Goal: Task Accomplishment & Management: Use online tool/utility

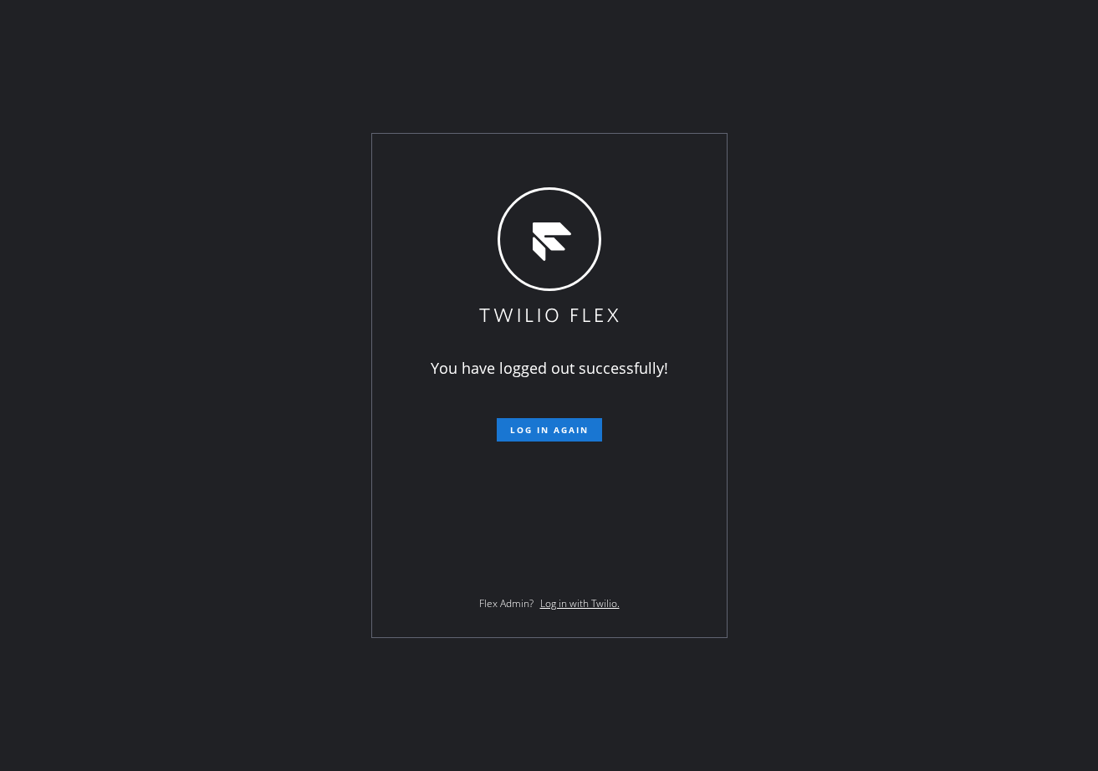
click at [838, 476] on div "You have logged out successfully! Log in again Flex Admin? Log in with Twilio." at bounding box center [549, 385] width 1098 height 771
click at [569, 426] on span "Log in again" at bounding box center [549, 430] width 79 height 12
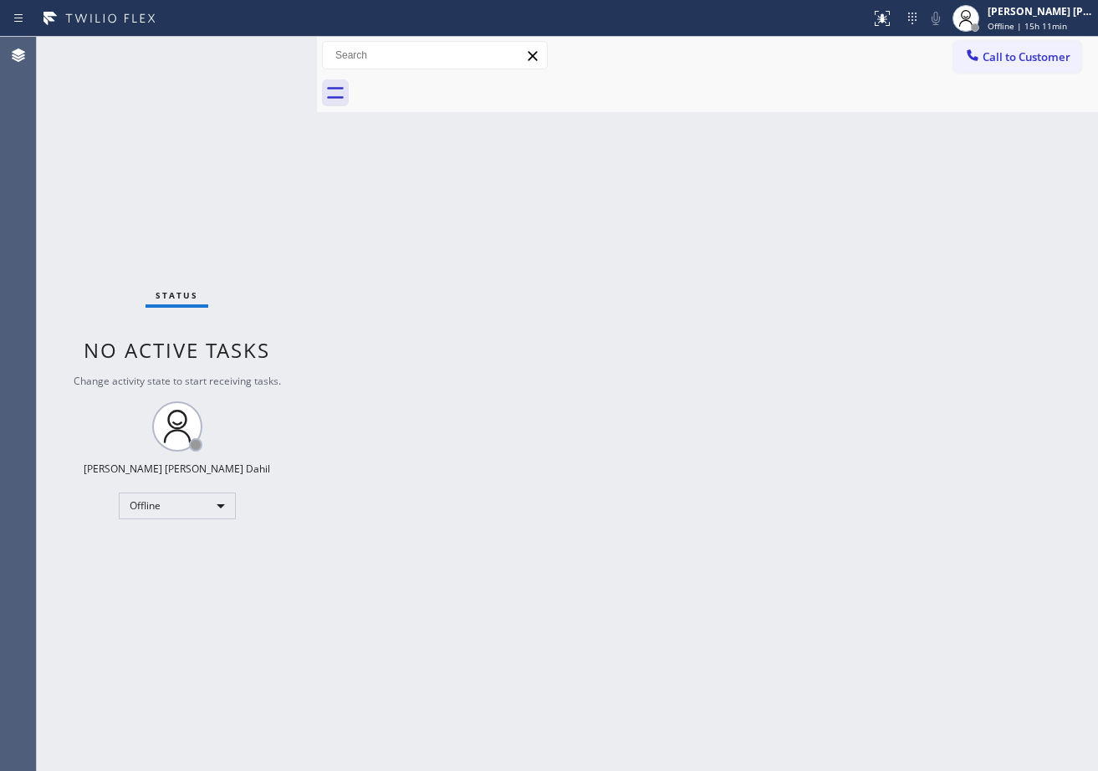
drag, startPoint x: 273, startPoint y: 50, endPoint x: 319, endPoint y: 98, distance: 66.2
click at [317, 98] on div at bounding box center [317, 404] width 0 height 734
click at [688, 428] on div "Back to Dashboard Change Sender ID Customers Technicians Select a contact Outbo…" at bounding box center [707, 404] width 781 height 734
click at [252, 50] on div "Status No active tasks Change activity state to start receiving tasks. Joshua J…" at bounding box center [177, 404] width 280 height 734
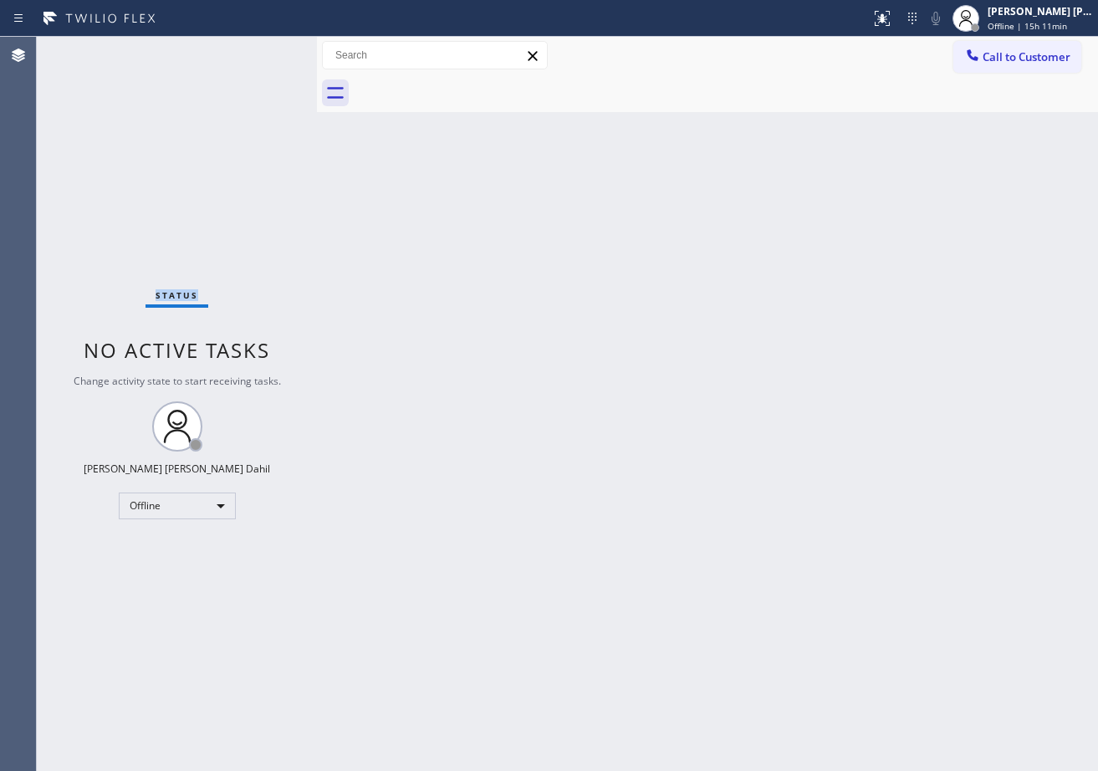
click at [252, 50] on div "Status No active tasks Change activity state to start receiving tasks. Joshua J…" at bounding box center [177, 404] width 280 height 734
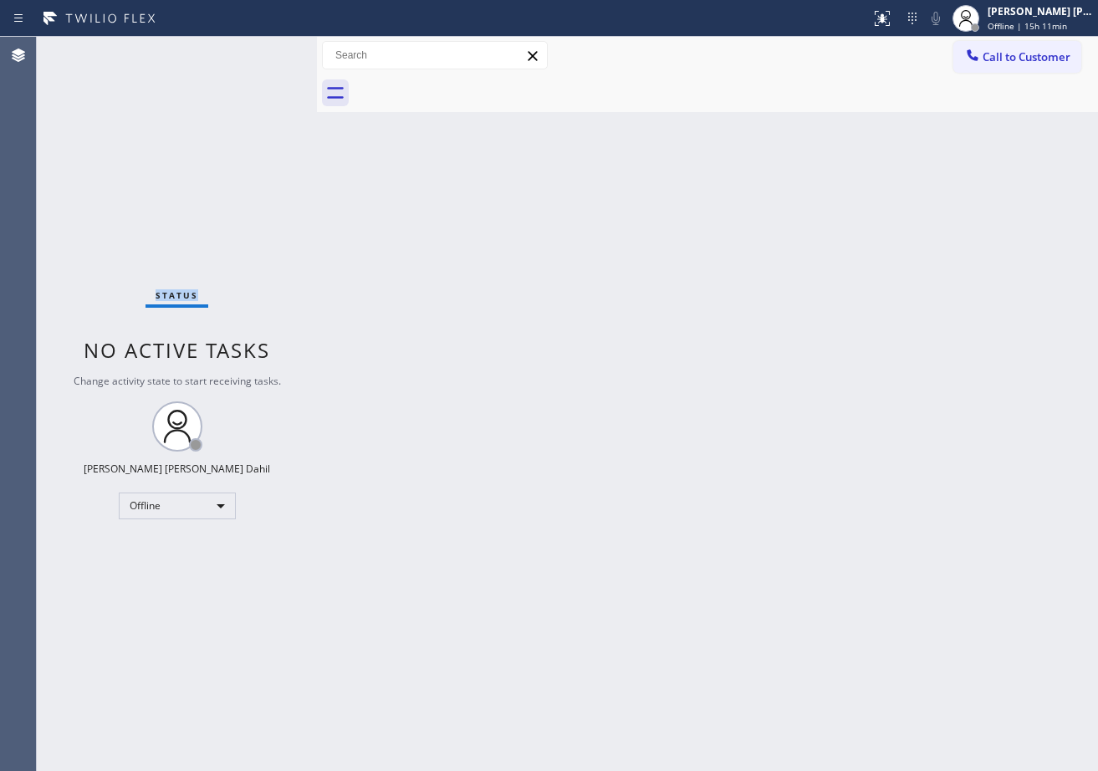
click at [252, 50] on div "Status No active tasks Change activity state to start receiving tasks. Joshua J…" at bounding box center [177, 404] width 280 height 734
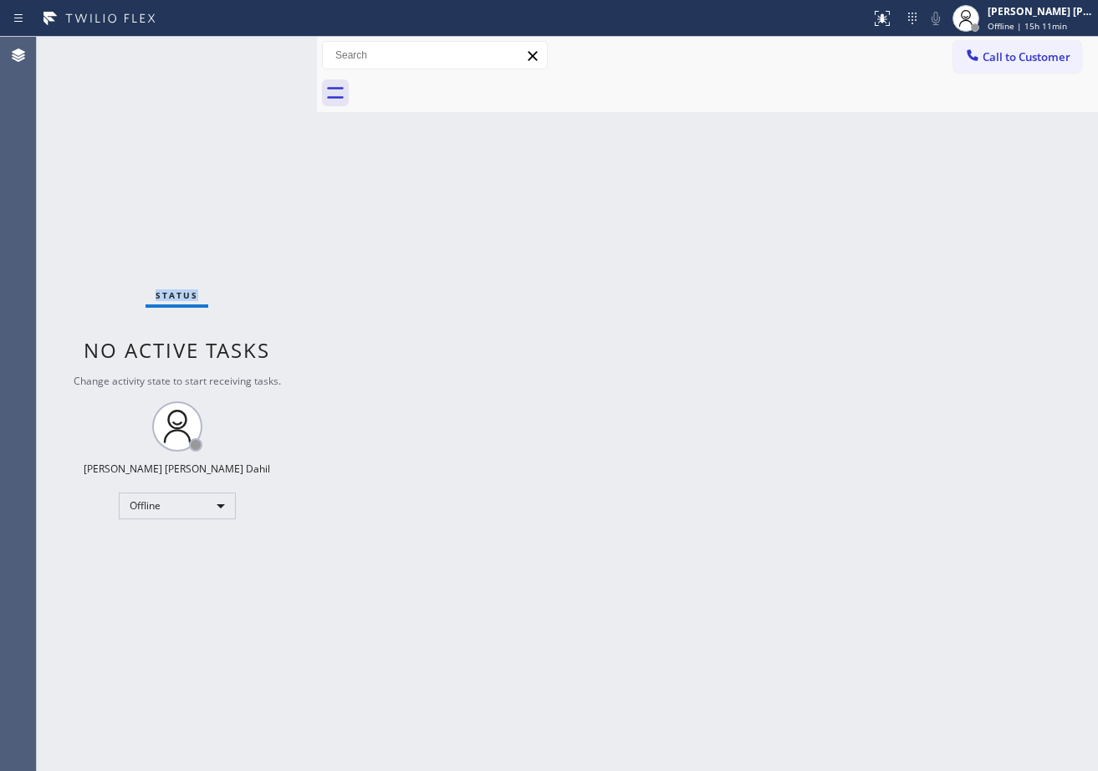
click at [252, 50] on div "Status No active tasks Change activity state to start receiving tasks. Joshua J…" at bounding box center [177, 404] width 280 height 734
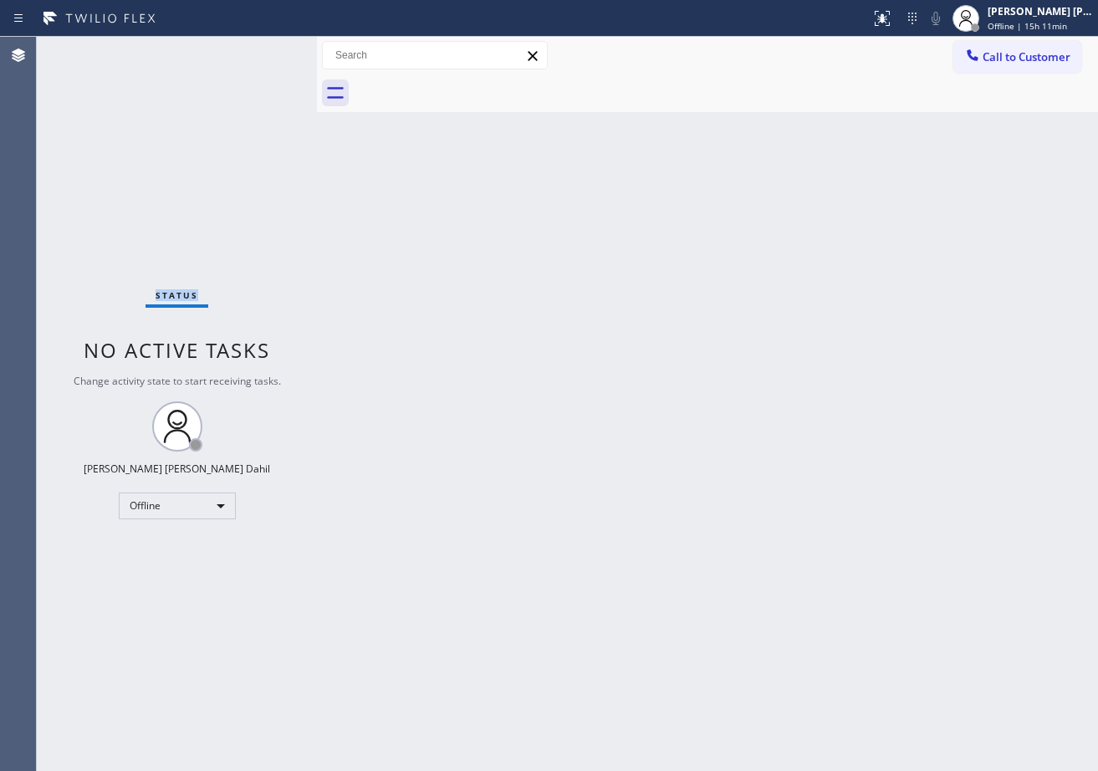
click at [252, 50] on div "Status No active tasks Change activity state to start receiving tasks. Joshua J…" at bounding box center [177, 404] width 280 height 734
click at [313, 52] on div at bounding box center [313, 404] width 0 height 734
click at [252, 50] on div "Status No active tasks Change activity state to start receiving tasks. Joshua J…" at bounding box center [175, 404] width 276 height 734
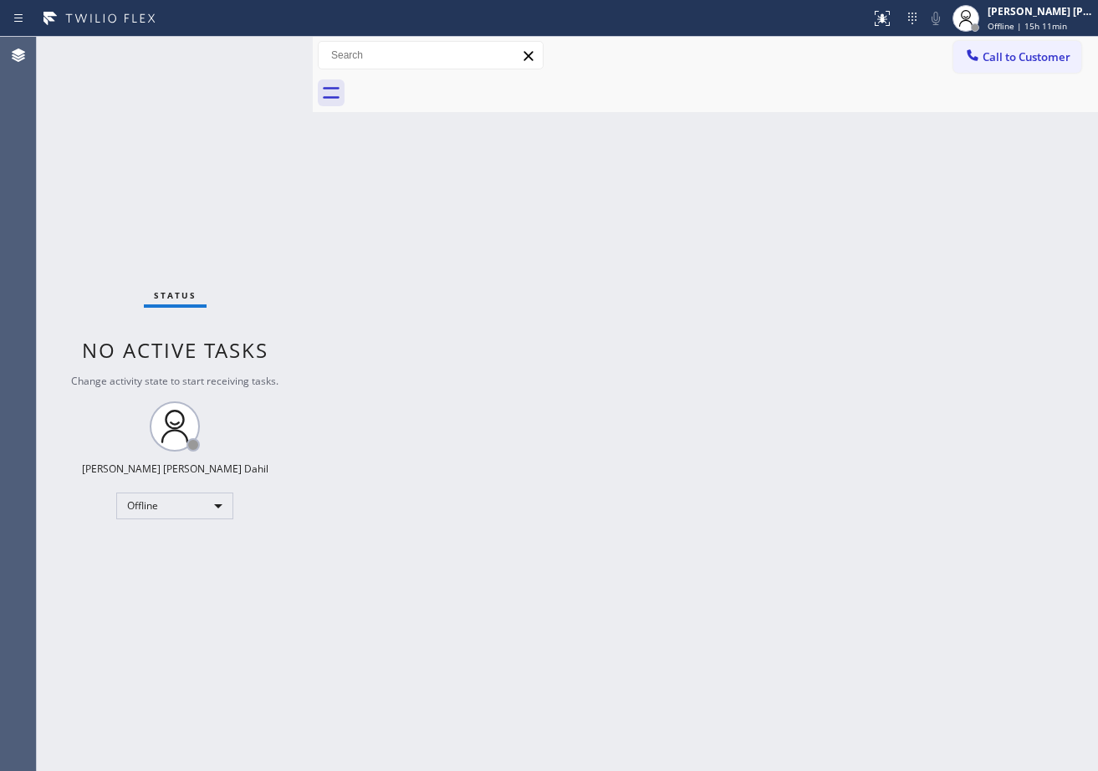
click at [252, 50] on div "Status No active tasks Change activity state to start receiving tasks. Joshua J…" at bounding box center [175, 404] width 276 height 734
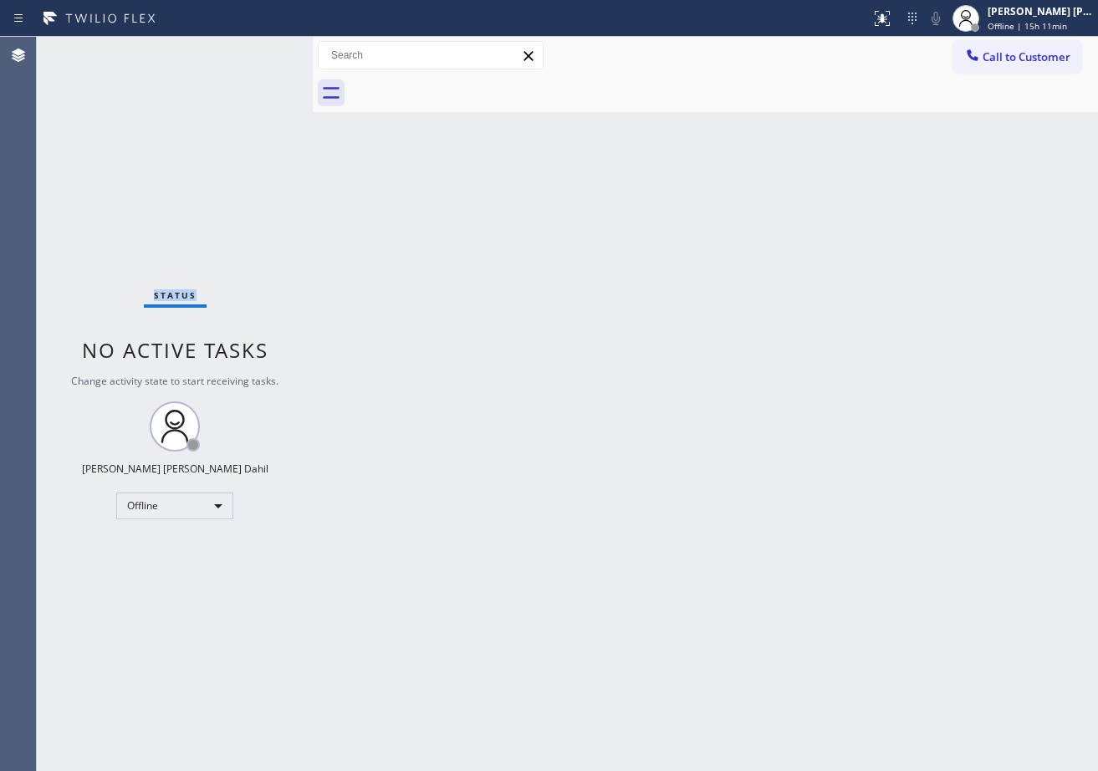
click at [252, 50] on div "Status No active tasks Change activity state to start receiving tasks. Joshua J…" at bounding box center [175, 404] width 276 height 734
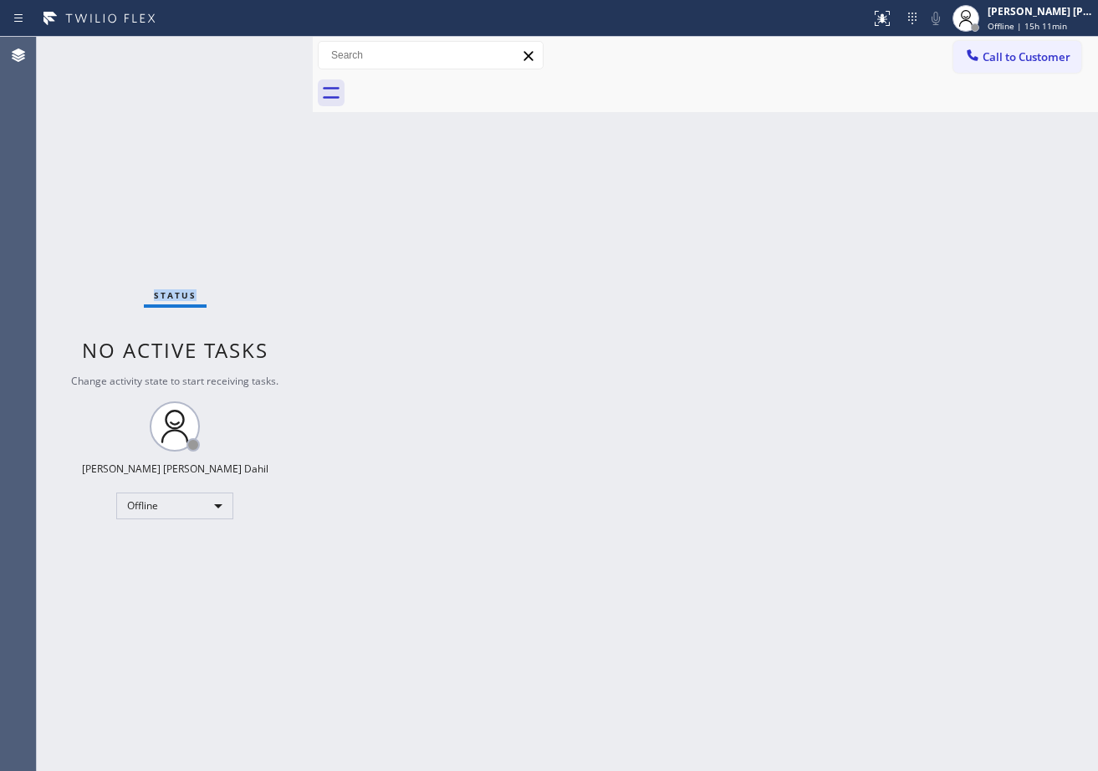
click at [252, 50] on div "Status No active tasks Change activity state to start receiving tasks. Joshua J…" at bounding box center [175, 404] width 276 height 734
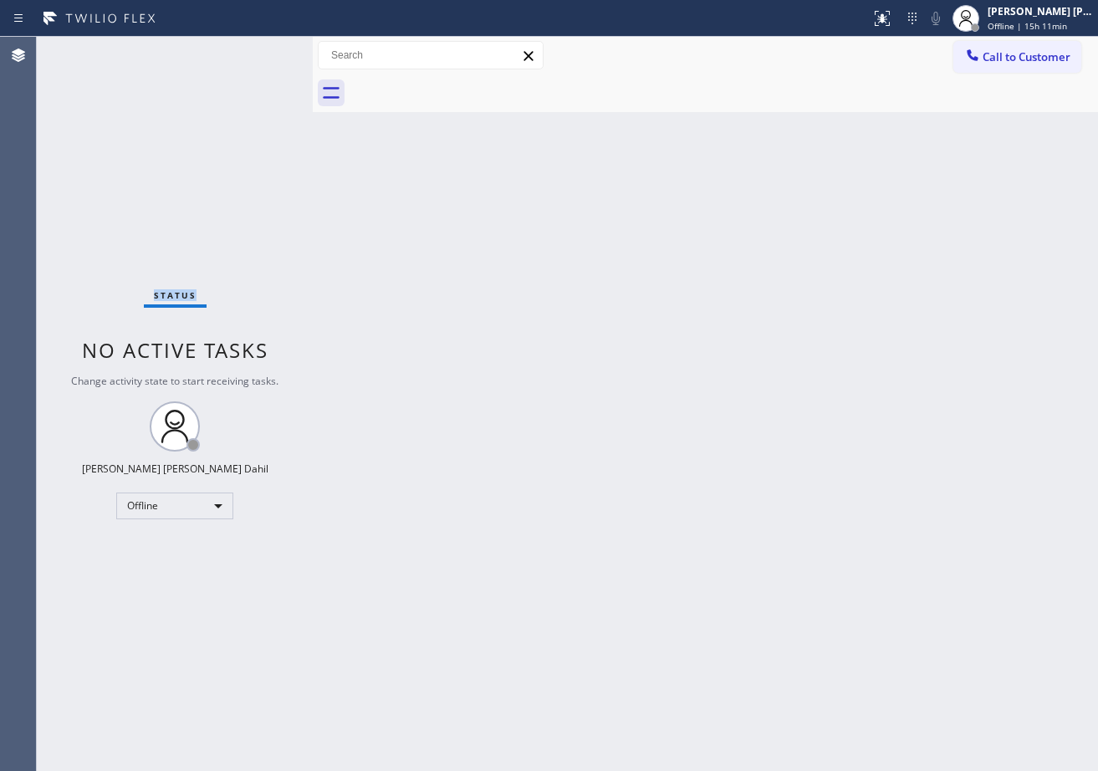
click at [252, 50] on div "Status No active tasks Change activity state to start receiving tasks. Joshua J…" at bounding box center [175, 404] width 276 height 734
drag, startPoint x: 309, startPoint y: 48, endPoint x: 302, endPoint y: 54, distance: 9.5
click at [305, 54] on div at bounding box center [305, 404] width 0 height 734
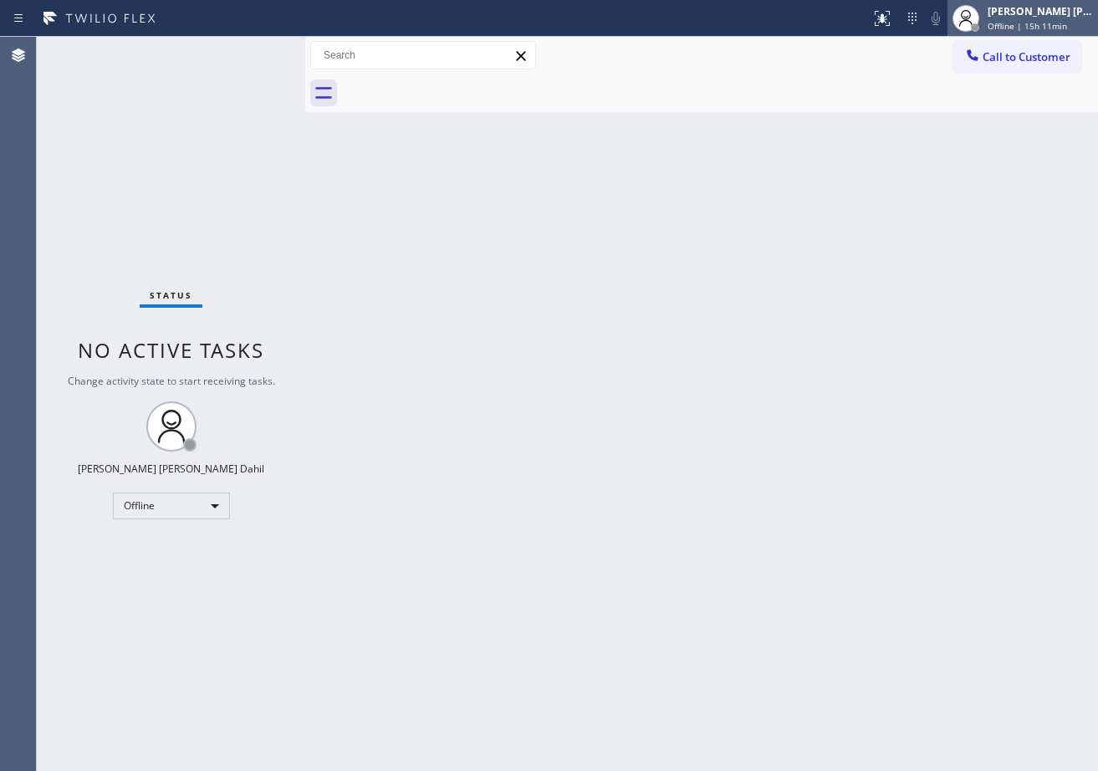
click at [984, 18] on div at bounding box center [965, 18] width 37 height 37
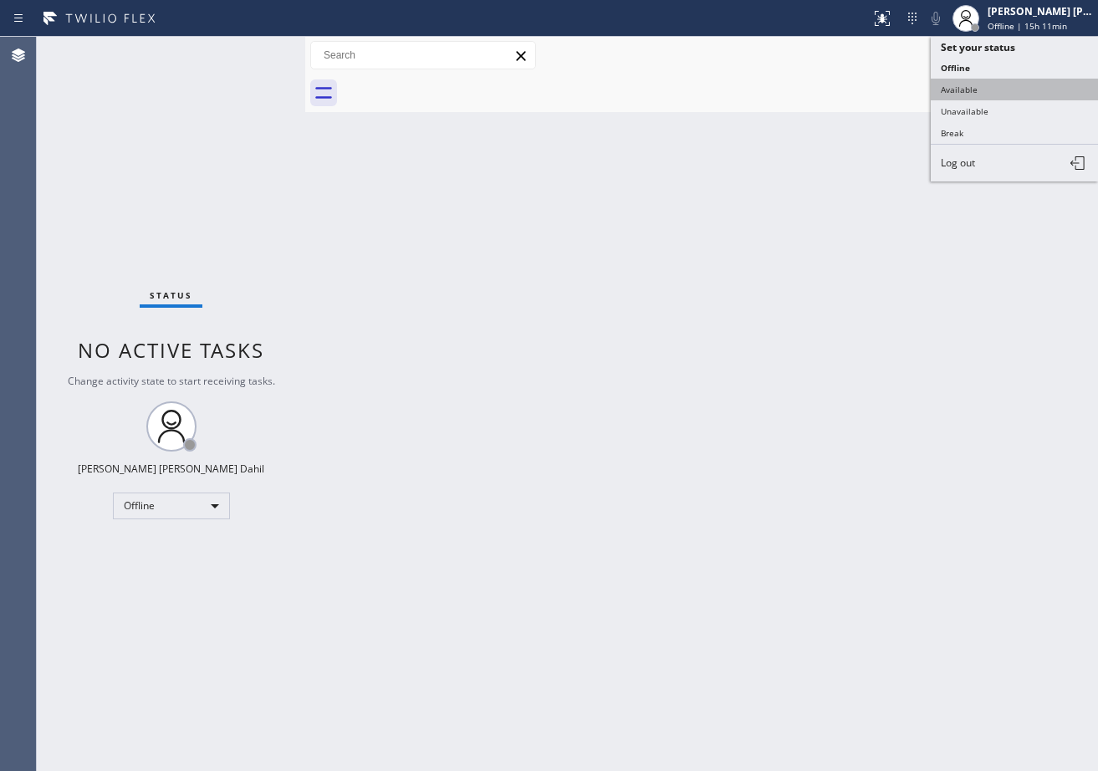
click at [979, 95] on button "Available" at bounding box center [1014, 90] width 167 height 22
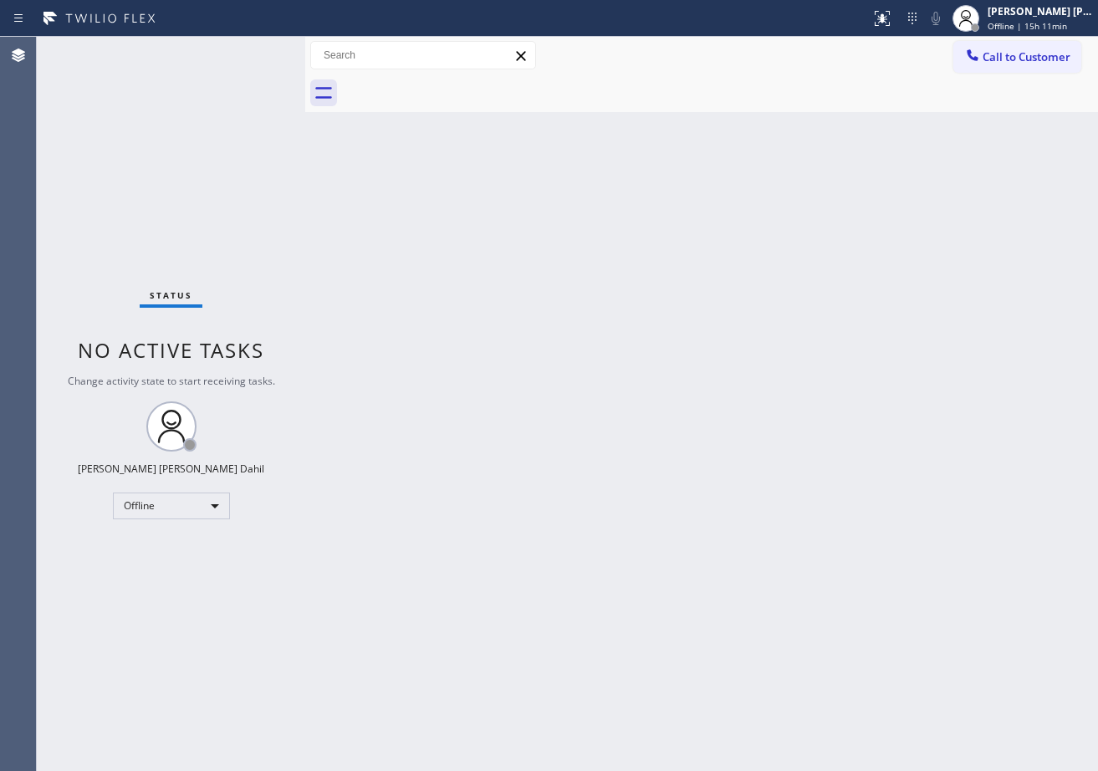
drag, startPoint x: 966, startPoint y: 150, endPoint x: 959, endPoint y: 197, distance: 47.4
click at [965, 185] on div "Back to Dashboard Change Sender ID Customers Technicians Select a contact Outbo…" at bounding box center [701, 404] width 793 height 734
click at [930, 648] on div "Back to Dashboard Change Sender ID Customers Technicians Select a contact Outbo…" at bounding box center [701, 404] width 793 height 734
click at [1038, 380] on div "Back to Dashboard Change Sender ID Customers Technicians Select a contact Outbo…" at bounding box center [701, 404] width 793 height 734
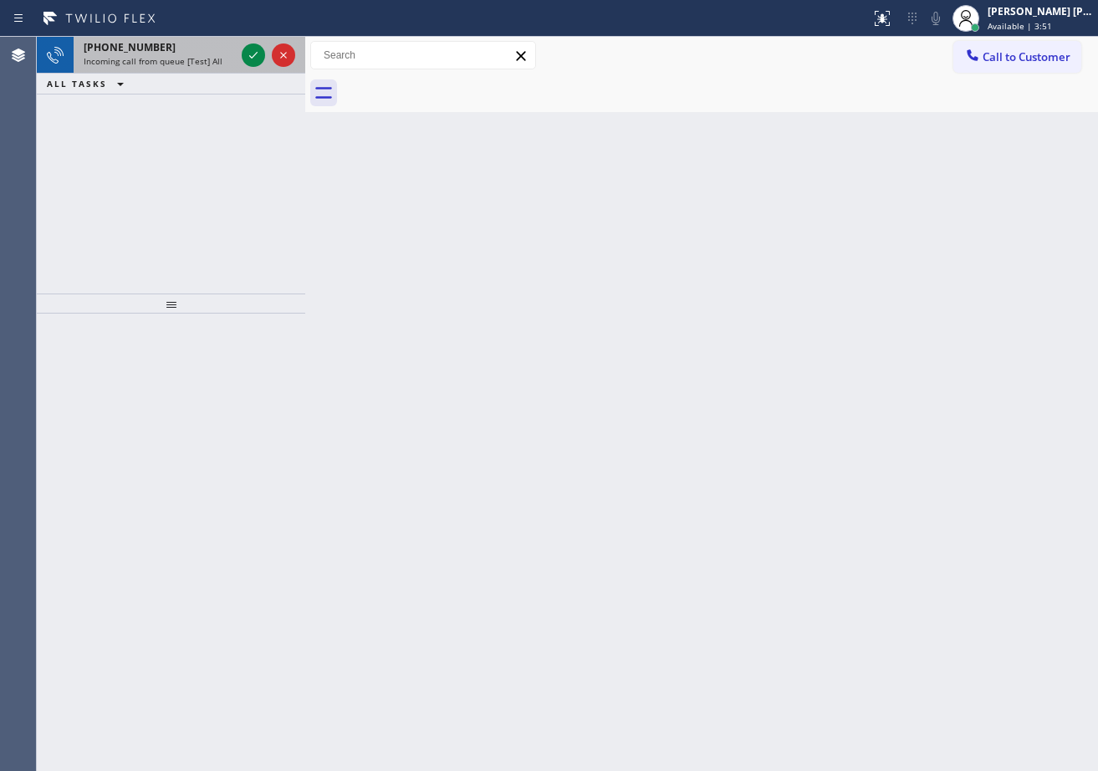
click at [186, 51] on div "+19702222826" at bounding box center [159, 47] width 151 height 14
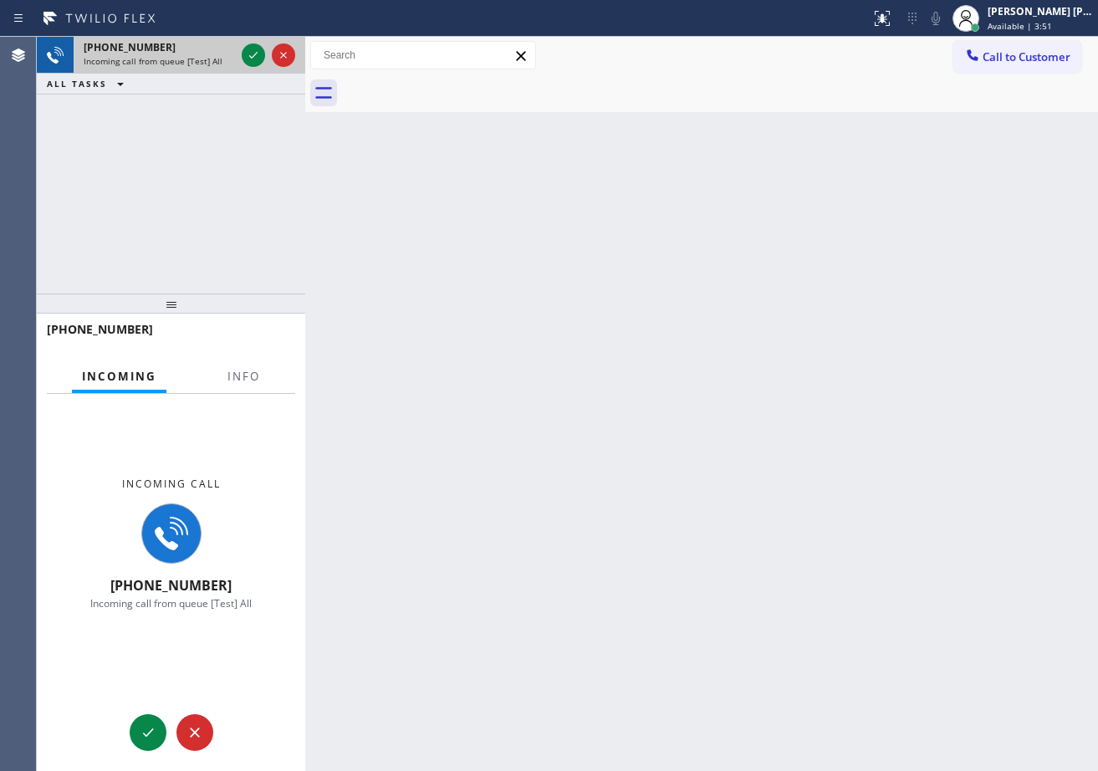
click at [186, 51] on div "+19702222826" at bounding box center [159, 47] width 151 height 14
click at [220, 370] on button "Info" at bounding box center [243, 376] width 53 height 33
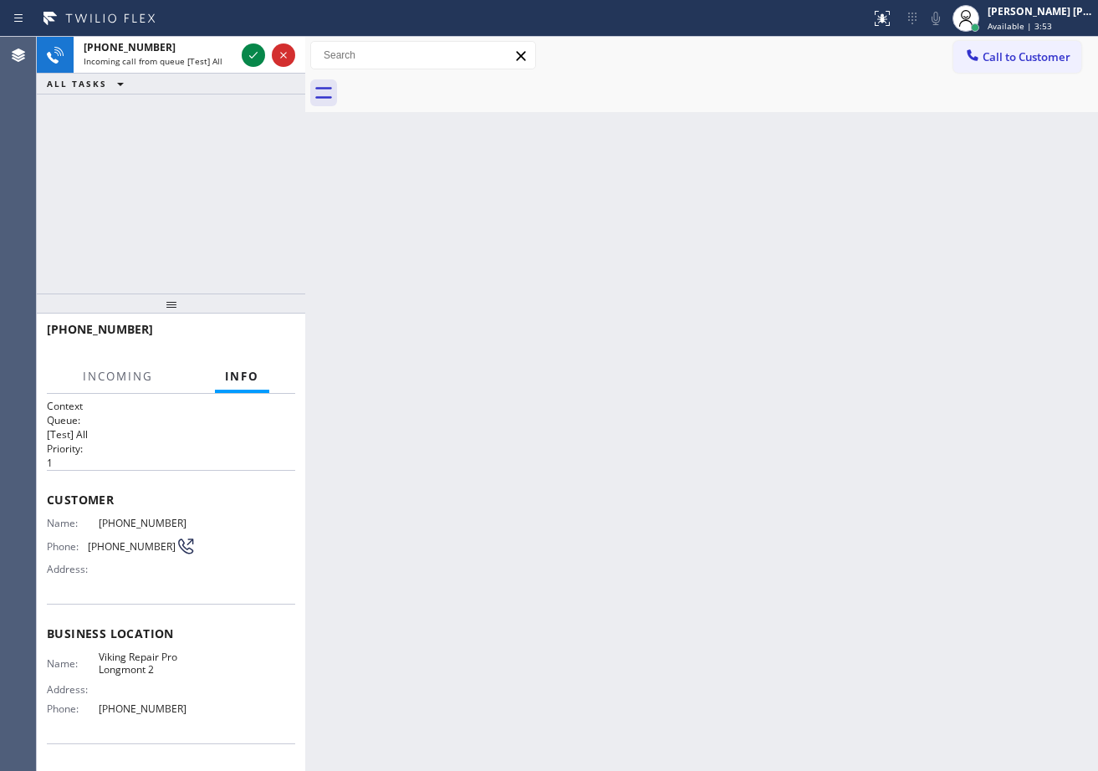
click at [220, 370] on button "Info" at bounding box center [242, 376] width 54 height 33
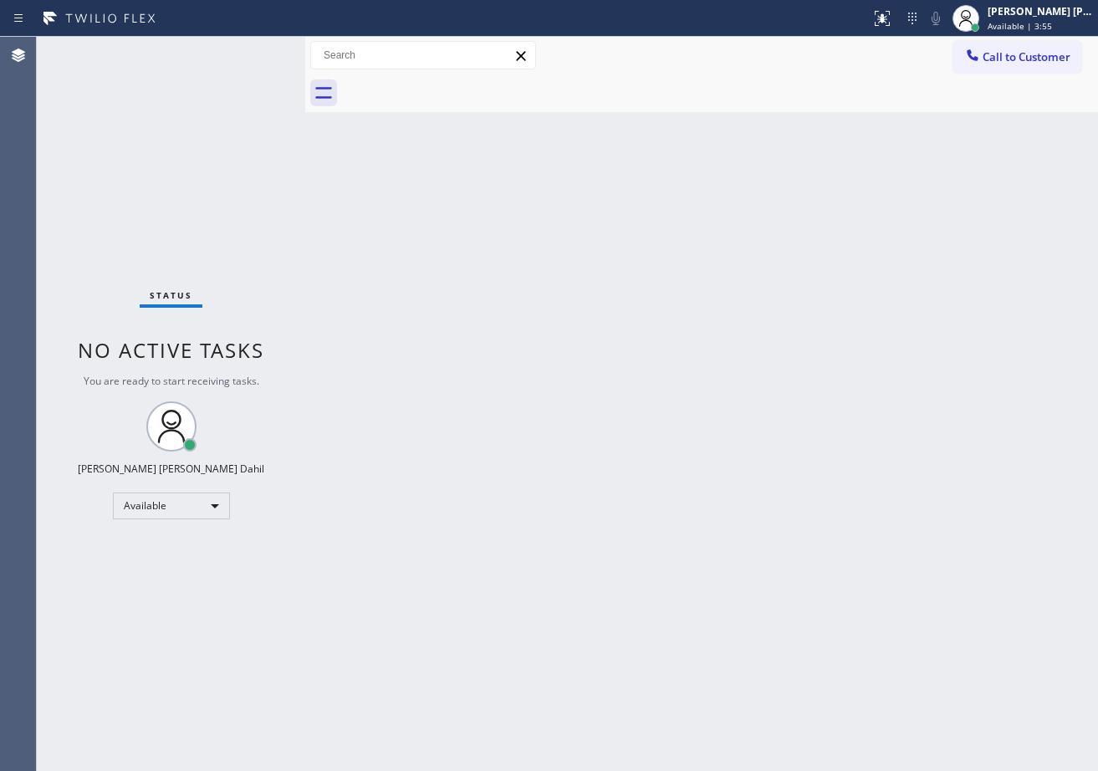
click at [245, 49] on div "Status No active tasks You are ready to start receiving tasks. Joshua Jake Dahi…" at bounding box center [171, 404] width 268 height 734
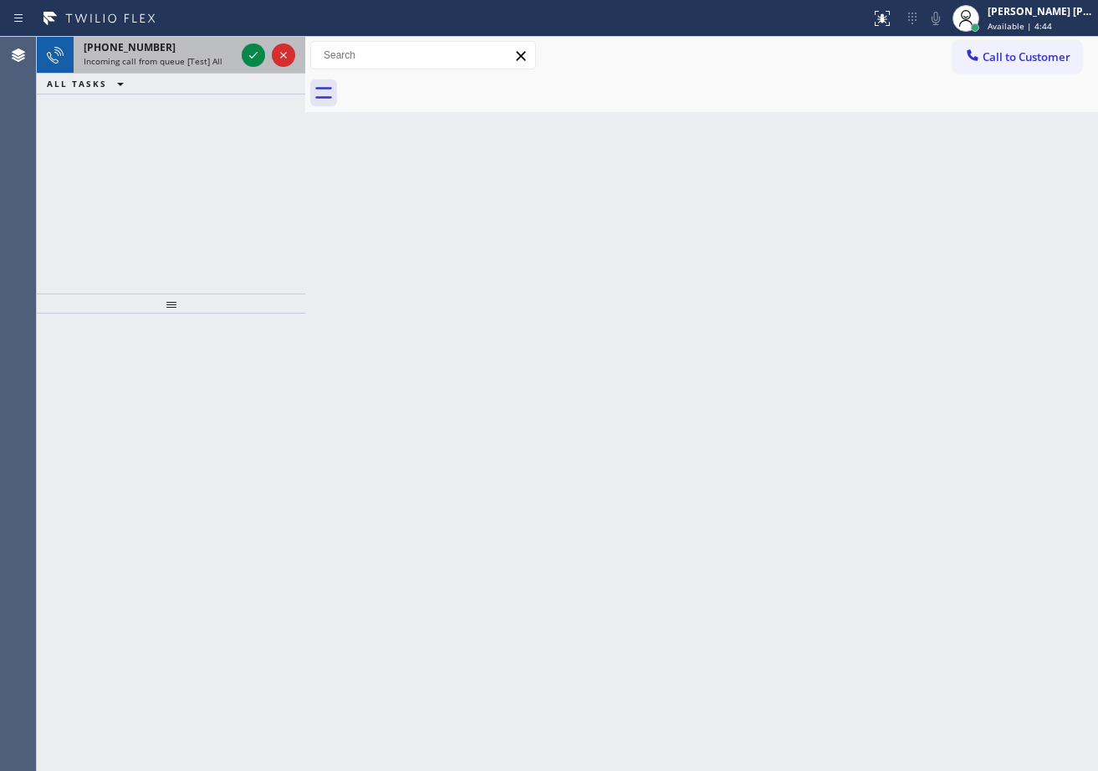
click at [217, 53] on div "+19298131570" at bounding box center [159, 47] width 151 height 14
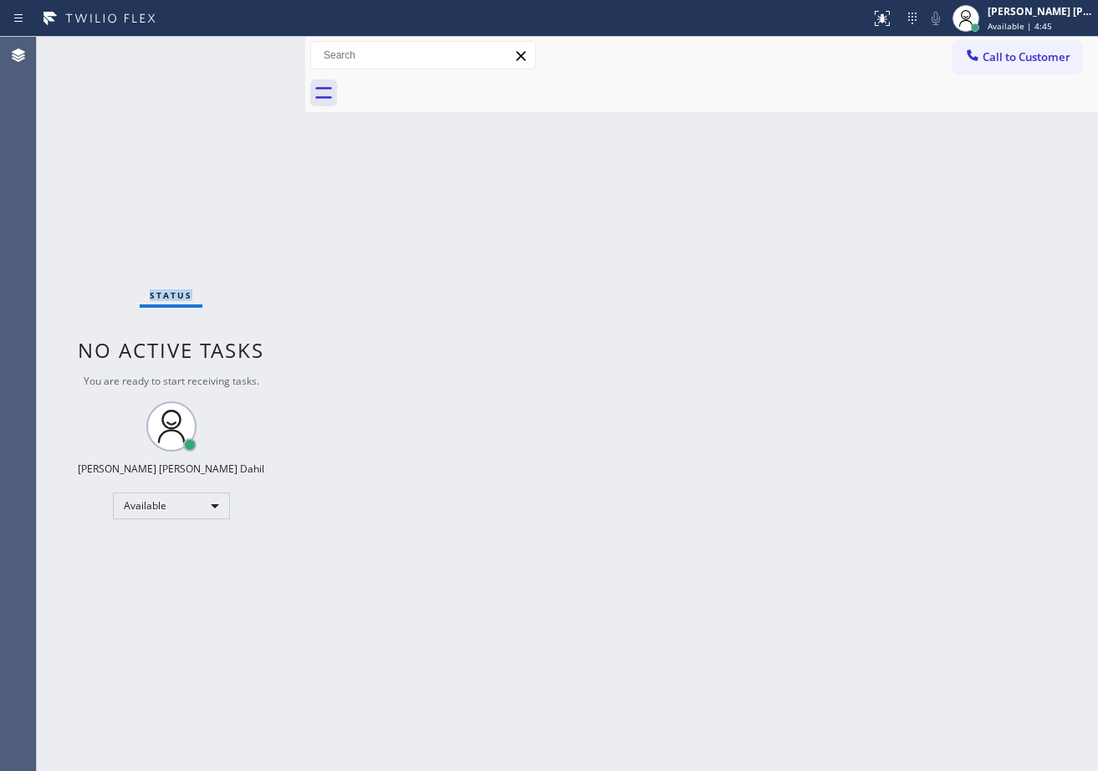
click at [218, 52] on div "Status No active tasks You are ready to start receiving tasks. Joshua Jake Dahi…" at bounding box center [171, 404] width 268 height 734
click at [257, 61] on div "Status No active tasks You are ready to start receiving tasks. Joshua Jake Dahi…" at bounding box center [171, 404] width 268 height 734
click at [261, 57] on div "Status No active tasks You are ready to start receiving tasks. Joshua Jake Dahi…" at bounding box center [171, 404] width 268 height 734
click at [708, 589] on div "Back to Dashboard Change Sender ID Customers Technicians Select a contact Outbo…" at bounding box center [701, 404] width 793 height 734
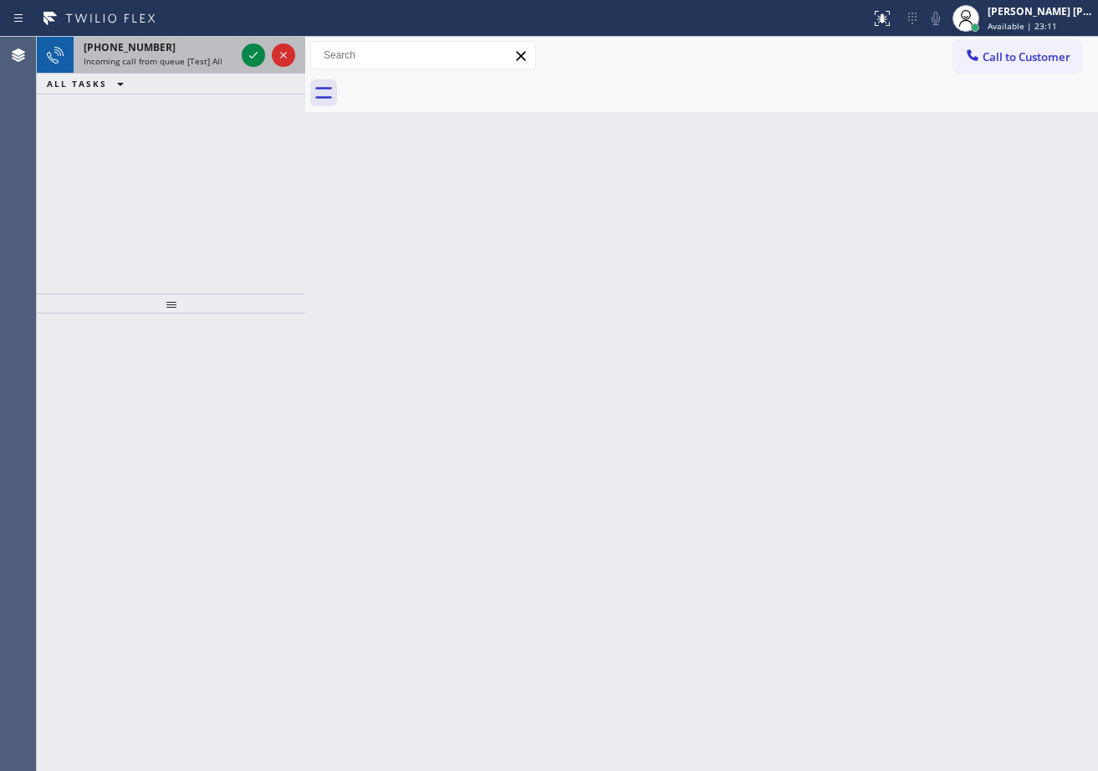
click at [190, 54] on div "+14089735335 Incoming call from queue [Test] All" at bounding box center [156, 55] width 165 height 37
click at [191, 54] on div "+14089735335 Incoming call from queue [Test] All" at bounding box center [156, 55] width 165 height 37
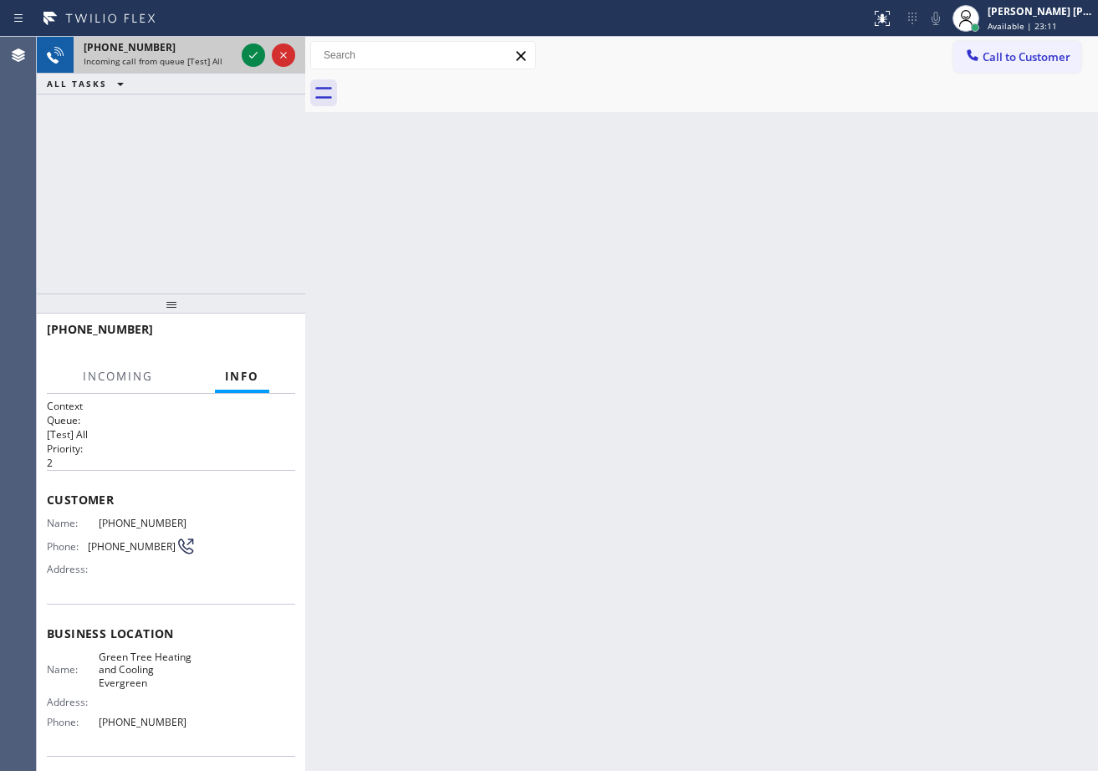
click at [191, 54] on div "+14089735335 Incoming call from queue [Test] All" at bounding box center [156, 55] width 165 height 37
click at [242, 54] on div at bounding box center [253, 55] width 23 height 20
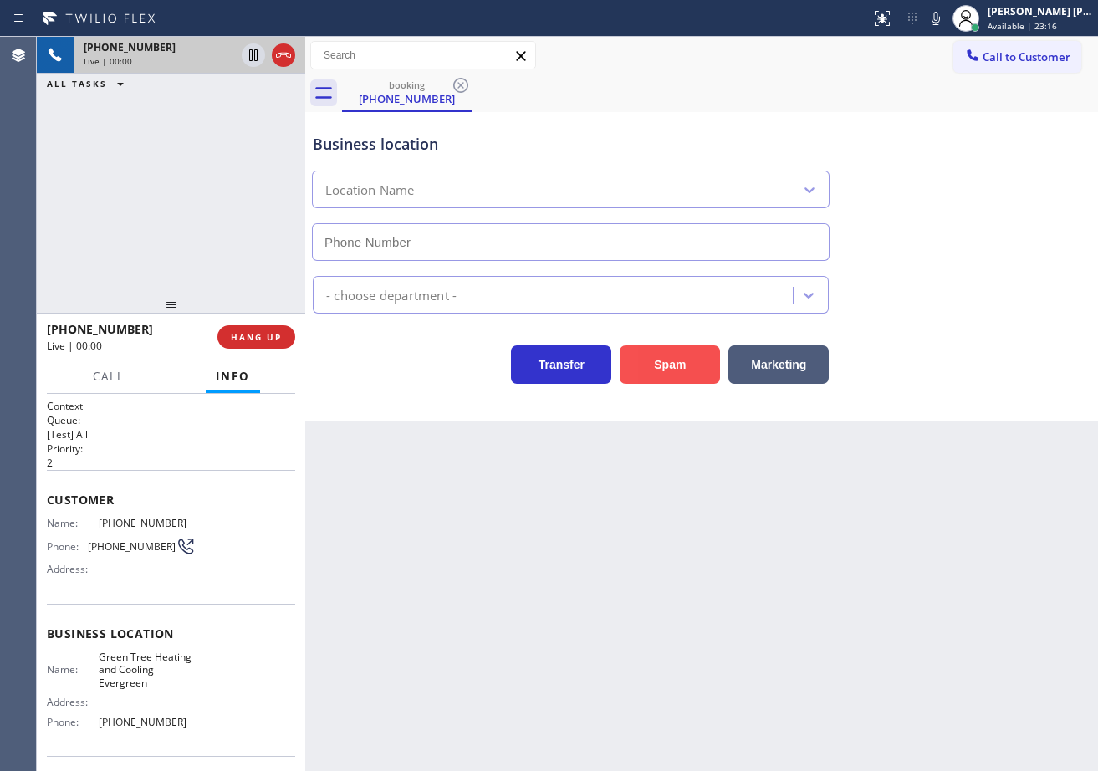
click at [680, 380] on button "Spam" at bounding box center [670, 364] width 100 height 38
type input "(408) 676-2212"
click at [680, 377] on button "Spam" at bounding box center [670, 364] width 100 height 38
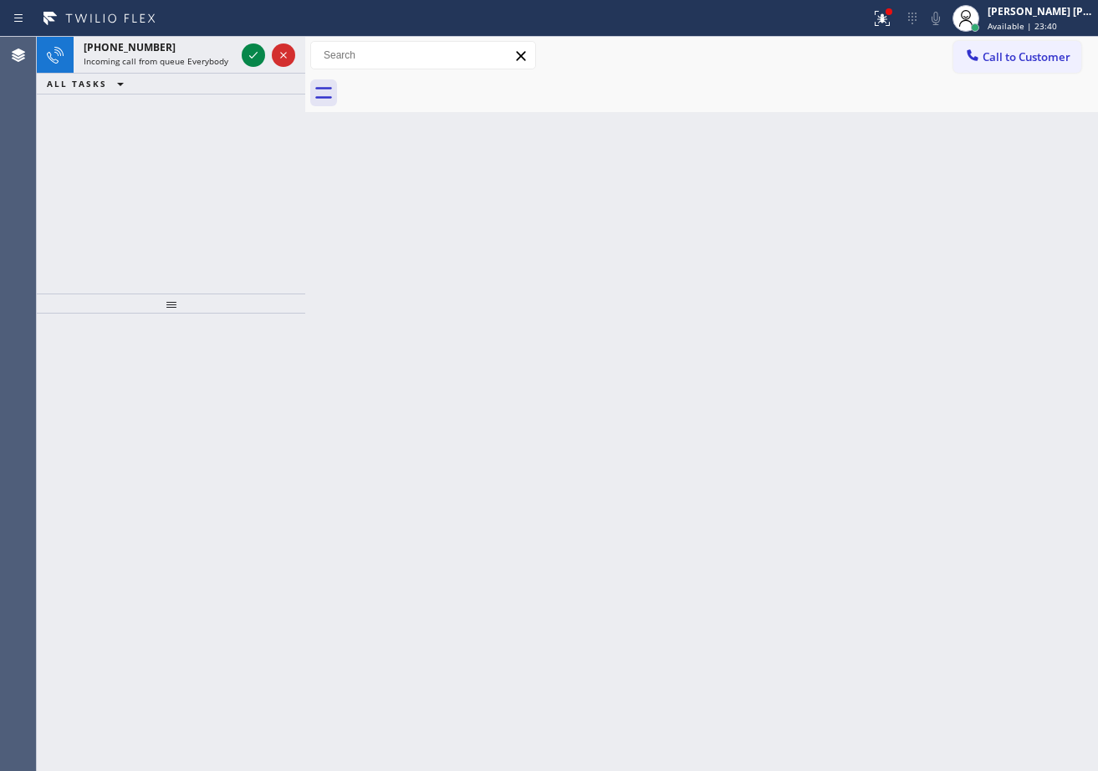
drag, startPoint x: 249, startPoint y: 48, endPoint x: 436, endPoint y: 252, distance: 277.0
click at [249, 48] on icon at bounding box center [253, 55] width 20 height 20
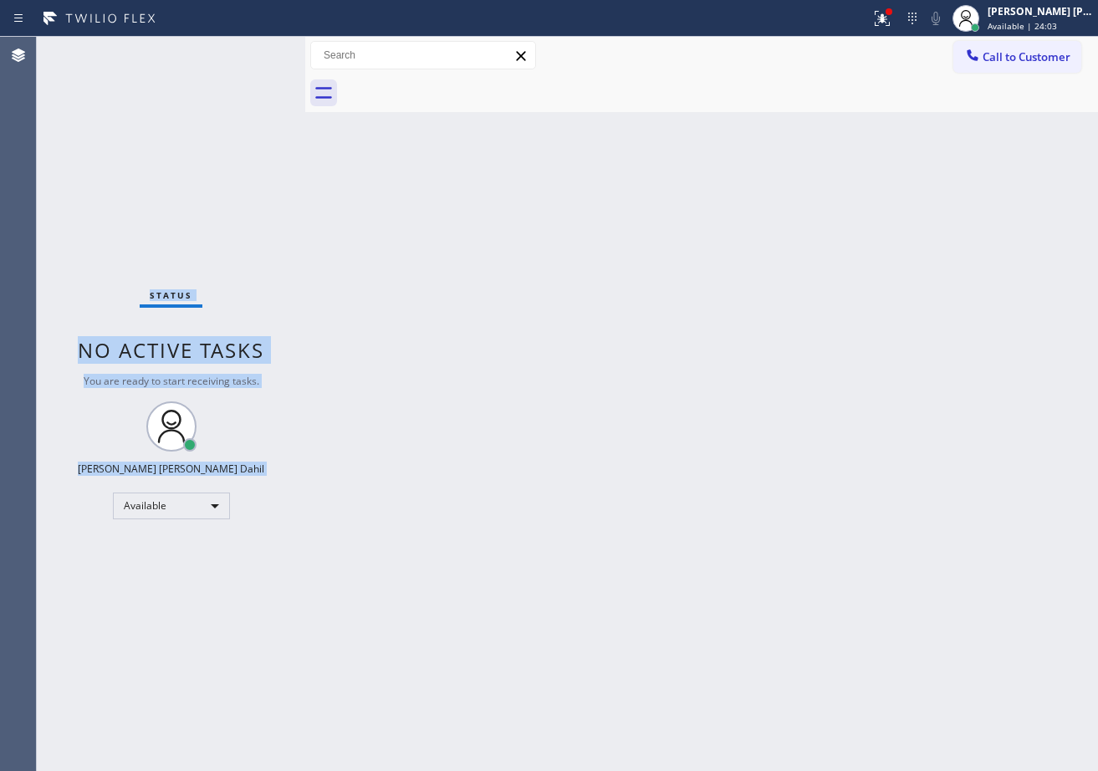
click at [197, 59] on div "Status No active tasks You are ready to start receiving tasks. Joshua Jake Dahi…" at bounding box center [171, 404] width 268 height 734
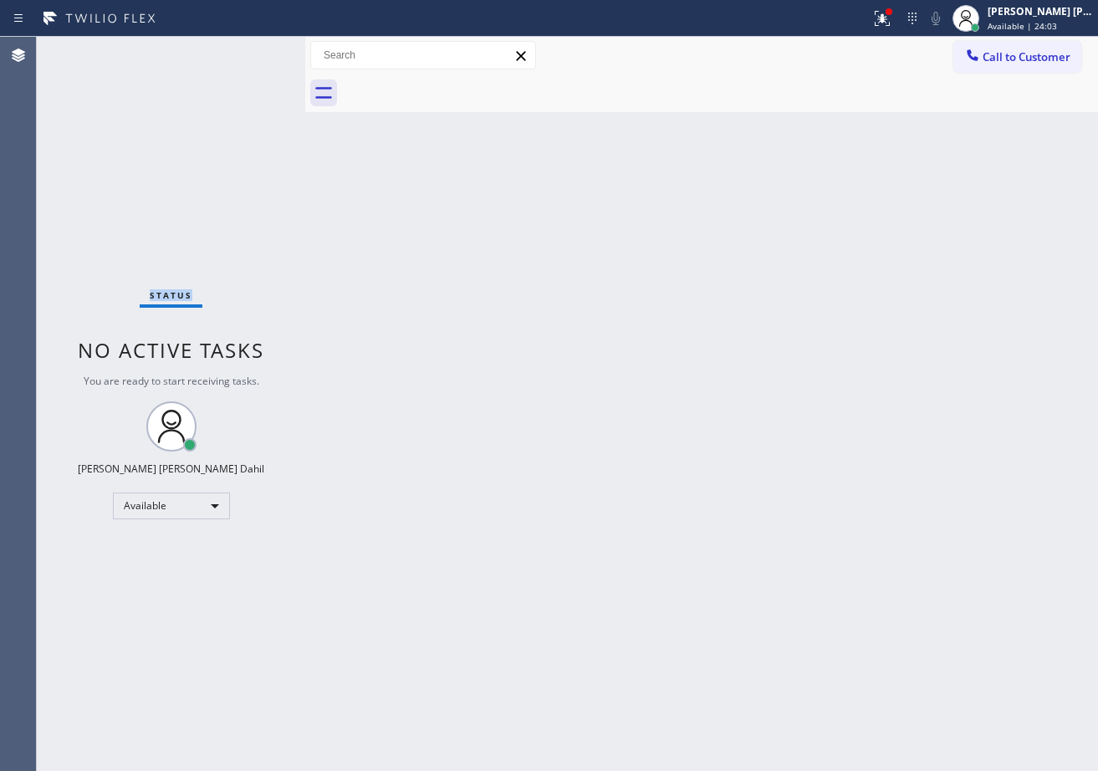
click at [197, 59] on div "Status No active tasks You are ready to start receiving tasks. Joshua Jake Dahi…" at bounding box center [171, 404] width 268 height 734
click at [892, 13] on icon at bounding box center [882, 18] width 20 height 20
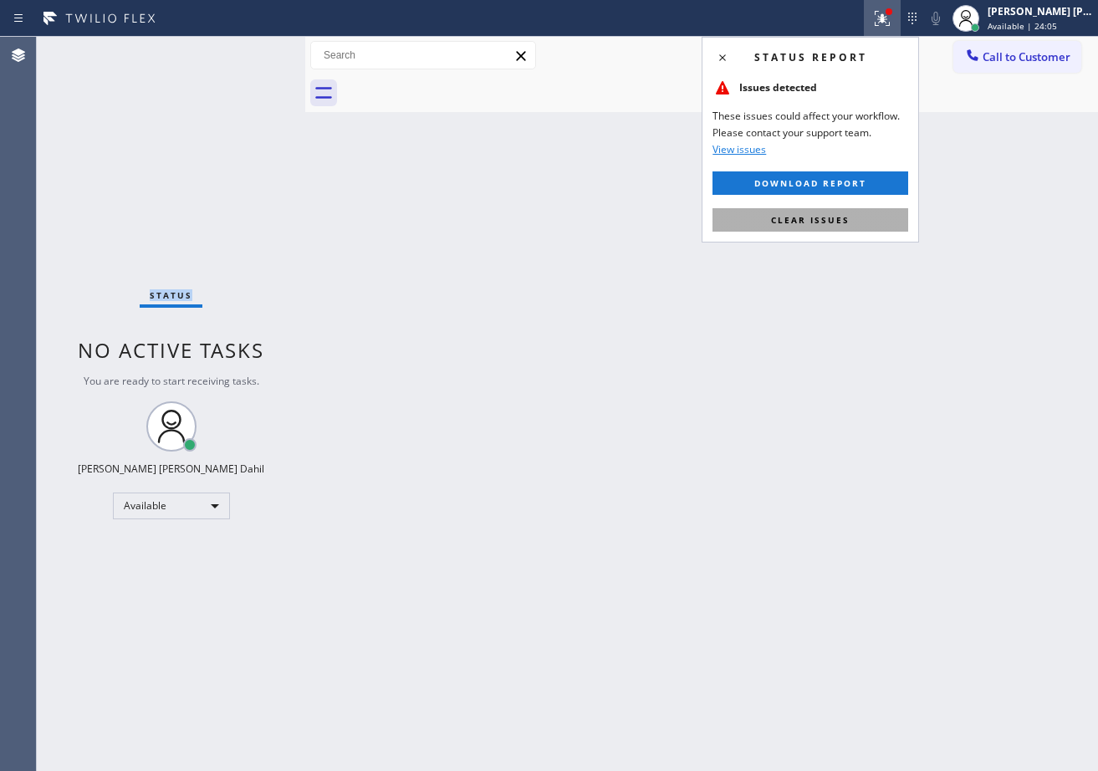
click at [834, 214] on span "Clear issues" at bounding box center [810, 220] width 79 height 12
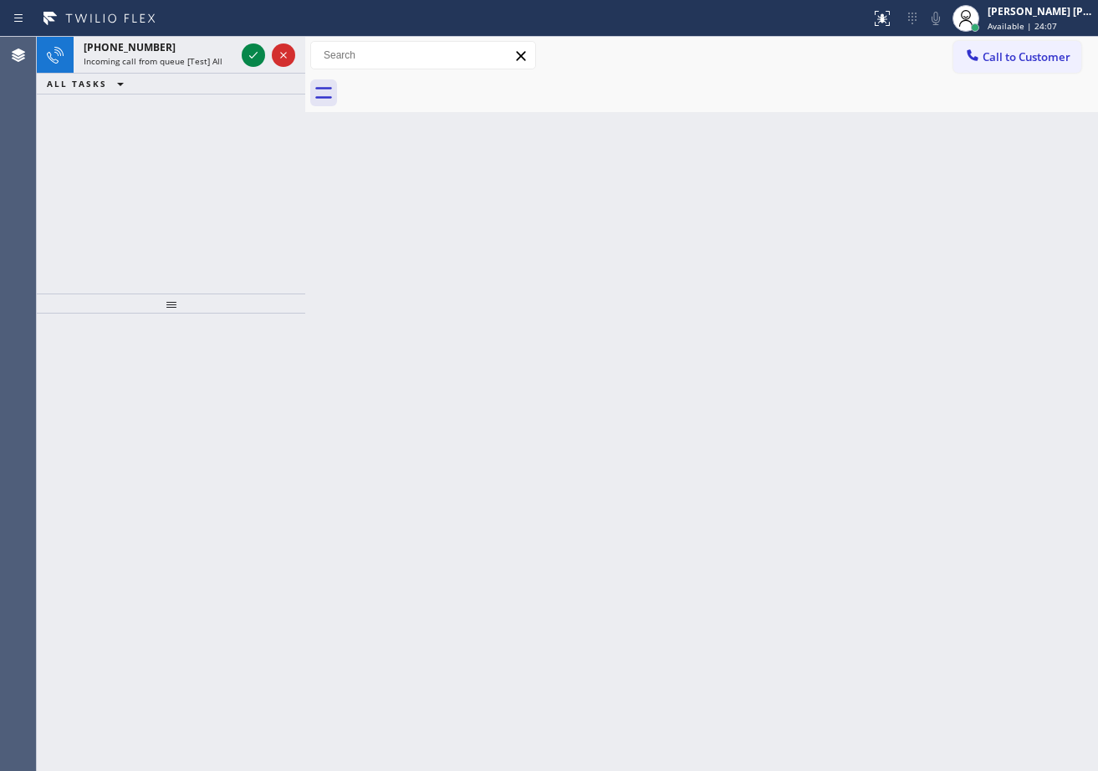
click at [881, 599] on div "Back to Dashboard Change Sender ID Customers Technicians Select a contact Outbo…" at bounding box center [701, 404] width 793 height 734
click at [225, 61] on div "Incoming call from queue [Test] All" at bounding box center [159, 61] width 151 height 12
click at [226, 60] on div "Incoming call from queue [Test] All" at bounding box center [159, 61] width 151 height 12
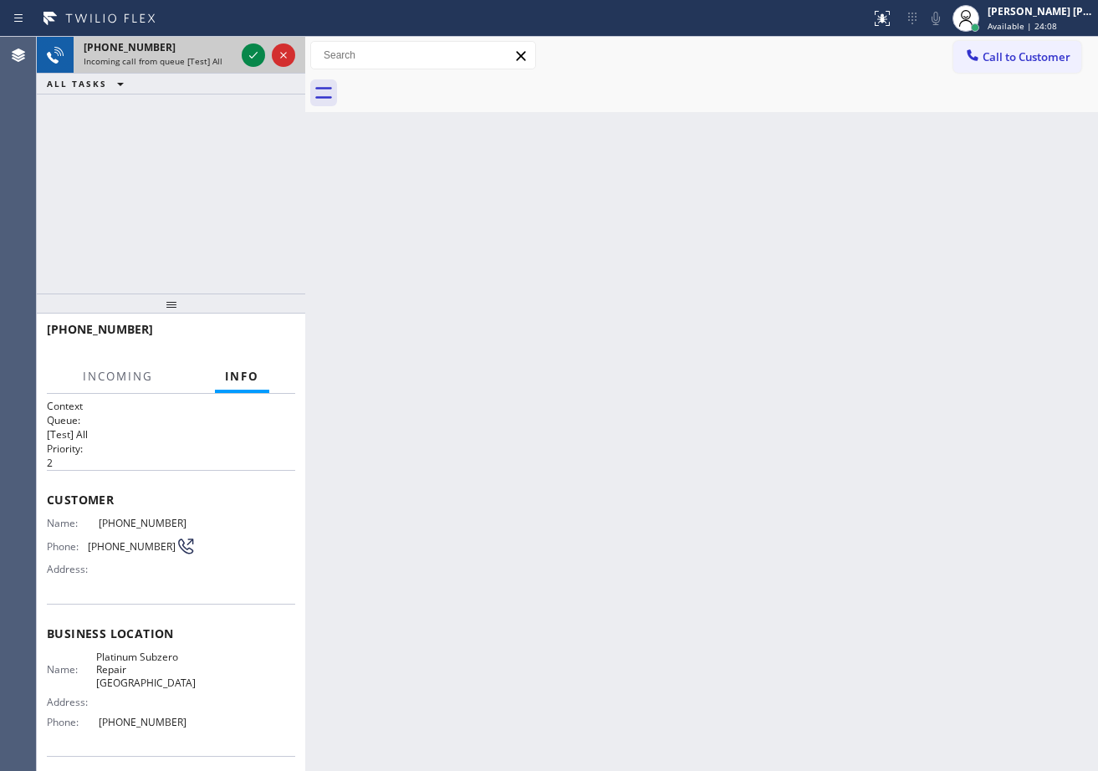
click at [226, 60] on div "Incoming call from queue [Test] All" at bounding box center [159, 61] width 151 height 12
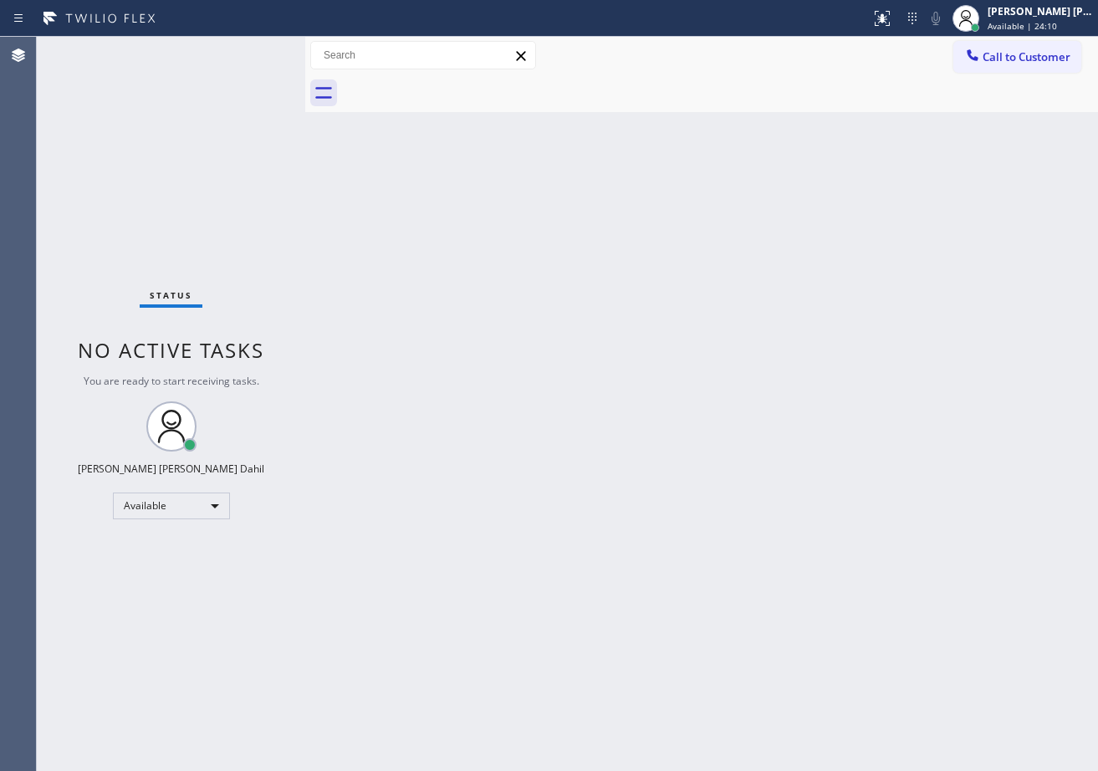
click at [244, 55] on div "Status No active tasks You are ready to start receiving tasks. Joshua Jake Dahi…" at bounding box center [171, 404] width 268 height 734
drag, startPoint x: 791, startPoint y: 262, endPoint x: 786, endPoint y: 287, distance: 25.6
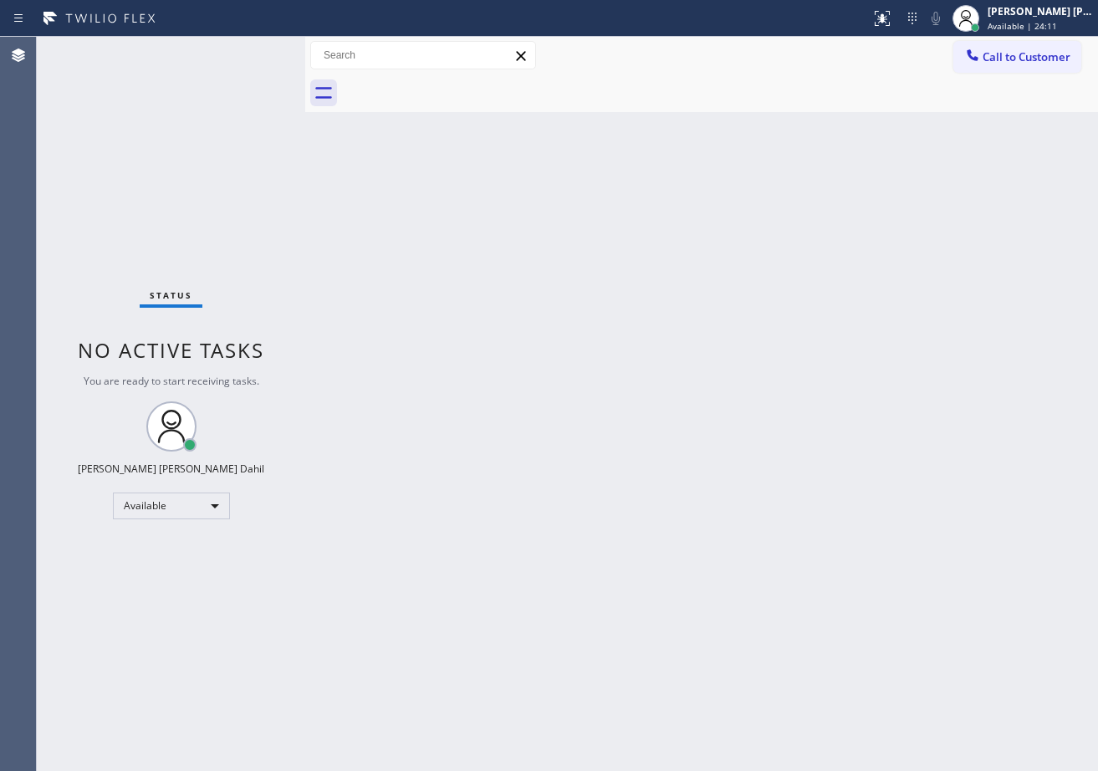
click at [790, 264] on div "Back to Dashboard Change Sender ID Customers Technicians Select a contact Outbo…" at bounding box center [701, 404] width 793 height 734
drag, startPoint x: 786, startPoint y: 287, endPoint x: 742, endPoint y: 436, distance: 155.0
click at [762, 360] on div "Back to Dashboard Change Sender ID Customers Technicians Select a contact Outbo…" at bounding box center [701, 404] width 793 height 734
click at [761, 620] on div "Back to Dashboard Change Sender ID Customers Technicians Select a contact Outbo…" at bounding box center [701, 404] width 793 height 734
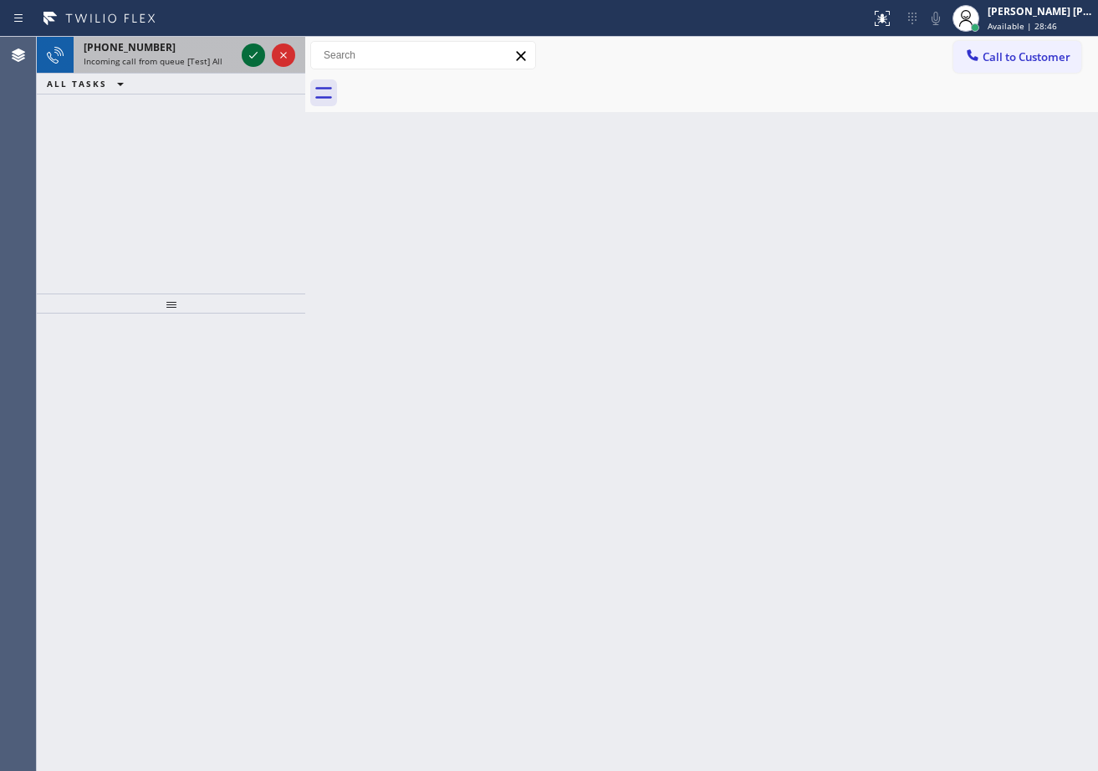
click at [252, 50] on icon at bounding box center [253, 55] width 20 height 20
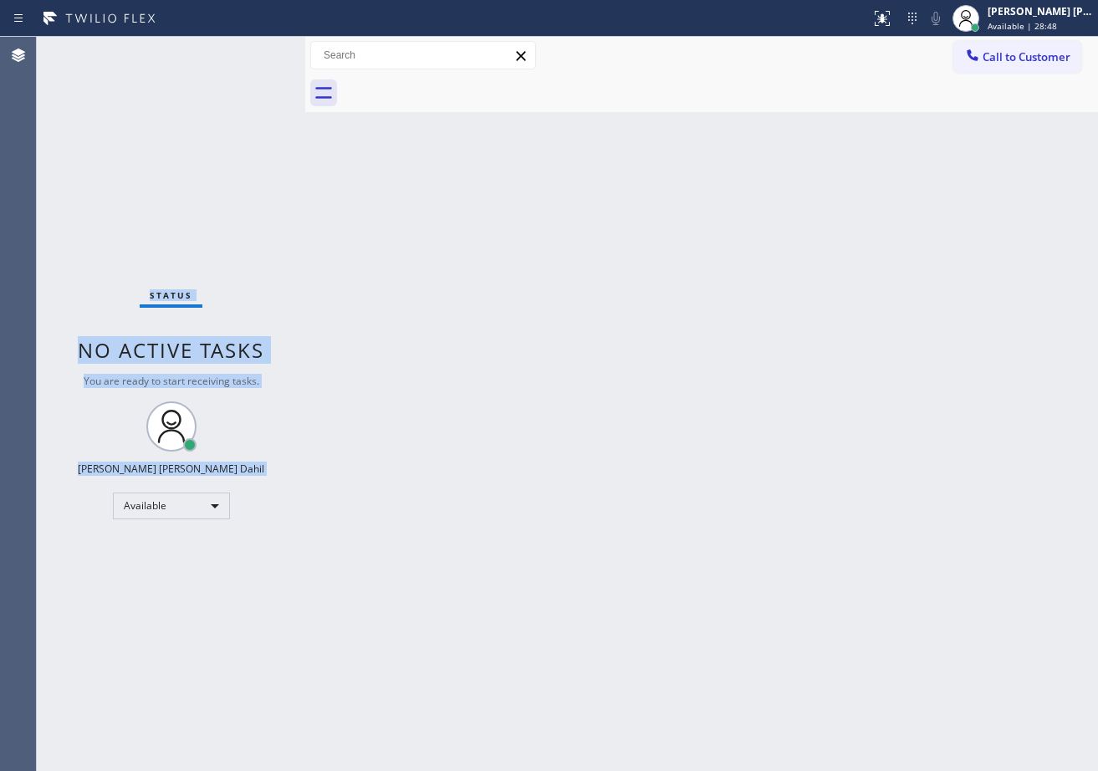
click at [252, 50] on div "Status No active tasks You are ready to start receiving tasks. Joshua Jake Dahi…" at bounding box center [171, 404] width 268 height 734
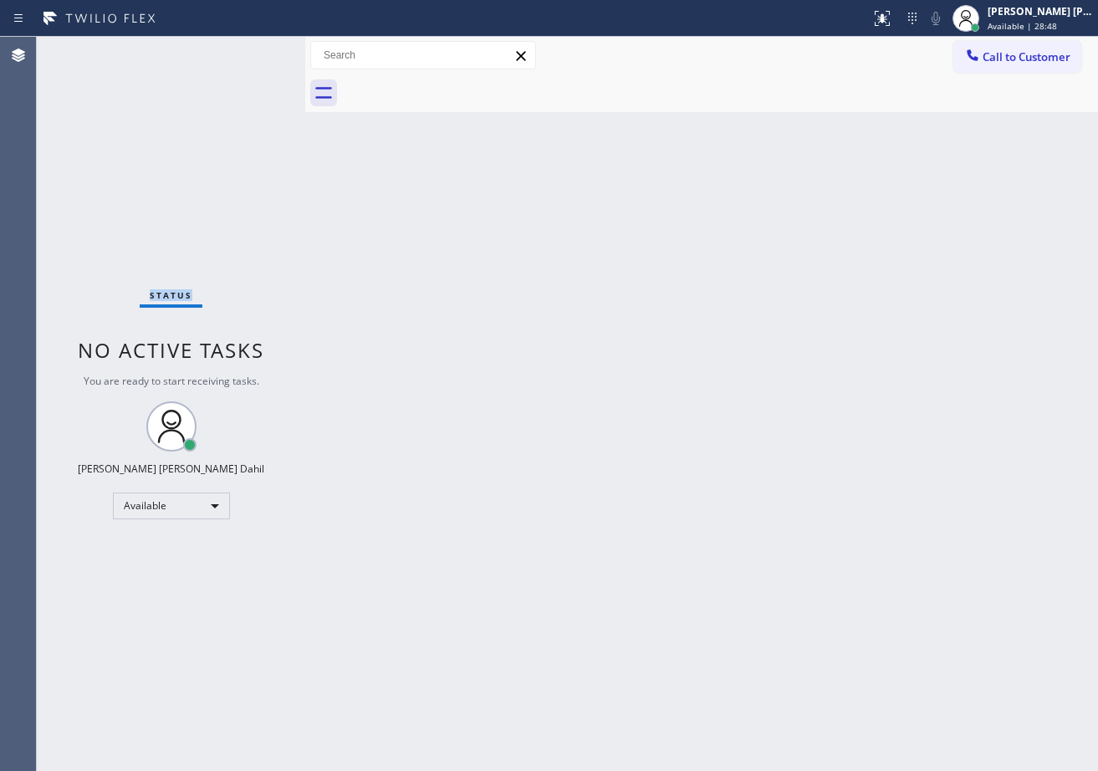
click at [252, 50] on div "Status No active tasks You are ready to start receiving tasks. Joshua Jake Dahi…" at bounding box center [171, 404] width 268 height 734
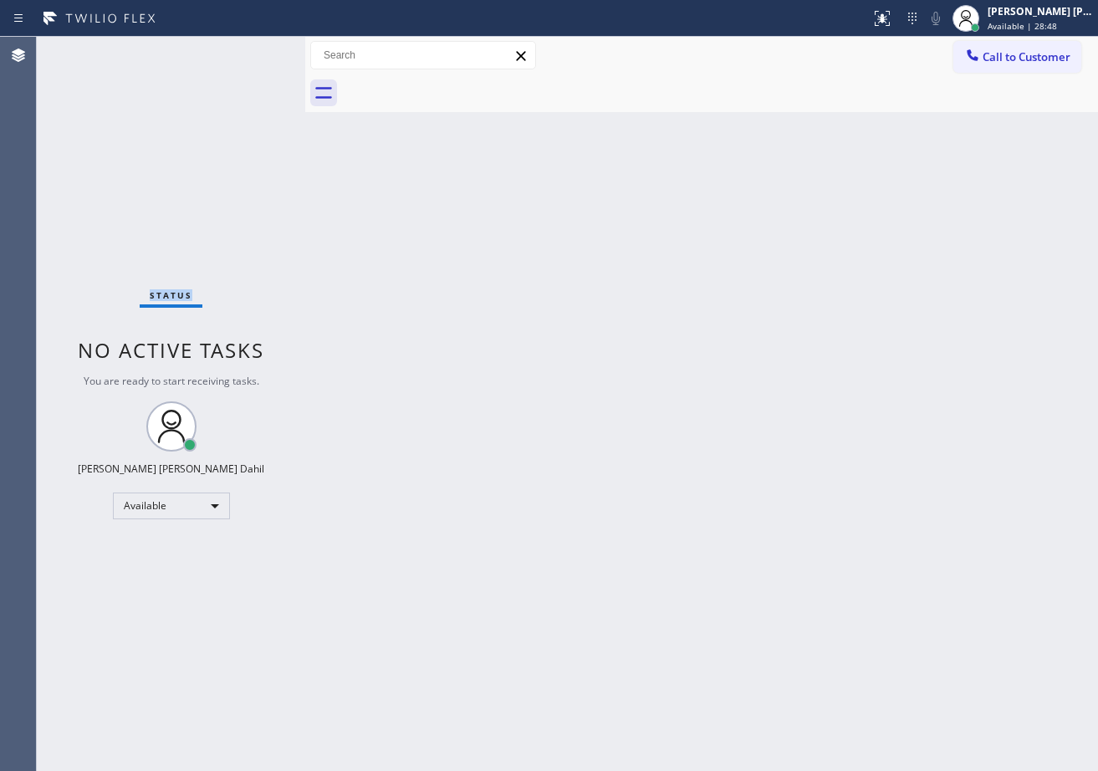
click at [252, 50] on div "Status No active tasks You are ready to start receiving tasks. Joshua Jake Dahi…" at bounding box center [171, 404] width 268 height 734
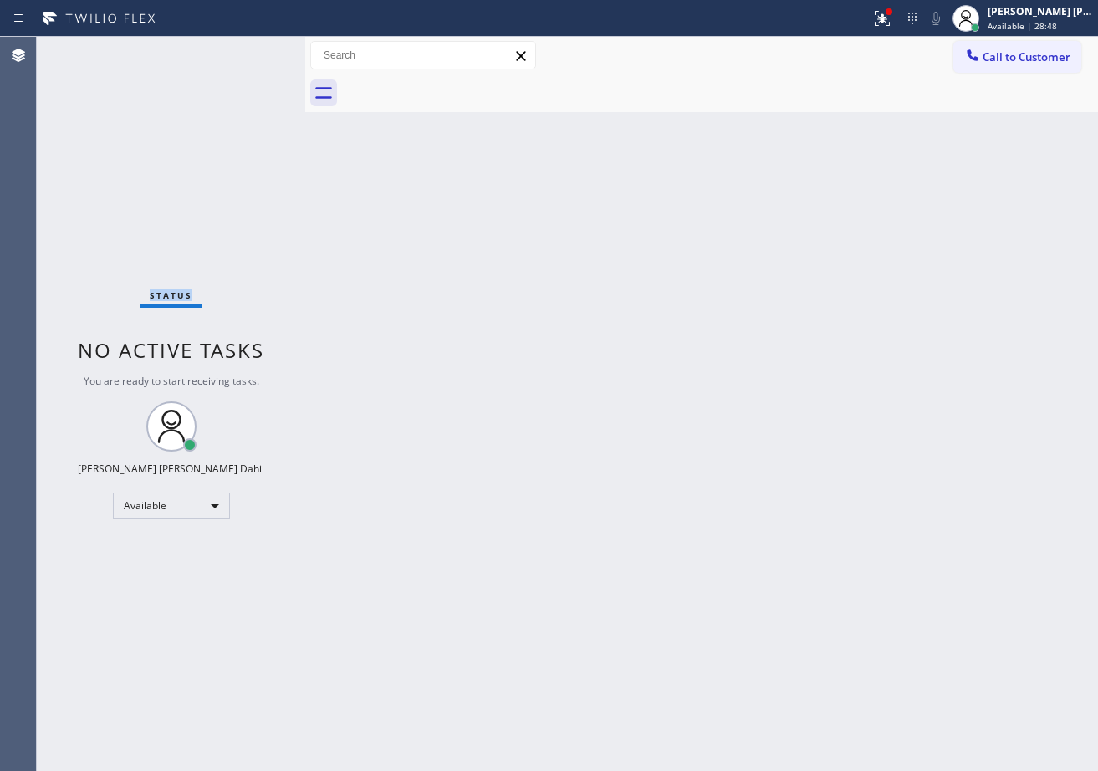
click at [252, 50] on div "Status No active tasks You are ready to start receiving tasks. Joshua Jake Dahi…" at bounding box center [171, 404] width 268 height 734
click at [477, 273] on div "Back to Dashboard Change Sender ID Customers Technicians Select a contact Outbo…" at bounding box center [701, 404] width 793 height 734
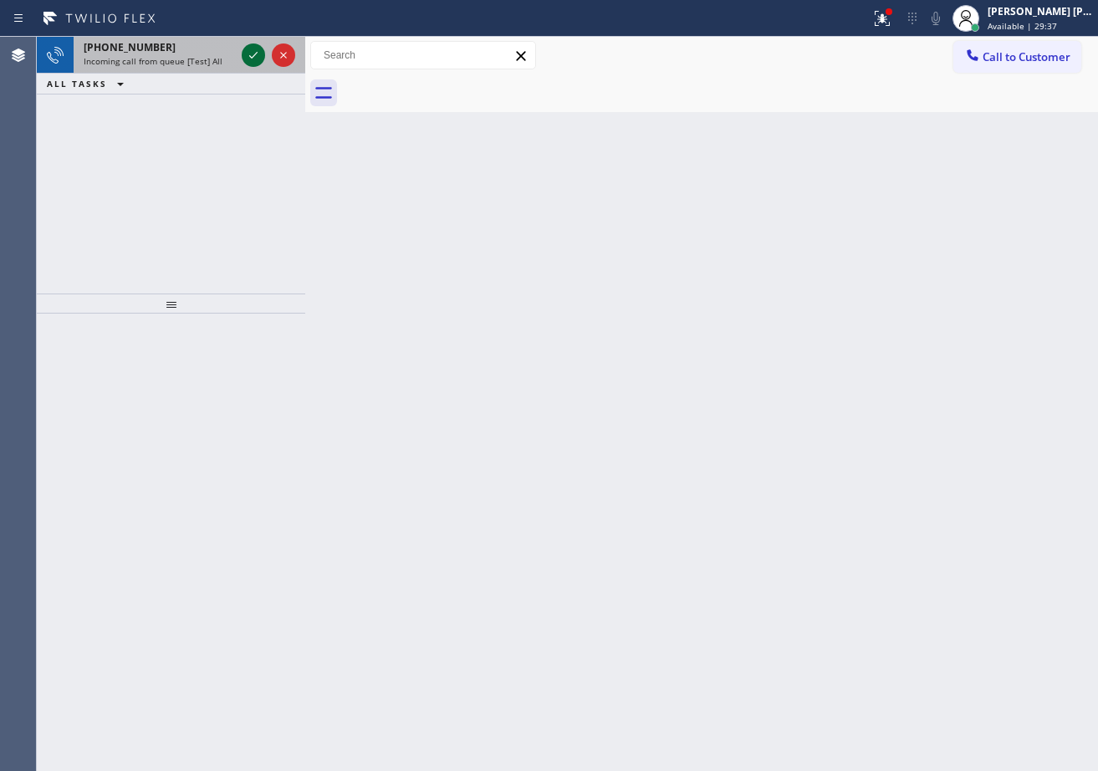
click at [252, 50] on icon at bounding box center [253, 55] width 20 height 20
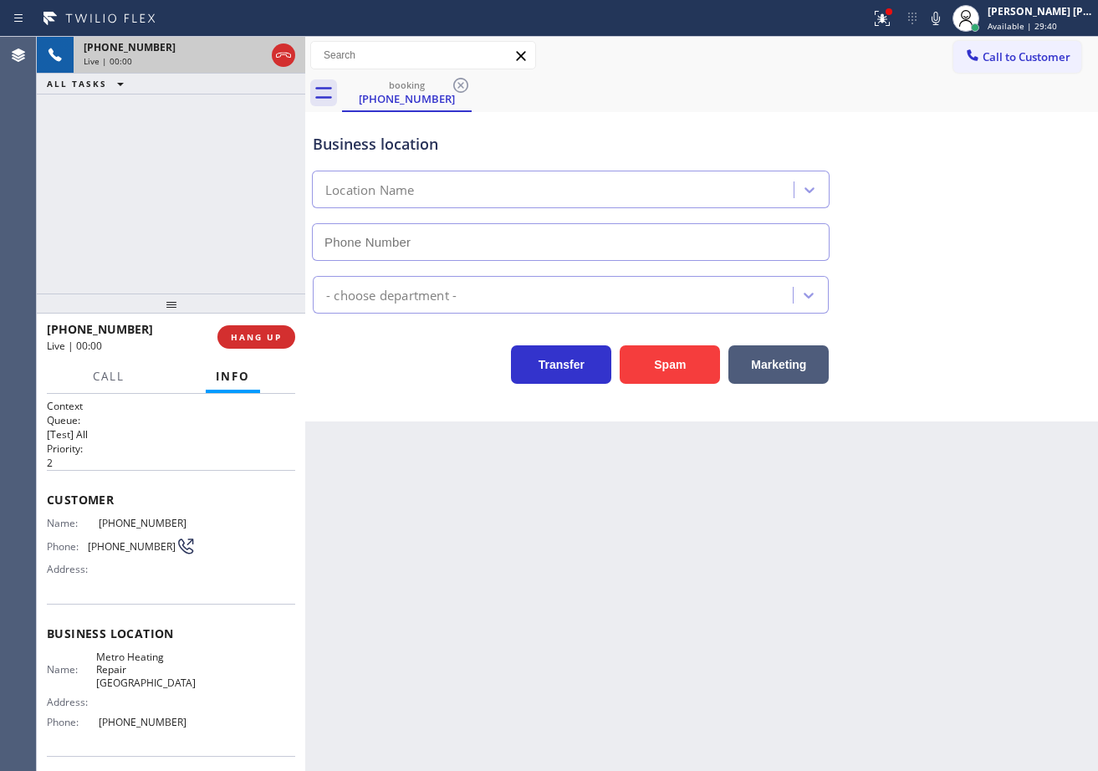
type input "(510) 737-7917"
click at [686, 365] on button "Spam" at bounding box center [670, 364] width 100 height 38
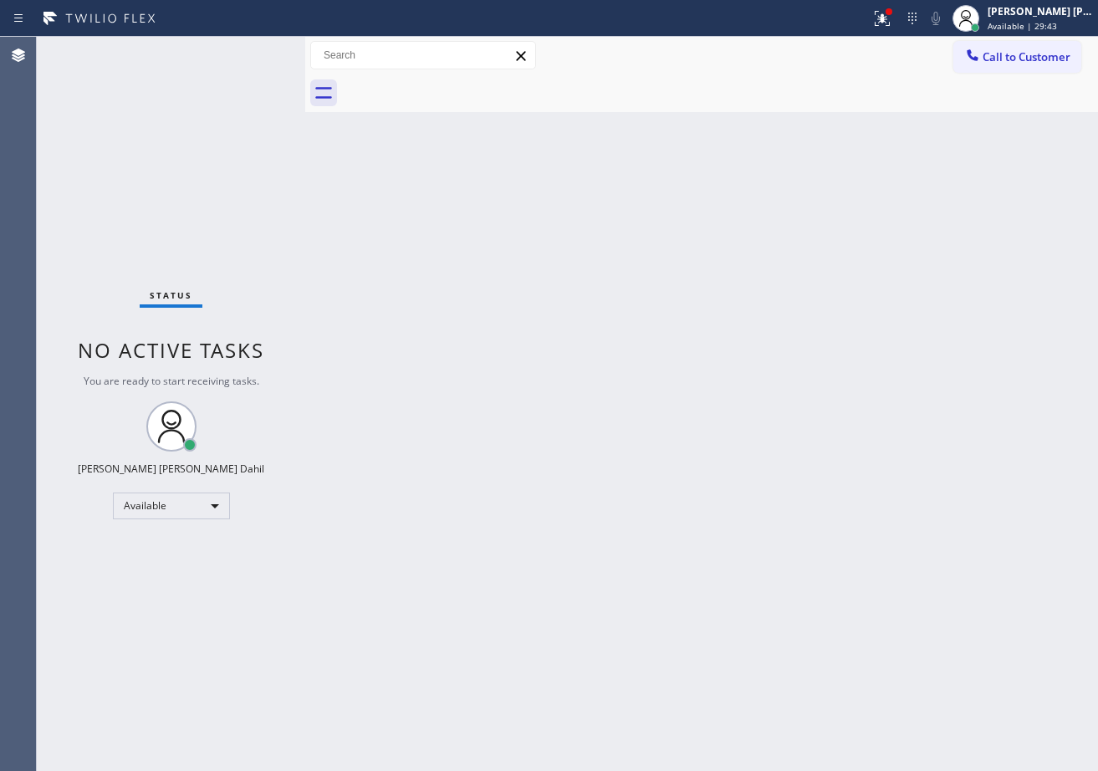
click at [248, 59] on div "Status No active tasks You are ready to start receiving tasks. Joshua Jake Dahi…" at bounding box center [171, 404] width 268 height 734
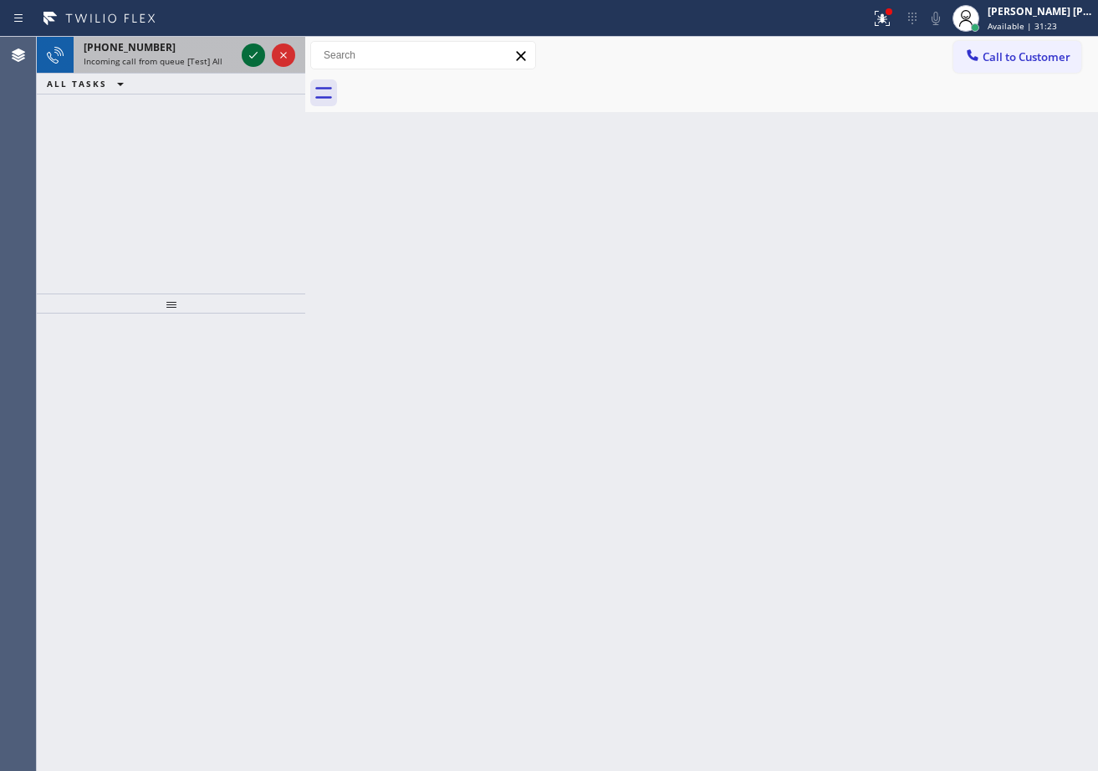
click at [252, 50] on icon at bounding box center [253, 55] width 20 height 20
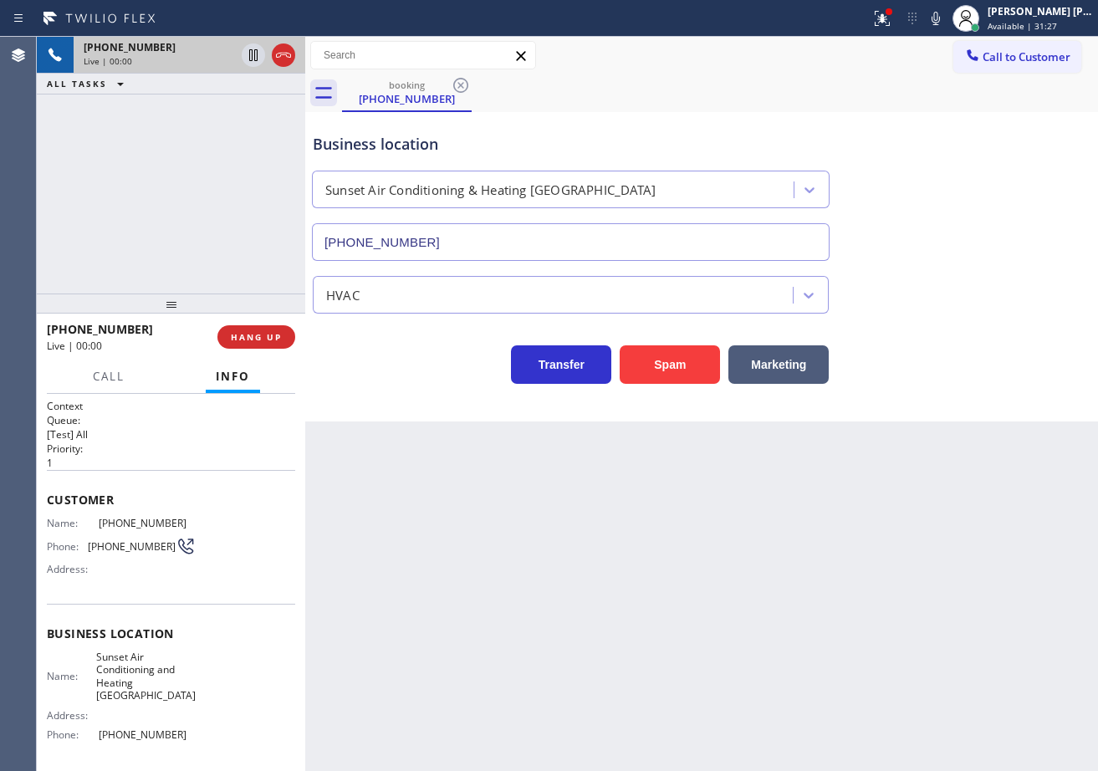
type input "(949) 506-5177"
click at [701, 370] on button "Spam" at bounding box center [670, 364] width 100 height 38
click at [272, 143] on div "+16192256557 Live | 00:01 ALL TASKS ALL TASKS ACTIVE TASKS TASKS IN WRAP UP" at bounding box center [171, 165] width 268 height 257
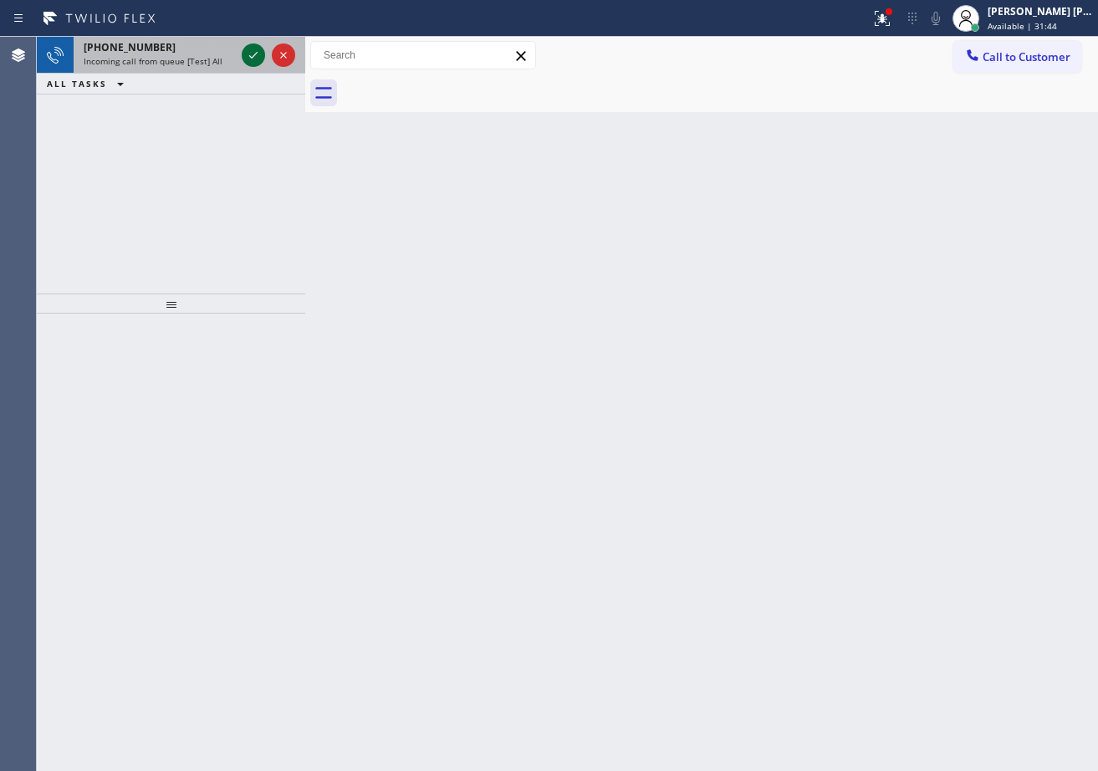
click at [252, 50] on icon at bounding box center [253, 55] width 20 height 20
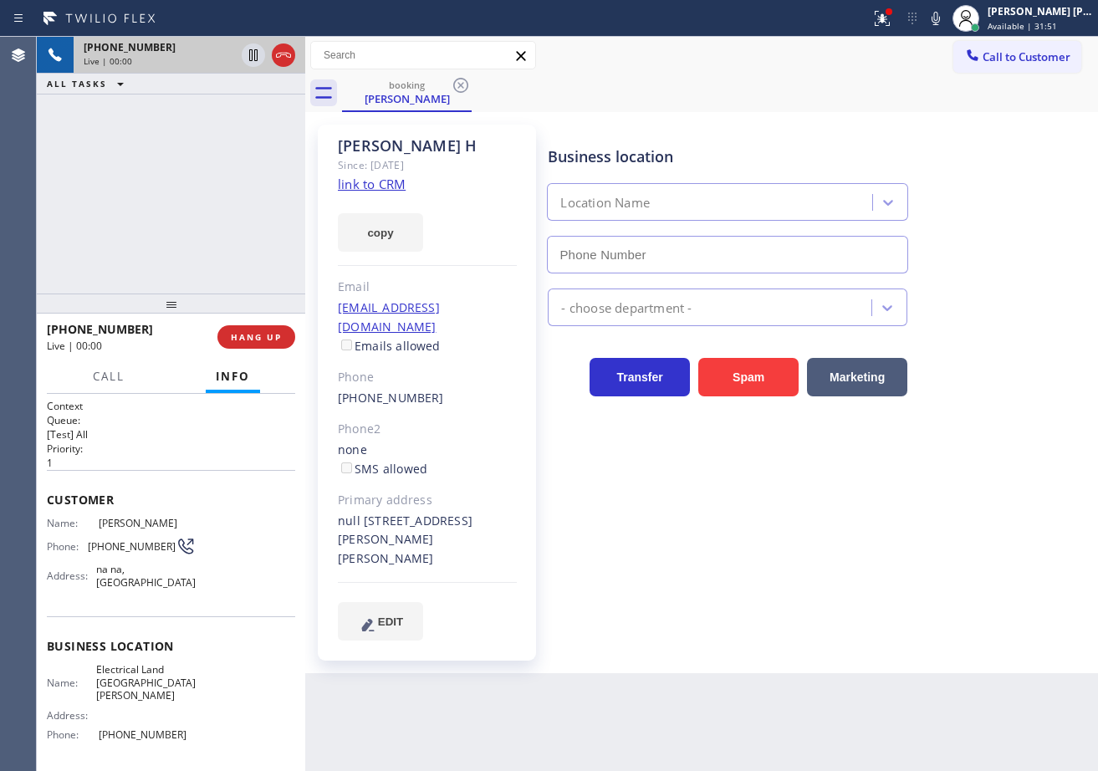
type input "(714) 681-1582"
click at [367, 190] on link "link to CRM" at bounding box center [372, 184] width 68 height 17
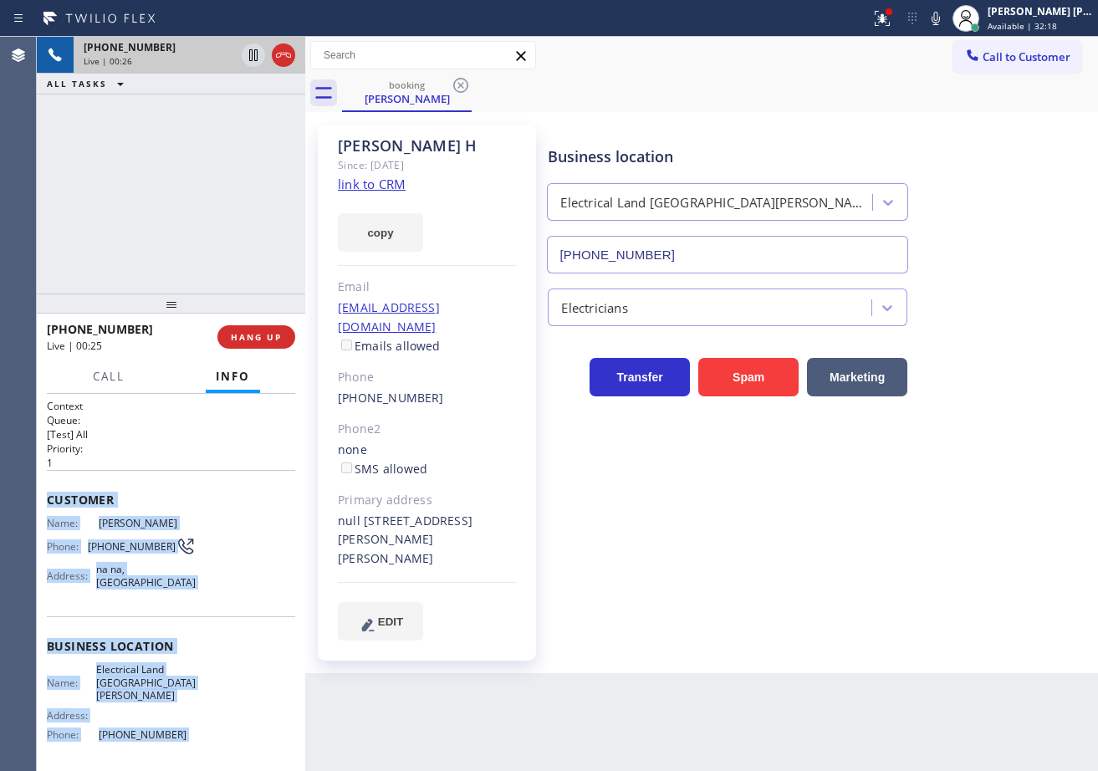
scroll to position [117, 0]
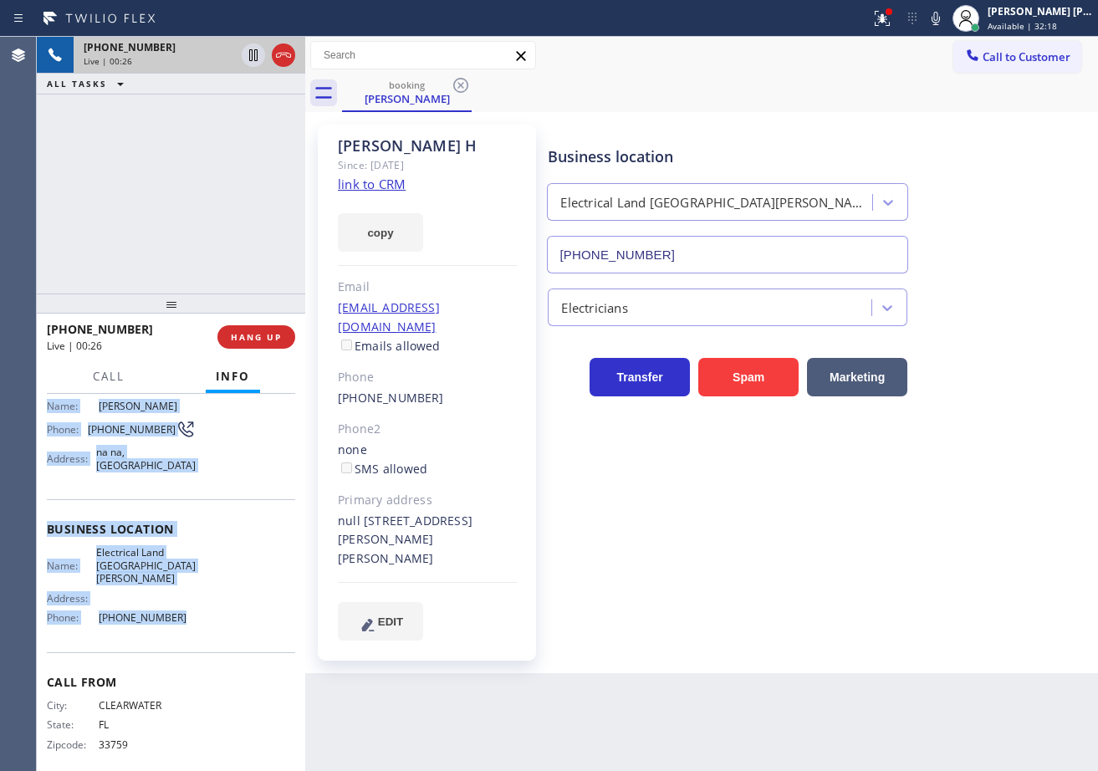
drag, startPoint x: 42, startPoint y: 494, endPoint x: 242, endPoint y: 623, distance: 237.7
click at [242, 623] on div "Context Queue: [Test] All Priority: 1 Customer Name: Dani H Phone: (727) 953-98…" at bounding box center [171, 582] width 268 height 377
copy div "Customer Name: Dani H Phone: (727) 953-9899 Address: na na, Santa Ana CA 92708 …"
click at [946, 20] on icon at bounding box center [936, 18] width 20 height 20
click at [941, 15] on rect at bounding box center [936, 17] width 12 height 12
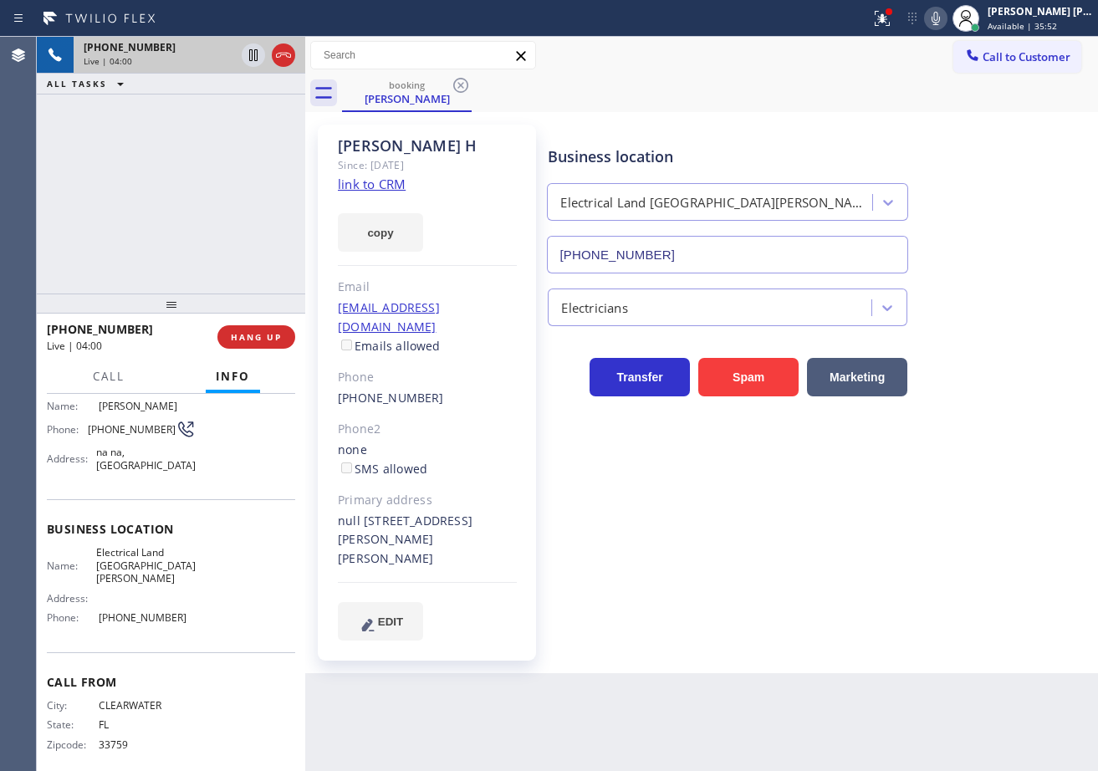
click at [779, 87] on div "booking Dani H" at bounding box center [720, 93] width 756 height 38
click at [736, 95] on div "booking Dani H" at bounding box center [720, 93] width 756 height 38
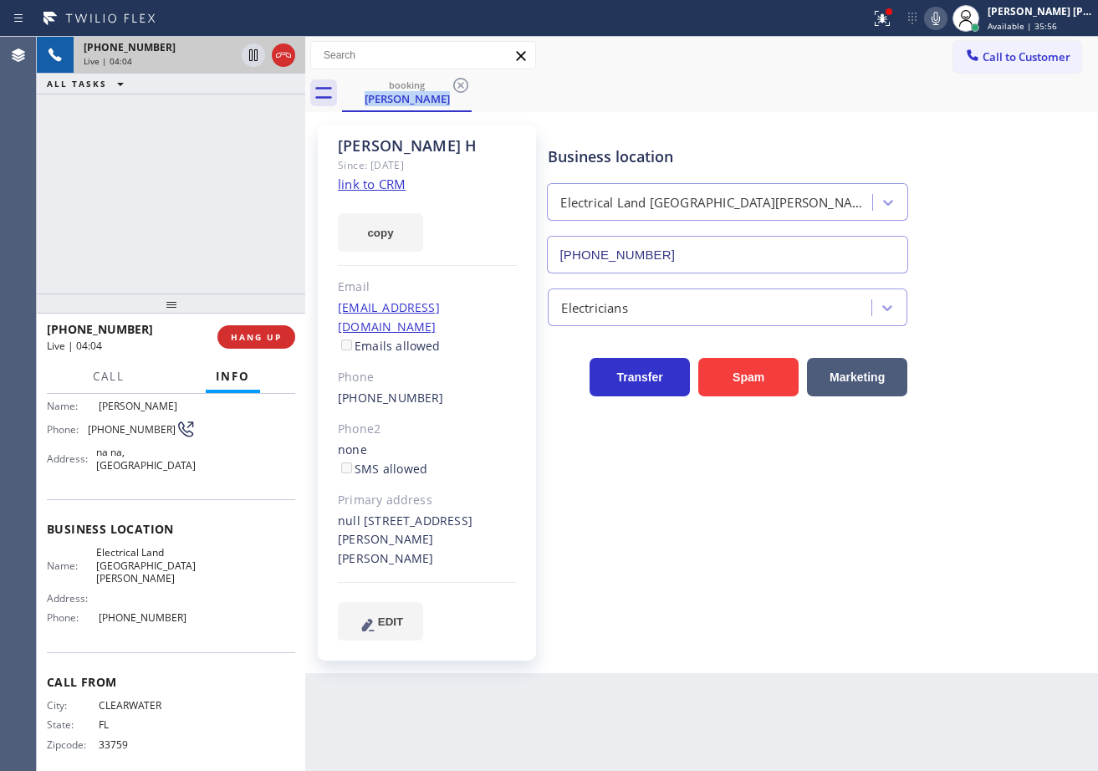
click at [736, 95] on div "booking Dani H" at bounding box center [720, 93] width 756 height 38
click at [745, 105] on div "booking Dani H" at bounding box center [720, 93] width 756 height 38
click at [752, 103] on div "booking Dani H" at bounding box center [720, 93] width 756 height 38
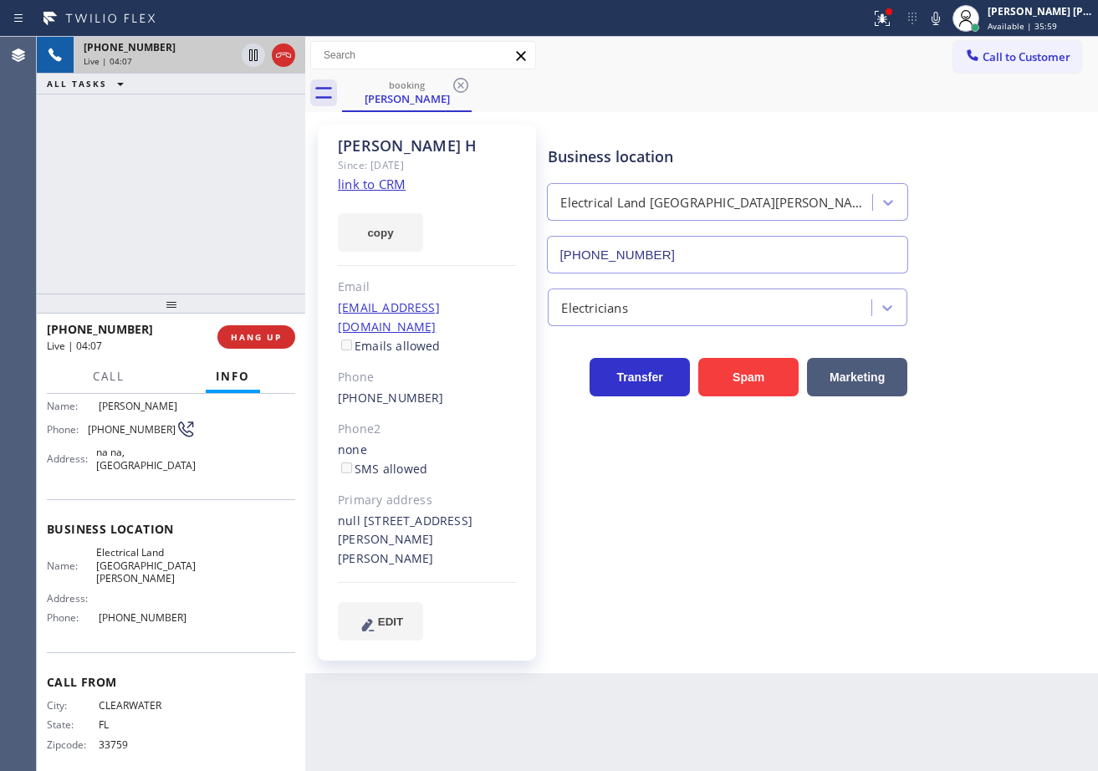
drag, startPoint x: 951, startPoint y: 20, endPoint x: 930, endPoint y: 94, distance: 76.5
click at [946, 20] on icon at bounding box center [936, 18] width 20 height 20
click at [930, 94] on div "booking Dani H" at bounding box center [720, 93] width 756 height 38
click at [255, 55] on icon at bounding box center [253, 55] width 8 height 12
drag, startPoint x: 248, startPoint y: 110, endPoint x: 318, endPoint y: 144, distance: 77.4
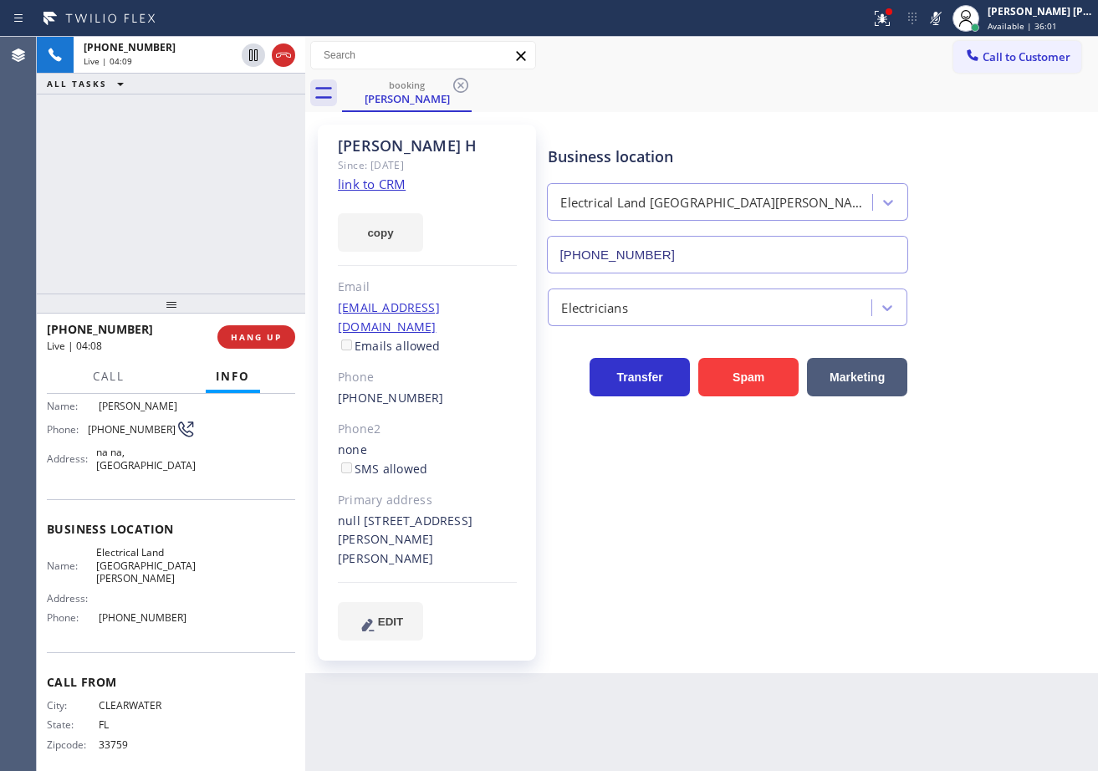
click at [297, 135] on div "+17279539899 Live | 04:09 ALL TASKS ALL TASKS ACTIVE TASKS TASKS IN WRAP UP" at bounding box center [171, 165] width 268 height 257
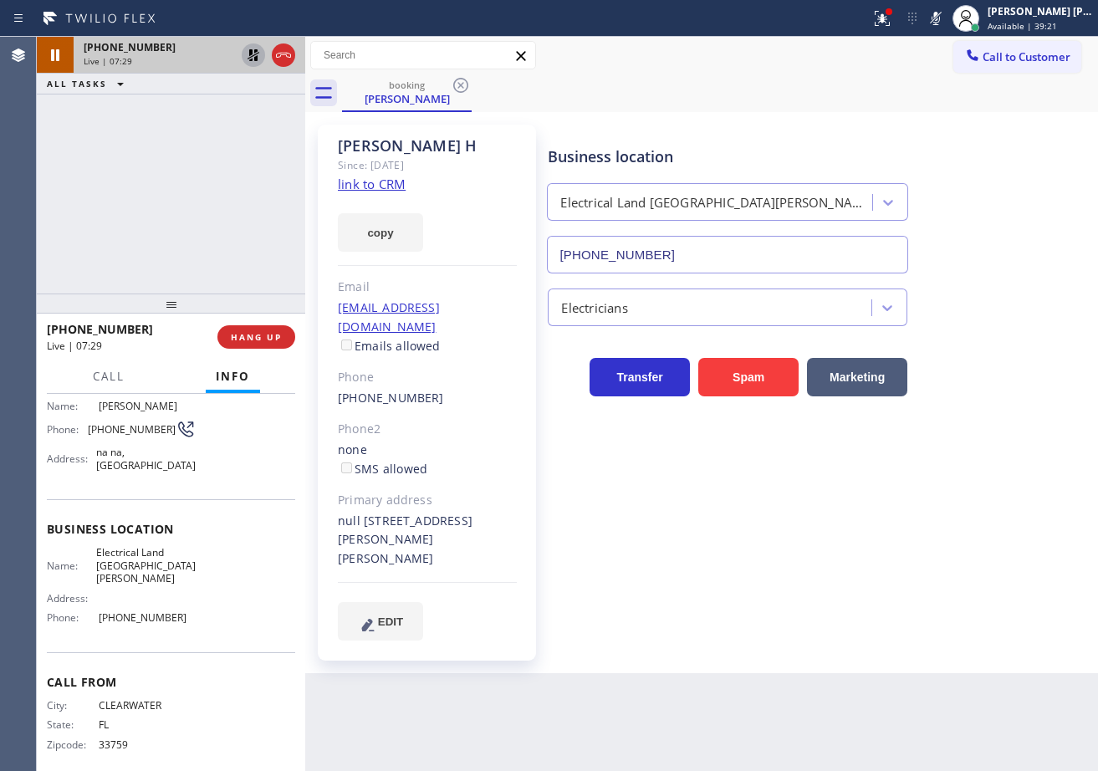
click at [252, 49] on icon at bounding box center [253, 55] width 20 height 20
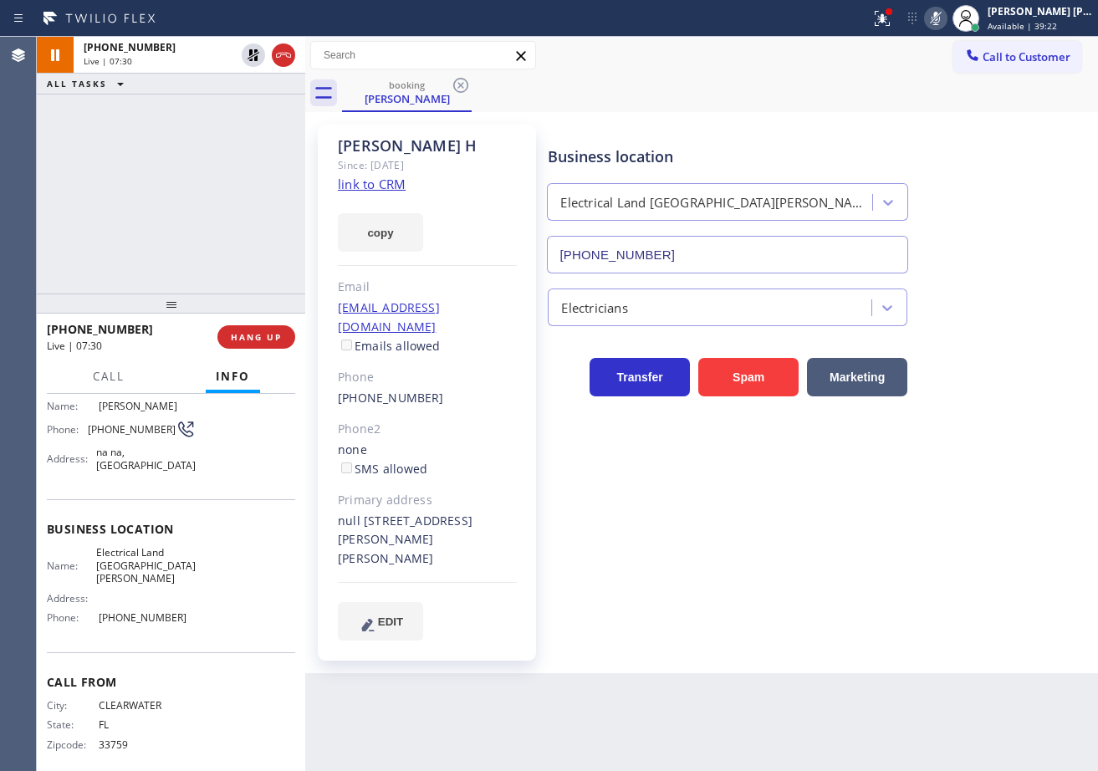
click at [946, 17] on icon at bounding box center [936, 18] width 20 height 20
click at [945, 48] on div "Call to Customer Outbound call Location Search location Your caller id phone nu…" at bounding box center [701, 55] width 793 height 29
click at [888, 13] on div at bounding box center [882, 18] width 37 height 20
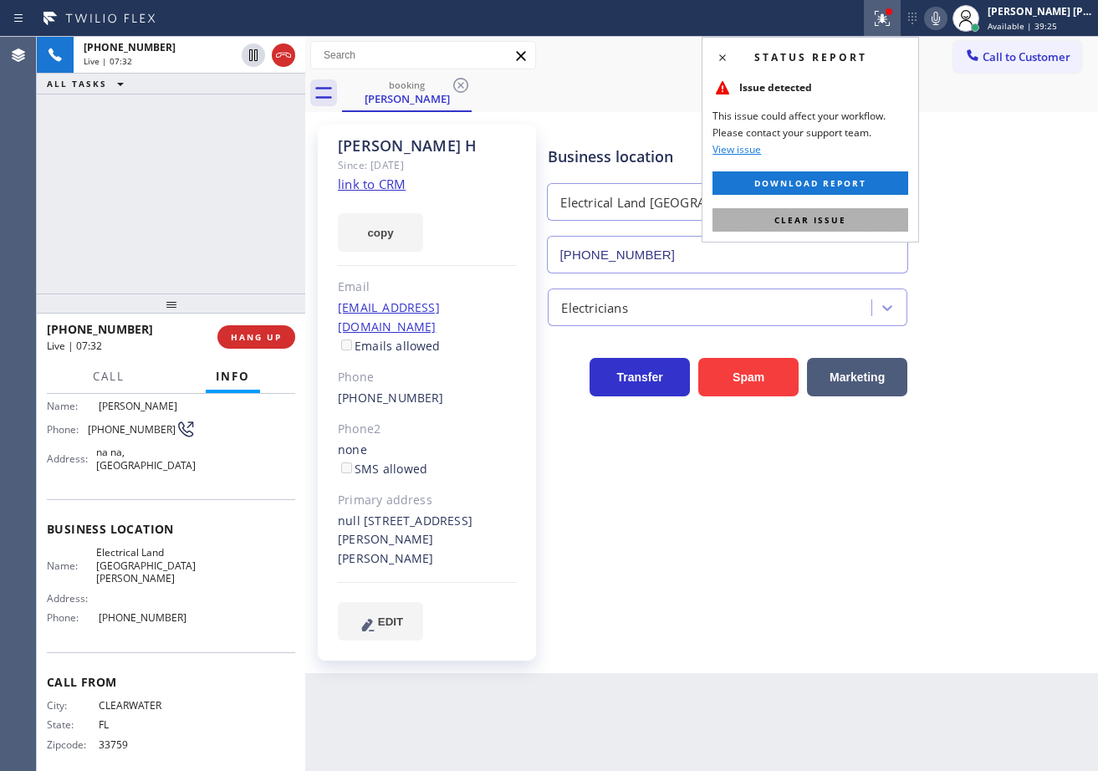
click at [857, 215] on button "Clear issue" at bounding box center [810, 219] width 196 height 23
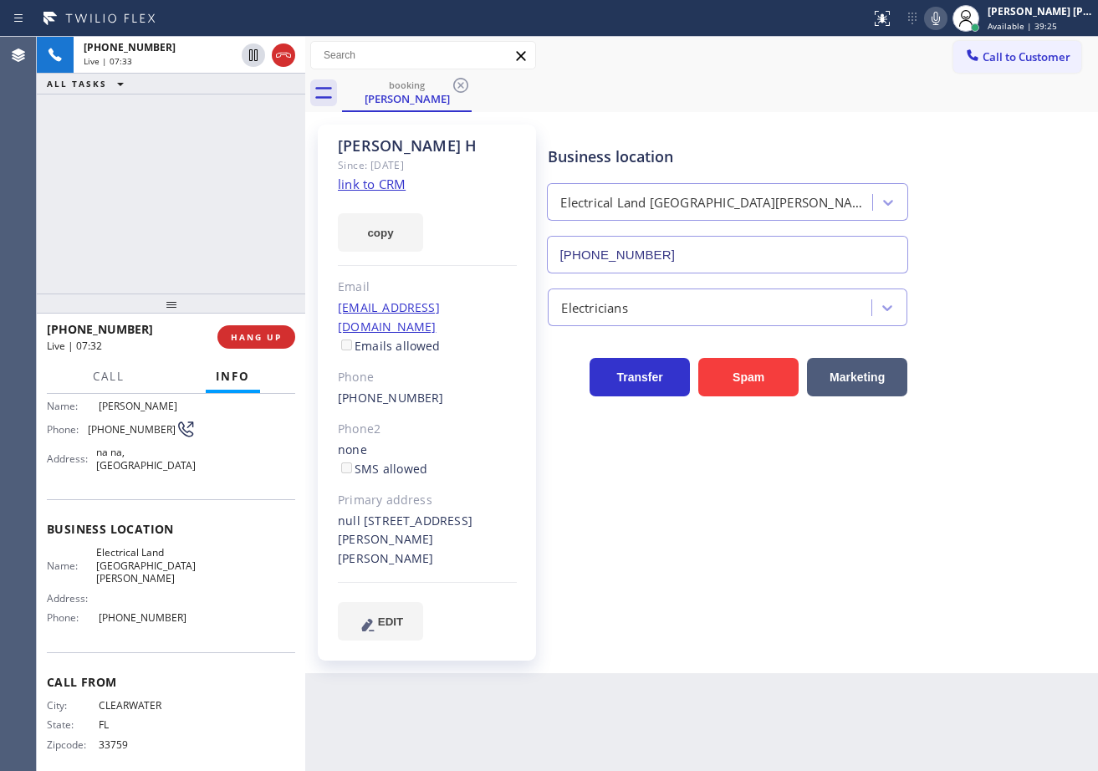
click at [988, 208] on div "Business location Electrical Land Santa Ana (714) 681-1582" at bounding box center [818, 197] width 549 height 151
click at [730, 123] on div "Business location Electrical Land Santa Ana (714) 681-1582" at bounding box center [818, 197] width 549 height 151
click at [887, 127] on div "Business location Electrical Land Santa Ana (714) 681-1582" at bounding box center [818, 197] width 549 height 151
drag, startPoint x: 954, startPoint y: 26, endPoint x: 951, endPoint y: 54, distance: 27.8
click at [946, 27] on icon at bounding box center [936, 18] width 20 height 20
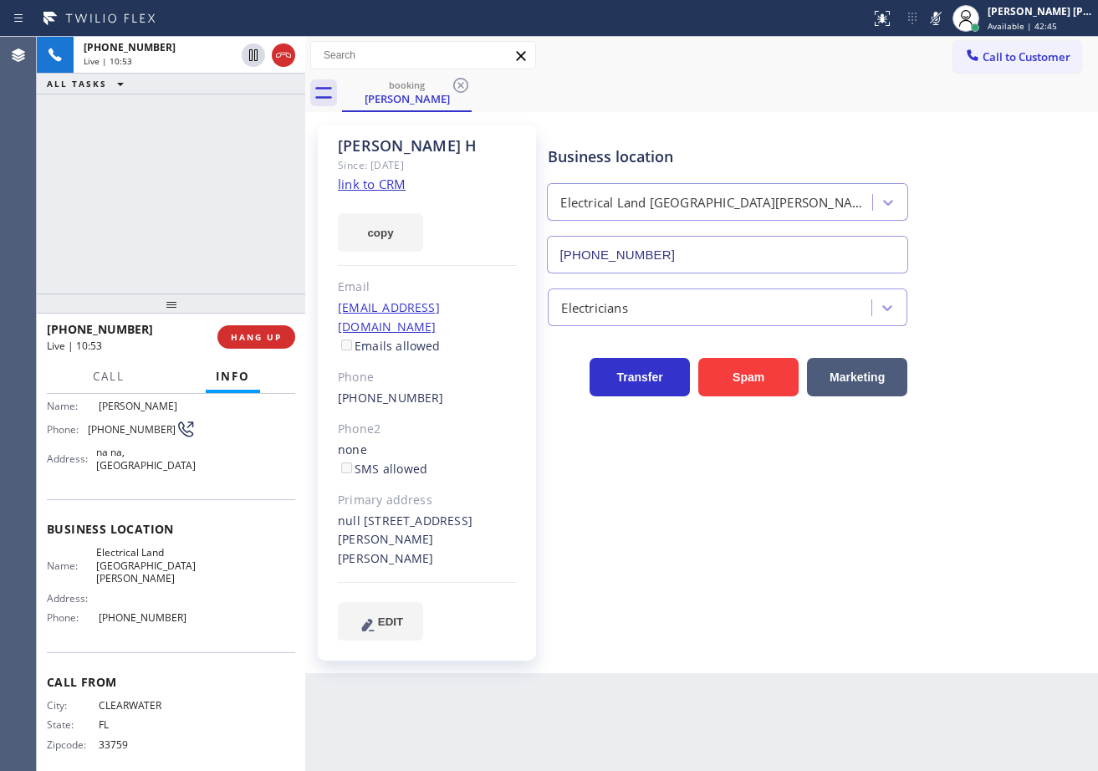
drag, startPoint x: 951, startPoint y: 54, endPoint x: 638, endPoint y: 84, distance: 314.2
click at [950, 54] on div "Call to Customer Outbound call Location Search location Your caller id phone nu…" at bounding box center [701, 55] width 793 height 29
click at [251, 57] on icon at bounding box center [253, 55] width 20 height 20
click at [248, 78] on div "ALL TASKS ALL TASKS ACTIVE TASKS TASKS IN WRAP UP" at bounding box center [171, 84] width 268 height 21
click at [890, 594] on div "Business location Electrical Land Santa Ana (714) 681-1582 Electricians Transfe…" at bounding box center [818, 382] width 549 height 507
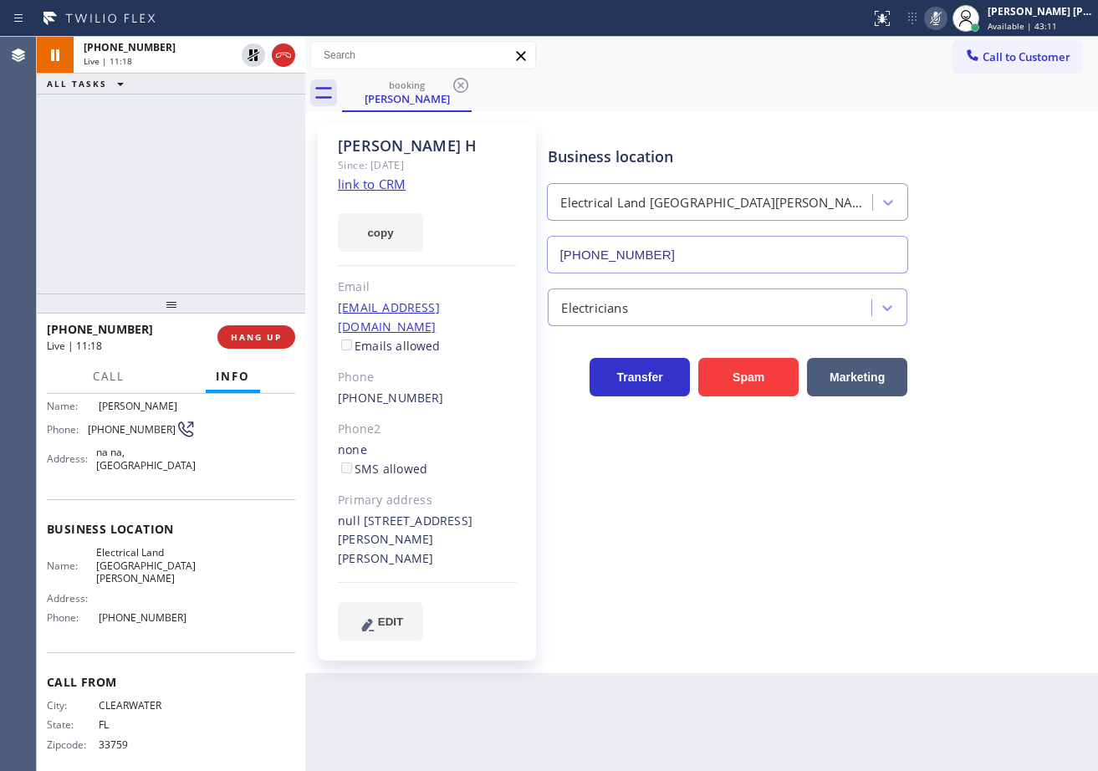
click at [940, 19] on icon at bounding box center [935, 18] width 8 height 13
drag, startPoint x: 923, startPoint y: 89, endPoint x: 504, endPoint y: 116, distance: 419.8
click at [919, 90] on div "booking Dani H" at bounding box center [720, 93] width 756 height 38
click at [249, 54] on icon at bounding box center [253, 55] width 20 height 20
click at [199, 135] on div "+17279539899 Live | 11:20 ALL TASKS ALL TASKS ACTIVE TASKS TASKS IN WRAP UP" at bounding box center [171, 165] width 268 height 257
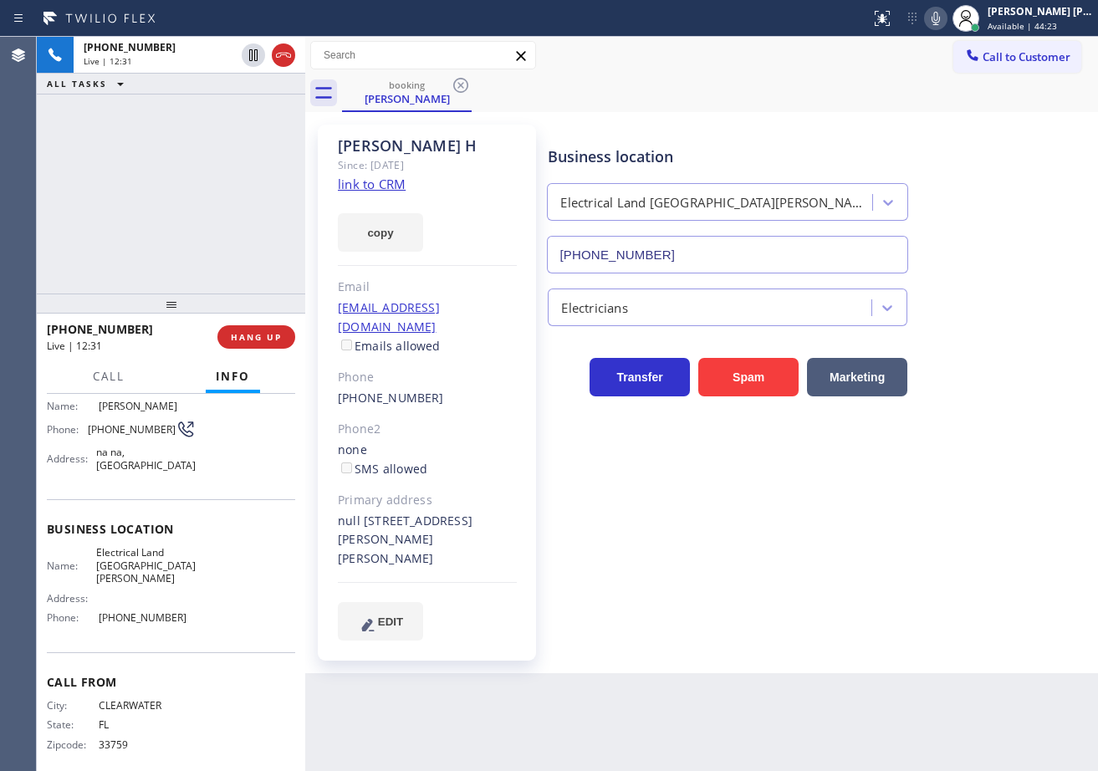
click at [256, 150] on div "+17279539899 Live | 12:31 ALL TASKS ALL TASKS ACTIVE TASKS TASKS IN WRAP UP" at bounding box center [171, 165] width 268 height 257
click at [100, 365] on button "Call" at bounding box center [109, 376] width 52 height 33
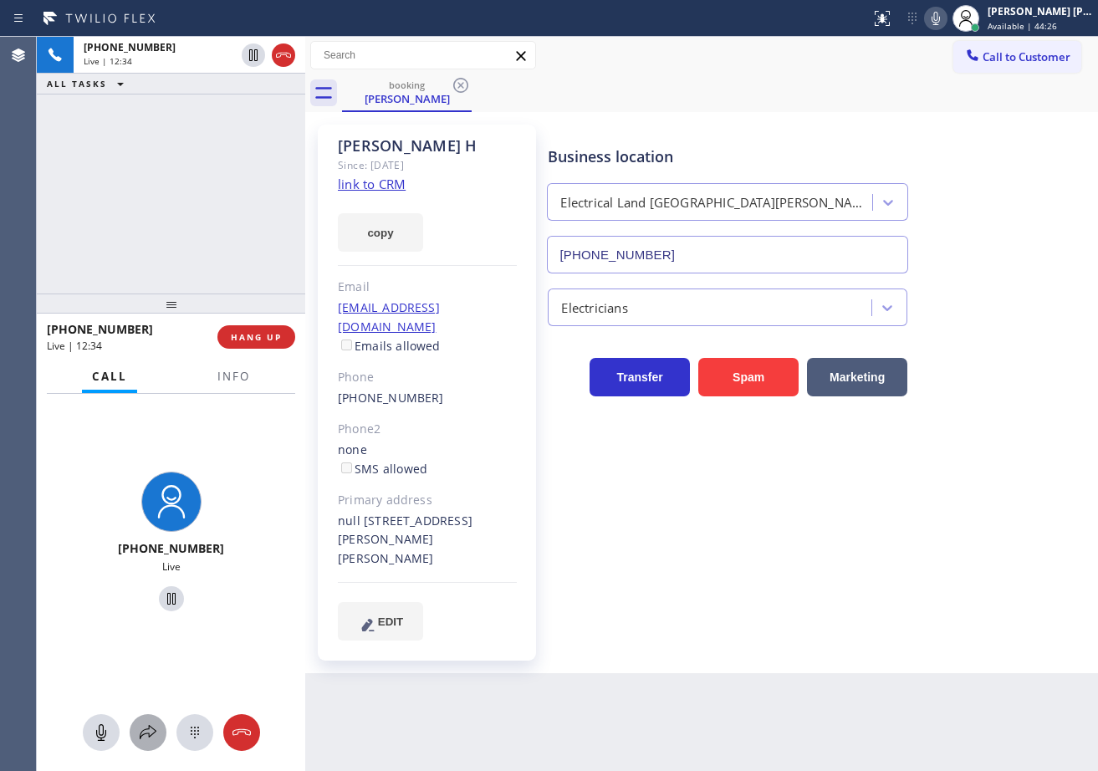
click at [140, 745] on button at bounding box center [148, 732] width 37 height 37
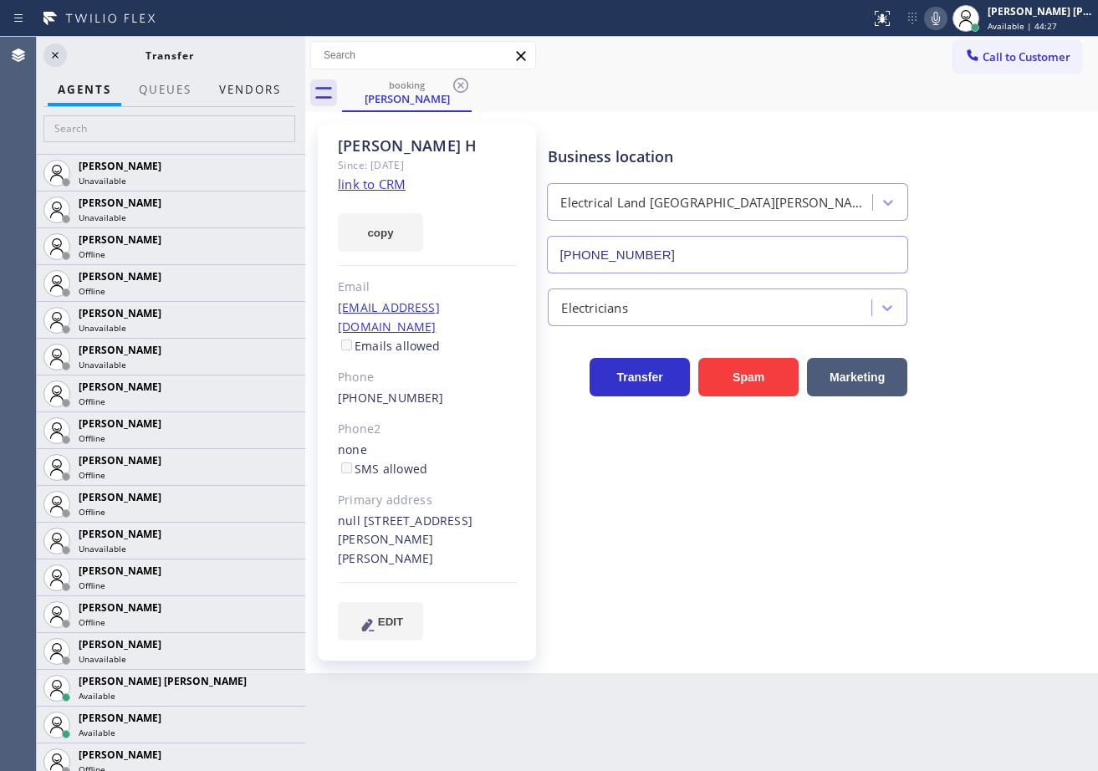
click at [248, 97] on button "Vendors" at bounding box center [250, 90] width 82 height 33
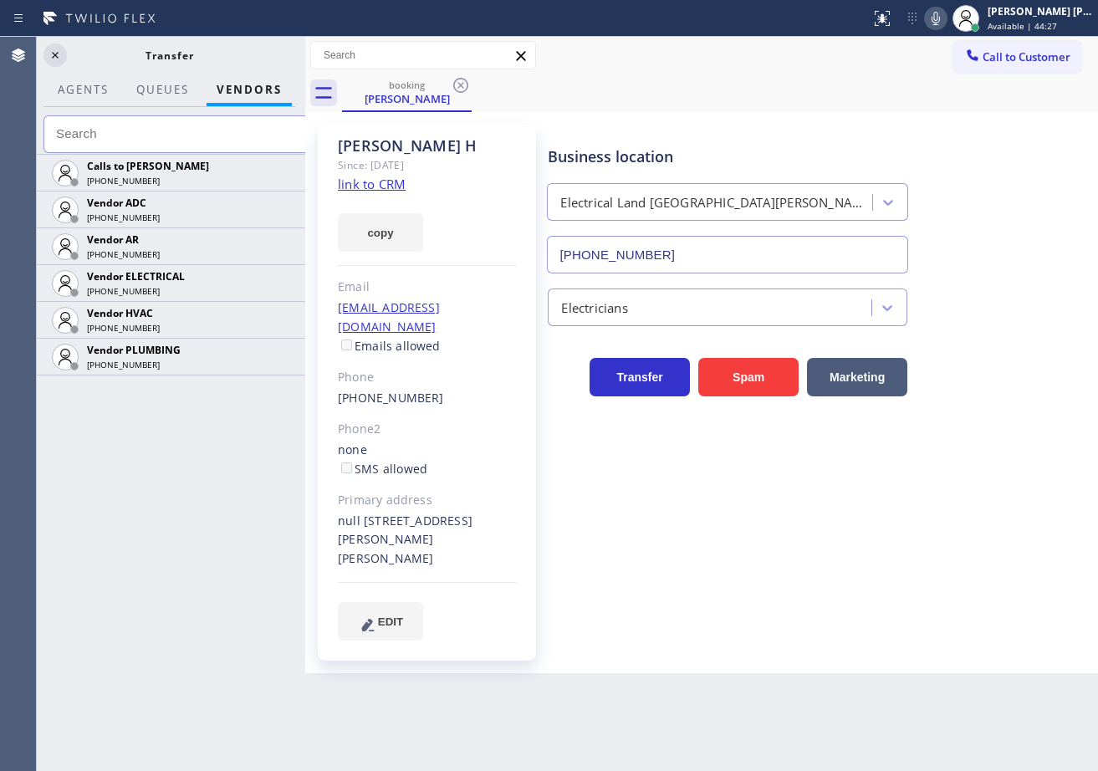
click at [232, 131] on input "text" at bounding box center [179, 134] width 272 height 38
click at [281, 283] on icon at bounding box center [283, 283] width 20 height 20
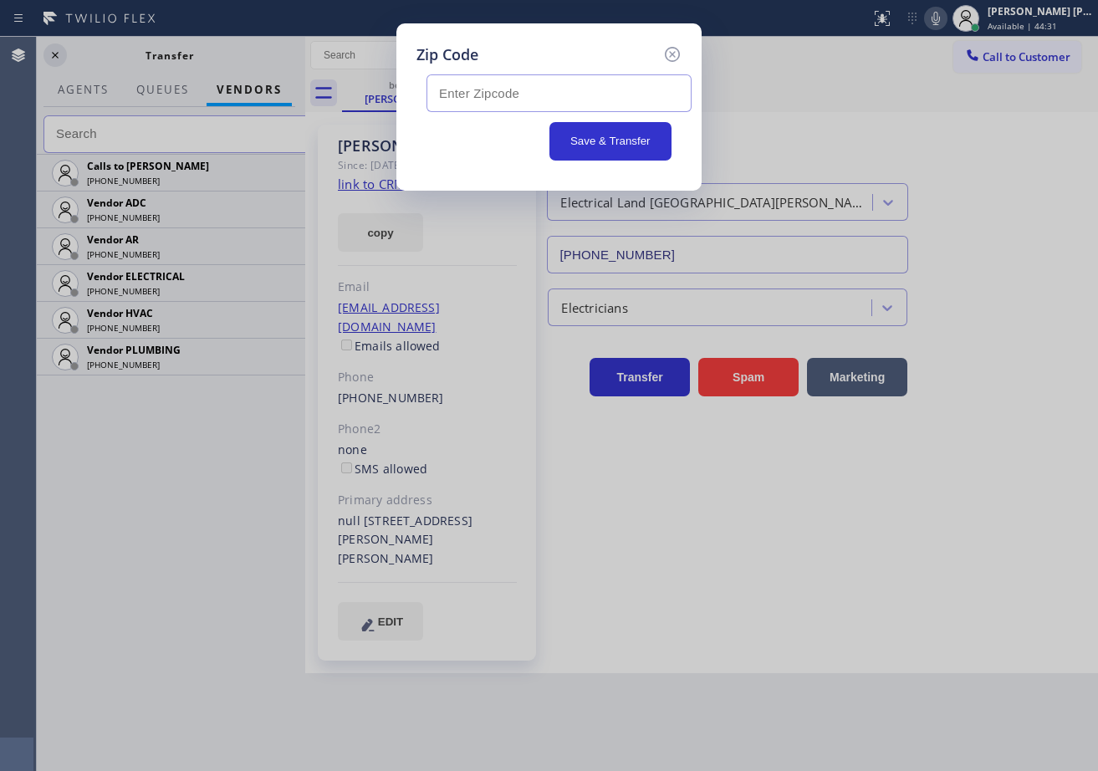
click at [519, 93] on input "text" at bounding box center [558, 93] width 265 height 38
type input "92704"
click at [630, 145] on button "Save & Transfer" at bounding box center [610, 141] width 123 height 38
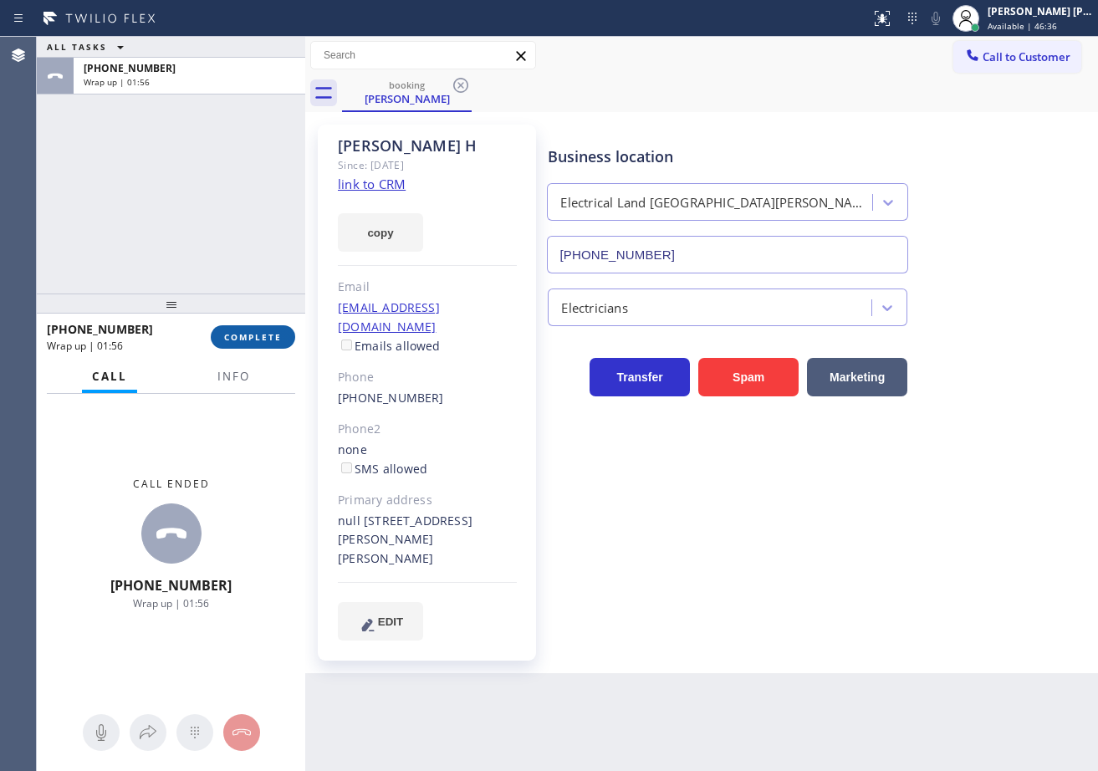
click at [259, 345] on button "COMPLETE" at bounding box center [253, 336] width 84 height 23
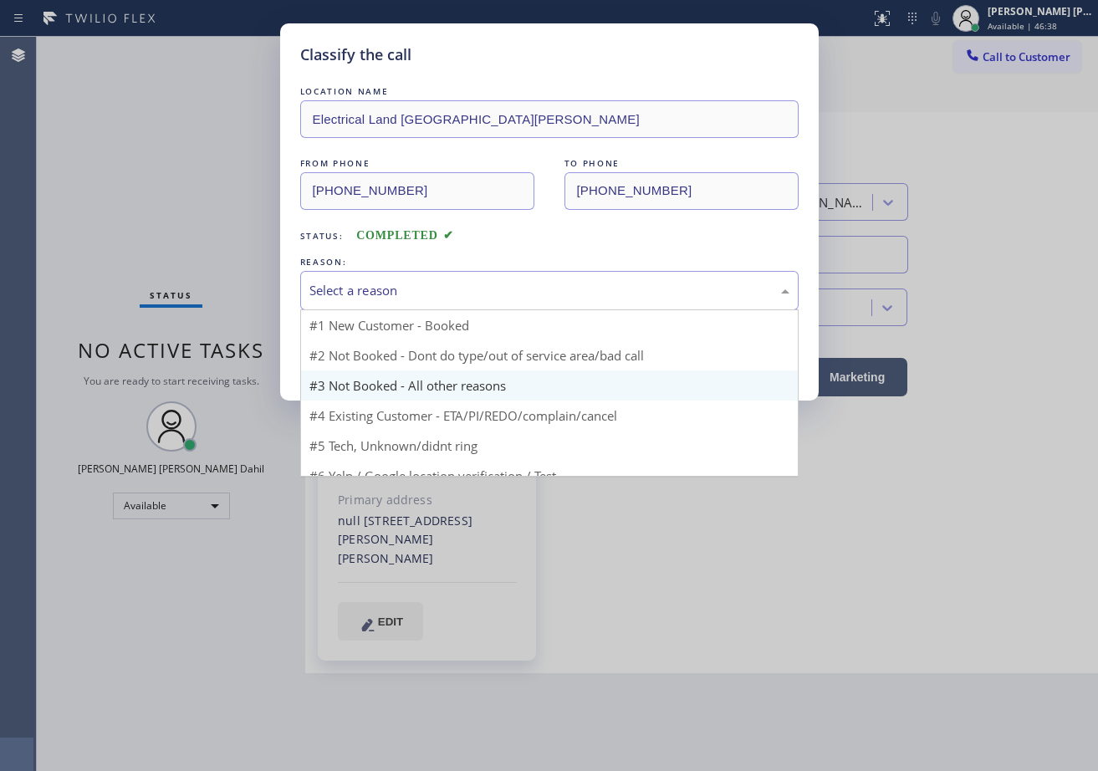
drag, startPoint x: 373, startPoint y: 283, endPoint x: 385, endPoint y: 343, distance: 61.3
click at [380, 287] on div "Select a reason" at bounding box center [549, 290] width 480 height 19
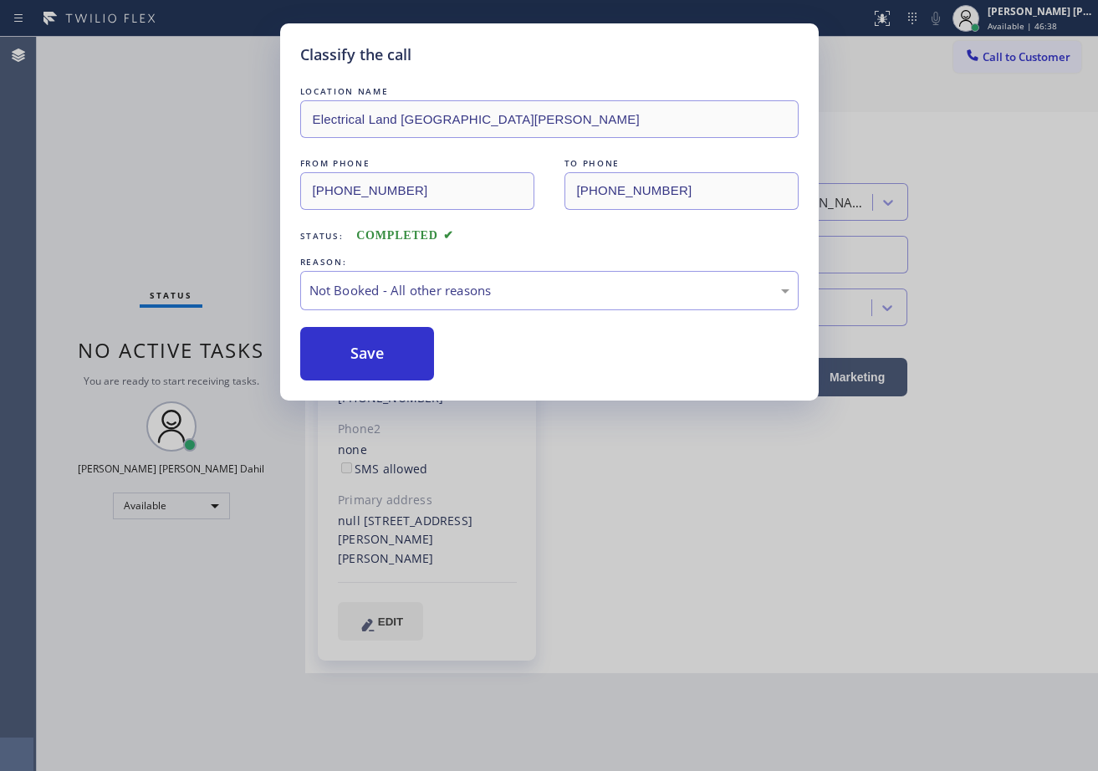
click at [371, 355] on button "Save" at bounding box center [367, 354] width 135 height 54
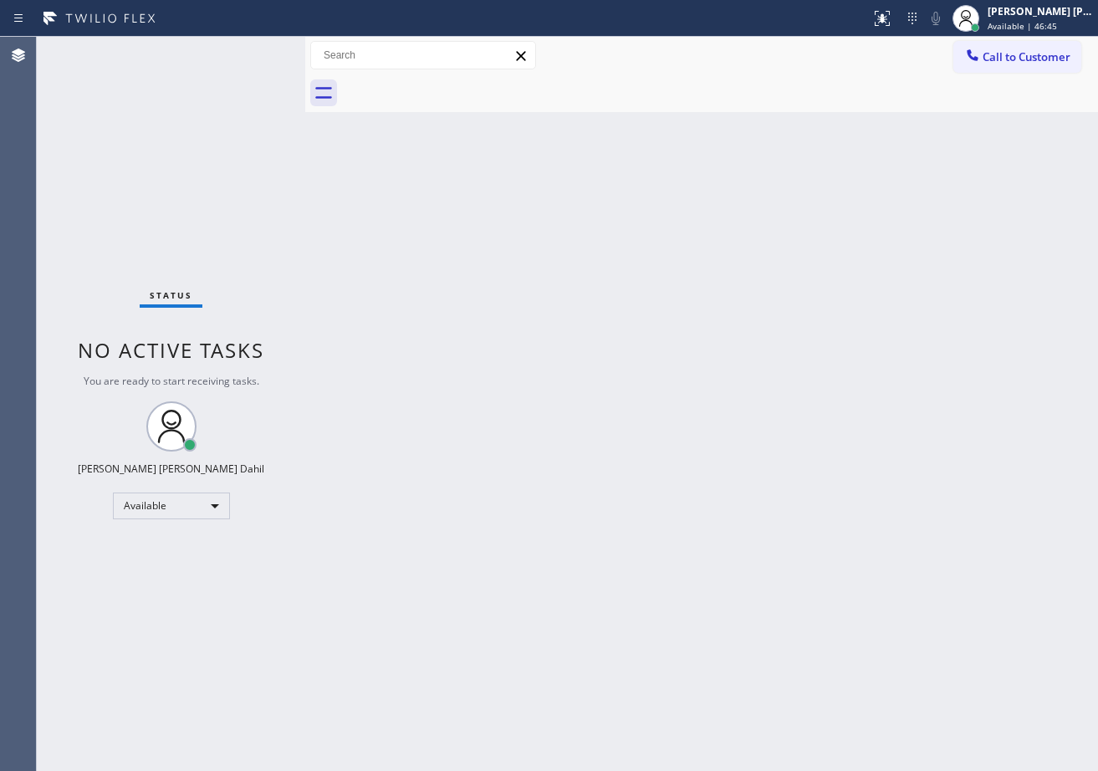
click at [845, 683] on div "Back to Dashboard Change Sender ID Customers Technicians Select a contact Outbo…" at bounding box center [701, 404] width 793 height 734
drag, startPoint x: 231, startPoint y: 50, endPoint x: 240, endPoint y: 40, distance: 13.6
click at [231, 50] on div "Status No active tasks You are ready to start receiving tasks. Joshua Jake Dahi…" at bounding box center [171, 404] width 268 height 734
click at [251, 52] on div "Status No active tasks You are ready to start receiving tasks. Joshua Jake Dahi…" at bounding box center [171, 404] width 268 height 734
drag, startPoint x: 767, startPoint y: 107, endPoint x: 411, endPoint y: 75, distance: 357.6
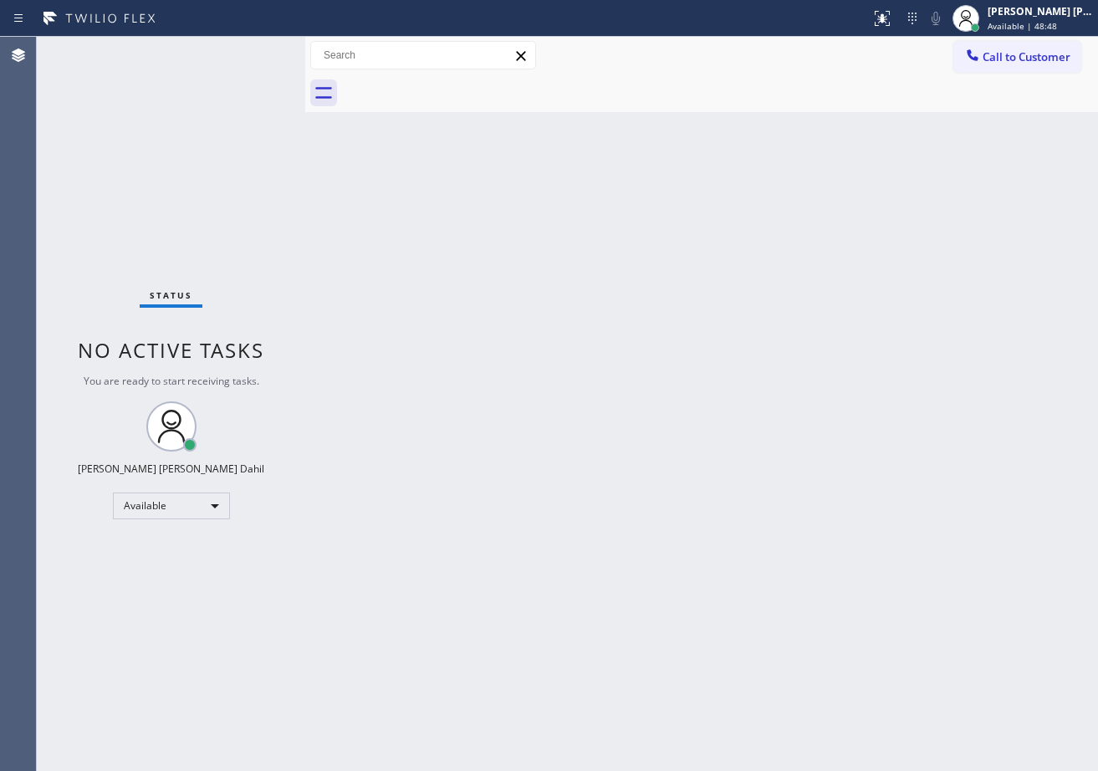
click at [767, 107] on div at bounding box center [720, 93] width 756 height 38
click at [255, 56] on div "Status No active tasks You are ready to start receiving tasks. Joshua Jake Dahi…" at bounding box center [171, 404] width 268 height 734
click at [247, 56] on div "Status No active tasks You are ready to start receiving tasks. Joshua Jake Dahi…" at bounding box center [171, 404] width 268 height 734
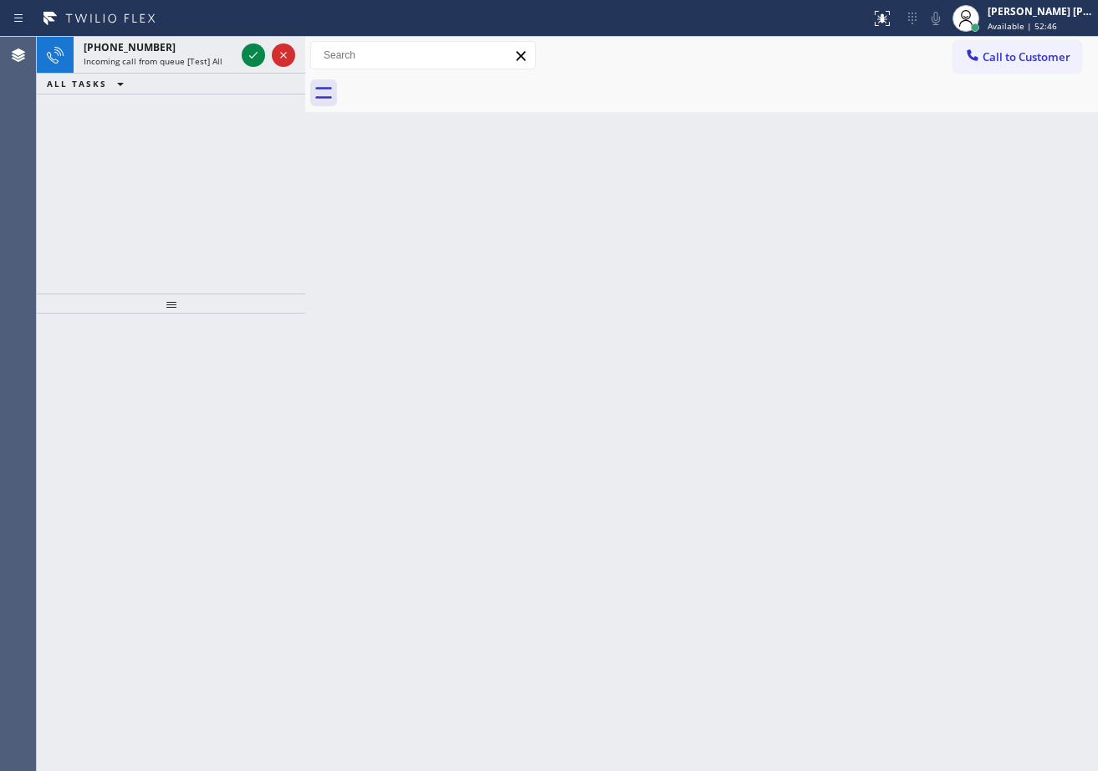
click at [247, 56] on icon at bounding box center [253, 55] width 20 height 20
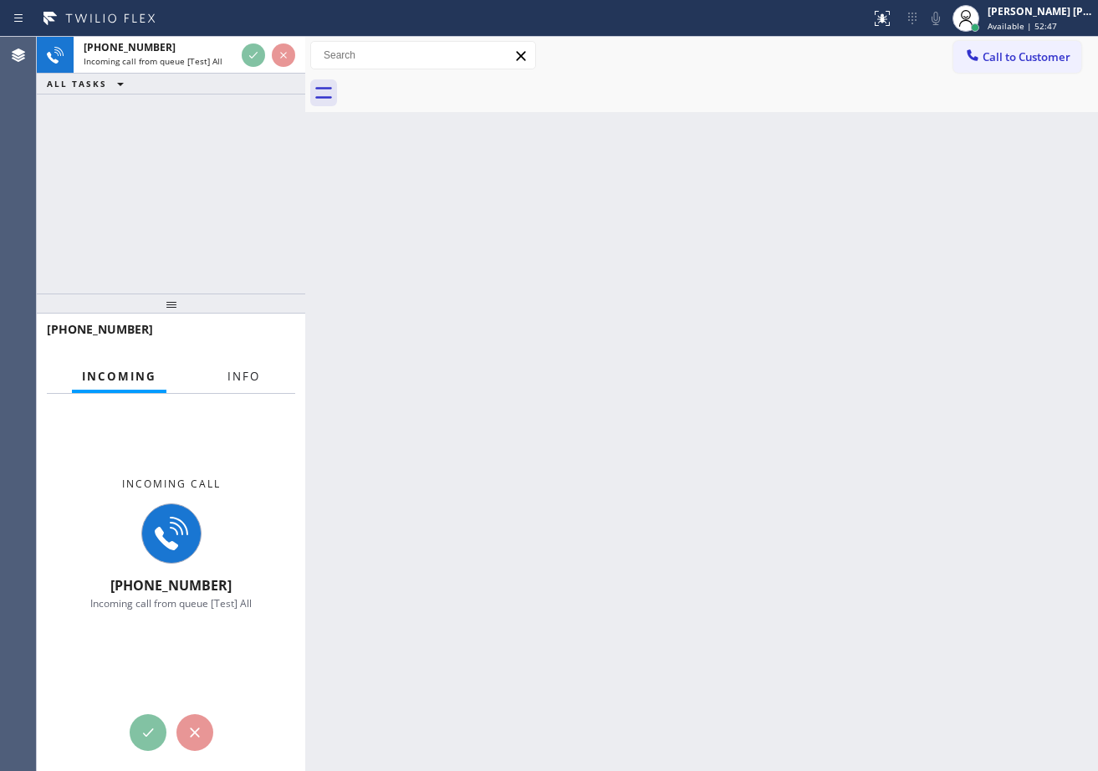
click at [218, 376] on button "Info" at bounding box center [243, 376] width 53 height 33
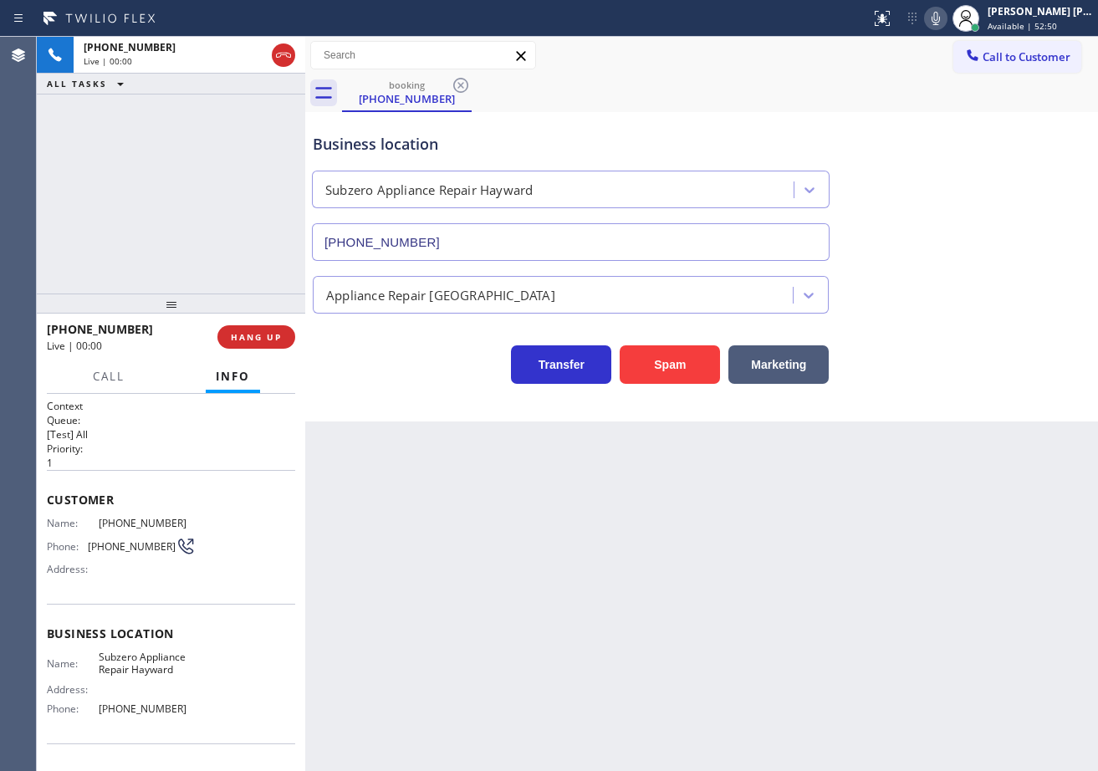
type input "(510) 640-8236"
click at [657, 361] on button "Spam" at bounding box center [670, 364] width 100 height 38
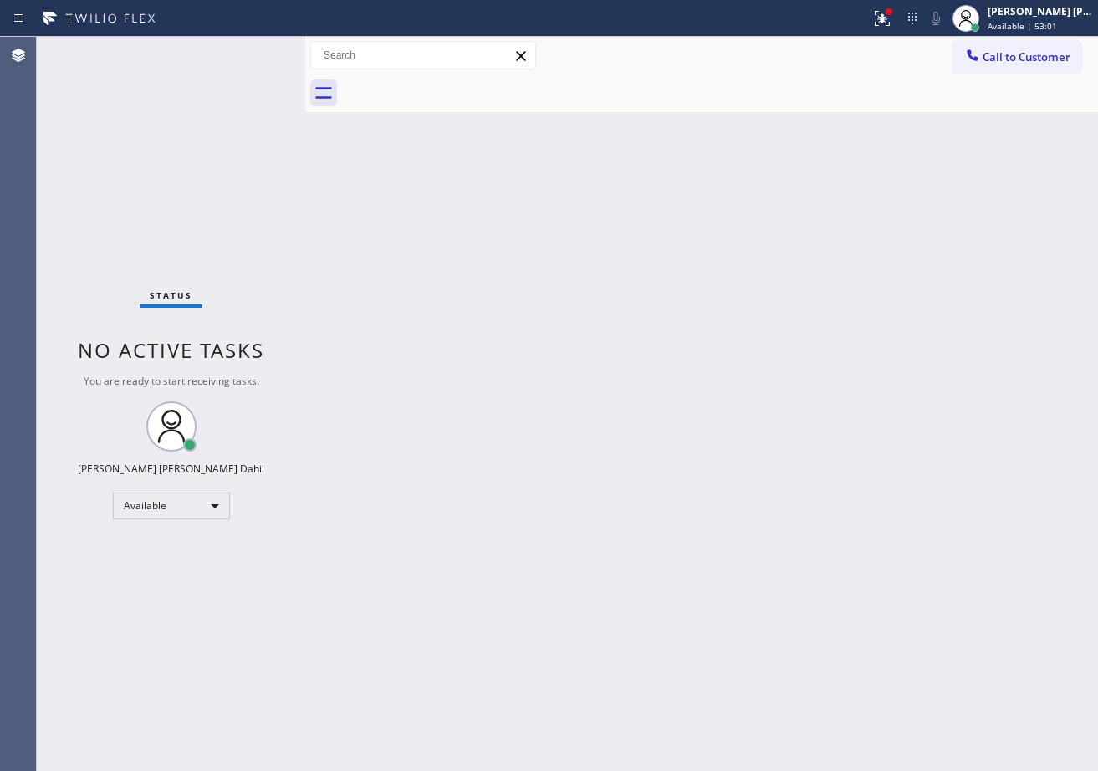
click at [240, 53] on div "Status No active tasks You are ready to start receiving tasks. Joshua Jake Dahi…" at bounding box center [171, 404] width 268 height 734
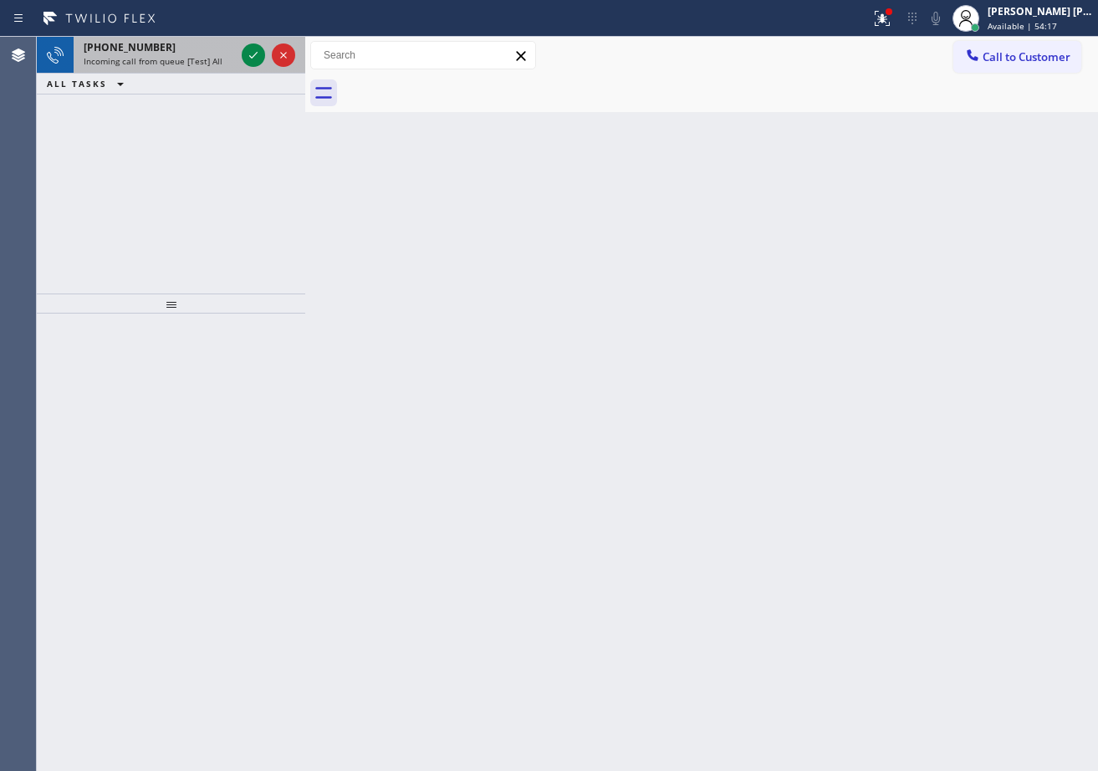
click at [176, 48] on div "+17206772591" at bounding box center [159, 47] width 151 height 14
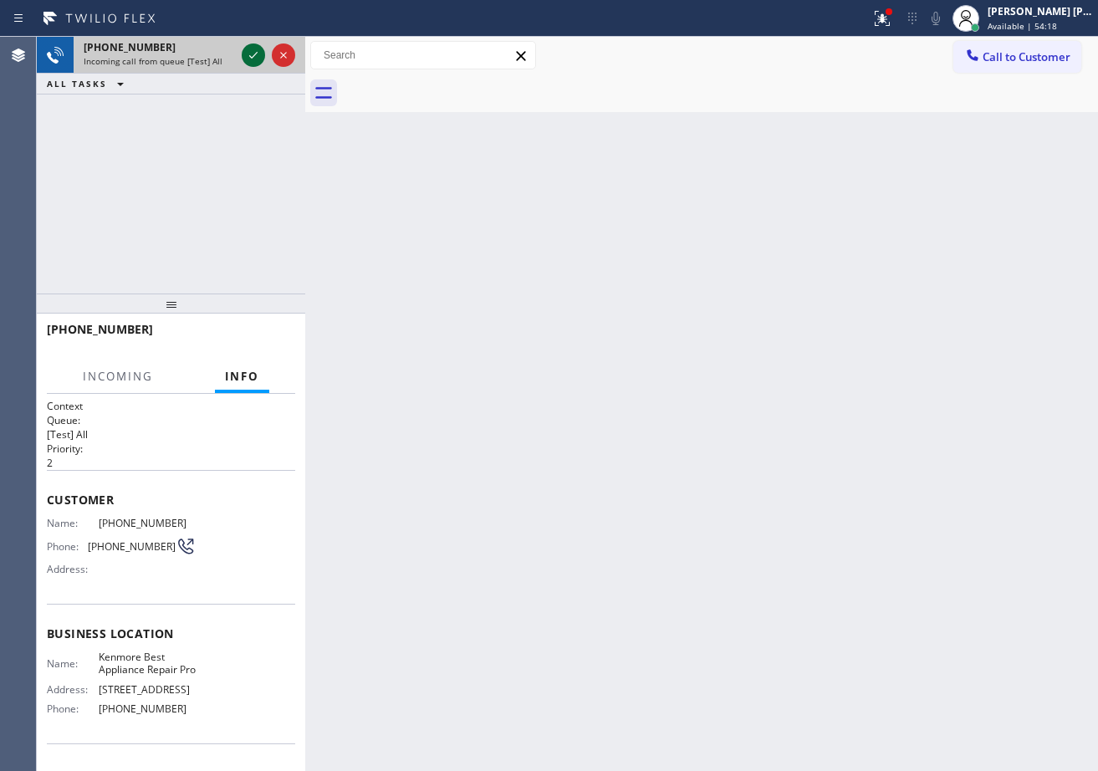
click at [248, 47] on icon at bounding box center [253, 55] width 20 height 20
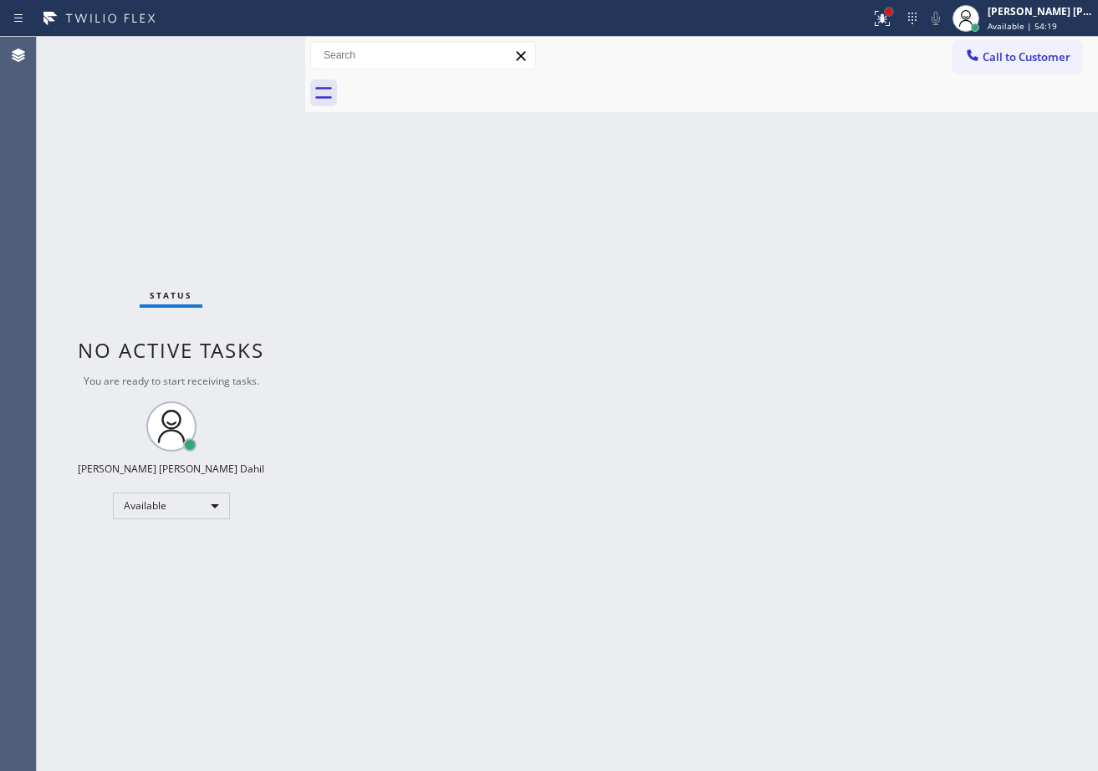
click at [894, 8] on div at bounding box center [889, 12] width 10 height 10
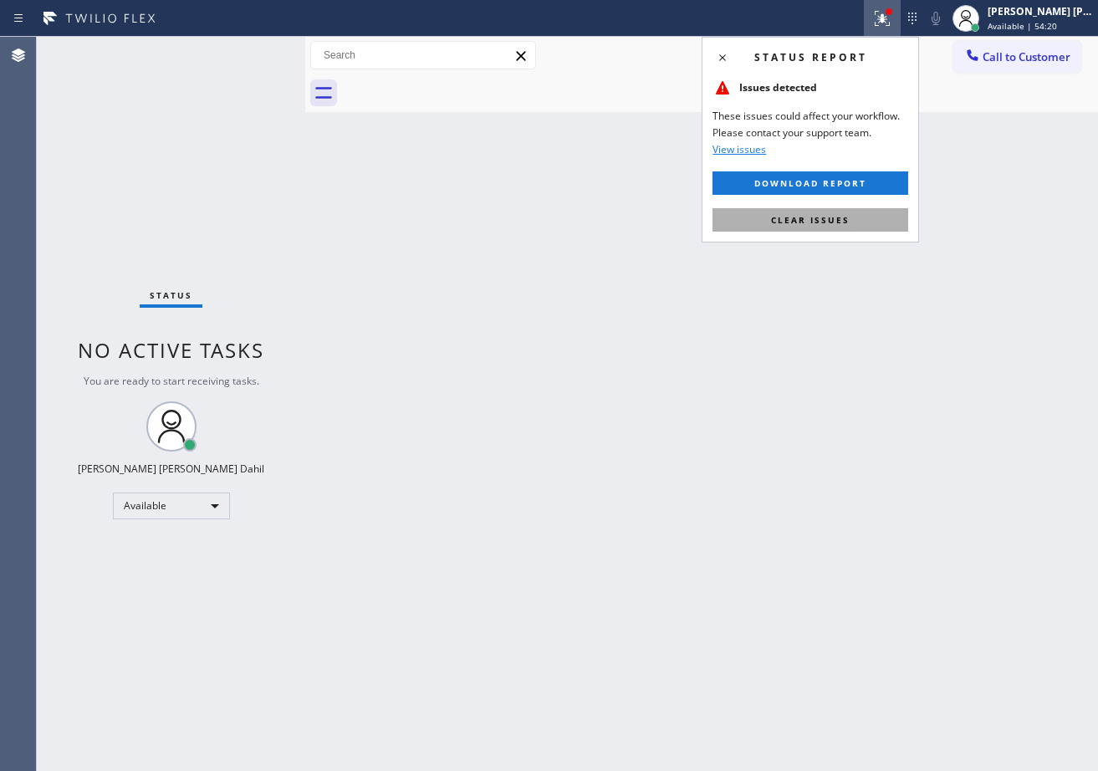
click at [827, 215] on span "Clear issues" at bounding box center [810, 220] width 79 height 12
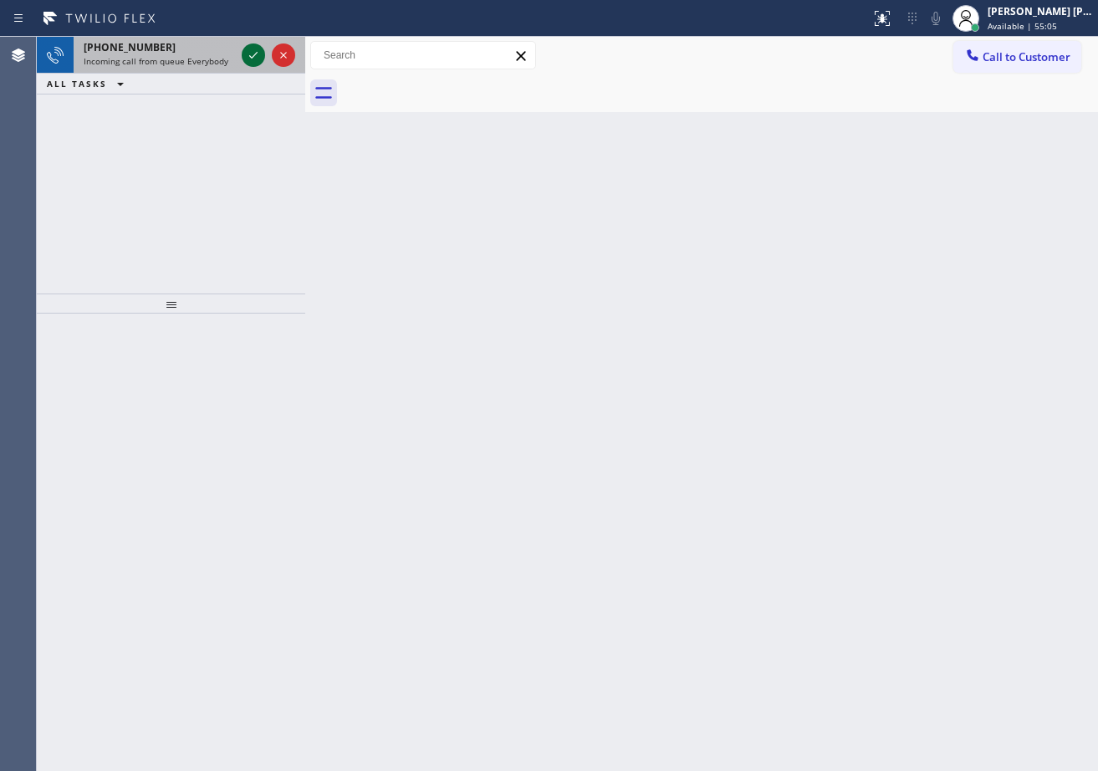
click at [252, 50] on icon at bounding box center [253, 55] width 20 height 20
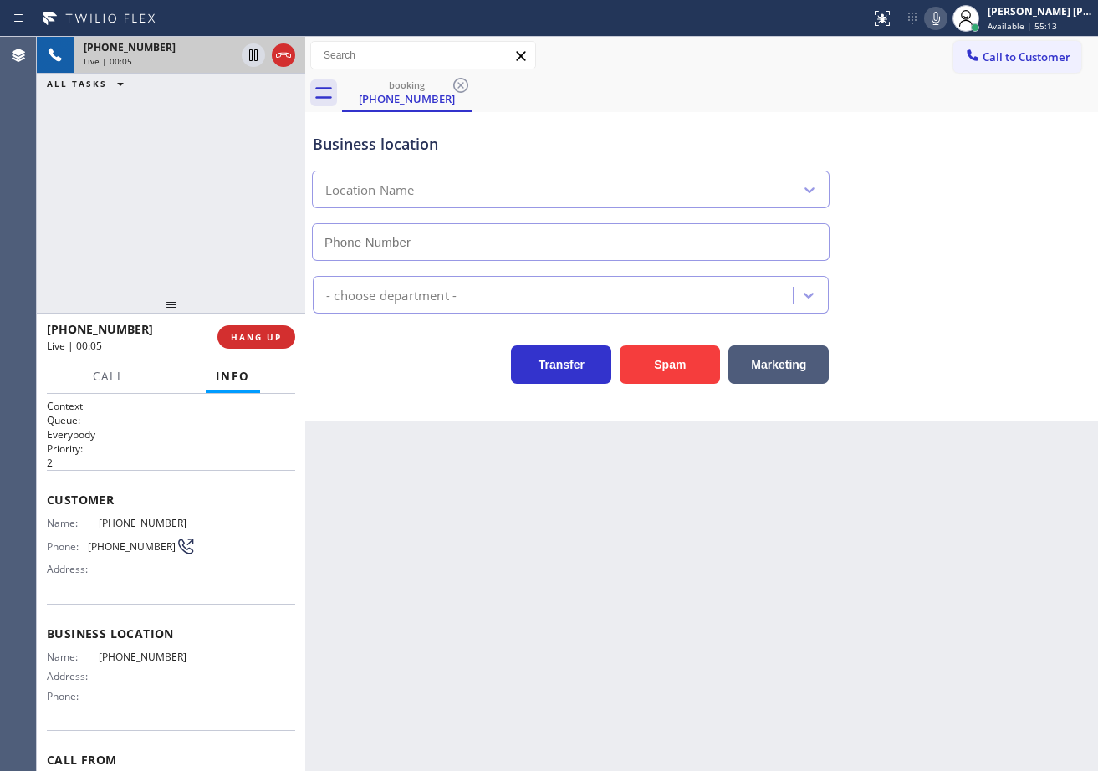
click at [574, 513] on div "Back to Dashboard Change Sender ID Customers Technicians Select a contact Outbo…" at bounding box center [701, 404] width 793 height 734
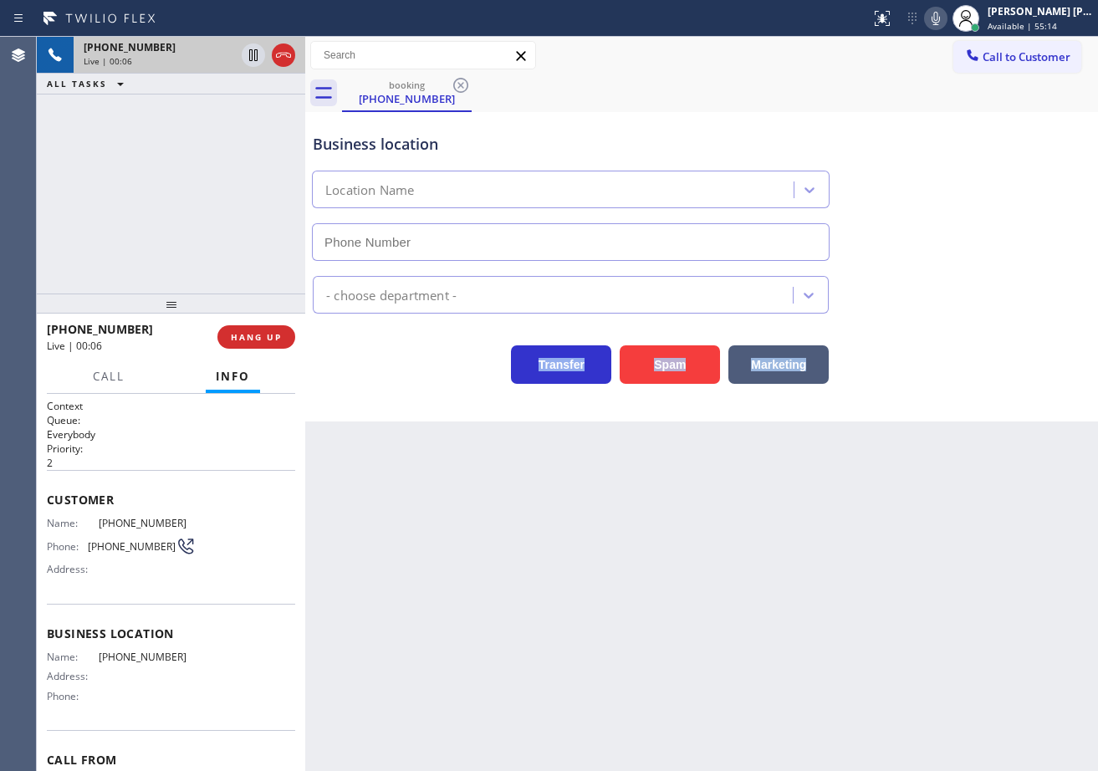
click at [574, 513] on div "Back to Dashboard Change Sender ID Customers Technicians Select a contact Outbo…" at bounding box center [701, 404] width 793 height 734
click at [668, 362] on button "Spam" at bounding box center [670, 364] width 100 height 38
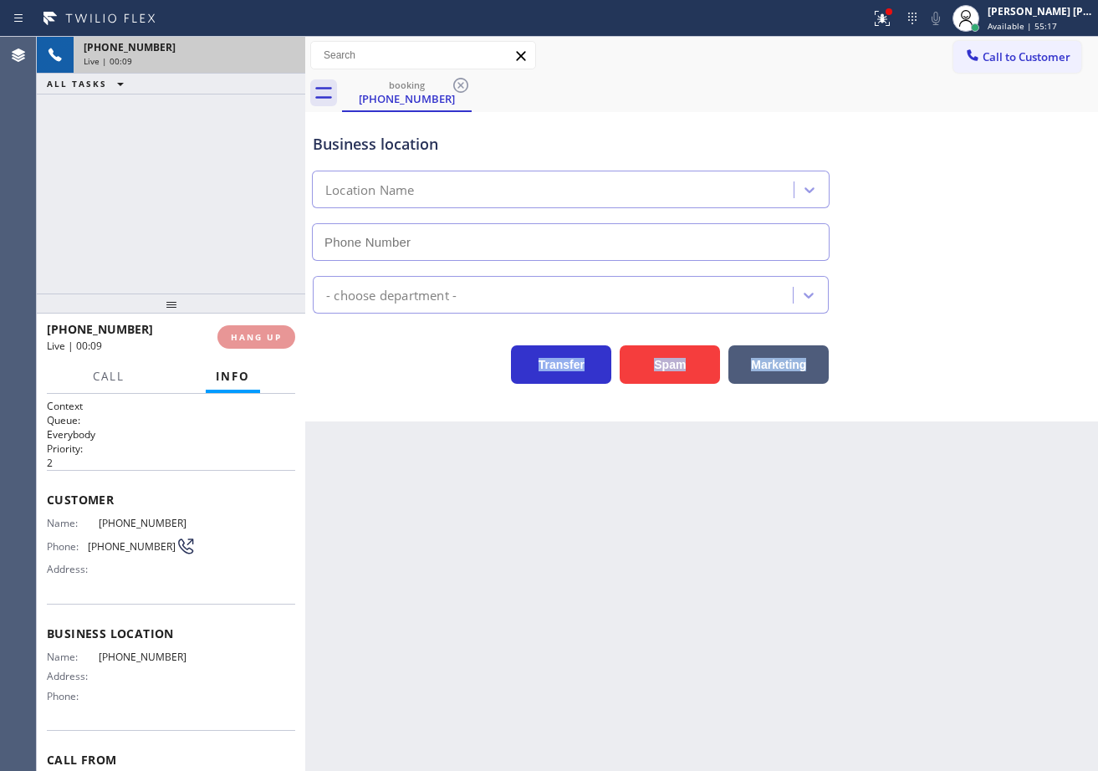
click at [892, 10] on icon at bounding box center [882, 18] width 20 height 20
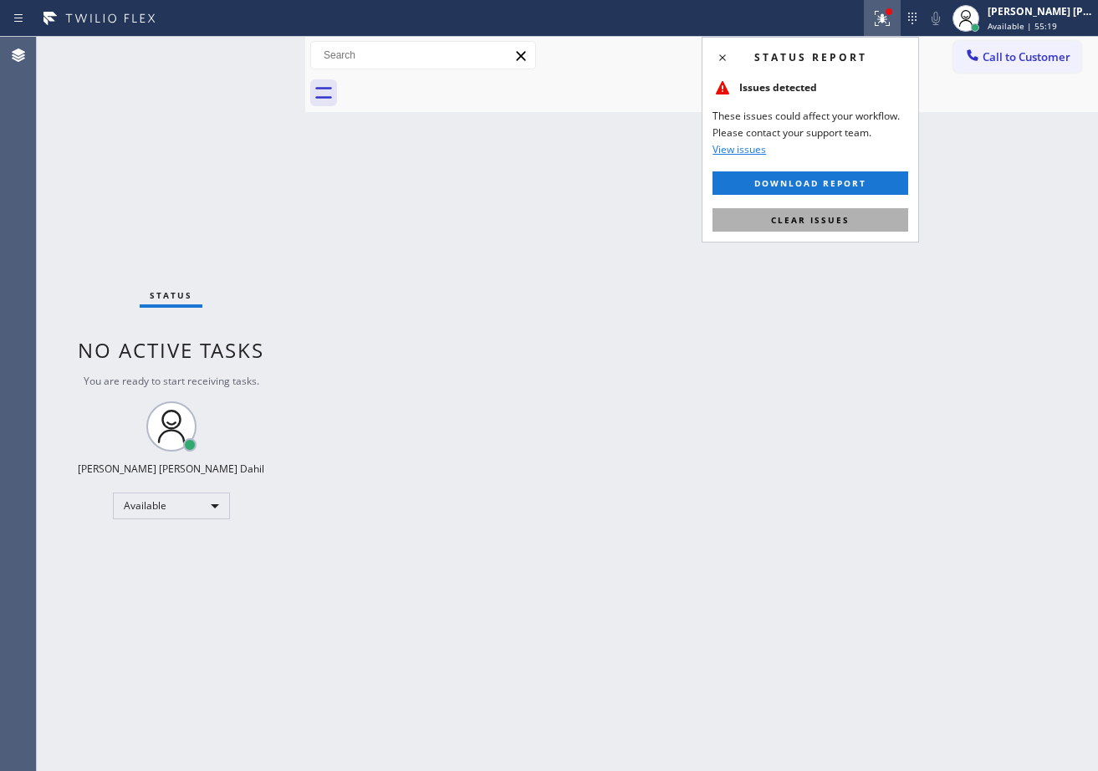
click at [846, 212] on button "Clear issues" at bounding box center [810, 219] width 196 height 23
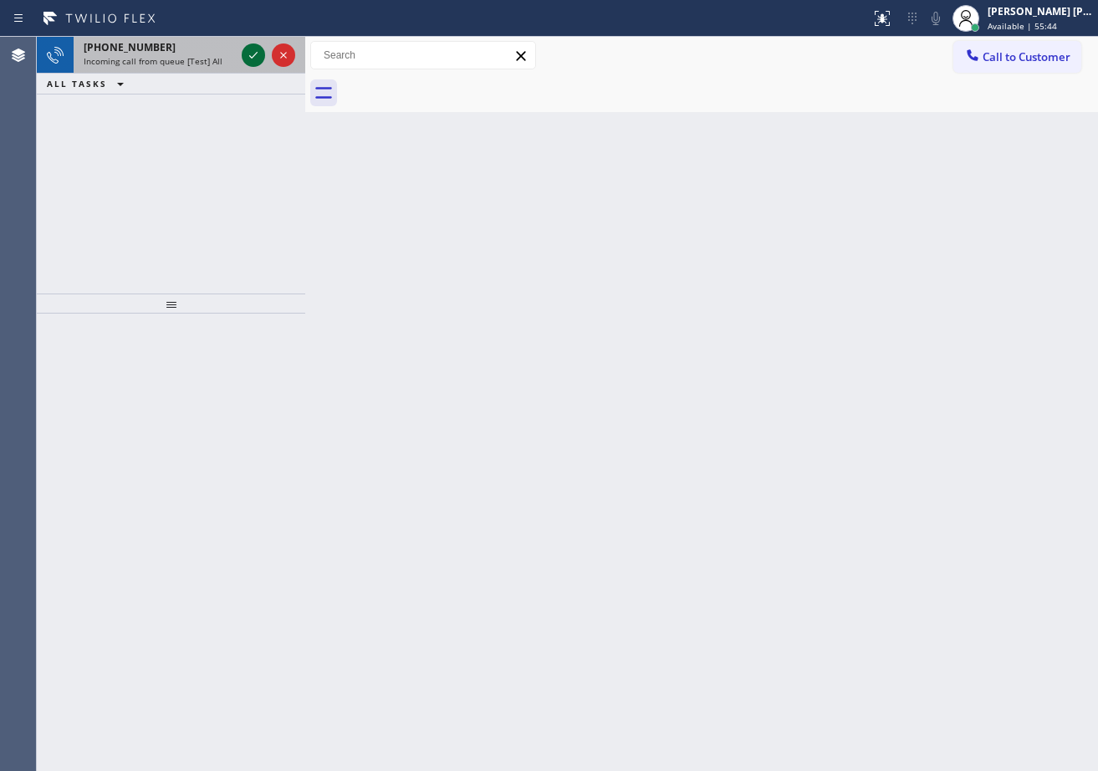
click at [252, 50] on icon at bounding box center [253, 55] width 20 height 20
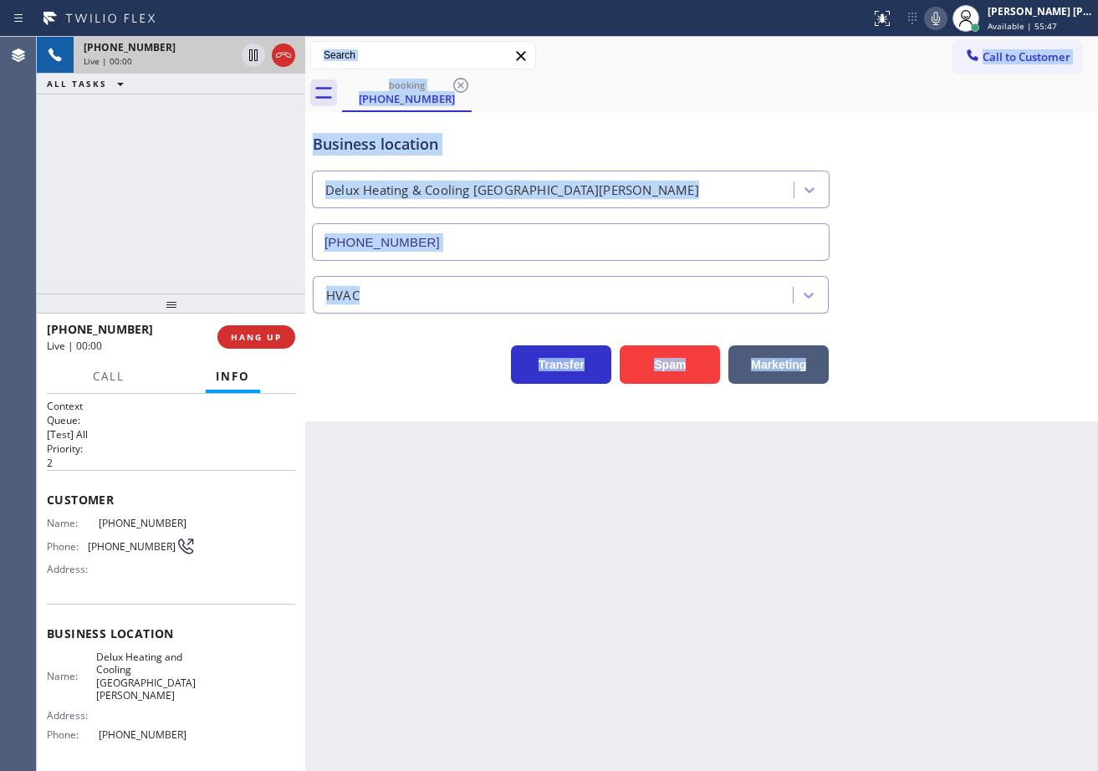
type input "(310) 361-3464"
click at [671, 360] on button "Spam" at bounding box center [670, 364] width 100 height 38
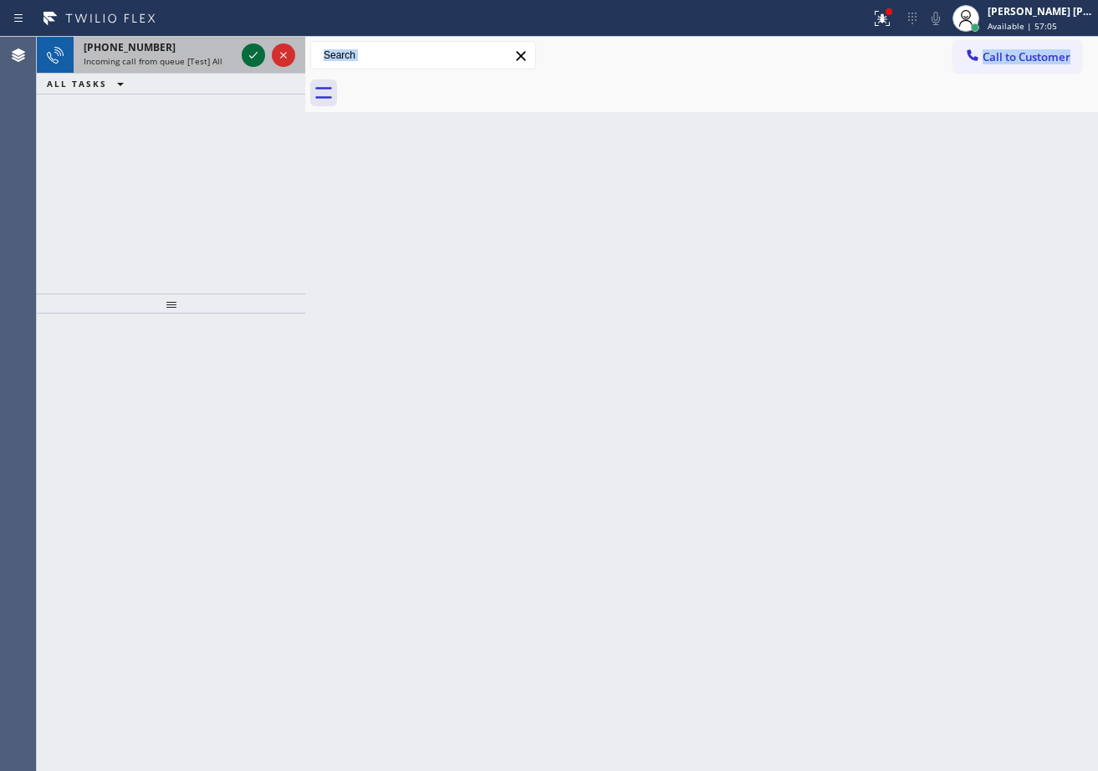
click at [252, 50] on icon at bounding box center [253, 55] width 20 height 20
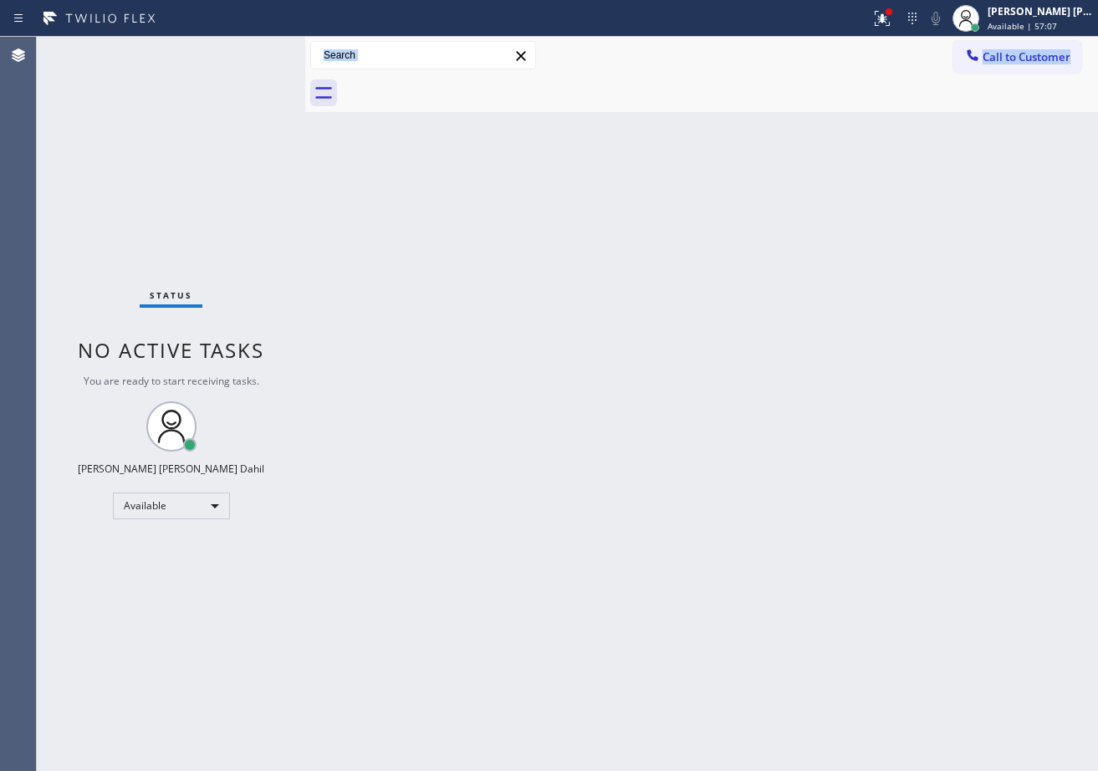
click at [252, 50] on div "Status No active tasks You are ready to start receiving tasks. Joshua Jake Dahi…" at bounding box center [171, 404] width 268 height 734
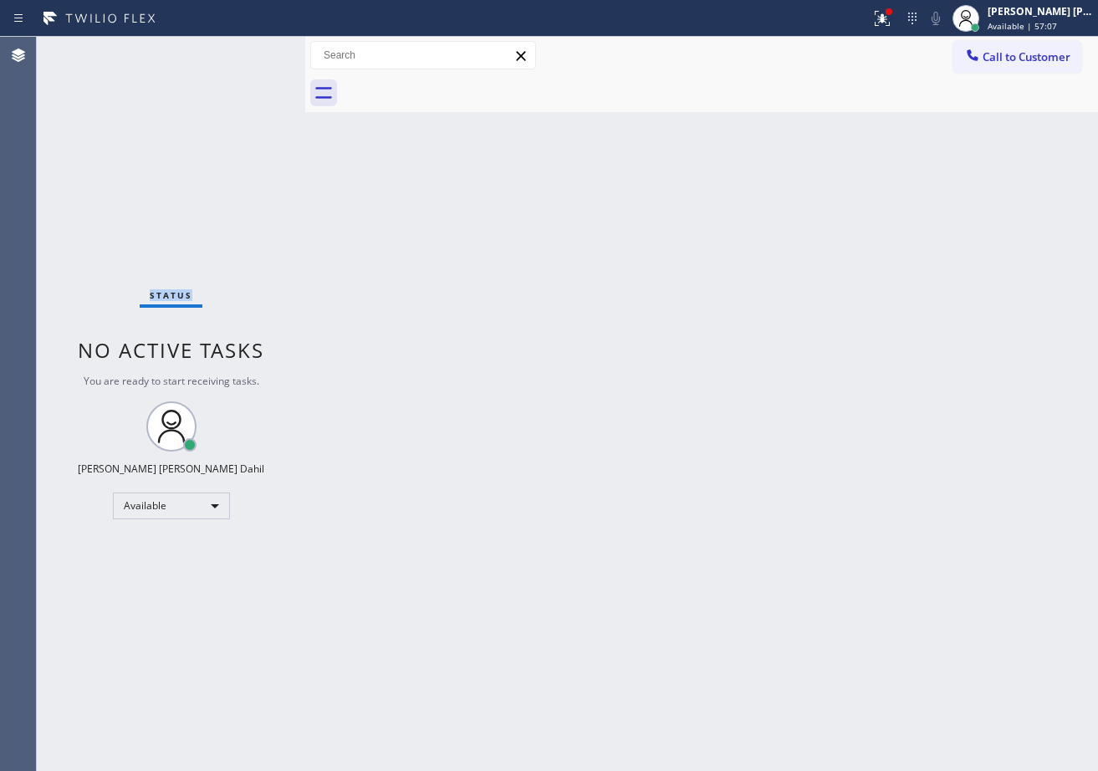
click at [252, 50] on div "Status No active tasks You are ready to start receiving tasks. Joshua Jake Dahi…" at bounding box center [171, 404] width 268 height 734
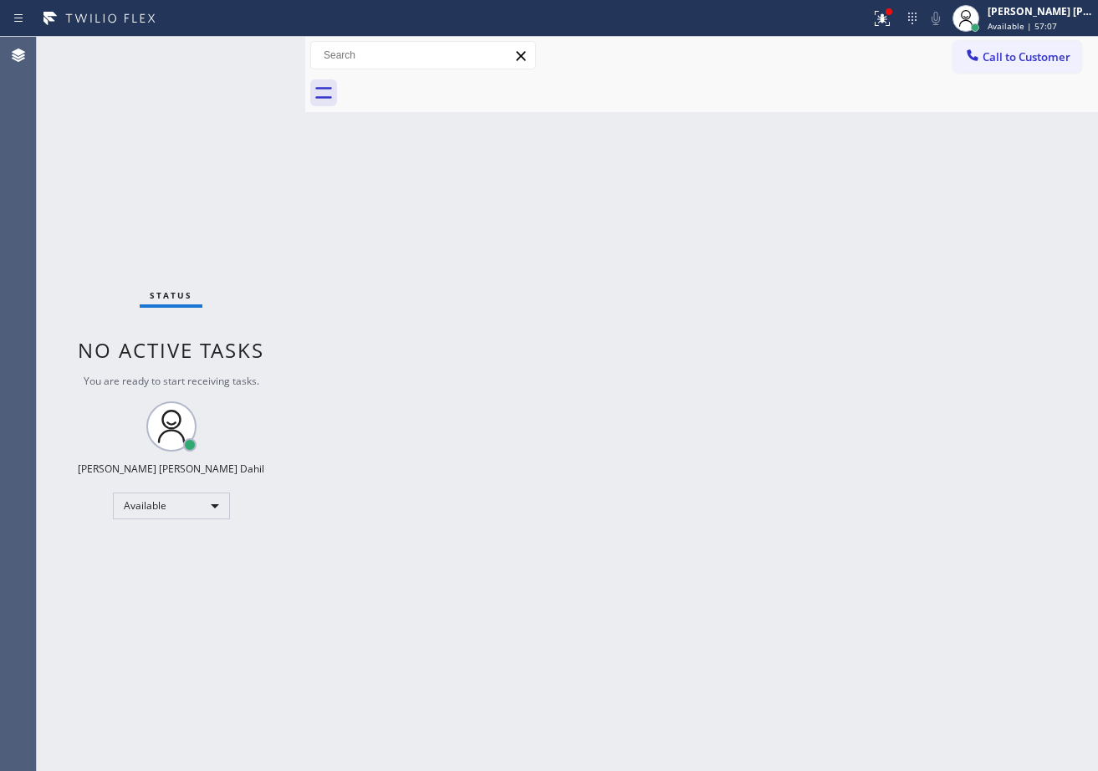
drag, startPoint x: 931, startPoint y: 724, endPoint x: 943, endPoint y: 700, distance: 27.3
click at [941, 709] on div "Back to Dashboard Change Sender ID Customers Technicians Select a contact Outbo…" at bounding box center [701, 404] width 793 height 734
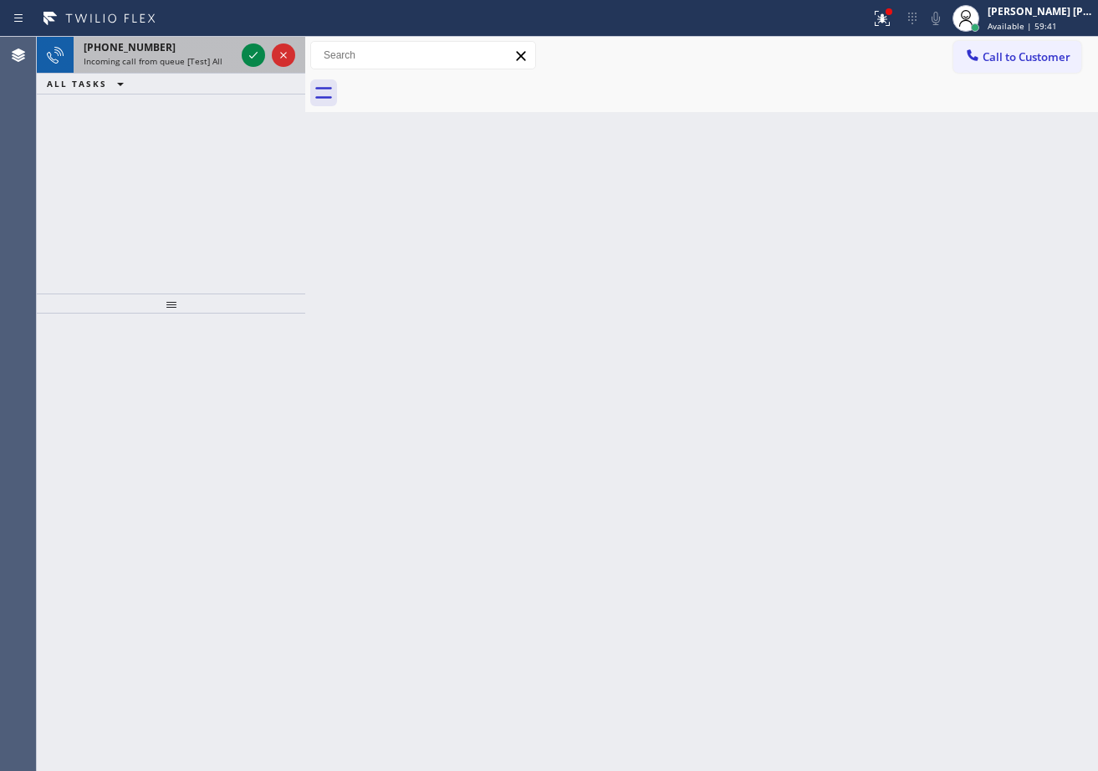
click at [209, 49] on div "+15108485167" at bounding box center [159, 47] width 151 height 14
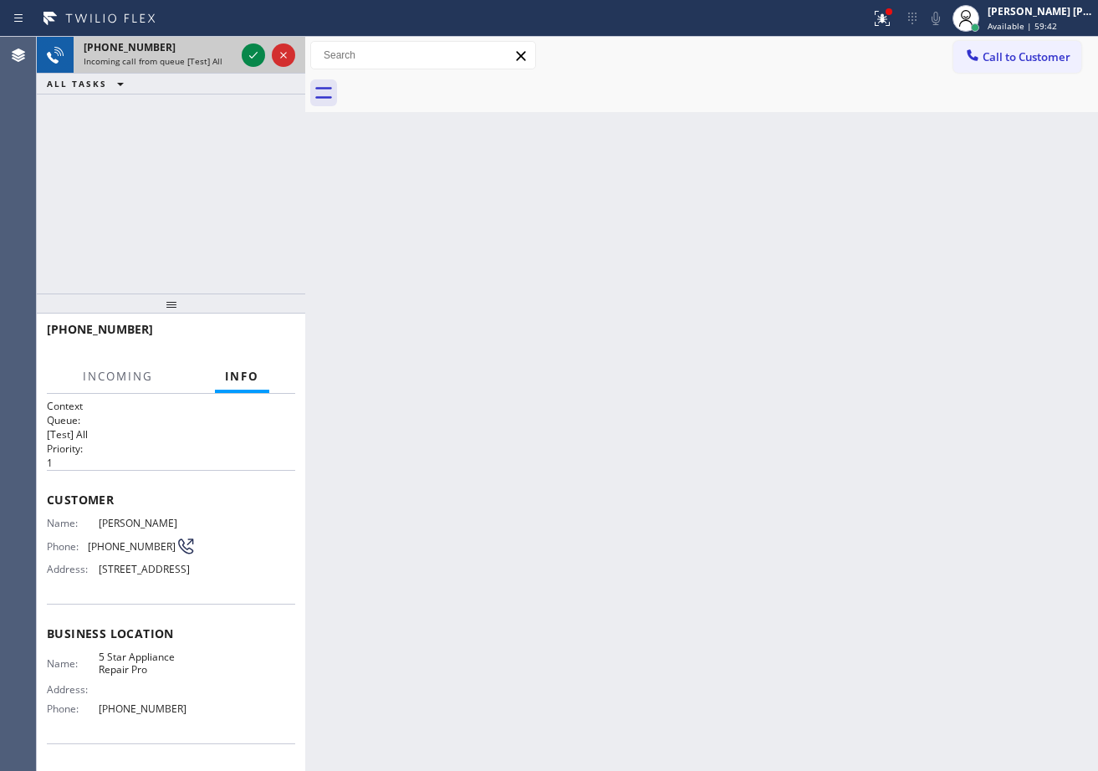
click at [209, 49] on div "+15108485167" at bounding box center [159, 47] width 151 height 14
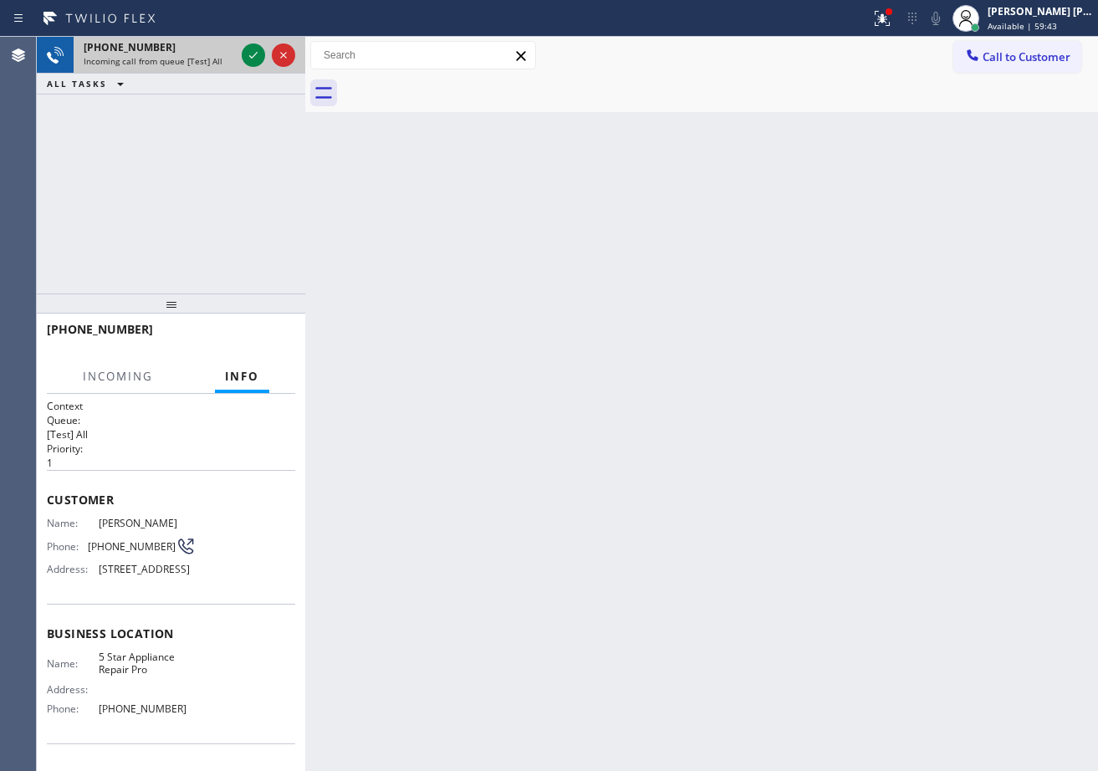
click at [209, 49] on div "+15108485167" at bounding box center [159, 47] width 151 height 14
click at [212, 48] on div "+15108485167" at bounding box center [159, 47] width 151 height 14
click at [221, 48] on div "+15108485167" at bounding box center [159, 47] width 151 height 14
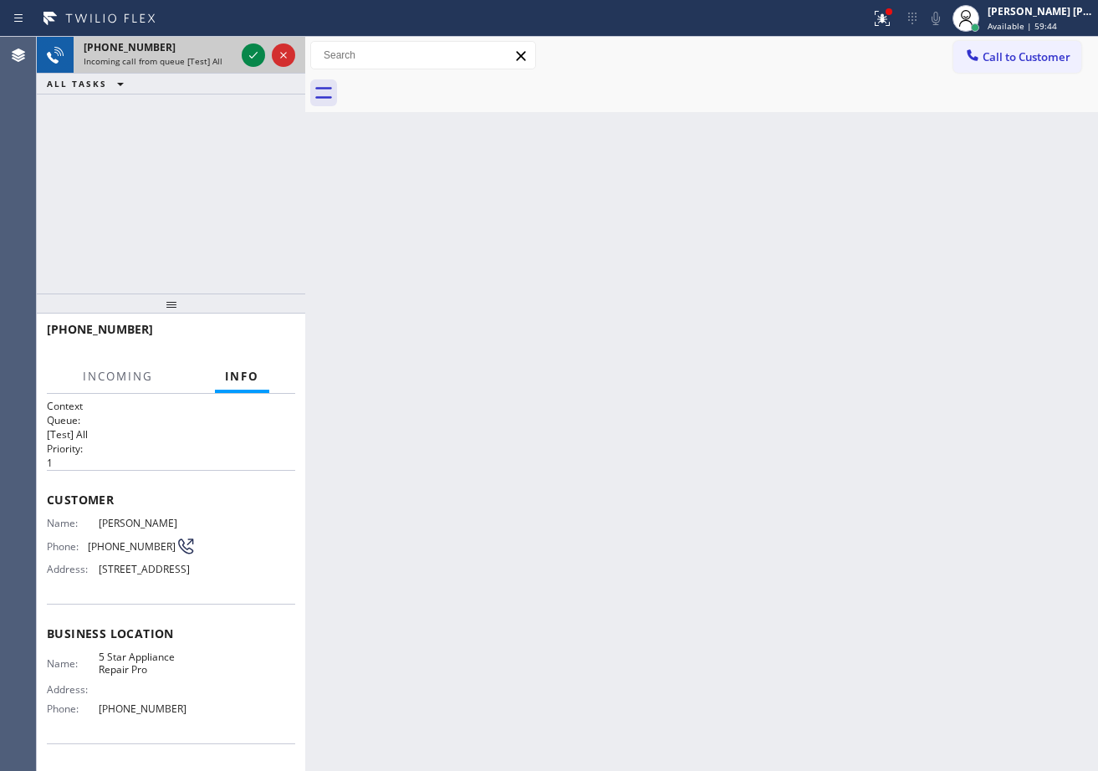
click at [230, 48] on div "+15108485167" at bounding box center [159, 47] width 151 height 14
click at [232, 61] on div "Incoming call from queue [Test] All" at bounding box center [159, 61] width 151 height 12
click at [235, 64] on div "+15108485167 Incoming call from queue [Test] All" at bounding box center [156, 55] width 165 height 37
click at [238, 68] on div "+15108485167 Incoming call from queue [Test] All" at bounding box center [171, 55] width 268 height 37
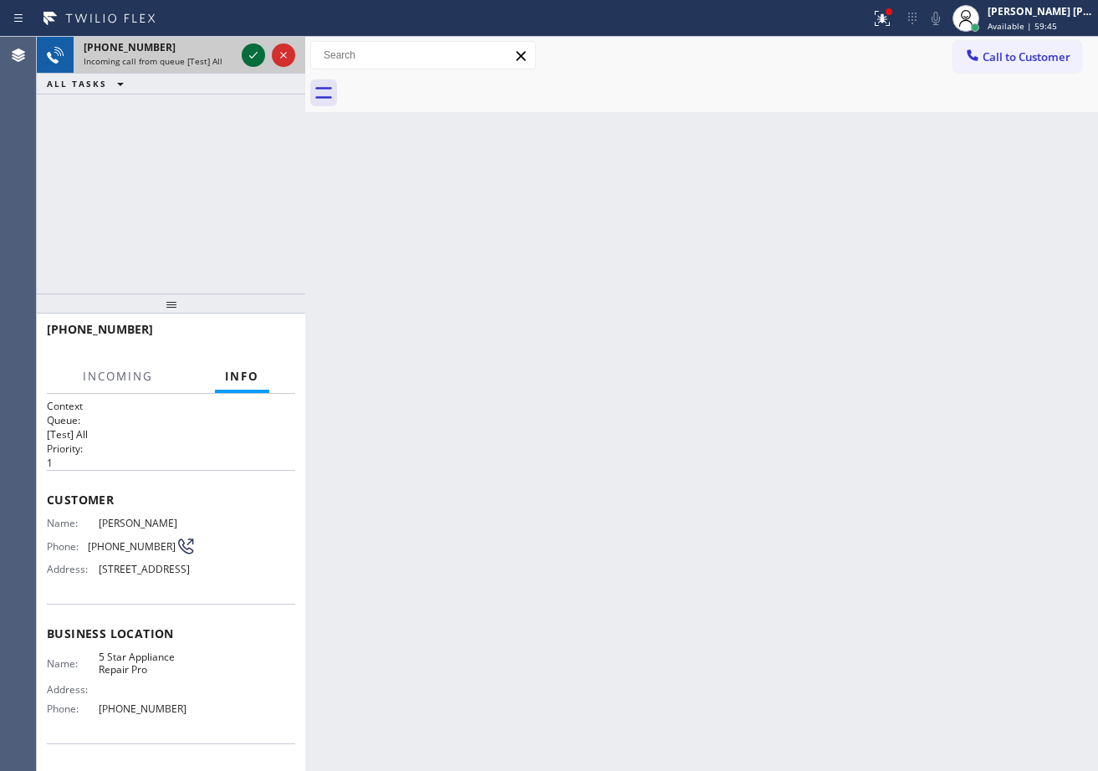
click at [250, 69] on div at bounding box center [268, 55] width 60 height 37
drag, startPoint x: 249, startPoint y: 63, endPoint x: 242, endPoint y: 51, distance: 13.9
click at [242, 51] on div at bounding box center [253, 55] width 23 height 20
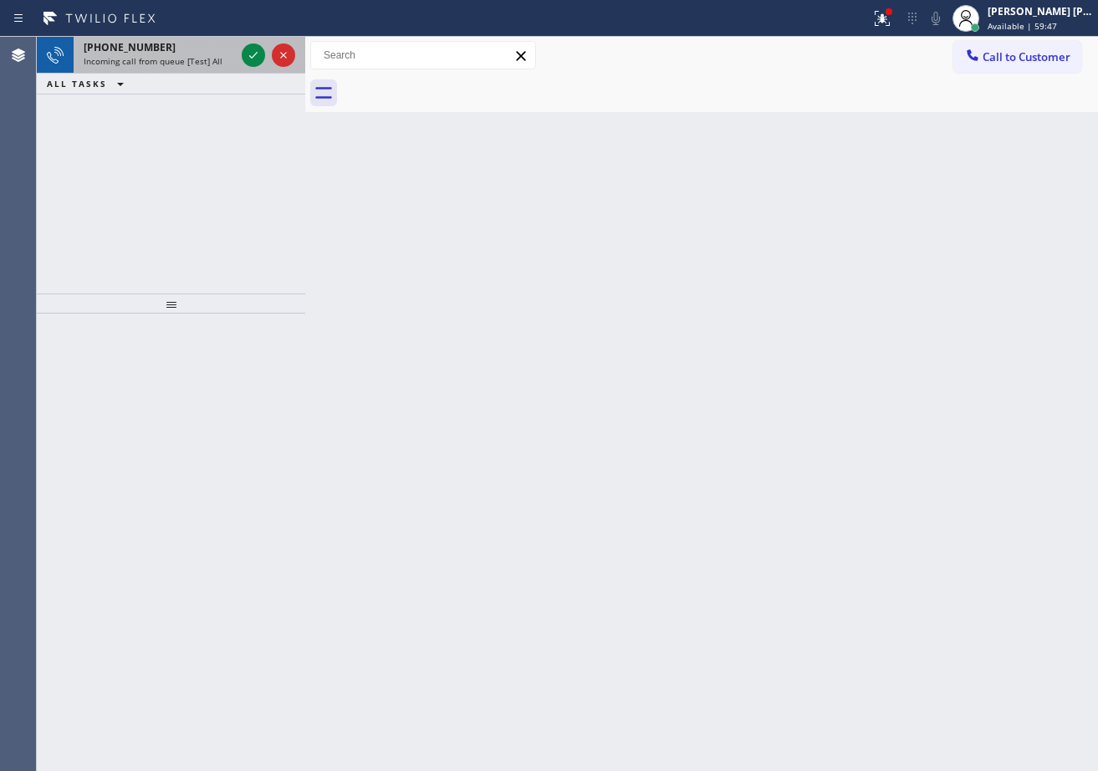
click at [217, 65] on span "Incoming call from queue [Test] All" at bounding box center [153, 61] width 139 height 12
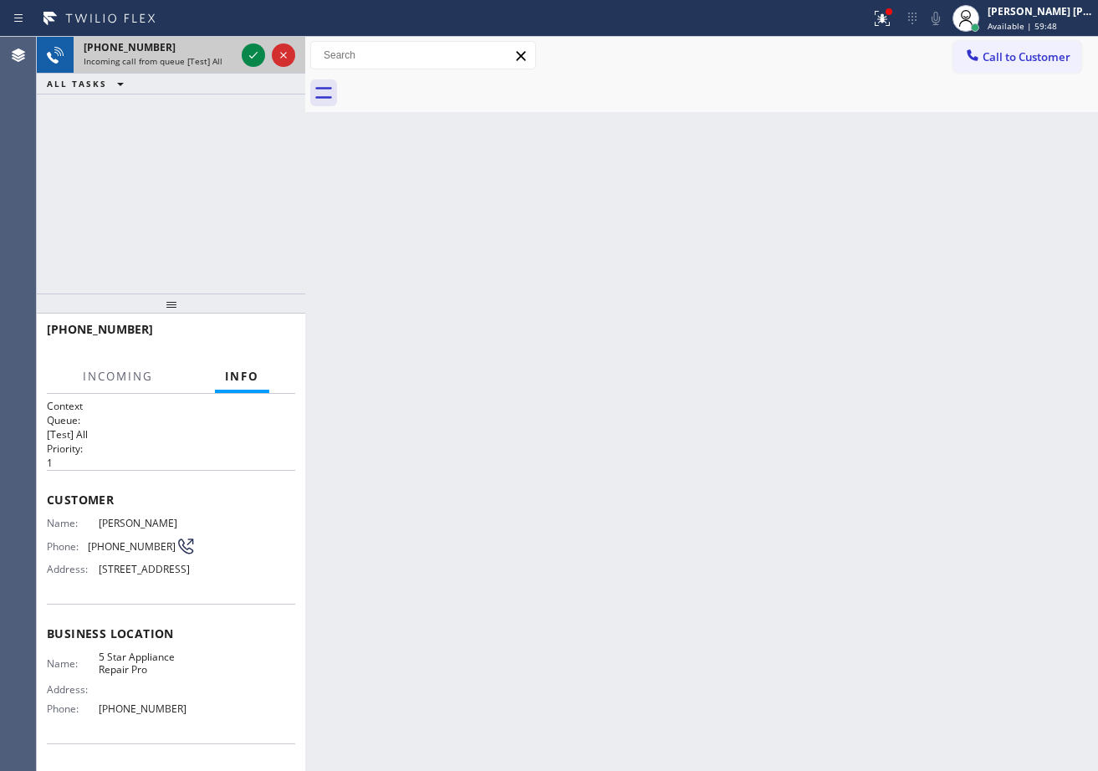
click at [217, 65] on span "Incoming call from queue [Test] All" at bounding box center [153, 61] width 139 height 12
click at [219, 65] on div "Incoming call from queue [Test] All" at bounding box center [159, 61] width 151 height 12
click at [223, 66] on div "Incoming call from queue [Test] All" at bounding box center [159, 61] width 151 height 12
click at [227, 69] on div "+15108485167 Incoming call from queue [Test] All" at bounding box center [156, 55] width 165 height 37
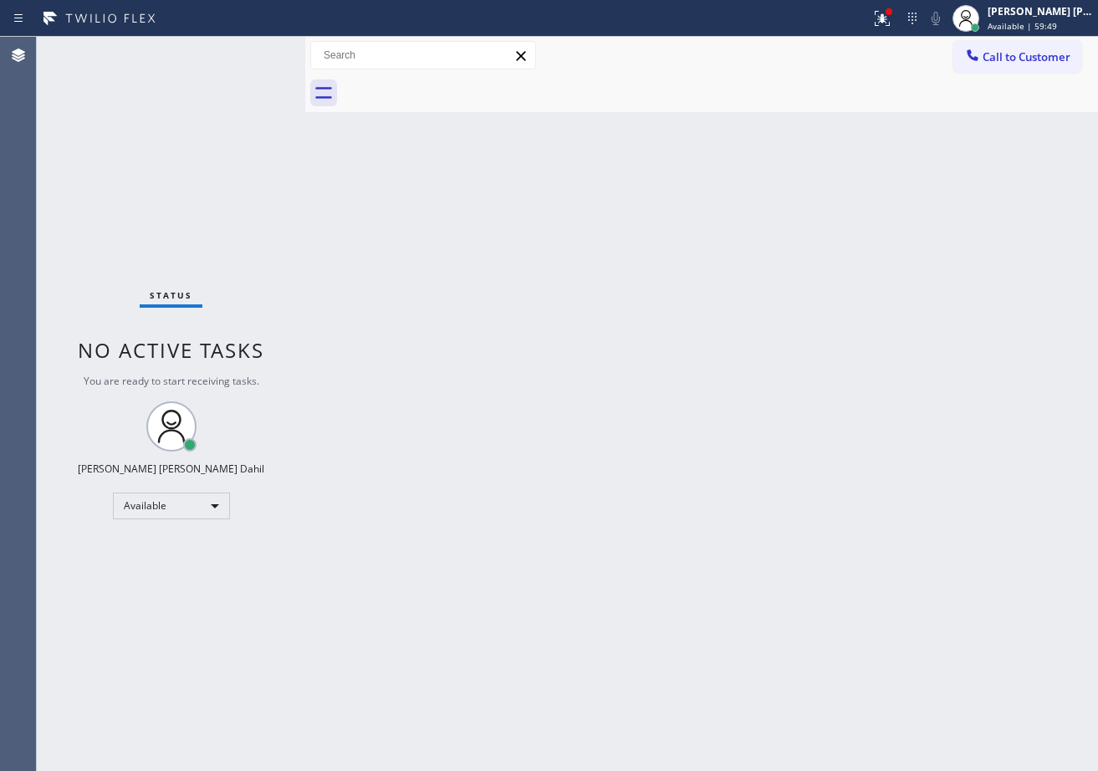
click at [244, 64] on div "Status No active tasks You are ready to start receiving tasks. Joshua Jake Dahi…" at bounding box center [171, 404] width 268 height 734
click at [246, 59] on div "Status No active tasks You are ready to start receiving tasks. Joshua Jake Dahi…" at bounding box center [171, 404] width 268 height 734
click at [246, 58] on div "Status No active tasks You are ready to start receiving tasks. Joshua Jake Dahi…" at bounding box center [171, 404] width 268 height 734
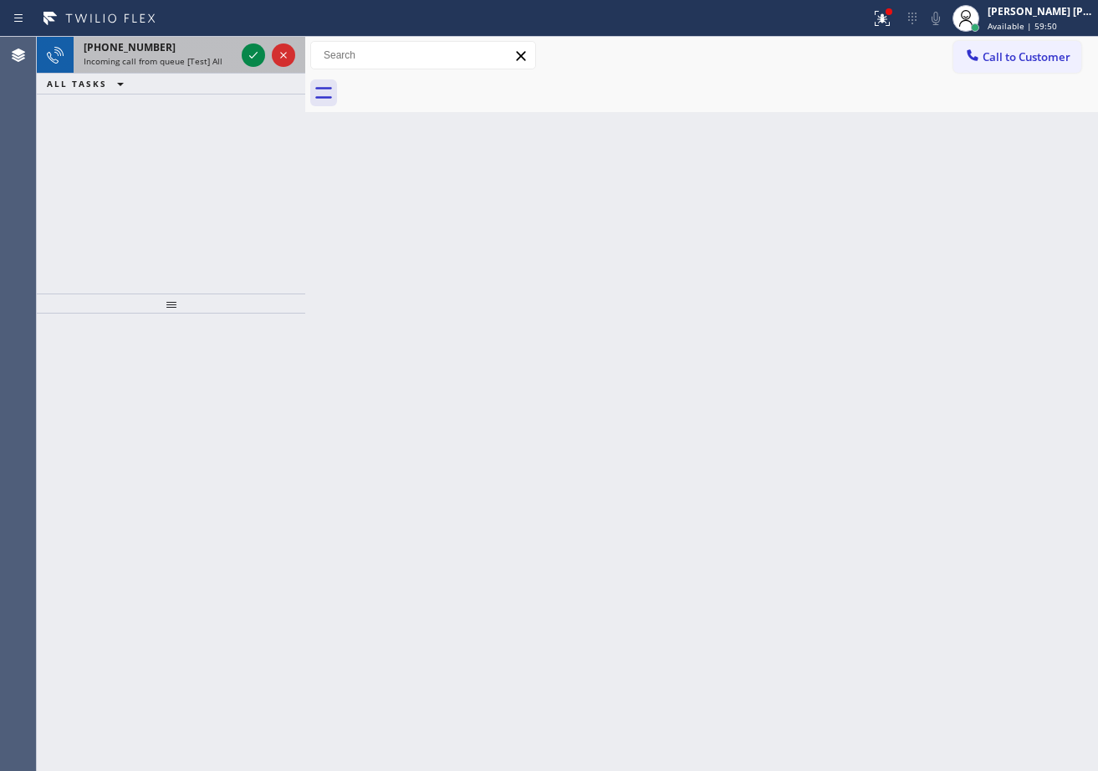
click at [229, 54] on div "+18052262016 Incoming call from queue [Test] All" at bounding box center [156, 55] width 165 height 37
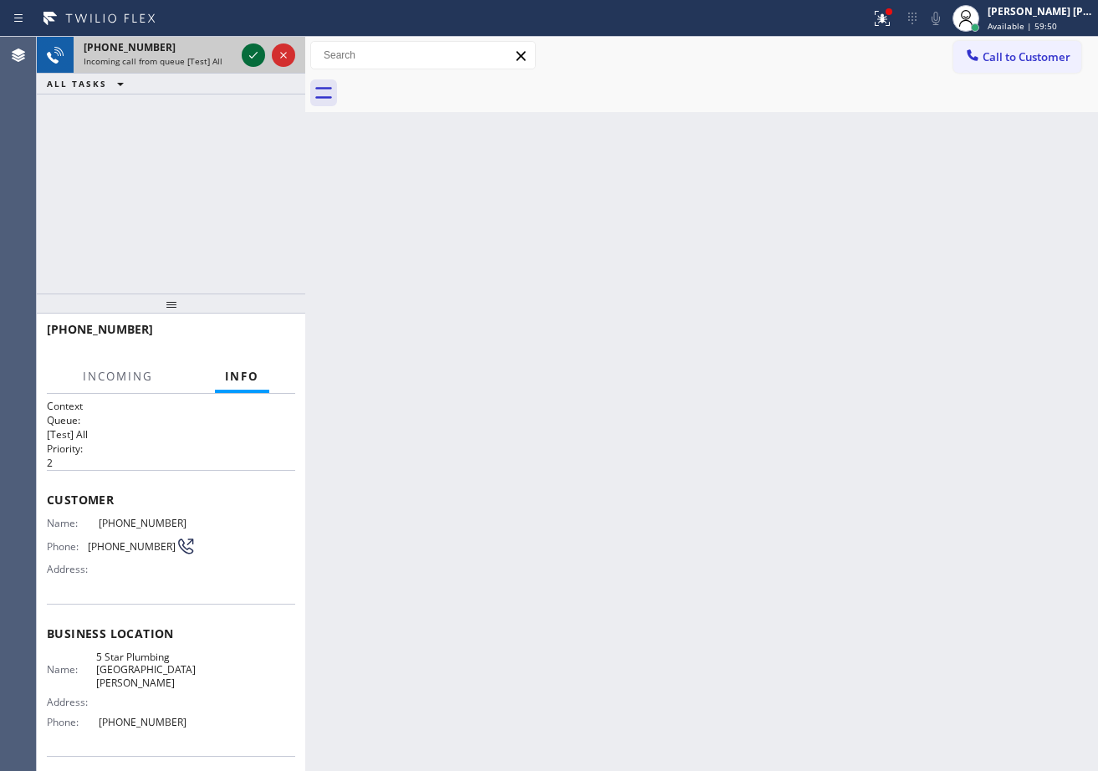
click at [243, 53] on div "+18052262016 Incoming call from queue [Test] All" at bounding box center [171, 55] width 268 height 37
click at [247, 51] on icon at bounding box center [253, 55] width 20 height 20
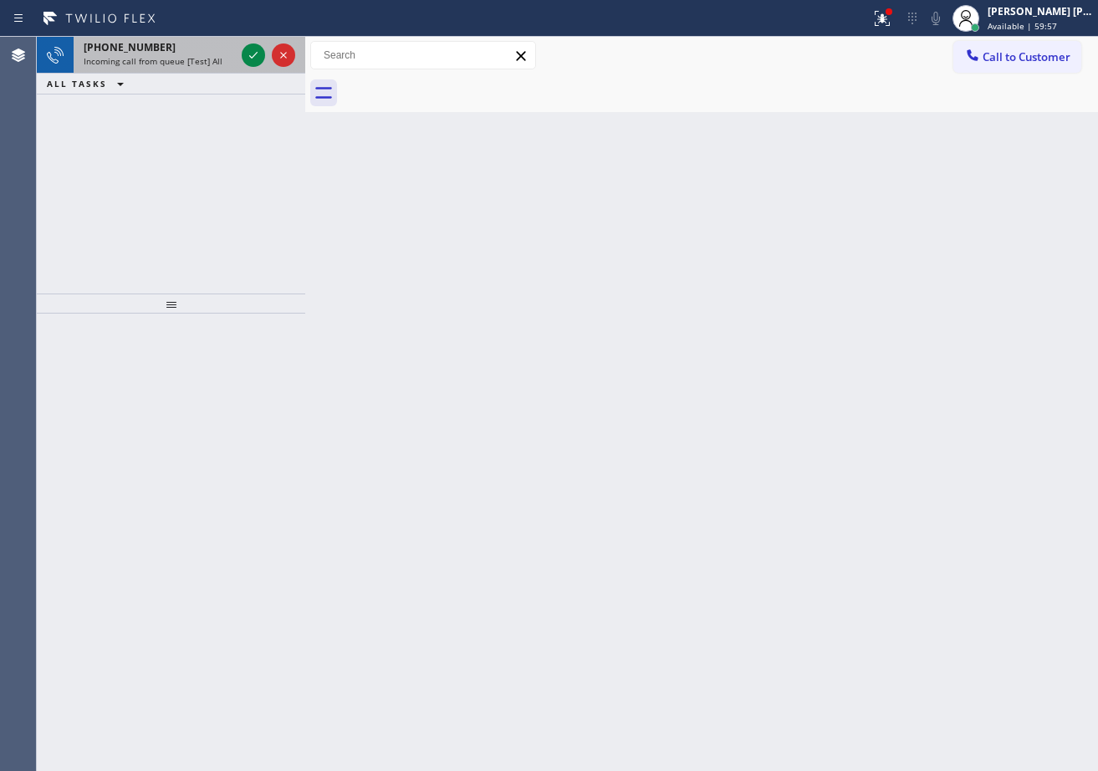
click at [222, 53] on div "+13107448332" at bounding box center [159, 47] width 151 height 14
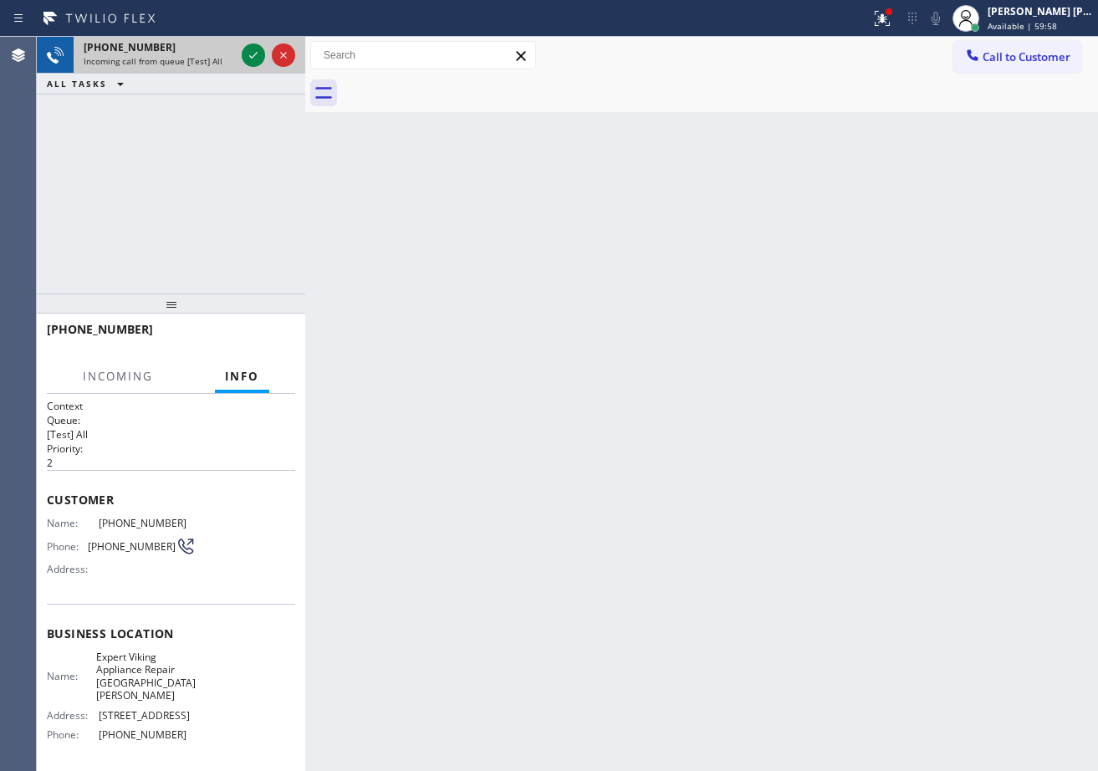
click at [222, 53] on div "+13107448332" at bounding box center [159, 47] width 151 height 14
click at [224, 53] on div "+13107448332" at bounding box center [159, 47] width 151 height 14
click at [229, 52] on div "+13107448332" at bounding box center [159, 47] width 151 height 14
click at [233, 49] on div "+13107448332" at bounding box center [159, 47] width 151 height 14
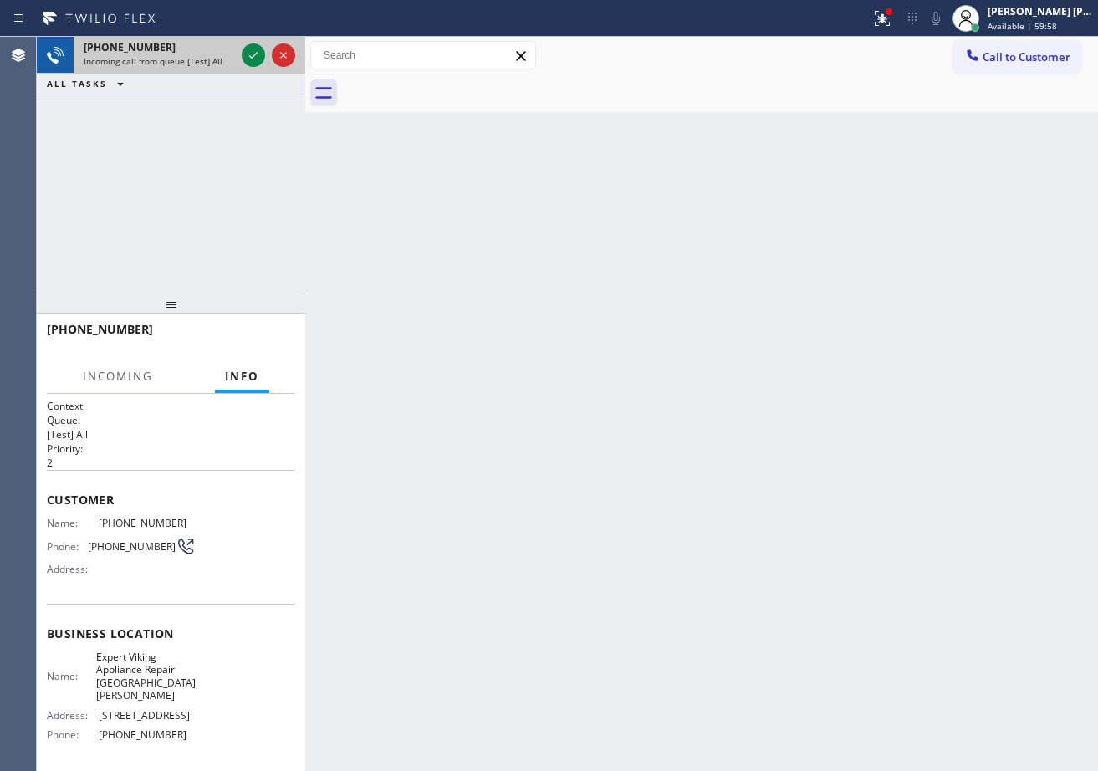
click at [236, 48] on div "+13107448332 Incoming call from queue [Test] All" at bounding box center [156, 55] width 165 height 37
click at [239, 48] on div "+13107448332 Incoming call from queue [Test] All" at bounding box center [171, 55] width 268 height 37
click at [252, 53] on icon at bounding box center [253, 55] width 20 height 20
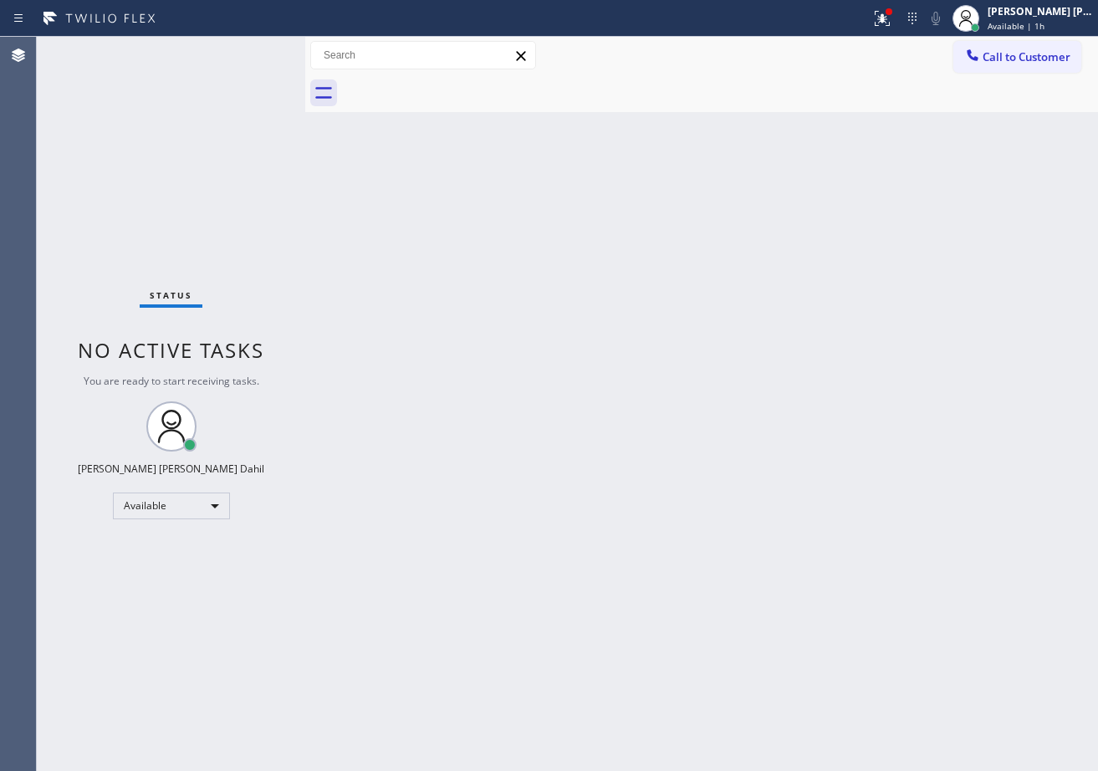
click at [892, 23] on icon at bounding box center [882, 18] width 20 height 20
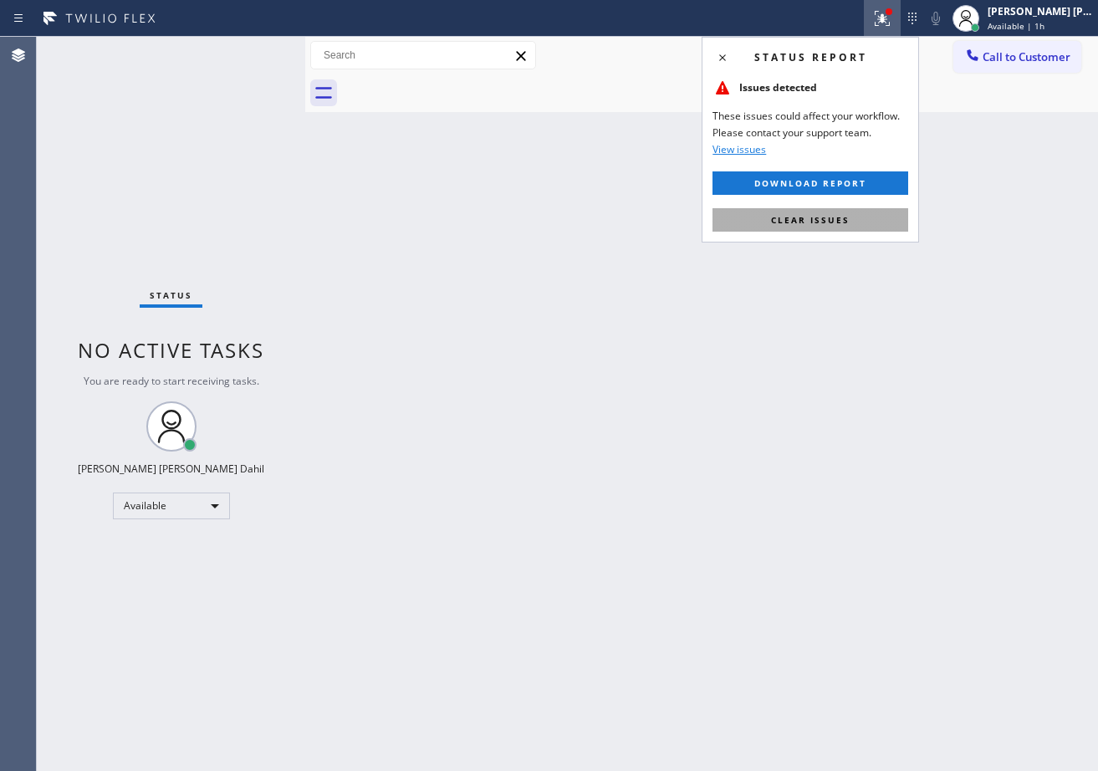
click at [839, 208] on button "Clear issues" at bounding box center [810, 219] width 196 height 23
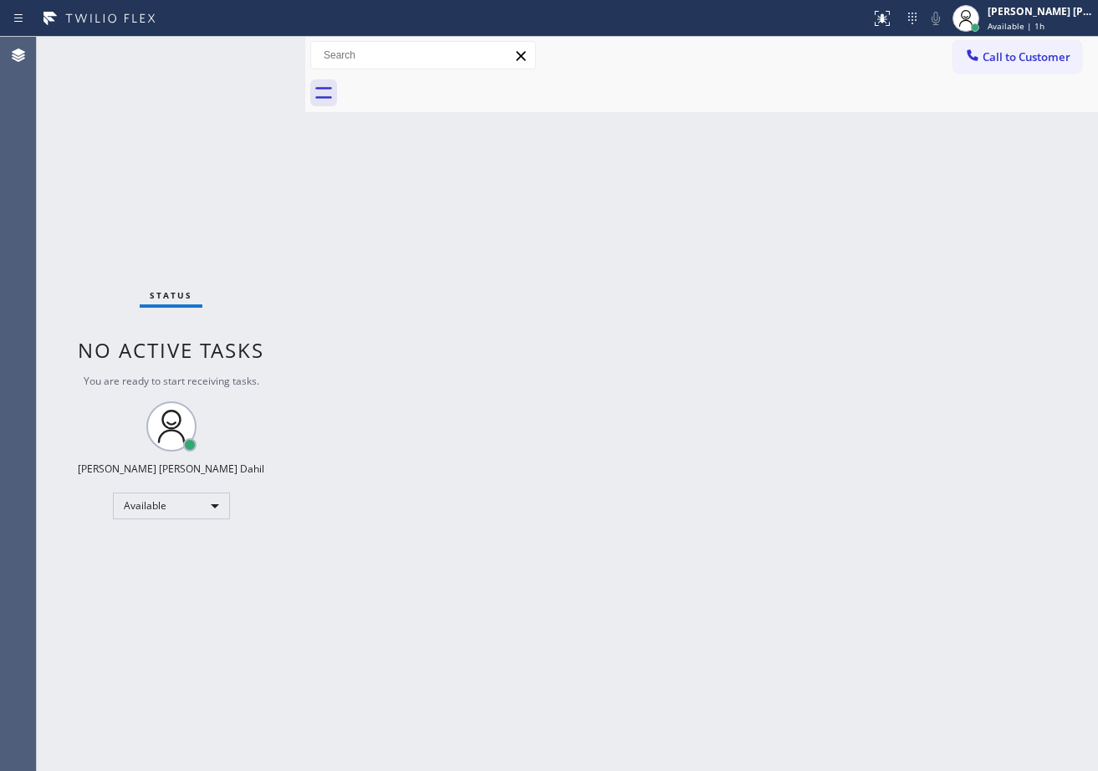
click at [837, 209] on div "Back to Dashboard Change Sender ID Customers Technicians Select a contact Outbo…" at bounding box center [701, 404] width 793 height 734
click at [263, 56] on div "Status No active tasks You are ready to start receiving tasks. Joshua Jake Dahi…" at bounding box center [171, 404] width 268 height 734
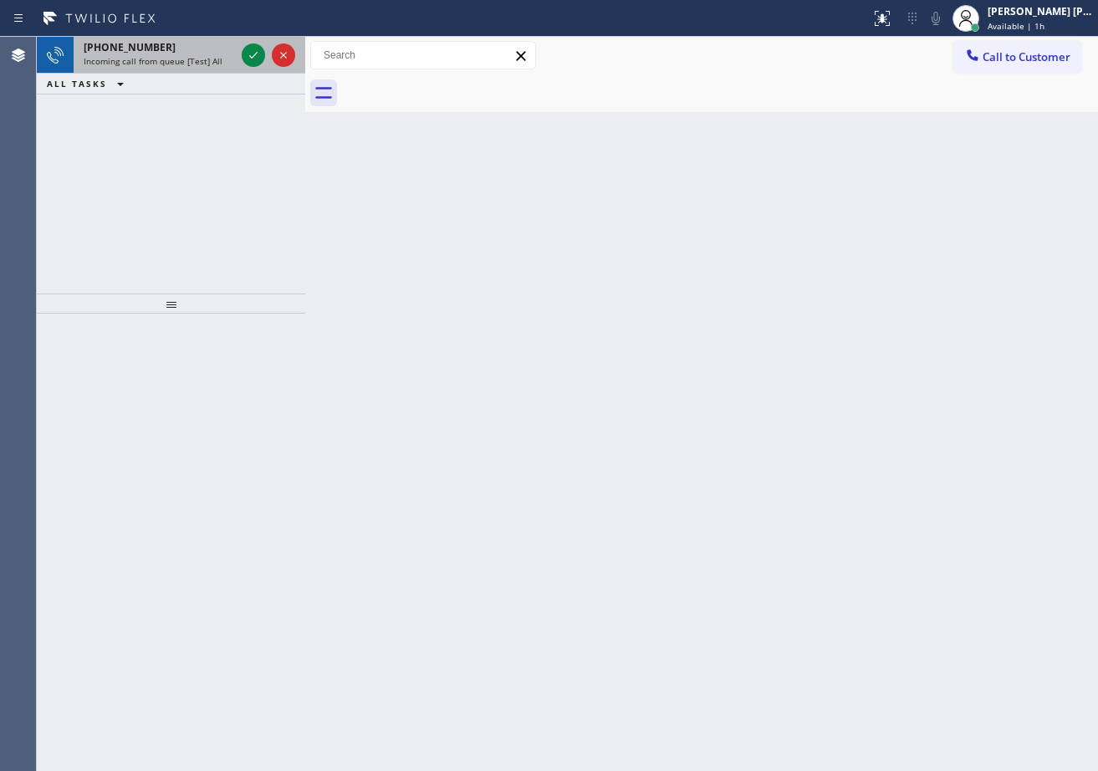
click at [224, 43] on div "+14428888181" at bounding box center [159, 47] width 151 height 14
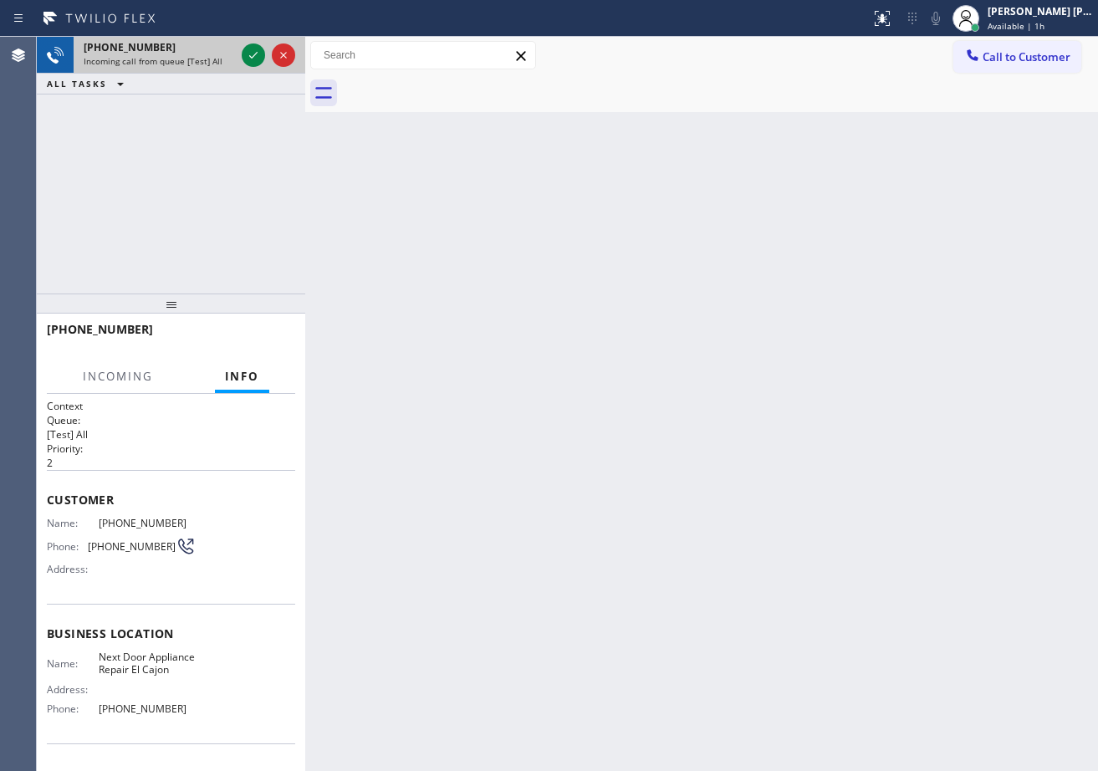
click at [224, 43] on div "+14428888181" at bounding box center [159, 47] width 151 height 14
drag, startPoint x: 229, startPoint y: 43, endPoint x: 243, endPoint y: 49, distance: 15.7
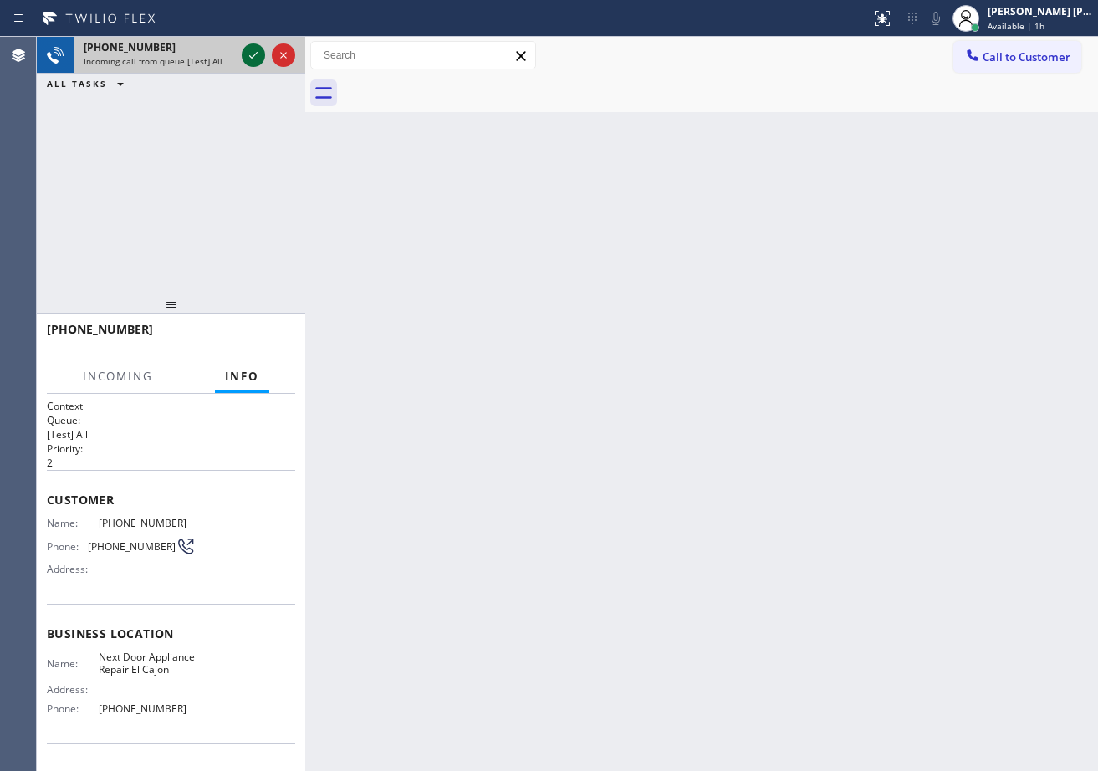
click at [233, 43] on div "+14428888181" at bounding box center [159, 47] width 151 height 14
click at [244, 66] on div at bounding box center [268, 55] width 60 height 37
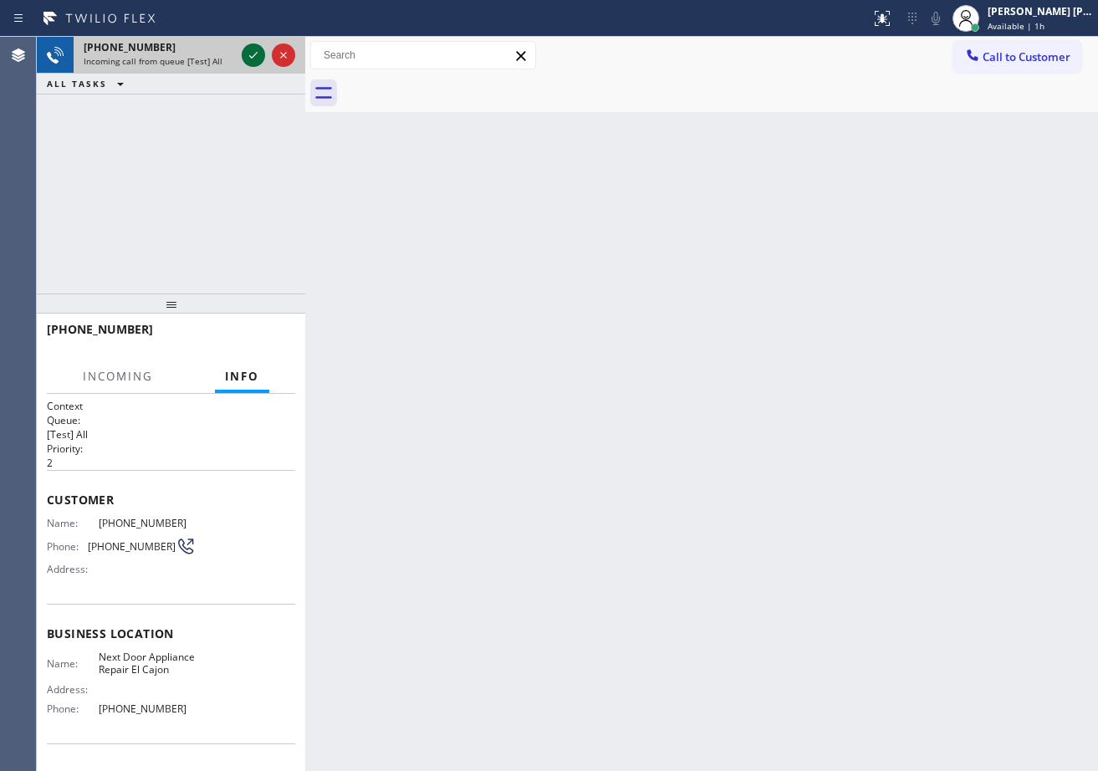
click at [247, 52] on icon at bounding box center [253, 55] width 20 height 20
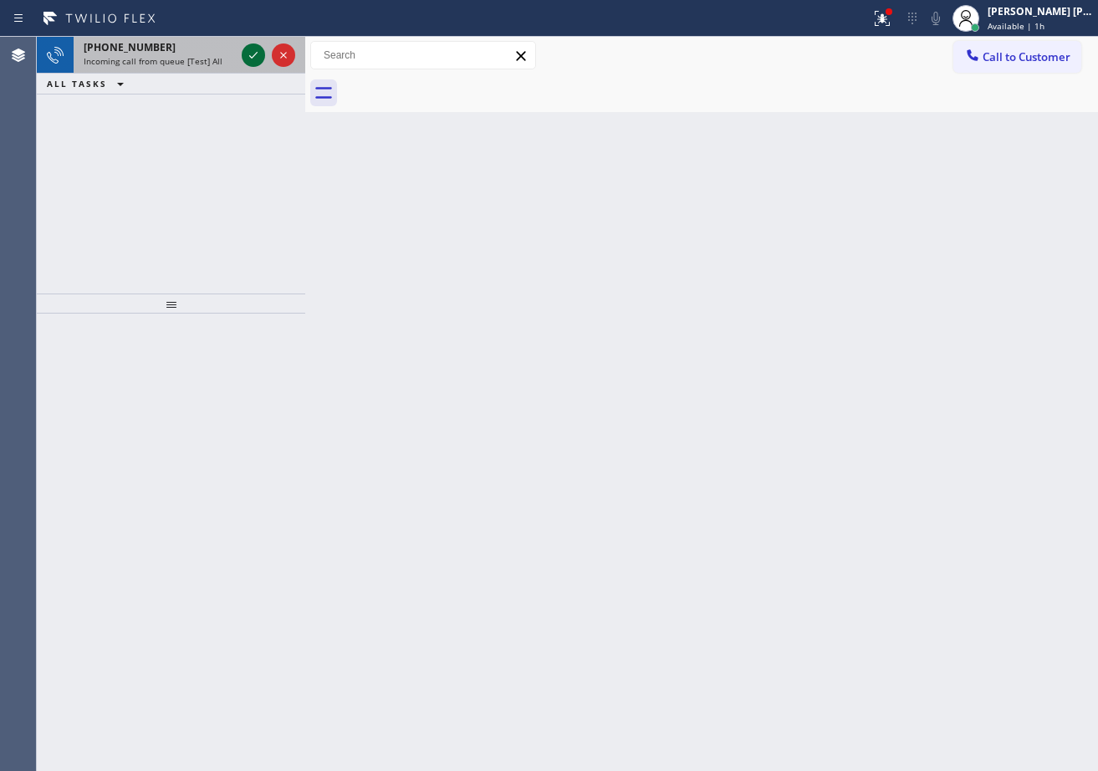
drag, startPoint x: 240, startPoint y: 39, endPoint x: 253, endPoint y: 59, distance: 23.4
click at [242, 42] on div at bounding box center [268, 55] width 60 height 37
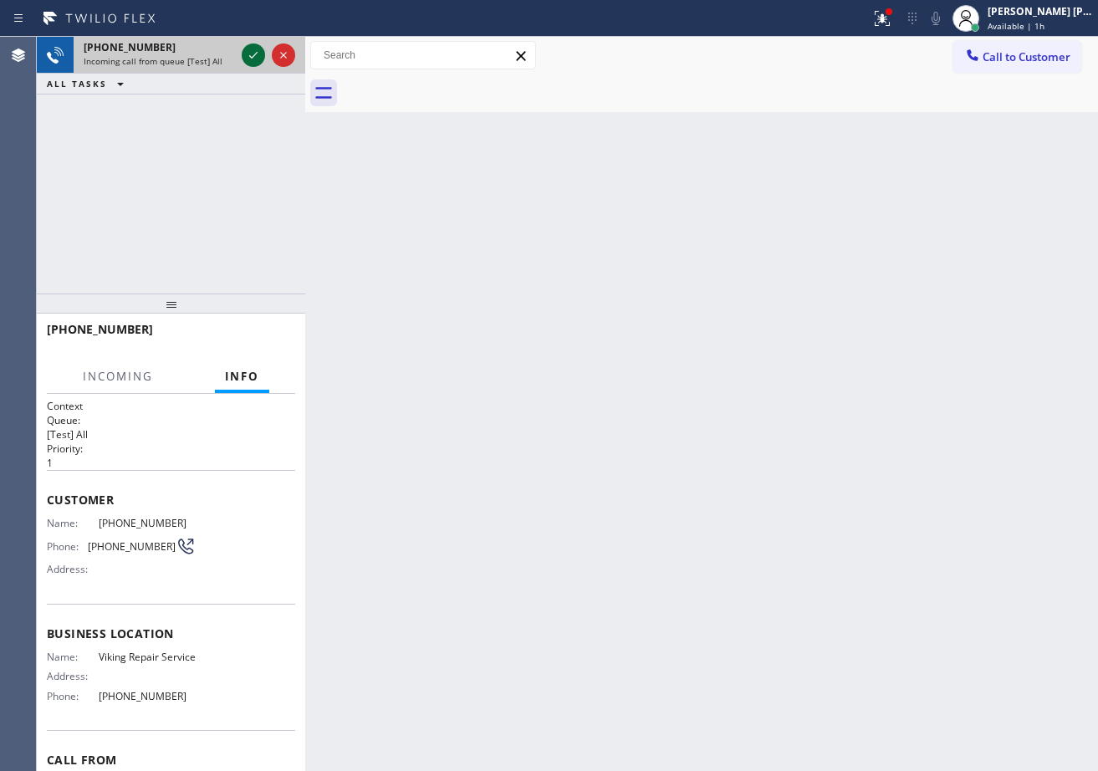
click at [253, 59] on icon at bounding box center [253, 55] width 20 height 20
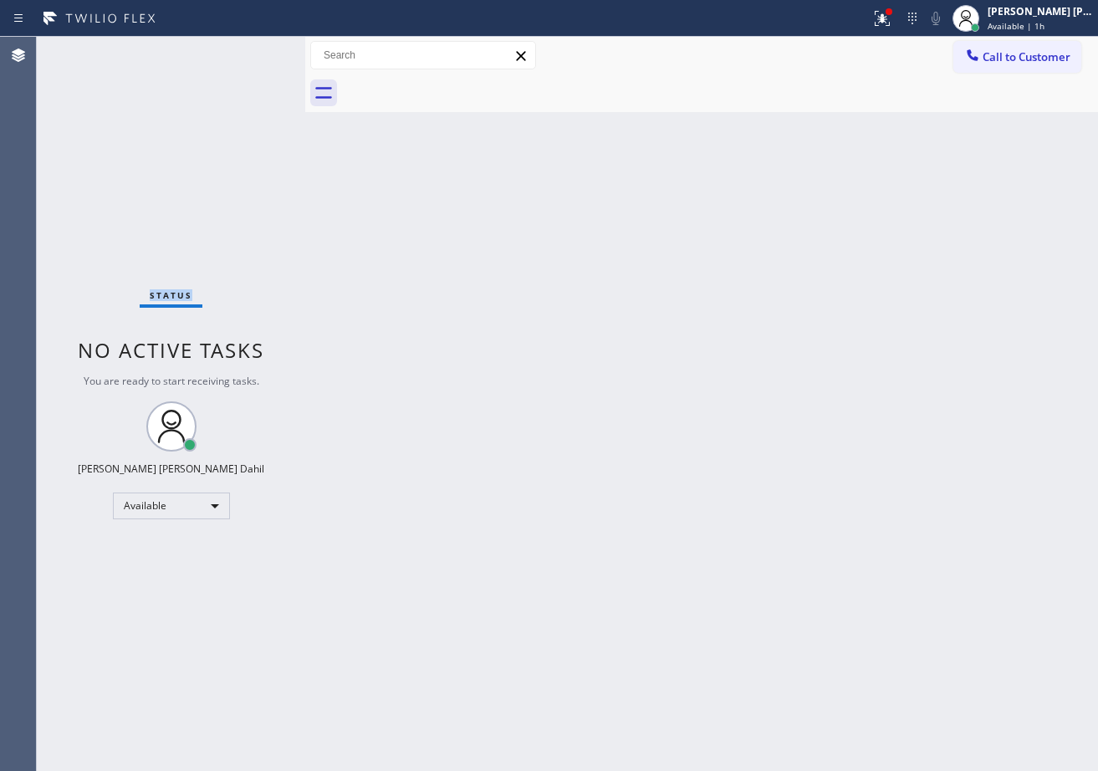
click at [253, 59] on div "Status No active tasks You are ready to start receiving tasks. Joshua Jake Dahi…" at bounding box center [171, 404] width 268 height 734
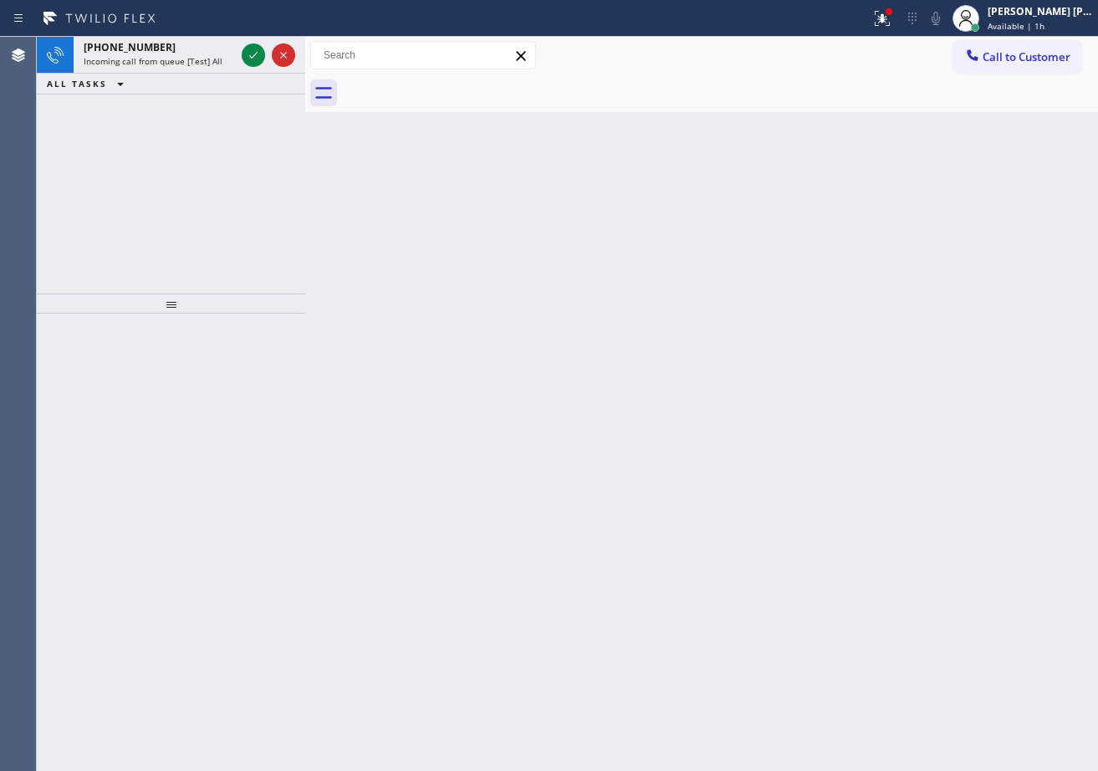
click at [253, 59] on icon at bounding box center [253, 55] width 20 height 20
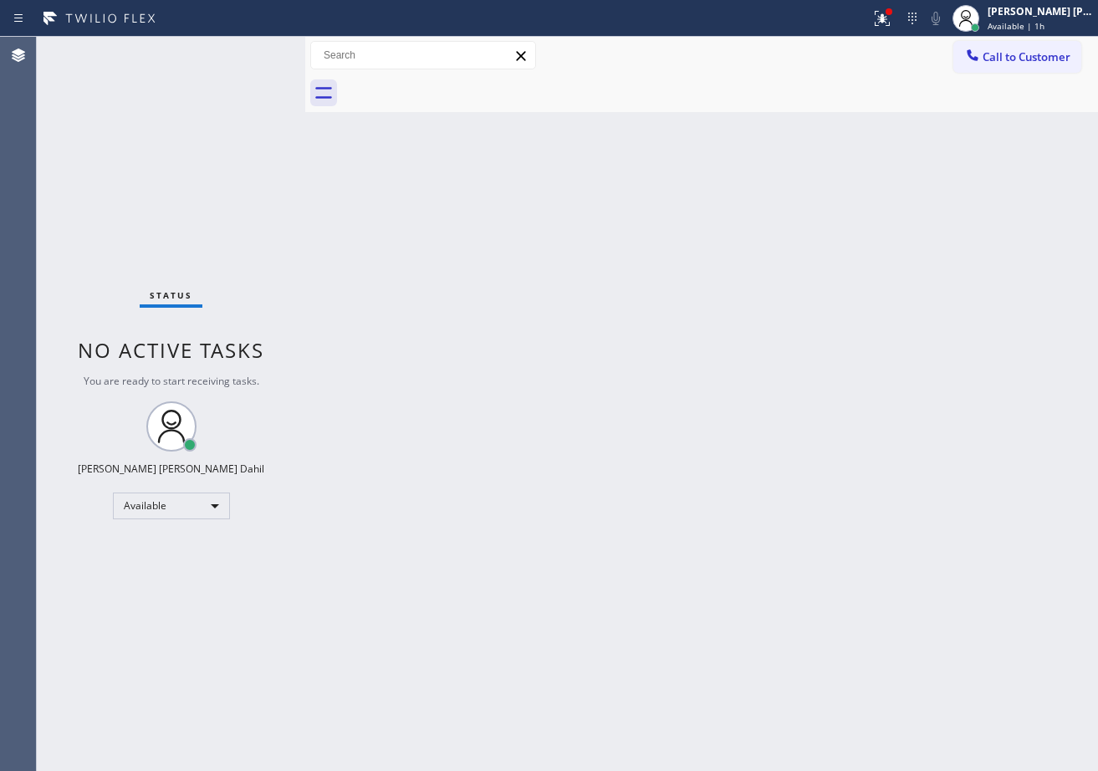
click at [253, 59] on div "Status No active tasks You are ready to start receiving tasks. Joshua Jake Dahi…" at bounding box center [171, 404] width 268 height 734
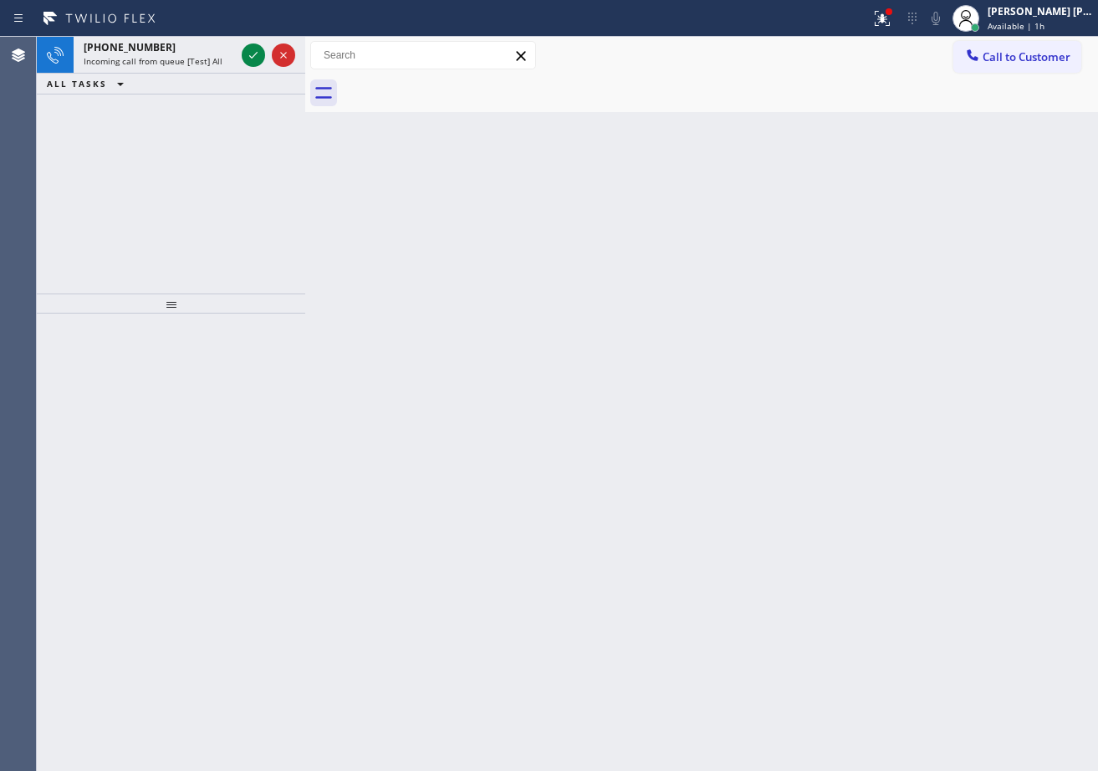
click at [253, 59] on icon at bounding box center [253, 55] width 20 height 20
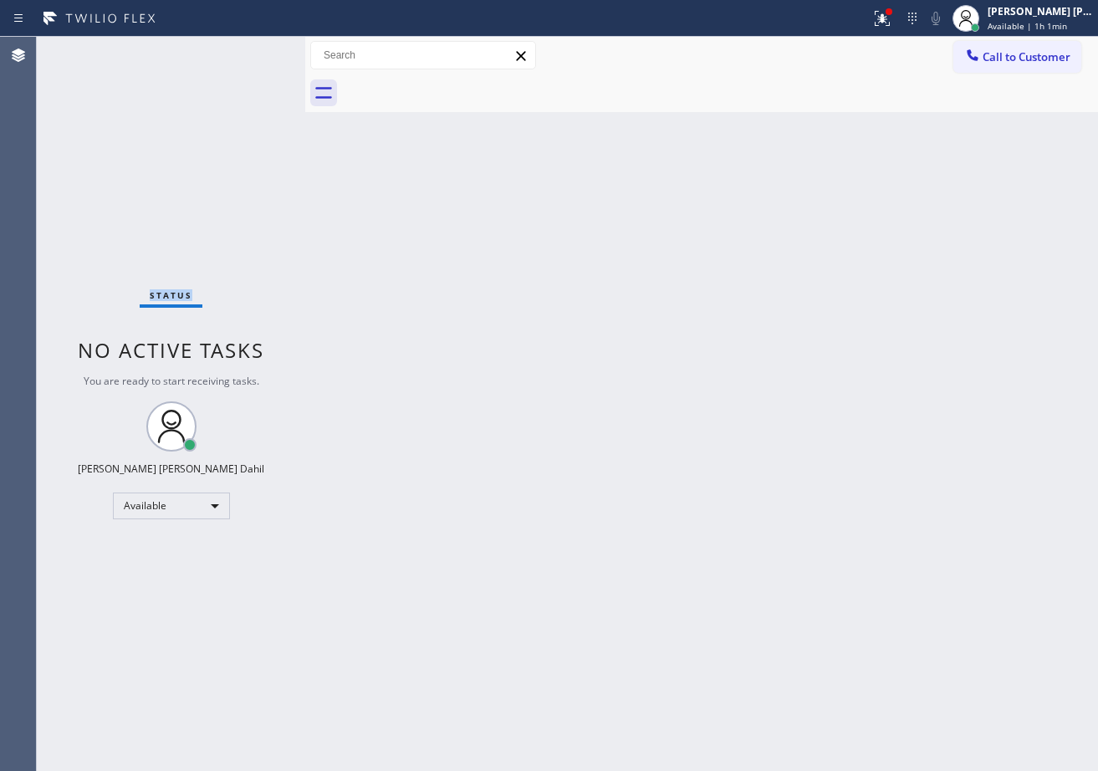
click at [252, 55] on div "Status No active tasks You are ready to start receiving tasks. Joshua Jake Dahi…" at bounding box center [171, 404] width 268 height 734
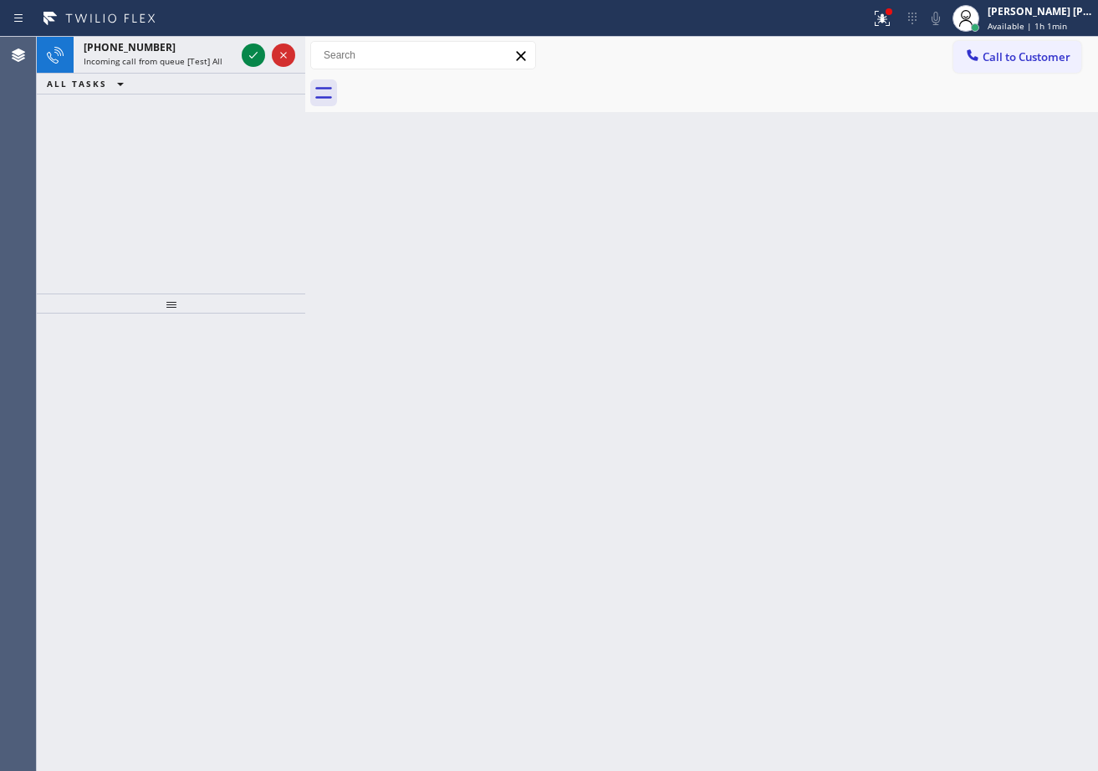
click at [252, 54] on icon at bounding box center [253, 55] width 20 height 20
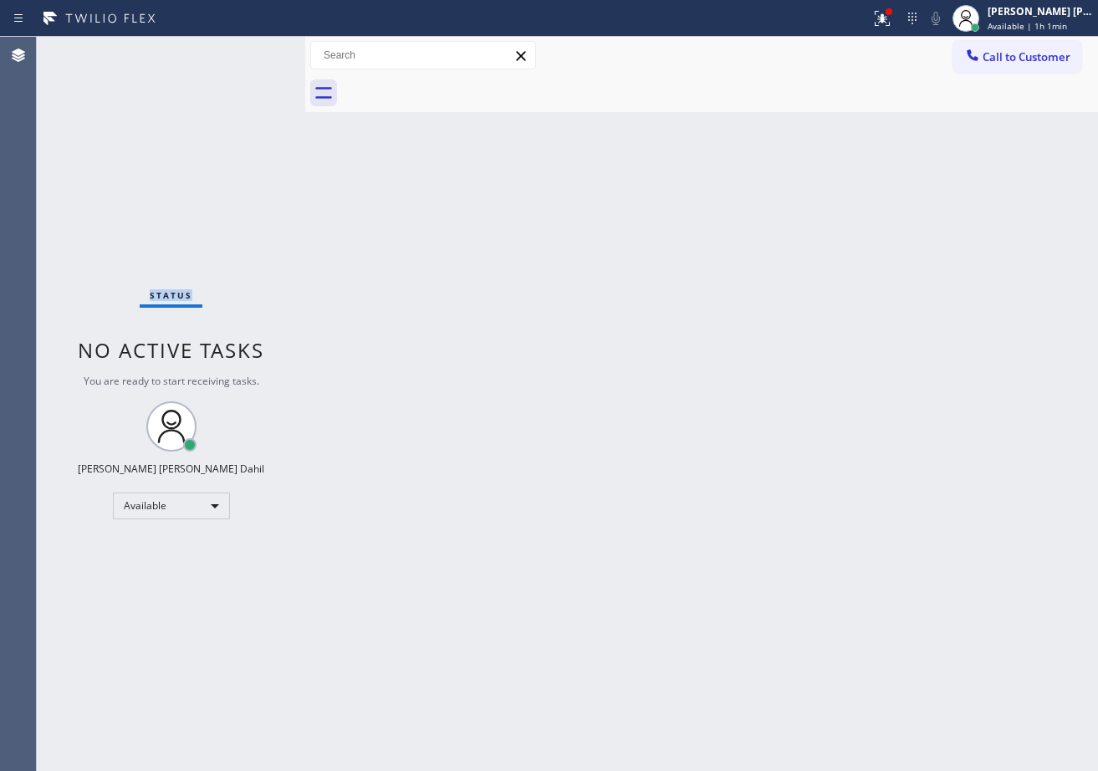
click at [251, 58] on div "Status No active tasks You are ready to start receiving tasks. Joshua Jake Dahi…" at bounding box center [171, 404] width 268 height 734
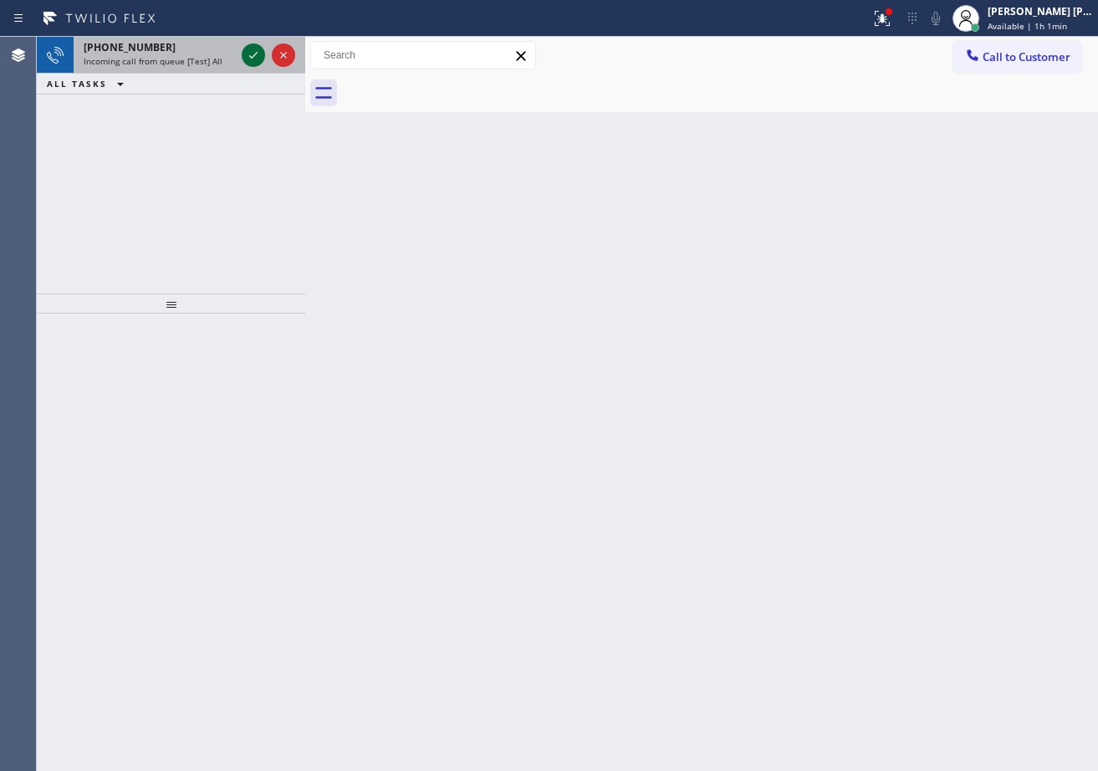
click at [251, 58] on icon at bounding box center [253, 55] width 8 height 7
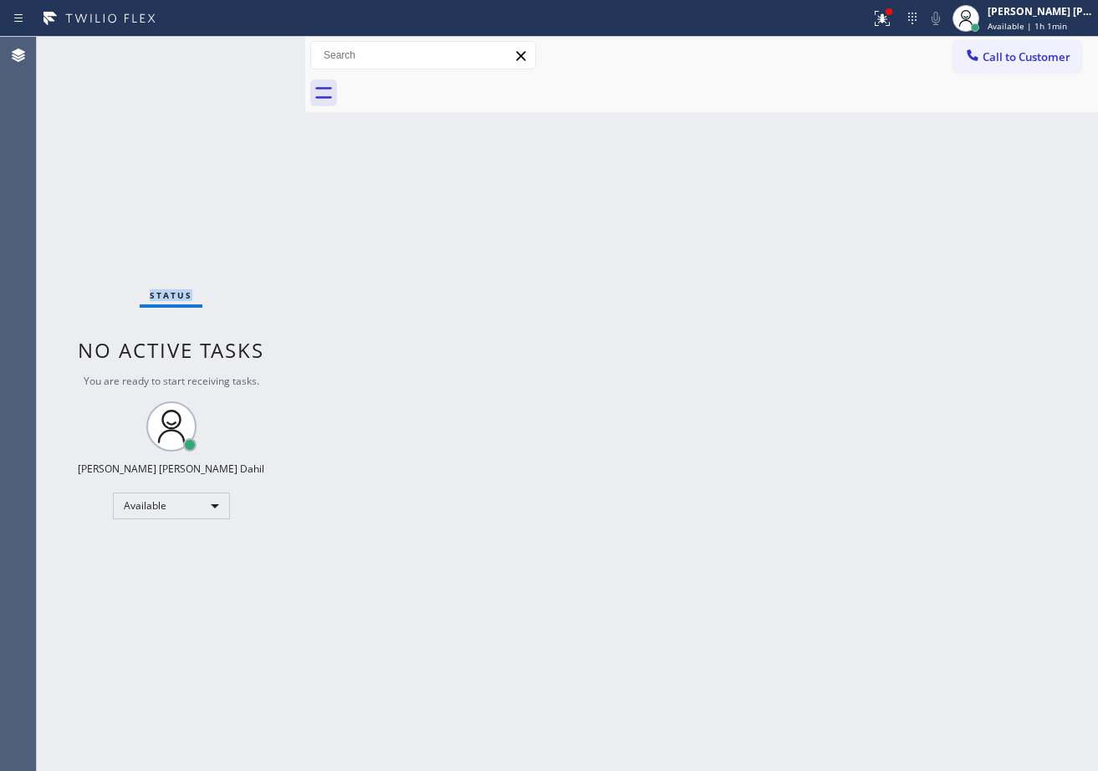
click at [251, 58] on div "Status No active tasks You are ready to start receiving tasks. Joshua Jake Dahi…" at bounding box center [171, 404] width 268 height 734
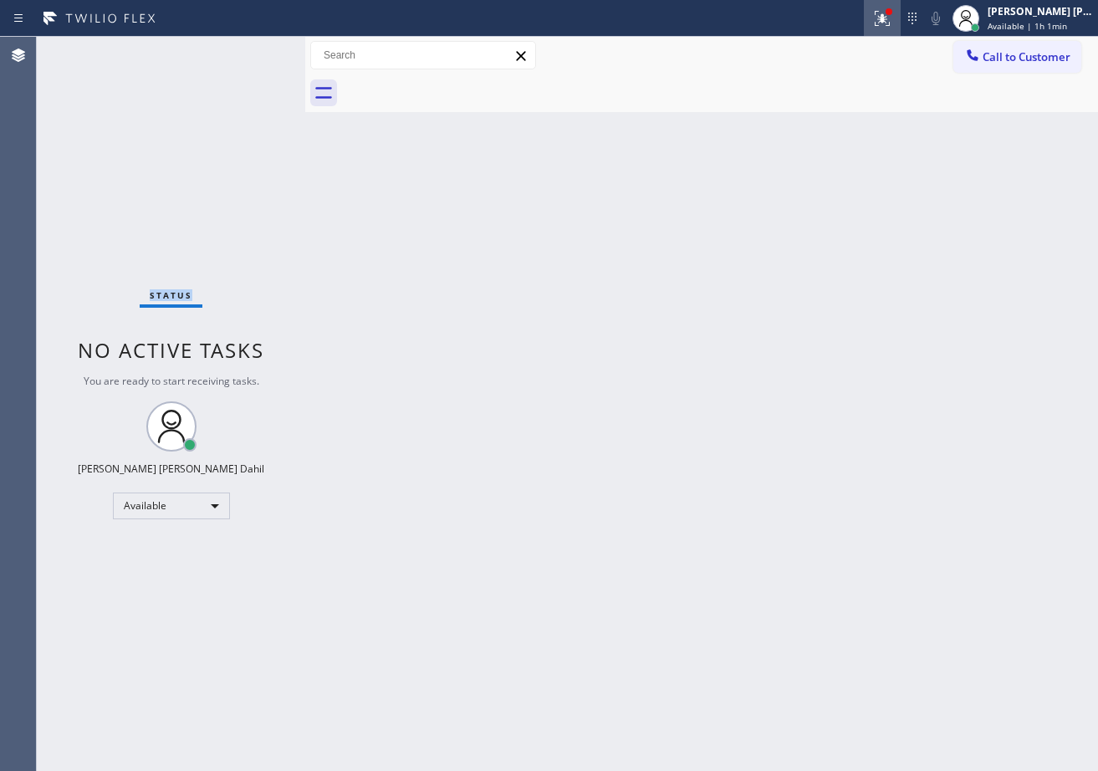
click at [892, 21] on icon at bounding box center [882, 18] width 20 height 20
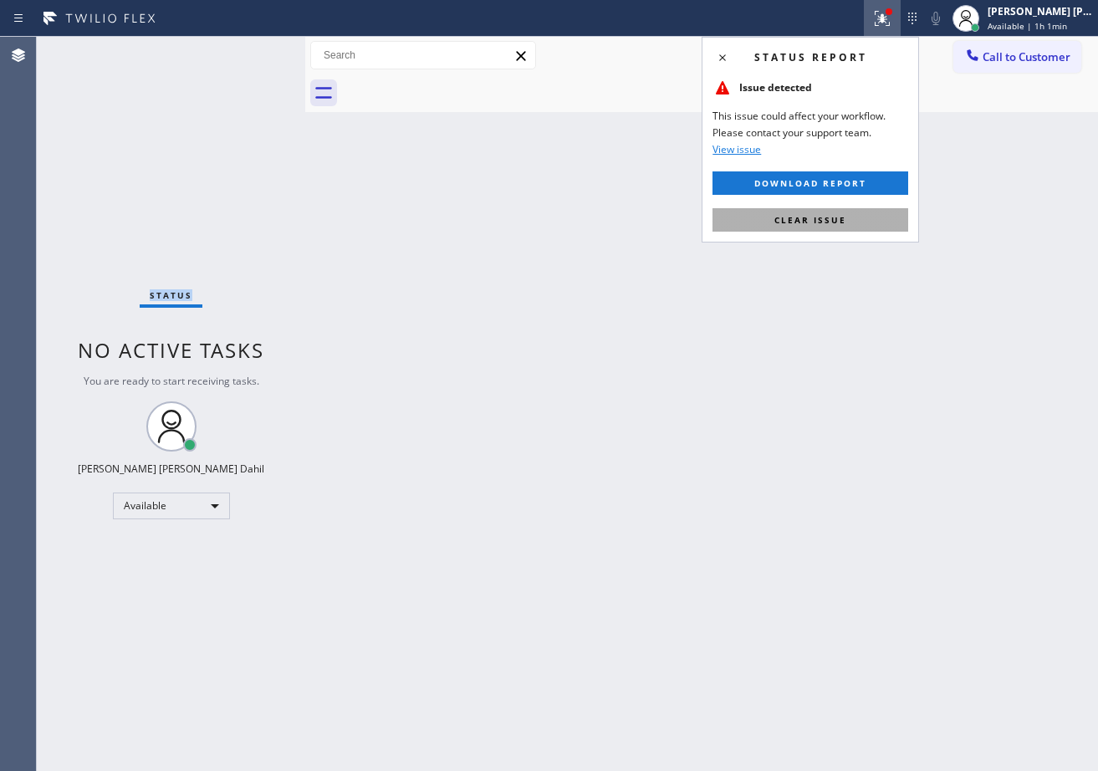
click at [844, 230] on button "Clear issue" at bounding box center [810, 219] width 196 height 23
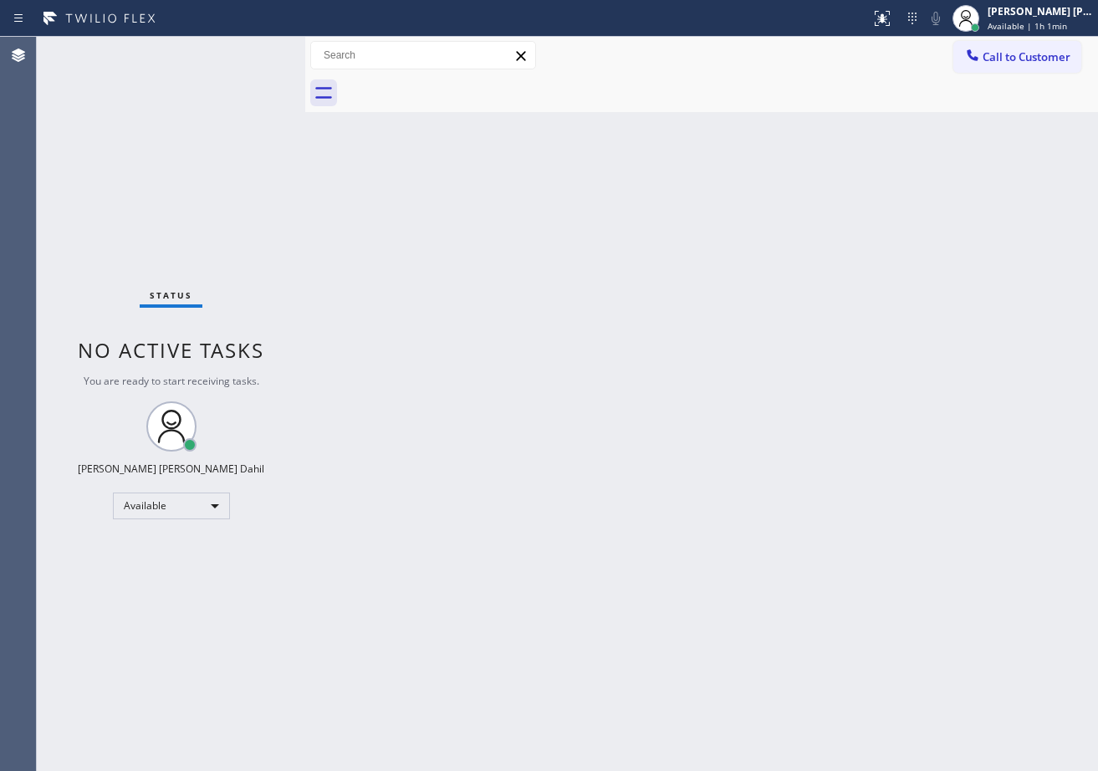
click at [403, 260] on div "Back to Dashboard Change Sender ID Customers Technicians Select a contact Outbo…" at bounding box center [701, 404] width 793 height 734
drag, startPoint x: 685, startPoint y: 131, endPoint x: 692, endPoint y: 127, distance: 8.6
click at [685, 131] on div "Back to Dashboard Change Sender ID Customers Technicians Select a contact Outbo…" at bounding box center [701, 404] width 793 height 734
click at [692, 127] on div "Back to Dashboard Change Sender ID Customers Technicians Select a contact Outbo…" at bounding box center [701, 404] width 793 height 734
drag, startPoint x: 490, startPoint y: 234, endPoint x: 229, endPoint y: 192, distance: 264.2
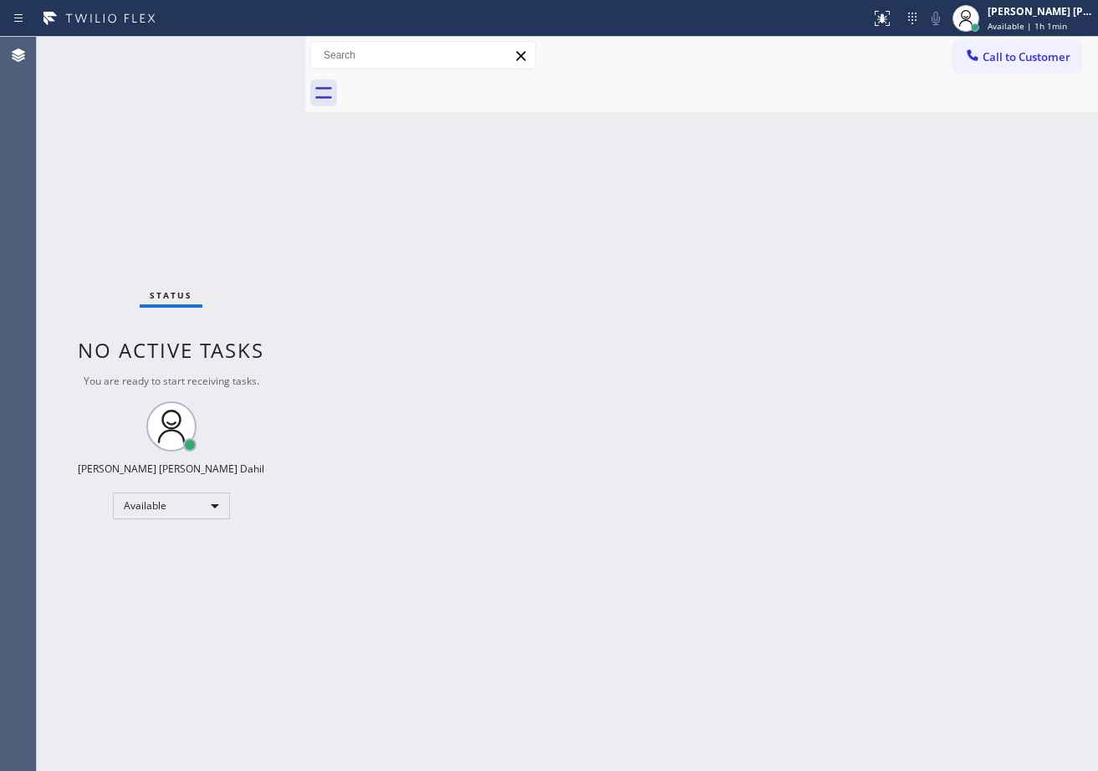
click at [271, 249] on div "Status No active tasks You are ready to start receiving tasks. Joshua Jake Dahi…" at bounding box center [567, 404] width 1061 height 734
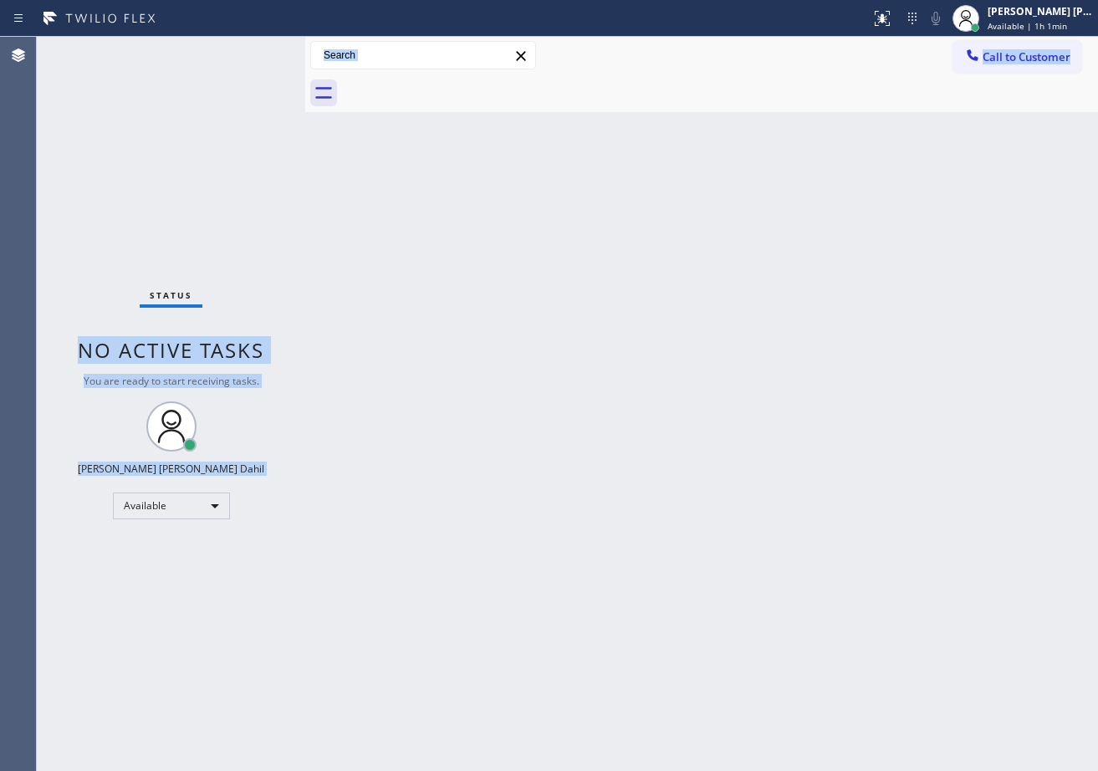
click at [604, 365] on div "Back to Dashboard Change Sender ID Customers Technicians Select a contact Outbo…" at bounding box center [701, 404] width 793 height 734
click at [768, 388] on div "Back to Dashboard Change Sender ID Customers Technicians Select a contact Outbo…" at bounding box center [701, 404] width 793 height 734
click at [655, 559] on div "Back to Dashboard Change Sender ID Customers Technicians Select a contact Outbo…" at bounding box center [701, 404] width 793 height 734
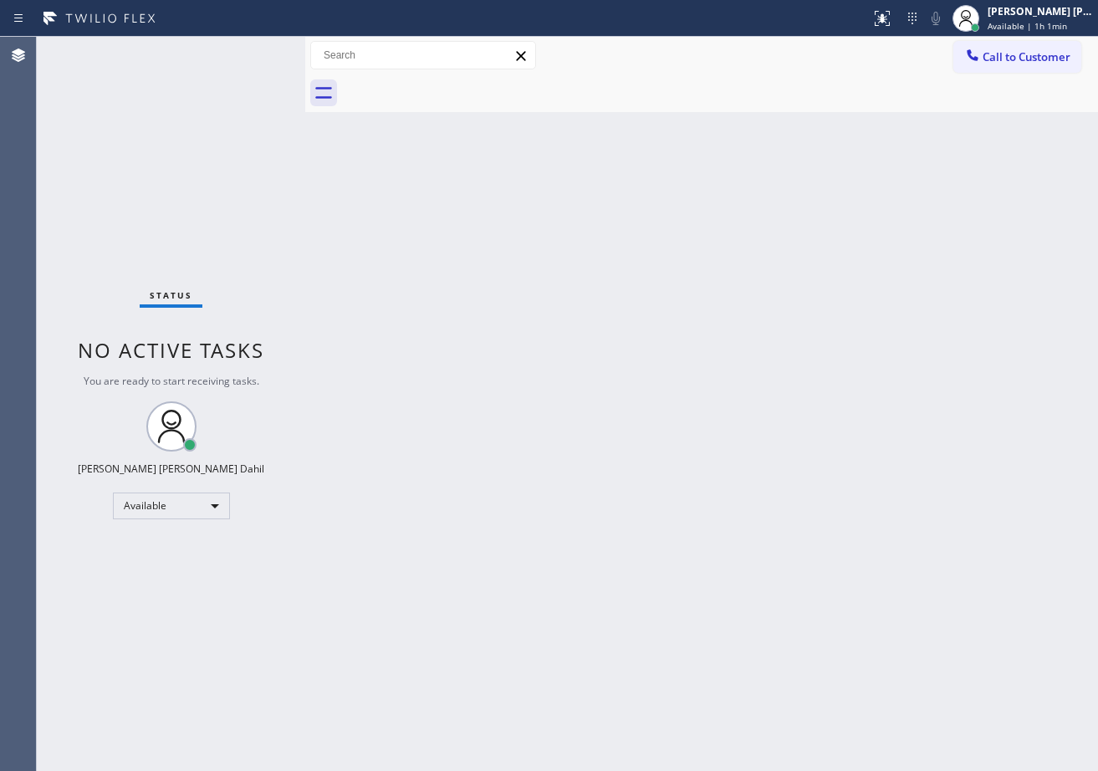
click at [655, 559] on div "Back to Dashboard Change Sender ID Customers Technicians Select a contact Outbo…" at bounding box center [701, 404] width 793 height 734
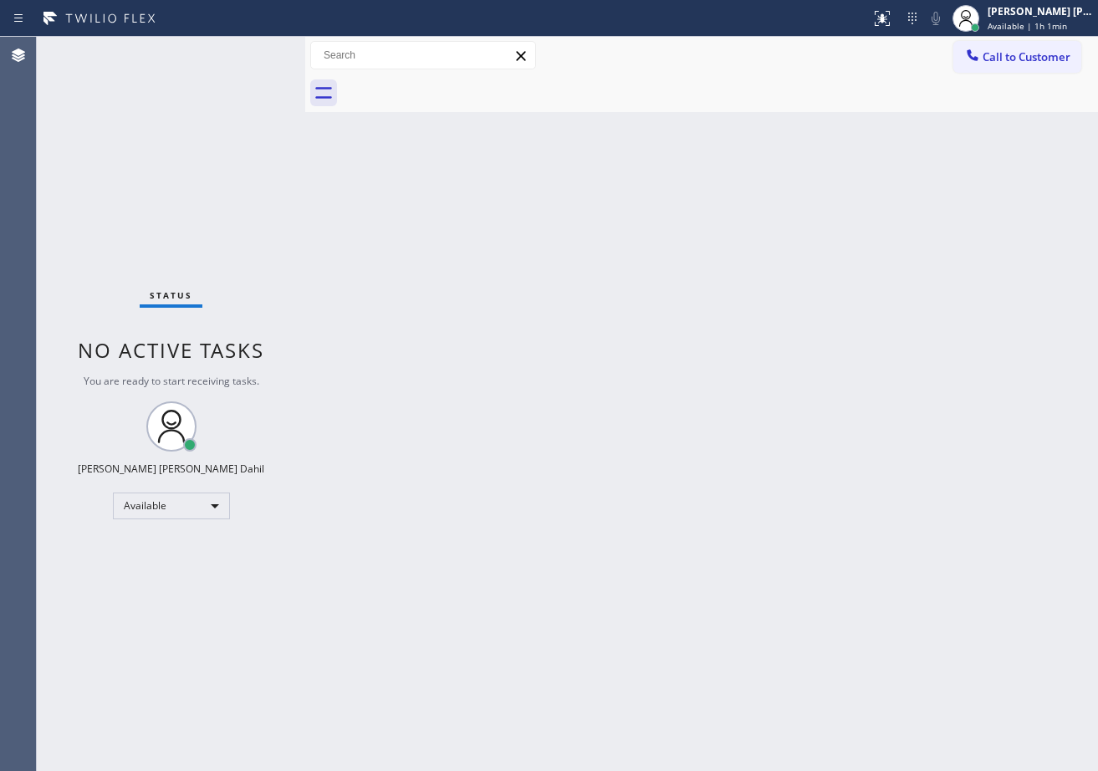
drag, startPoint x: 248, startPoint y: 51, endPoint x: 246, endPoint y: 38, distance: 12.8
click at [247, 48] on div "Status No active tasks You are ready to start receiving tasks. Joshua Jake Dahi…" at bounding box center [171, 404] width 268 height 734
click at [258, 55] on div "Status No active tasks You are ready to start receiving tasks. Joshua Jake Dahi…" at bounding box center [171, 404] width 268 height 734
click at [256, 50] on div "Status No active tasks You are ready to start receiving tasks. Joshua Jake Dahi…" at bounding box center [171, 404] width 268 height 734
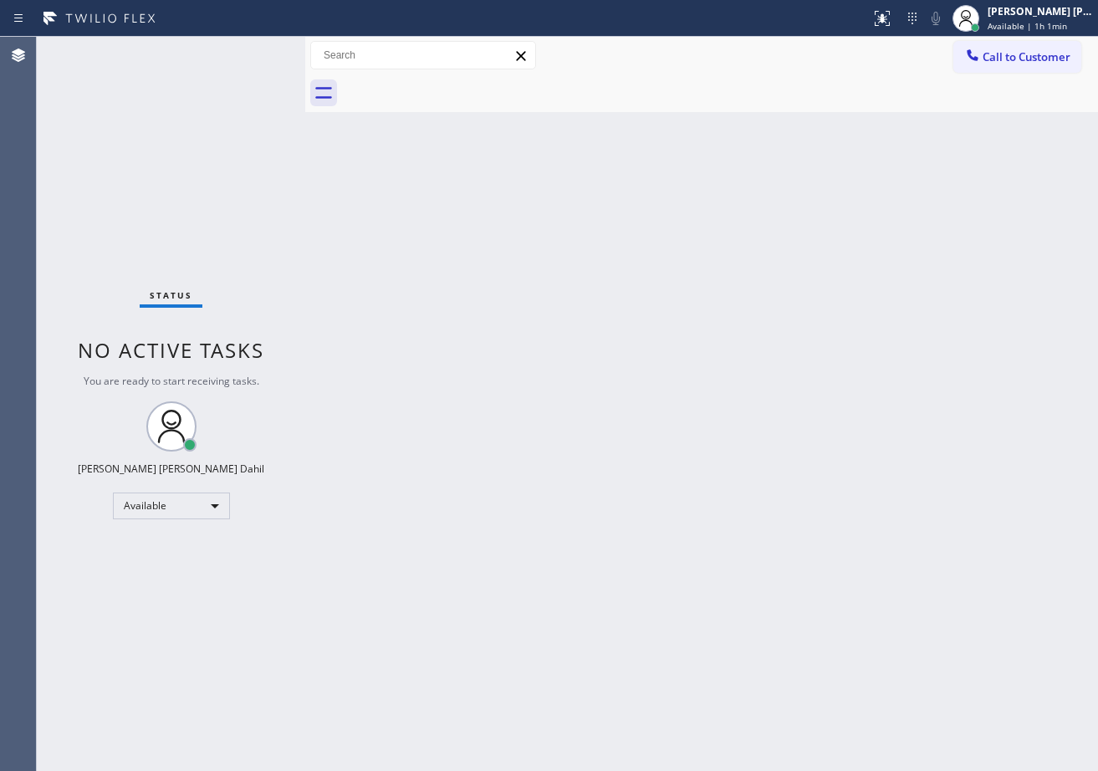
click at [252, 50] on div "Status No active tasks You are ready to start receiving tasks. Joshua Jake Dahi…" at bounding box center [171, 404] width 268 height 734
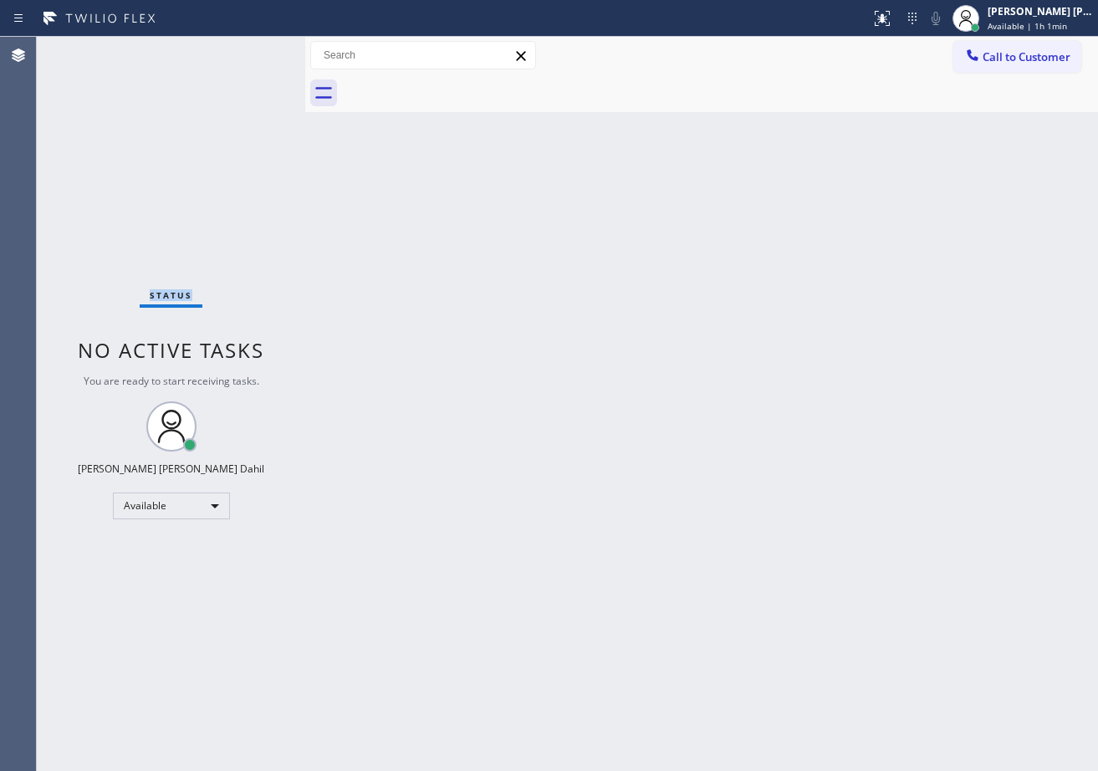
click at [252, 50] on div "Status No active tasks You are ready to start receiving tasks. Joshua Jake Dahi…" at bounding box center [171, 404] width 268 height 734
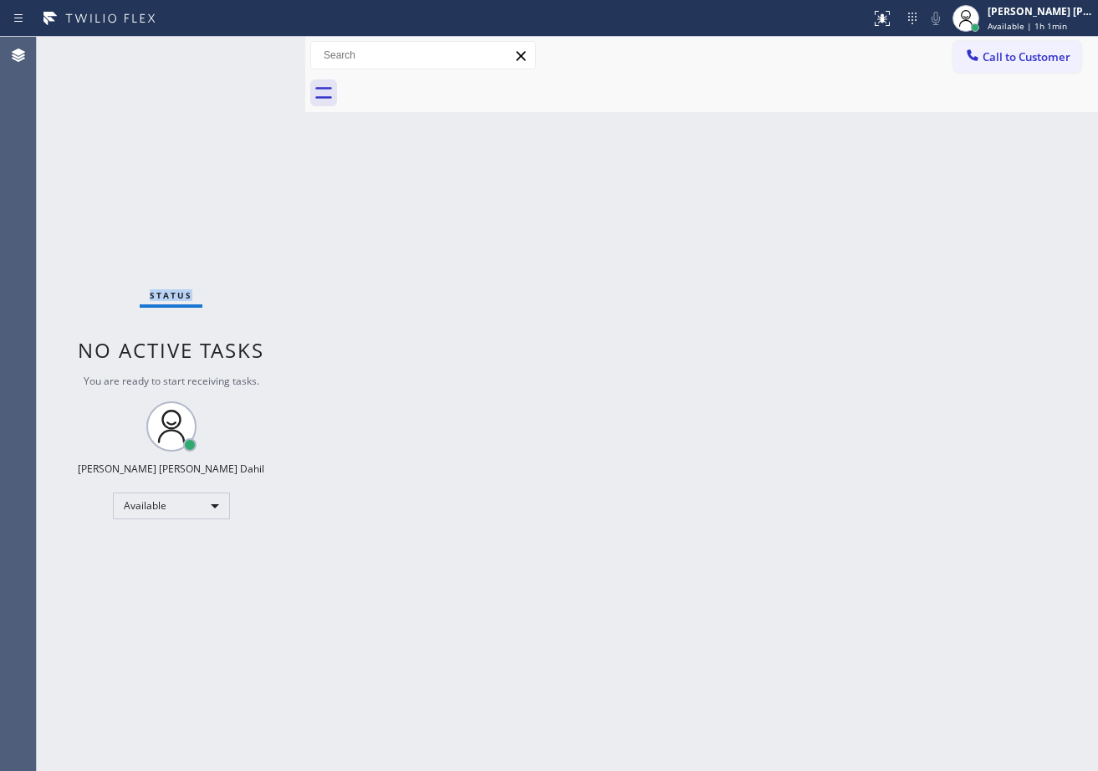
click at [252, 50] on div "Status No active tasks You are ready to start receiving tasks. Joshua Jake Dahi…" at bounding box center [171, 404] width 268 height 734
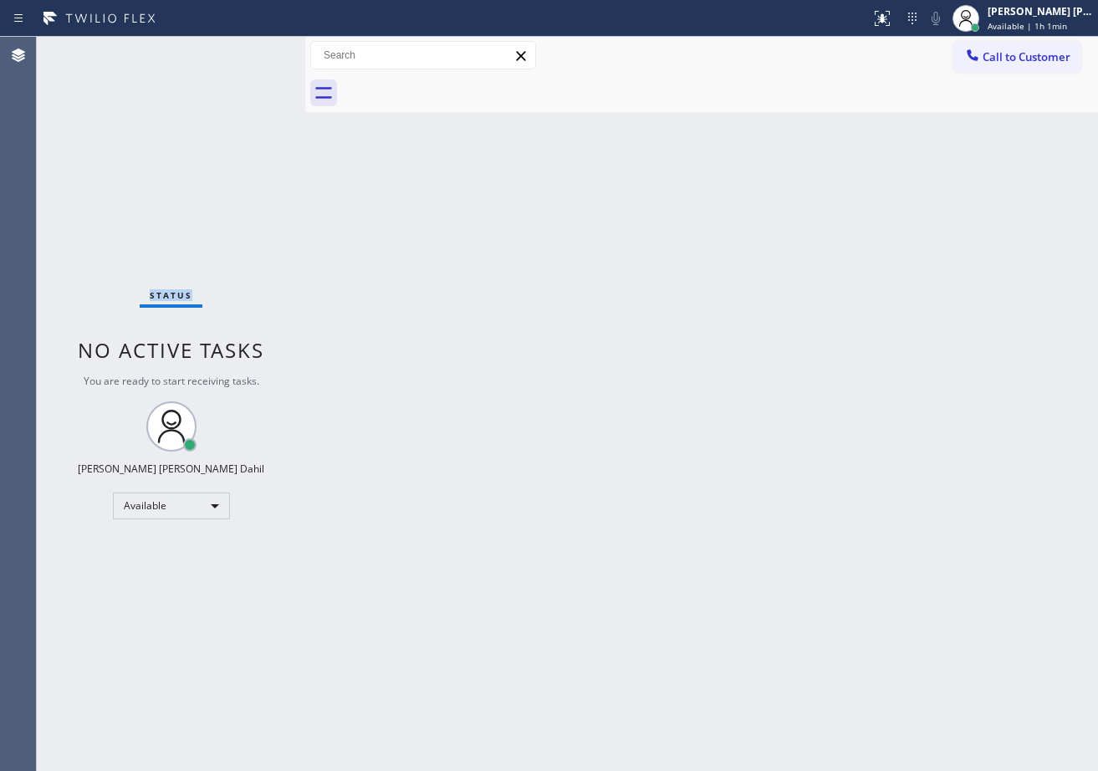
click at [252, 50] on div "Status No active tasks You are ready to start receiving tasks. Joshua Jake Dahi…" at bounding box center [171, 404] width 268 height 734
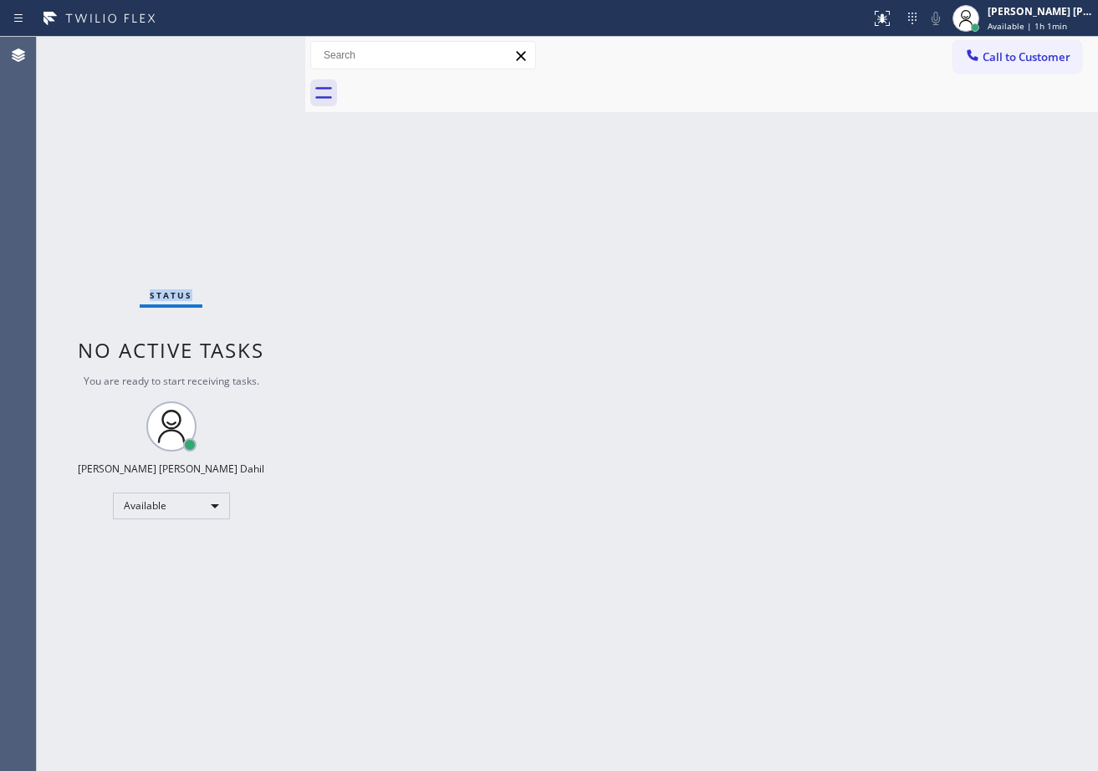
click at [252, 50] on div "Status No active tasks You are ready to start receiving tasks. Joshua Jake Dahi…" at bounding box center [171, 404] width 268 height 734
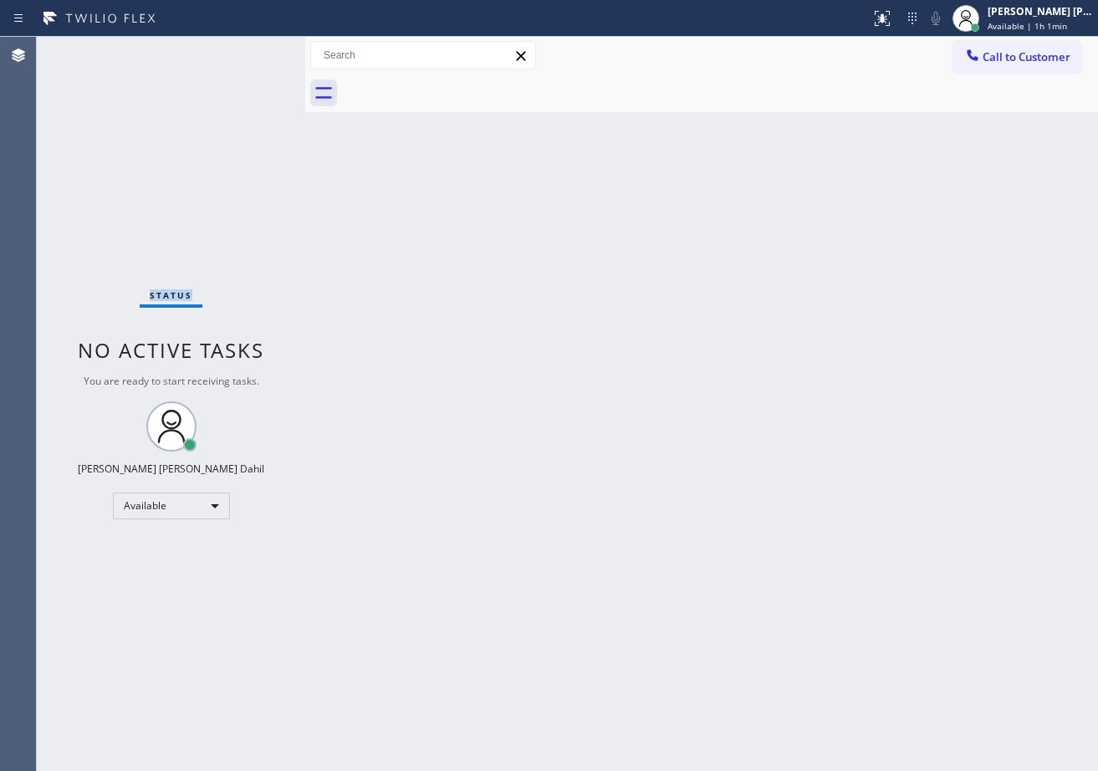
click at [252, 50] on div "Status No active tasks You are ready to start receiving tasks. Joshua Jake Dahi…" at bounding box center [171, 404] width 268 height 734
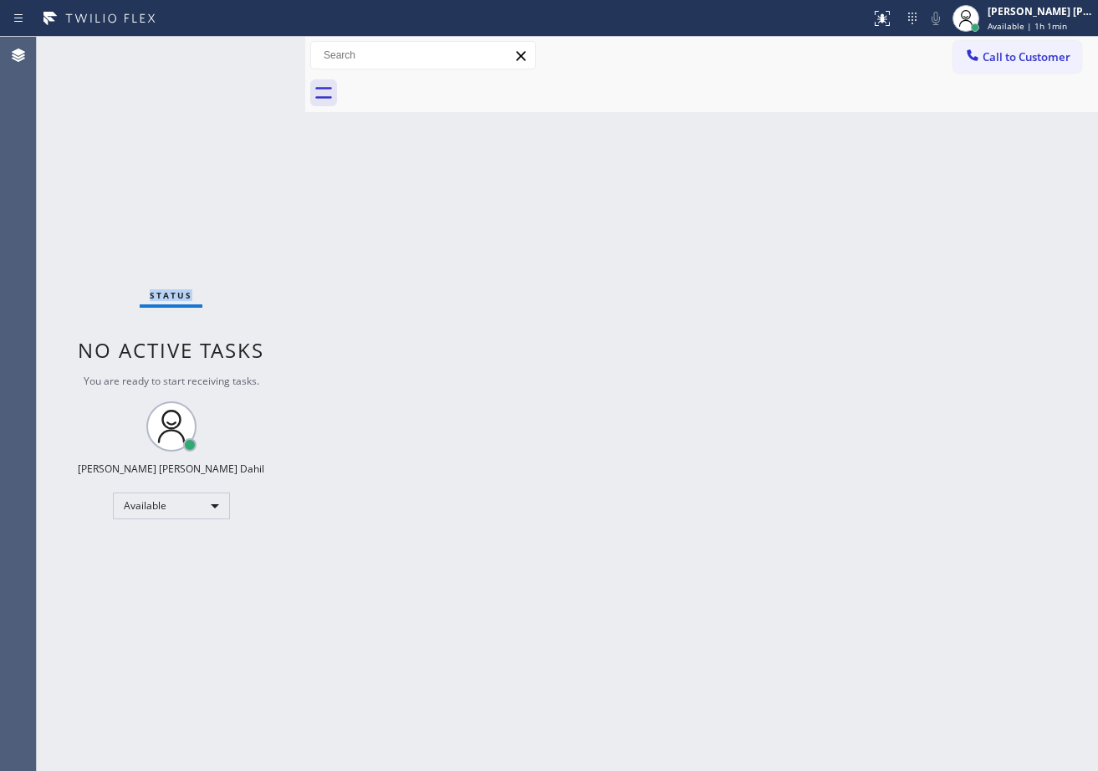
click at [252, 50] on div "Status No active tasks You are ready to start receiving tasks. Joshua Jake Dahi…" at bounding box center [171, 404] width 268 height 734
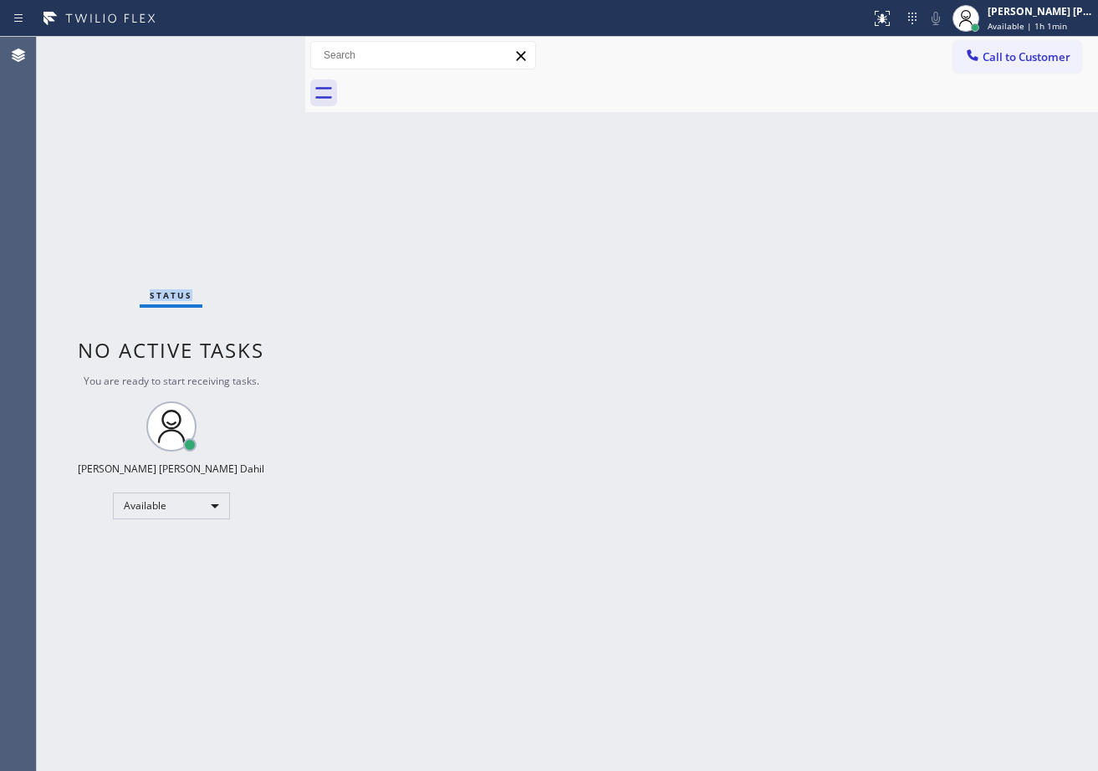
click at [252, 50] on div "Status No active tasks You are ready to start receiving tasks. Joshua Jake Dahi…" at bounding box center [171, 404] width 268 height 734
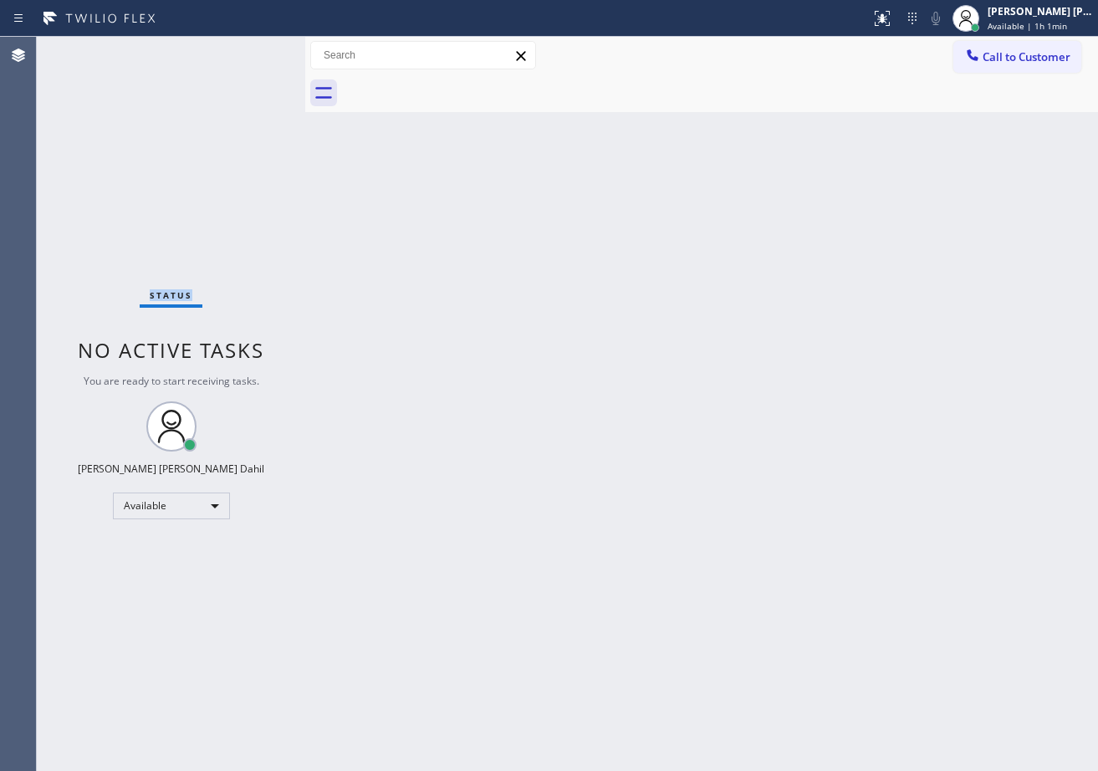
click at [252, 50] on div "Status No active tasks You are ready to start receiving tasks. Joshua Jake Dahi…" at bounding box center [171, 404] width 268 height 734
click at [763, 302] on div "Back to Dashboard Change Sender ID Customers Technicians Select a contact Outbo…" at bounding box center [701, 404] width 793 height 734
drag, startPoint x: 795, startPoint y: 135, endPoint x: 954, endPoint y: 301, distance: 230.0
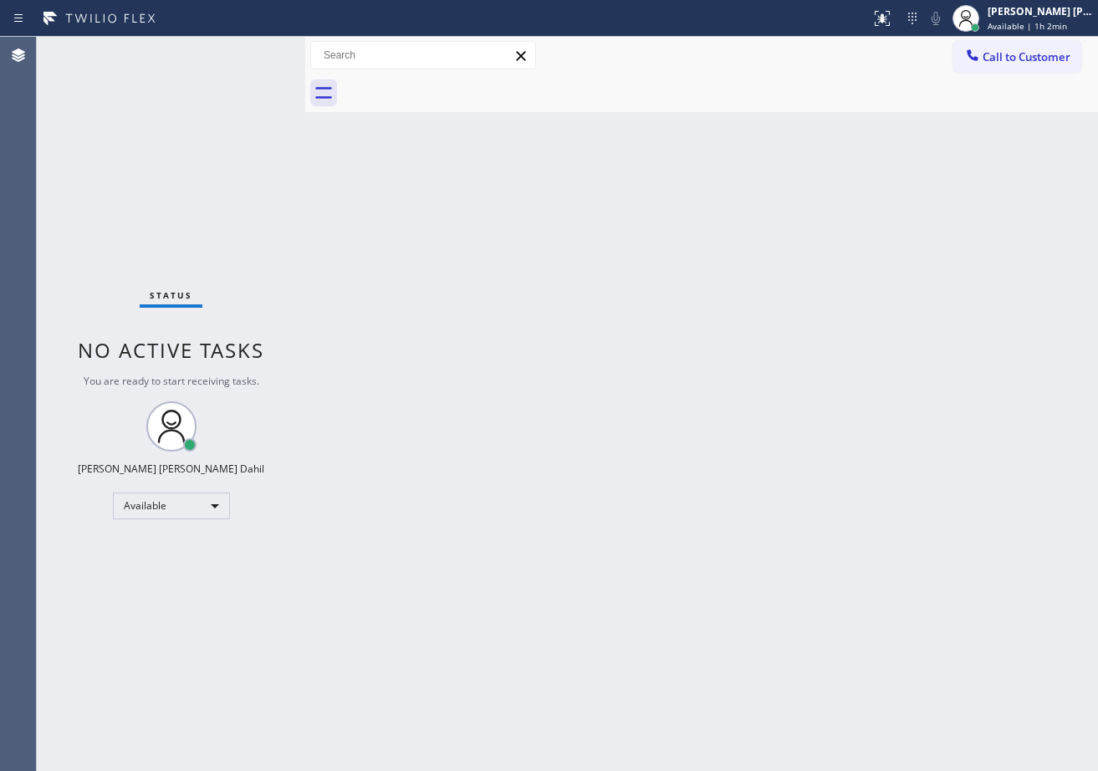
click at [795, 134] on div "Back to Dashboard Change Sender ID Customers Technicians Select a contact Outbo…" at bounding box center [701, 404] width 793 height 734
click at [906, 533] on div "Back to Dashboard Change Sender ID Customers Technicians Select a contact Outbo…" at bounding box center [701, 404] width 793 height 734
drag, startPoint x: 859, startPoint y: 600, endPoint x: 829, endPoint y: 615, distance: 34.4
click at [838, 599] on div "Back to Dashboard Change Sender ID Customers Technicians Select a contact Outbo…" at bounding box center [701, 404] width 793 height 734
click at [244, 56] on div "Status No active tasks You are ready to start receiving tasks. Joshua Jake Dahi…" at bounding box center [171, 404] width 268 height 734
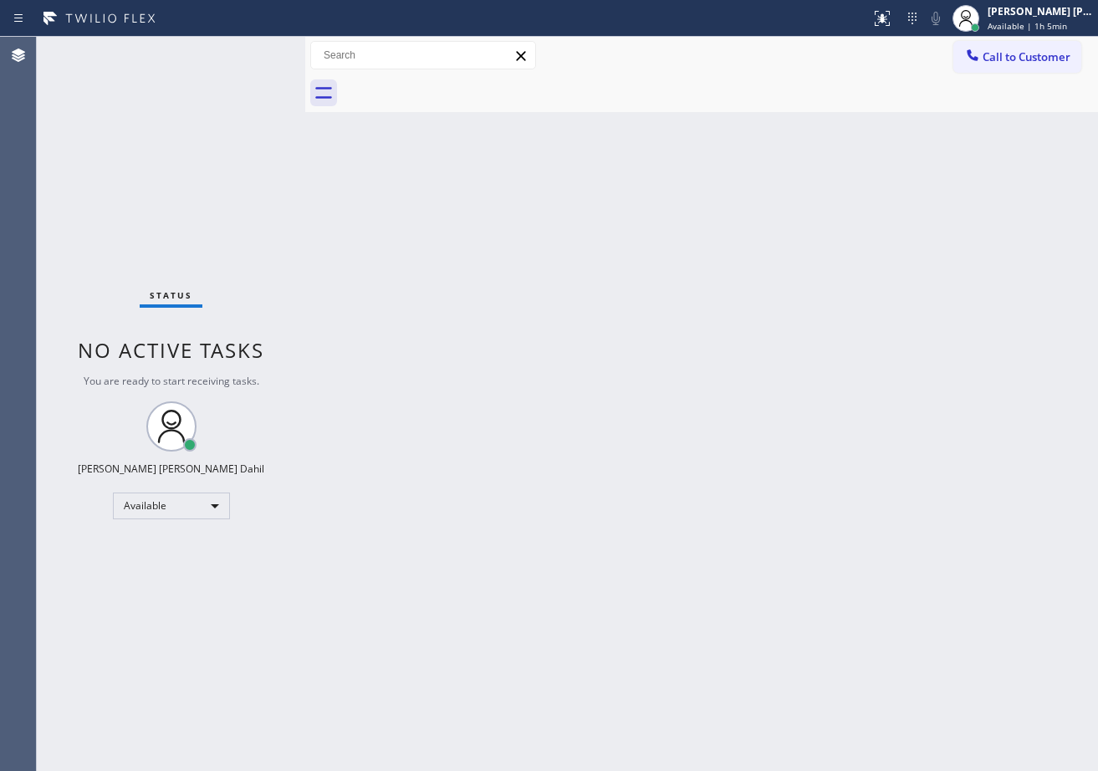
drag, startPoint x: 644, startPoint y: 456, endPoint x: 822, endPoint y: 99, distance: 398.9
click at [650, 455] on div "Back to Dashboard Change Sender ID Customers Technicians Select a contact Outbo…" at bounding box center [701, 404] width 793 height 734
click at [706, 323] on div "Back to Dashboard Change Sender ID Customers Technicians Select a contact Outbo…" at bounding box center [701, 404] width 793 height 734
click at [794, 553] on div "Back to Dashboard Change Sender ID Customers Technicians Select a contact Outbo…" at bounding box center [701, 404] width 793 height 734
click at [757, 344] on div "Back to Dashboard Change Sender ID Customers Technicians Select a contact Outbo…" at bounding box center [701, 404] width 793 height 734
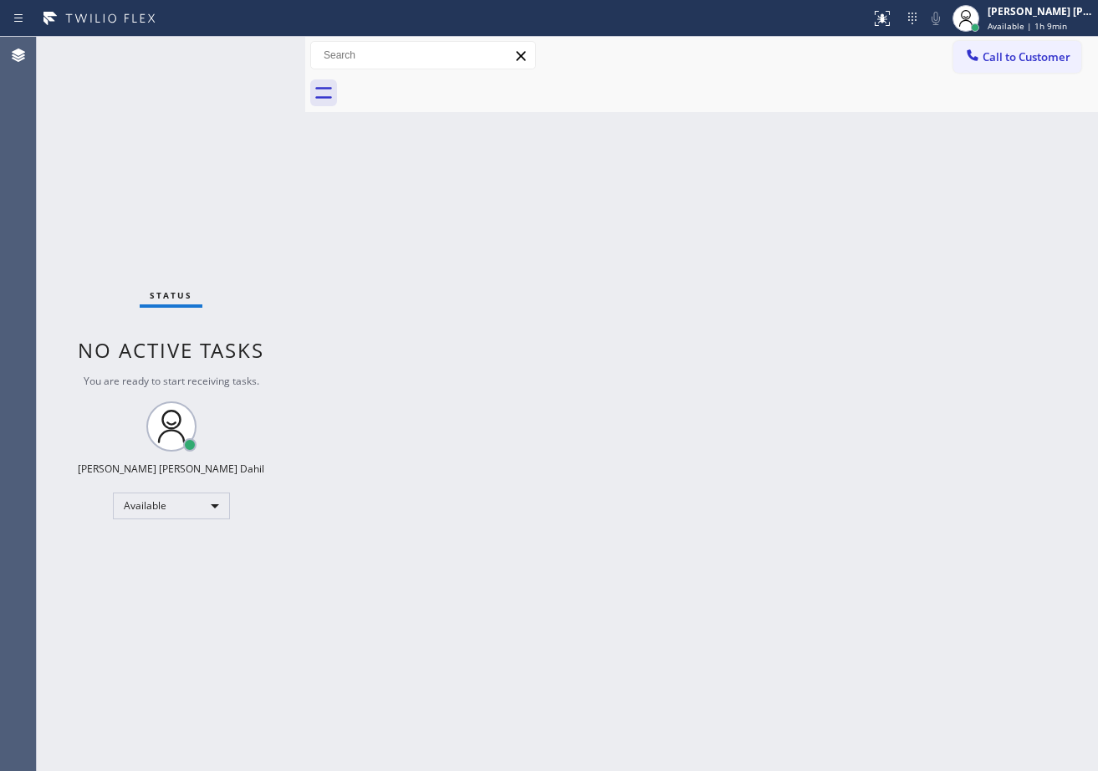
click at [794, 89] on div at bounding box center [720, 93] width 756 height 38
click at [768, 309] on div "Back to Dashboard Change Sender ID Customers Technicians Select a contact Outbo…" at bounding box center [701, 404] width 793 height 734
click at [1079, 635] on div "Back to Dashboard Change Sender ID Customers Technicians Select a contact Outbo…" at bounding box center [701, 404] width 793 height 734
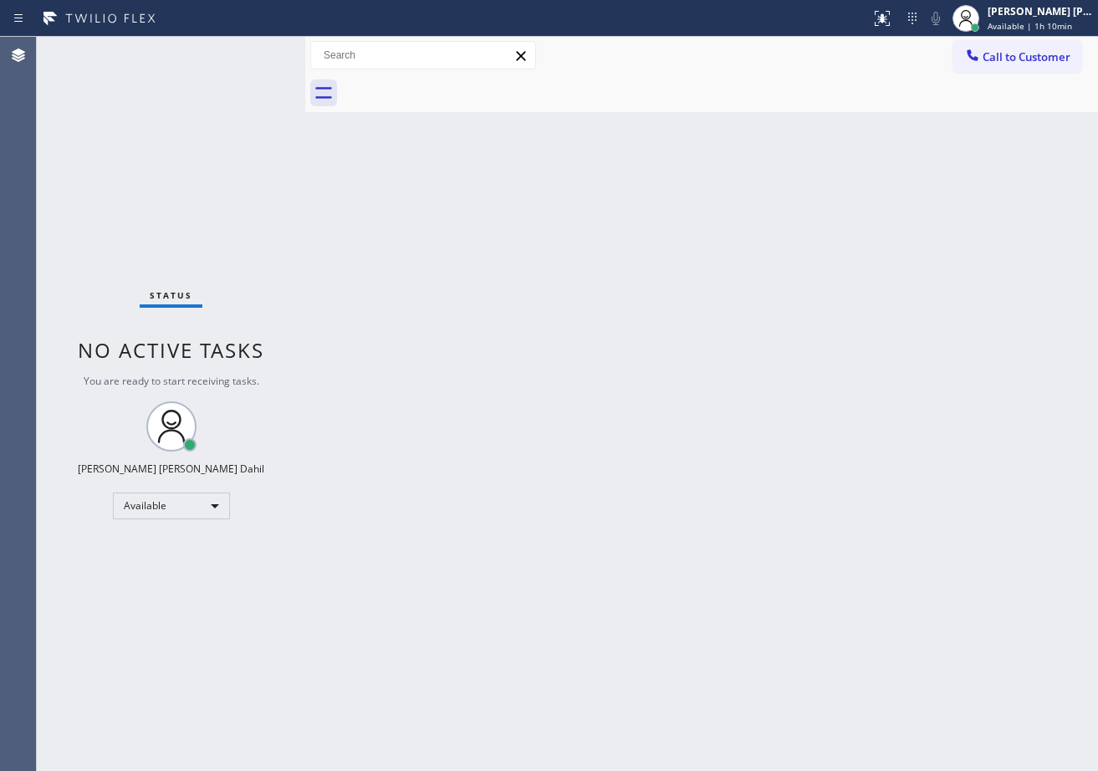
drag, startPoint x: 845, startPoint y: 565, endPoint x: 1096, endPoint y: 753, distance: 313.5
click at [868, 575] on div "Back to Dashboard Change Sender ID Customers Technicians Select a contact Outbo…" at bounding box center [701, 404] width 793 height 734
drag, startPoint x: 729, startPoint y: 79, endPoint x: 734, endPoint y: 69, distance: 12.0
click at [729, 79] on div at bounding box center [720, 93] width 756 height 38
drag, startPoint x: 634, startPoint y: 350, endPoint x: 641, endPoint y: 354, distance: 8.6
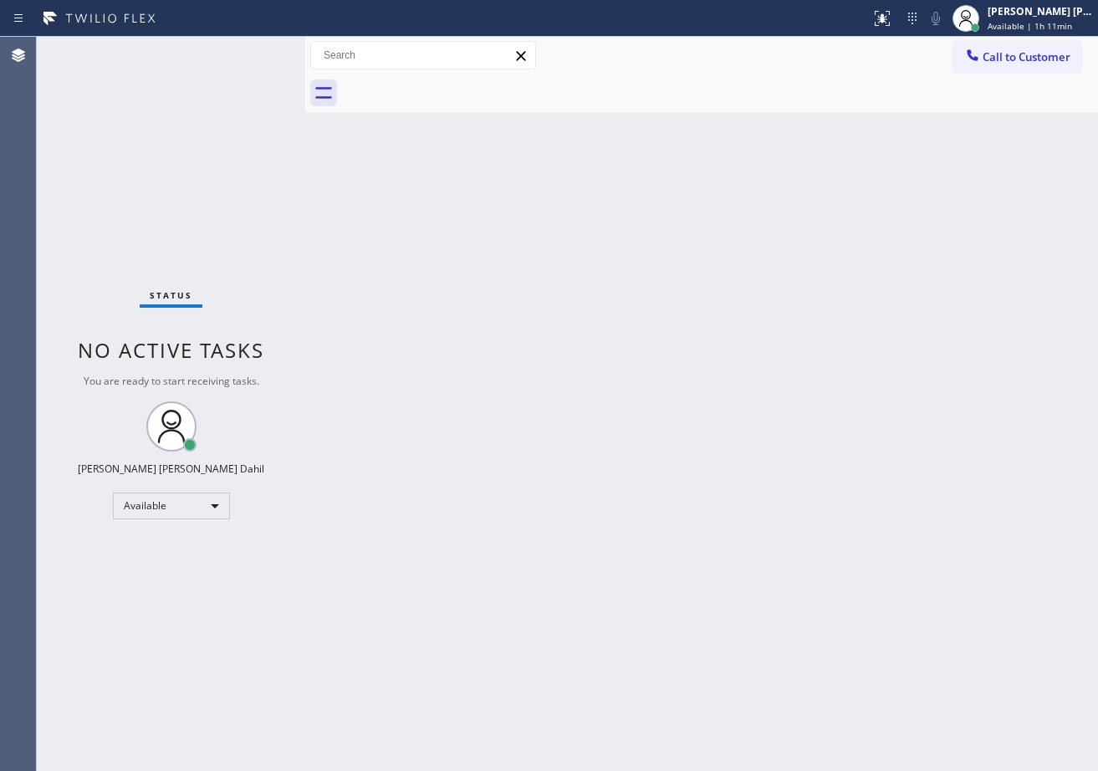
click at [641, 354] on div "Back to Dashboard Change Sender ID Customers Technicians Select a contact Outbo…" at bounding box center [701, 404] width 793 height 734
click at [644, 354] on div "Back to Dashboard Change Sender ID Customers Technicians Select a contact Outbo…" at bounding box center [701, 404] width 793 height 734
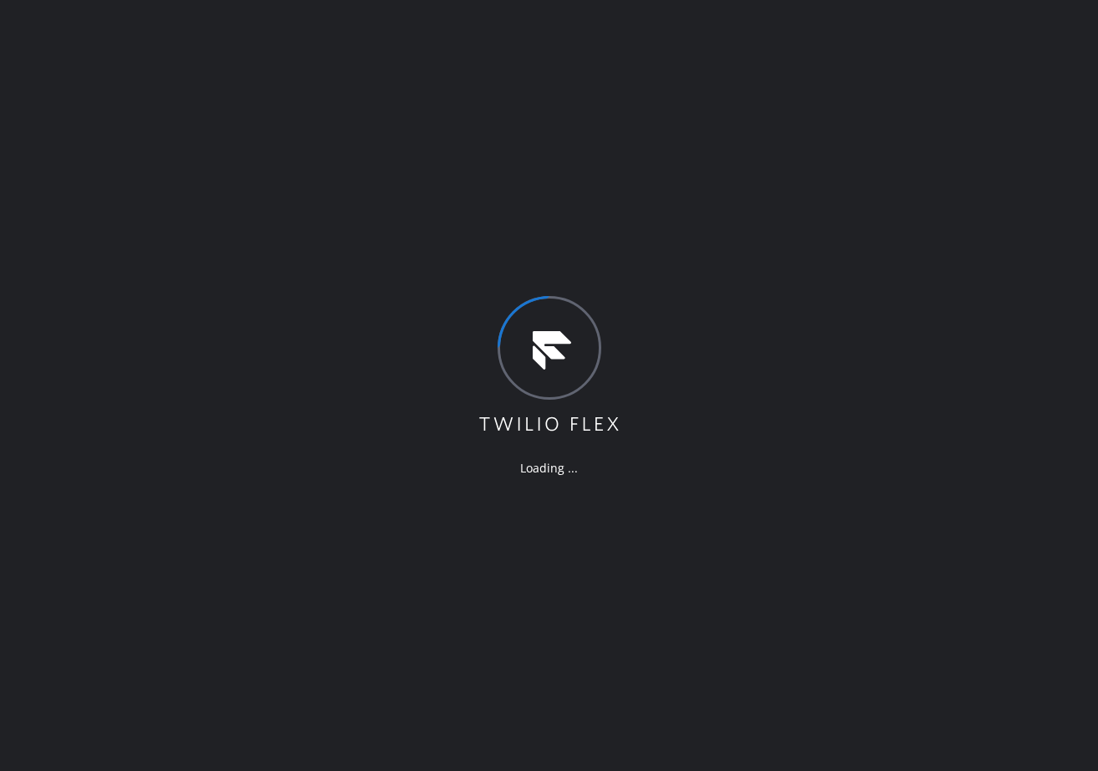
click at [698, 49] on div "Loading ..." at bounding box center [549, 385] width 1098 height 771
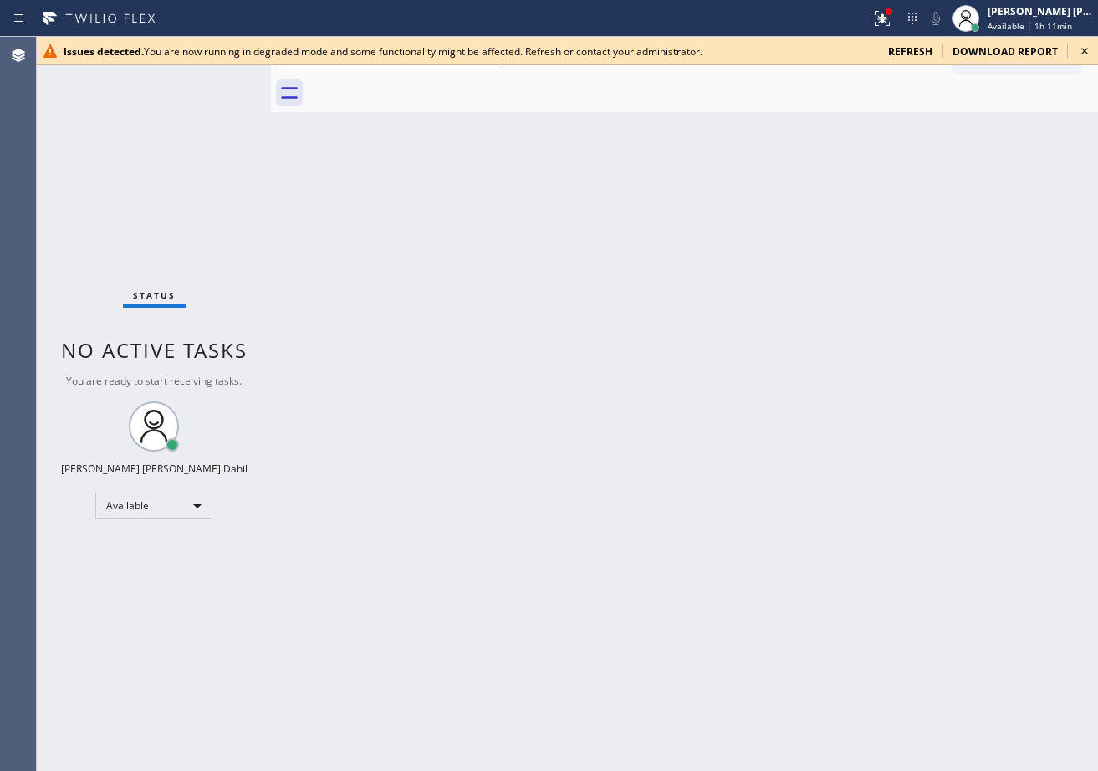
click at [993, 44] on span "download report" at bounding box center [1004, 51] width 105 height 14
click at [892, 22] on icon at bounding box center [882, 18] width 20 height 20
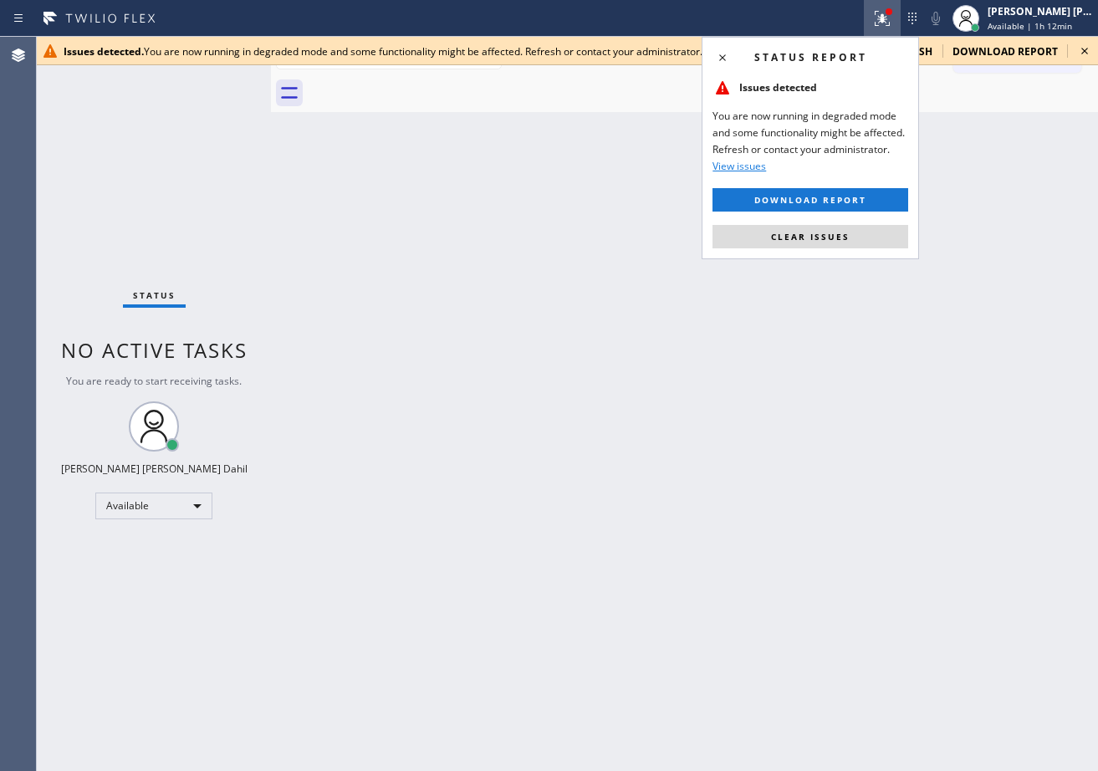
drag, startPoint x: 980, startPoint y: 190, endPoint x: 993, endPoint y: 107, distance: 83.8
click at [989, 180] on div "Back to Dashboard Change Sender ID Customers Technicians Select a contact Outbo…" at bounding box center [684, 404] width 827 height 734
drag, startPoint x: 978, startPoint y: 179, endPoint x: 1005, endPoint y: 79, distance: 103.0
click at [981, 171] on div "Back to Dashboard Change Sender ID Customers Technicians Select a contact Outbo…" at bounding box center [684, 404] width 827 height 734
click at [989, 48] on span "download report" at bounding box center [1004, 51] width 105 height 14
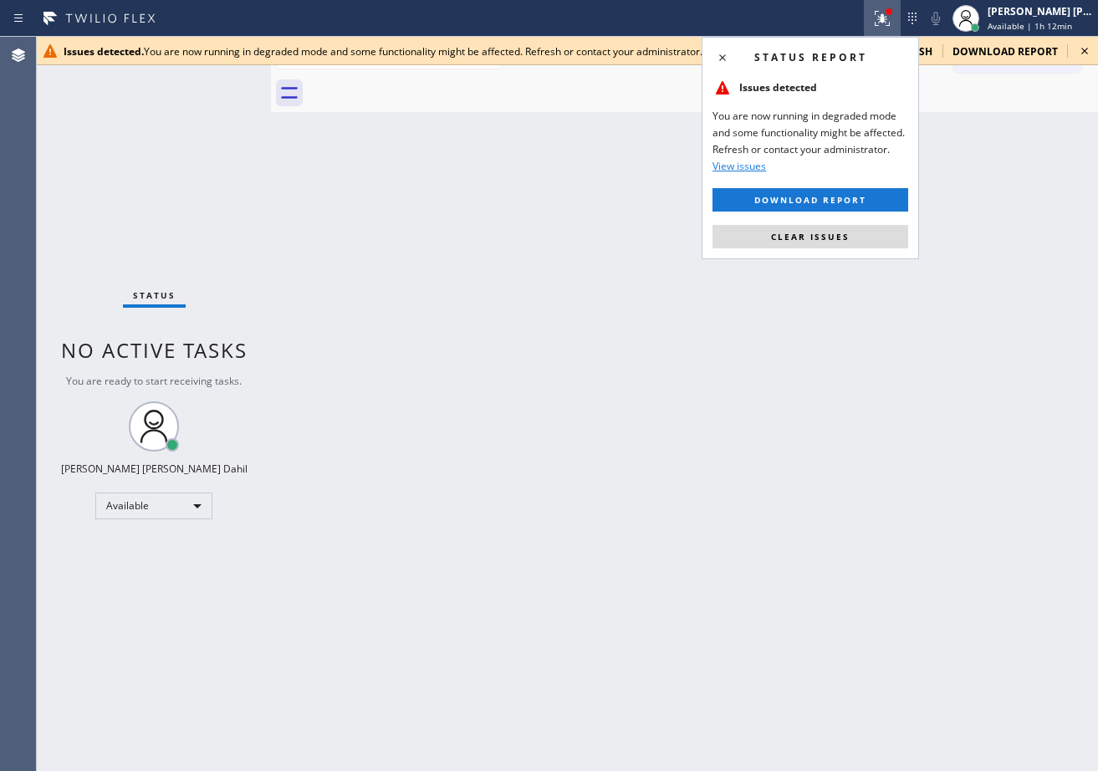
click at [887, 18] on icon at bounding box center [882, 16] width 10 height 6
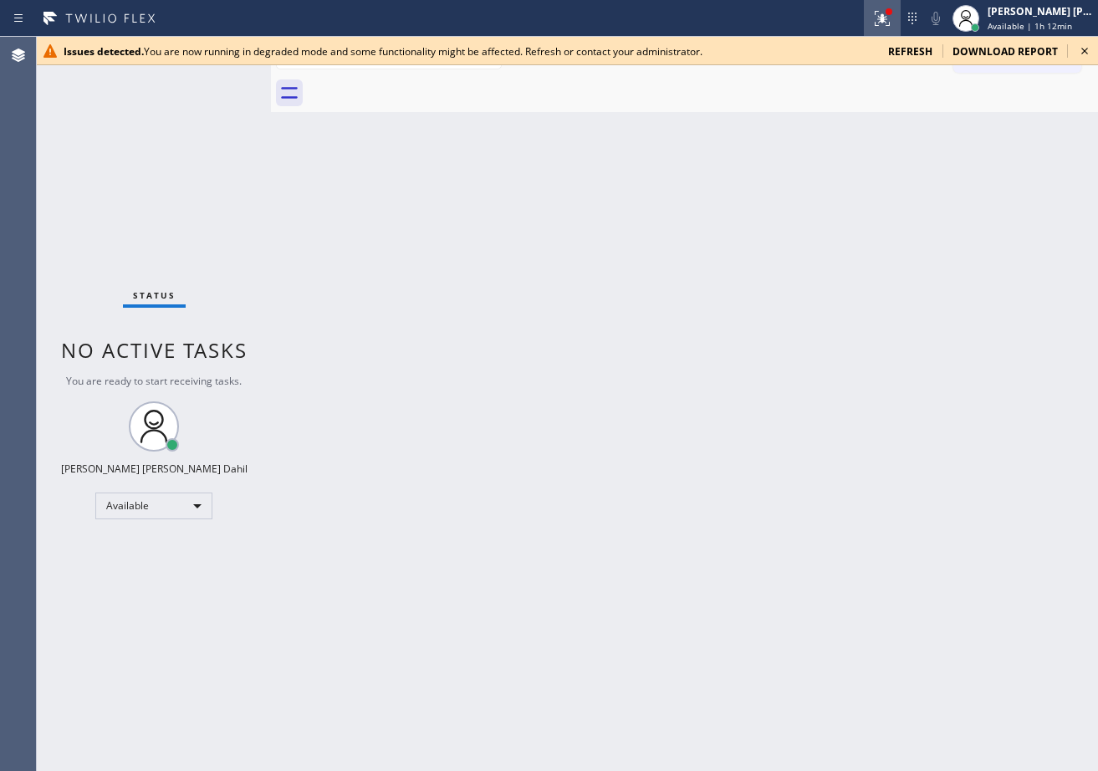
click at [885, 18] on icon at bounding box center [880, 17] width 10 height 12
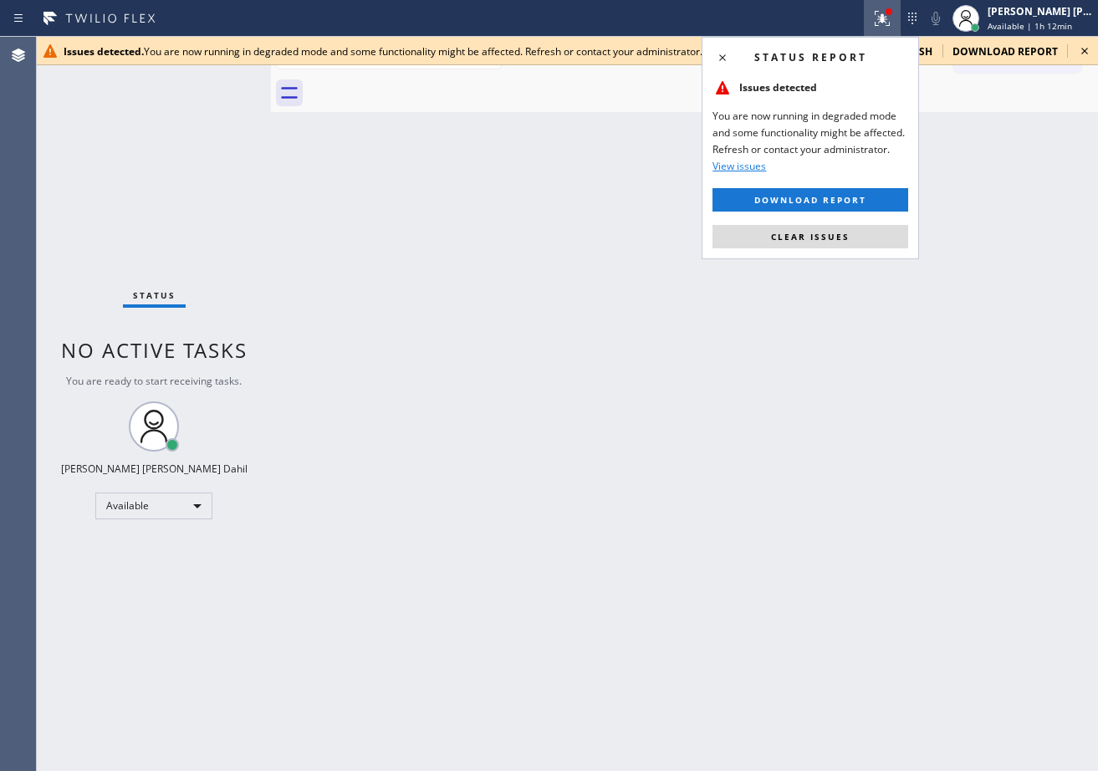
click at [829, 248] on div "Status report Issues detected You are now running in degraded mode and some fun…" at bounding box center [809, 148] width 217 height 222
click at [830, 235] on span "Clear issues" at bounding box center [810, 237] width 79 height 12
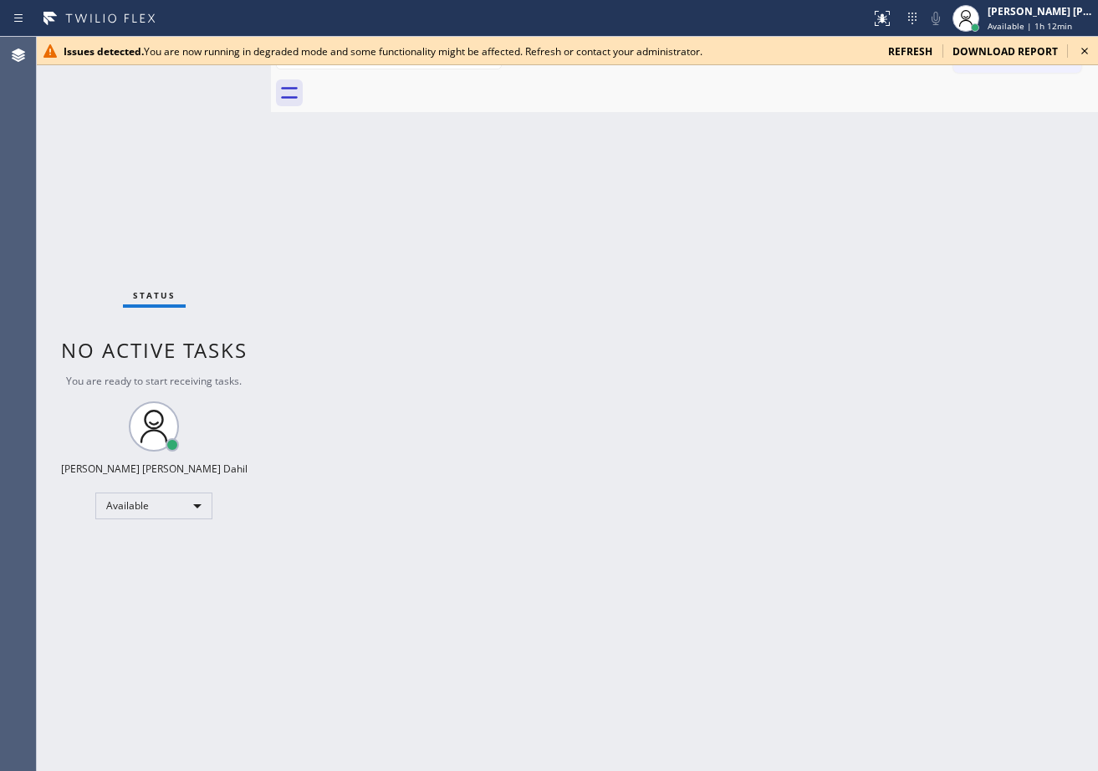
click at [908, 38] on div "Issues detected. You are now running in degraded mode and some functionality mi…" at bounding box center [567, 51] width 1061 height 28
click at [906, 47] on span "refresh" at bounding box center [910, 51] width 44 height 14
drag, startPoint x: 899, startPoint y: 16, endPoint x: 903, endPoint y: 97, distance: 81.2
click at [892, 16] on icon at bounding box center [882, 18] width 20 height 20
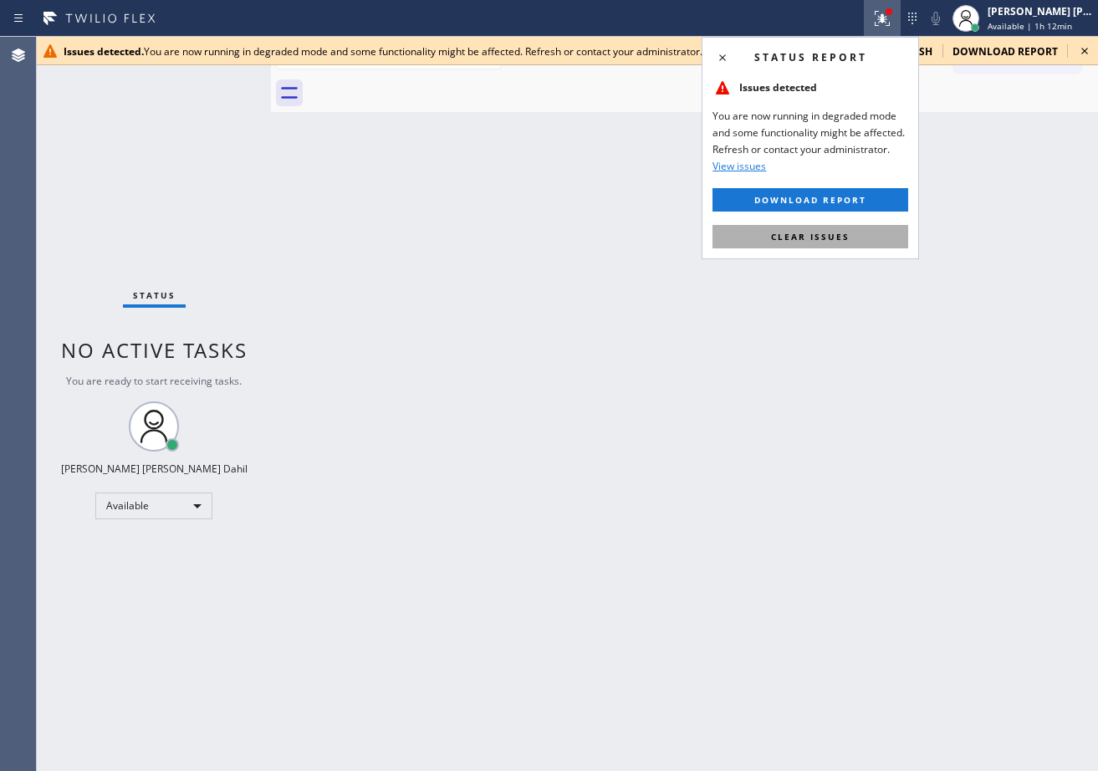
click at [880, 229] on button "Clear issues" at bounding box center [810, 236] width 196 height 23
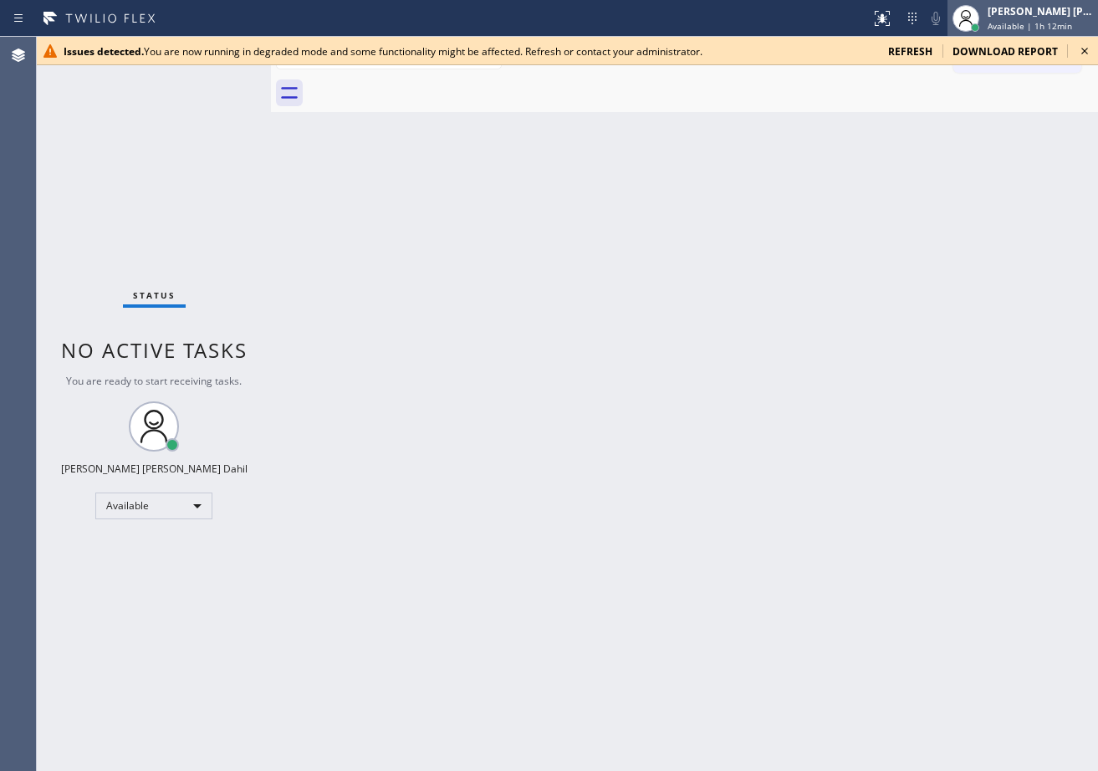
click at [1023, 4] on div "[PERSON_NAME] [PERSON_NAME] Dahil" at bounding box center [1039, 11] width 105 height 14
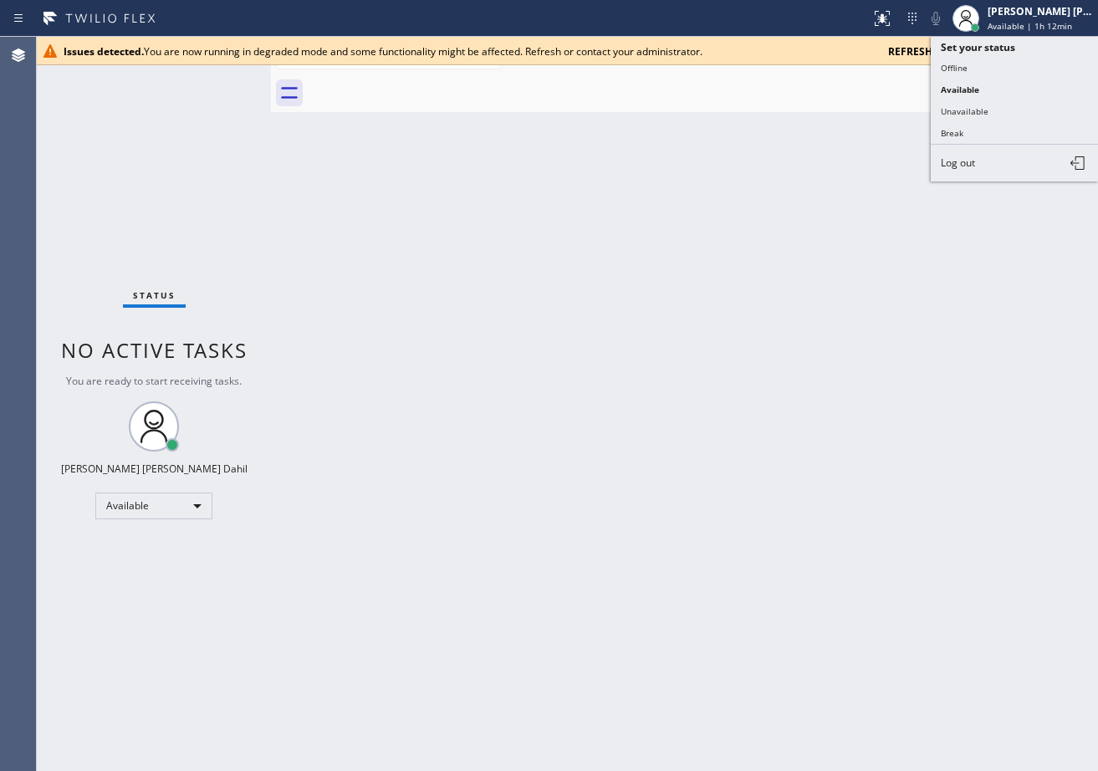
click at [999, 115] on button "Unavailable" at bounding box center [1014, 111] width 167 height 22
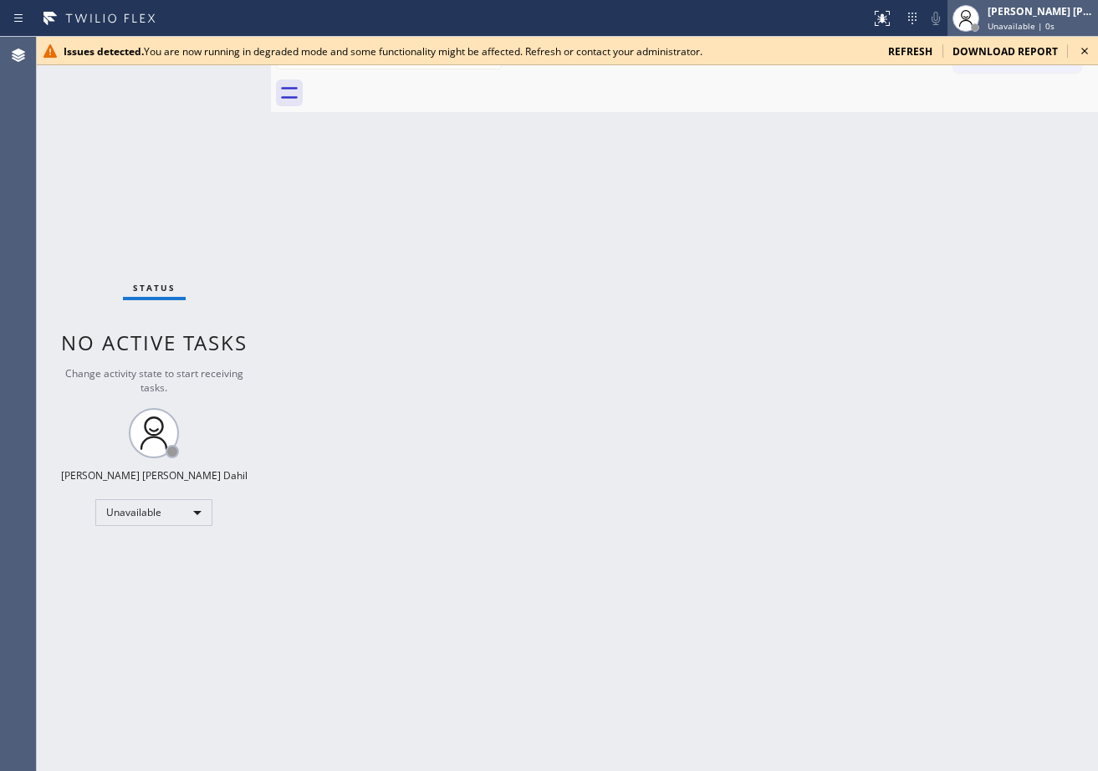
click at [1036, 20] on span "Unavailable | 0s" at bounding box center [1020, 26] width 67 height 12
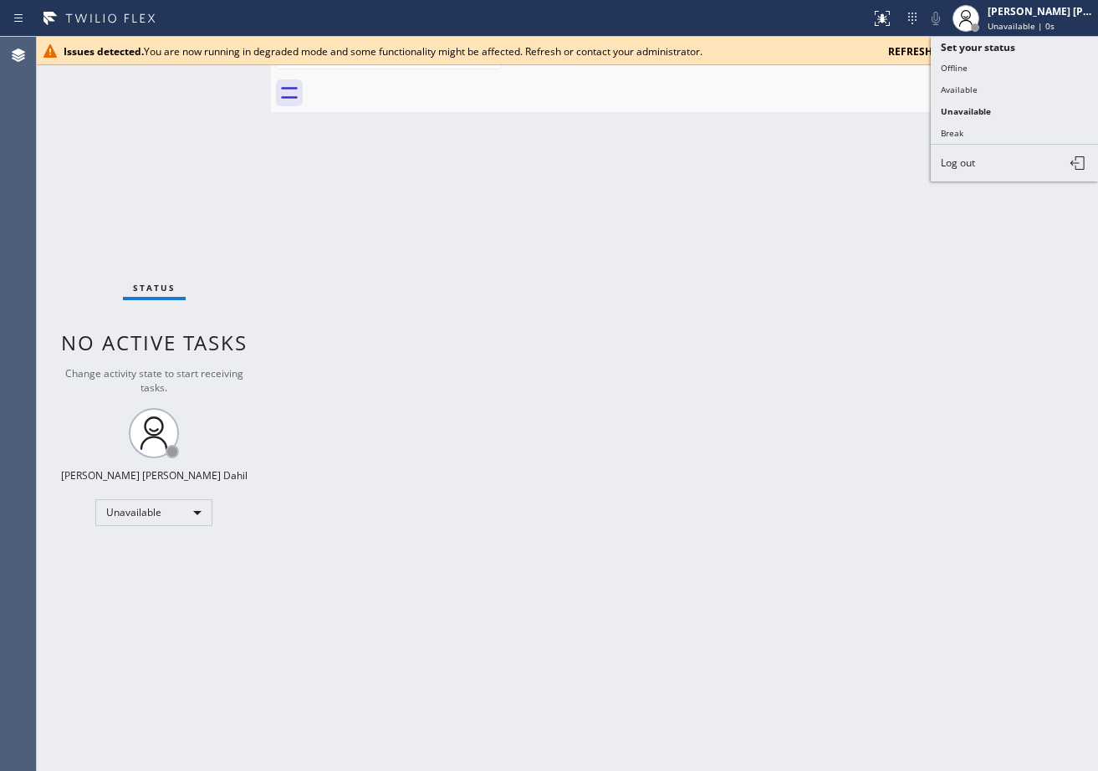
drag, startPoint x: 987, startPoint y: 65, endPoint x: 1000, endPoint y: 52, distance: 18.9
click at [987, 64] on button "Offline" at bounding box center [1014, 68] width 167 height 22
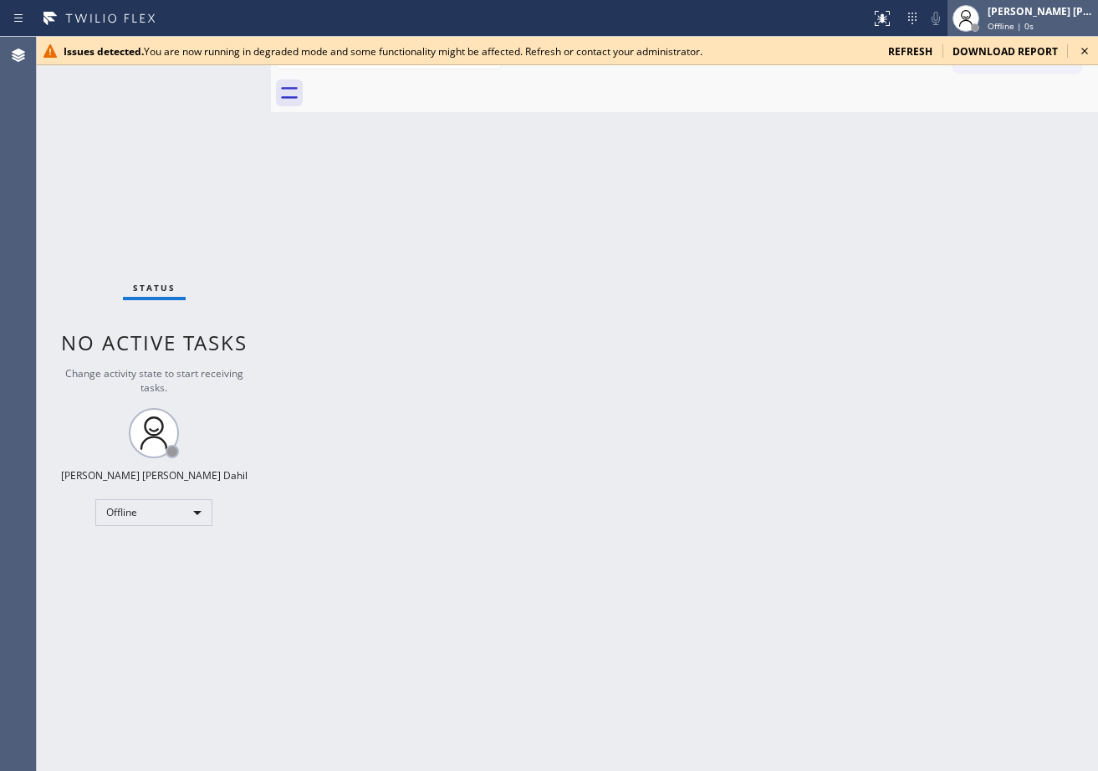
click at [1033, 24] on span "Offline | 0s" at bounding box center [1010, 26] width 46 height 12
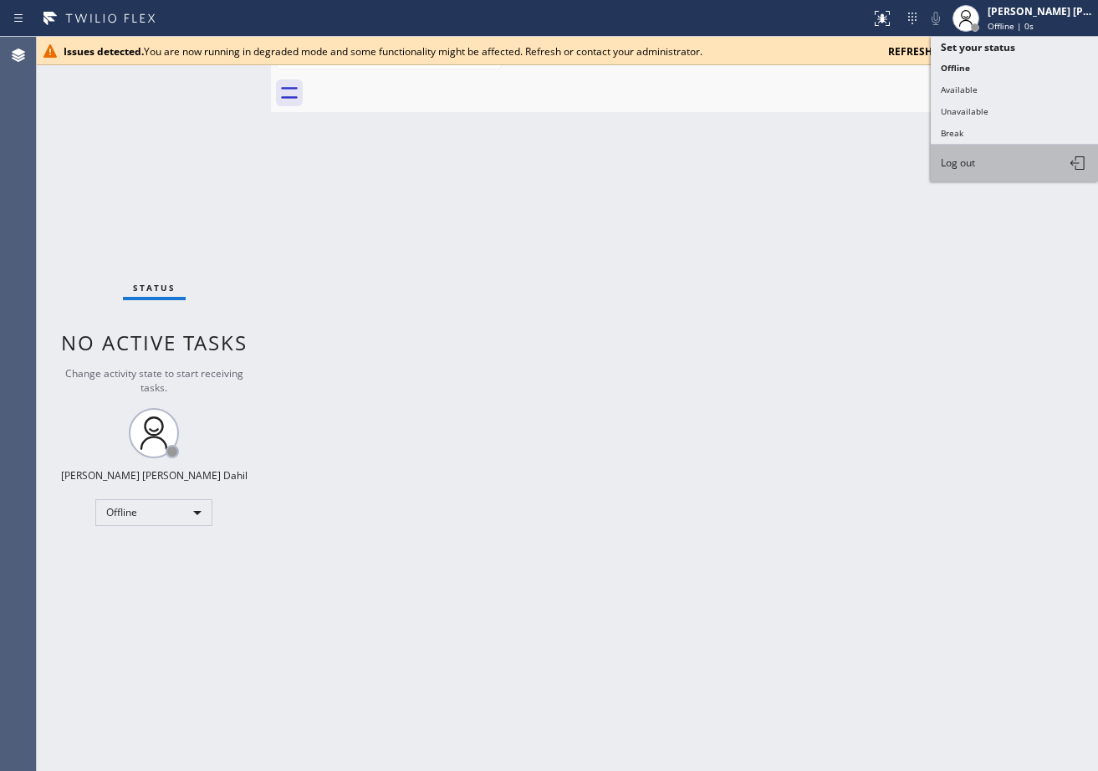
click at [997, 159] on button "Log out" at bounding box center [1014, 163] width 167 height 37
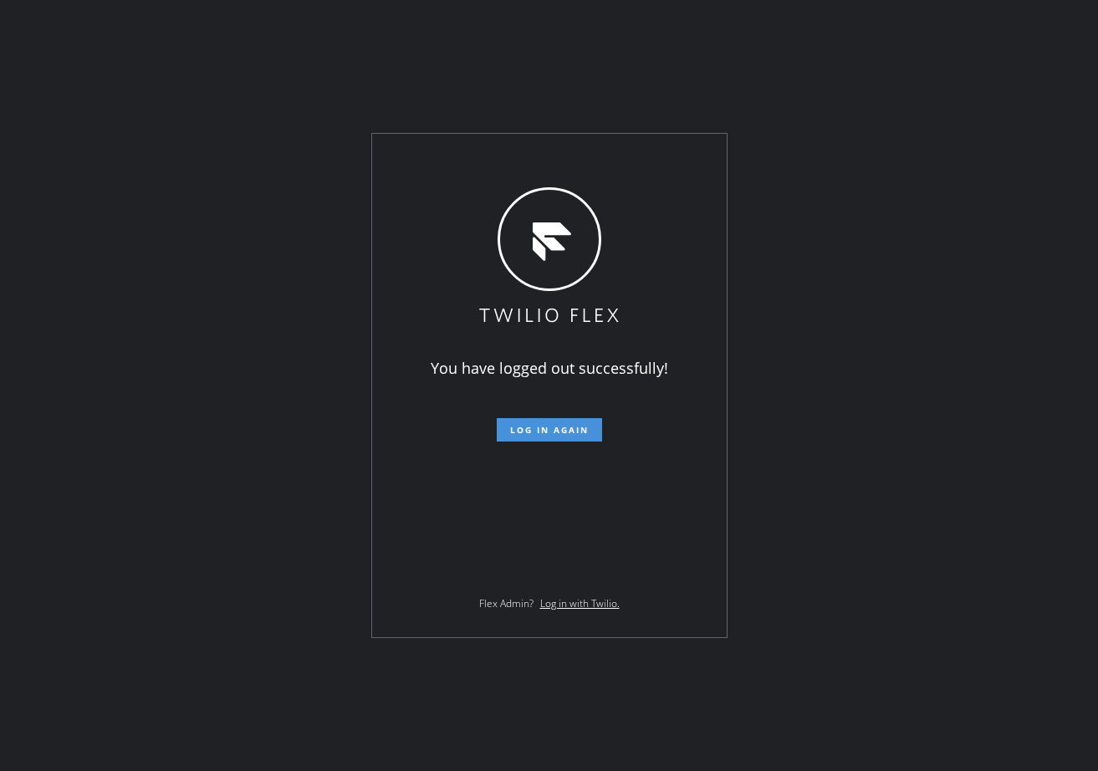
click at [569, 432] on span "Log in again" at bounding box center [549, 430] width 79 height 12
click at [532, 428] on span "Log in again" at bounding box center [549, 430] width 79 height 12
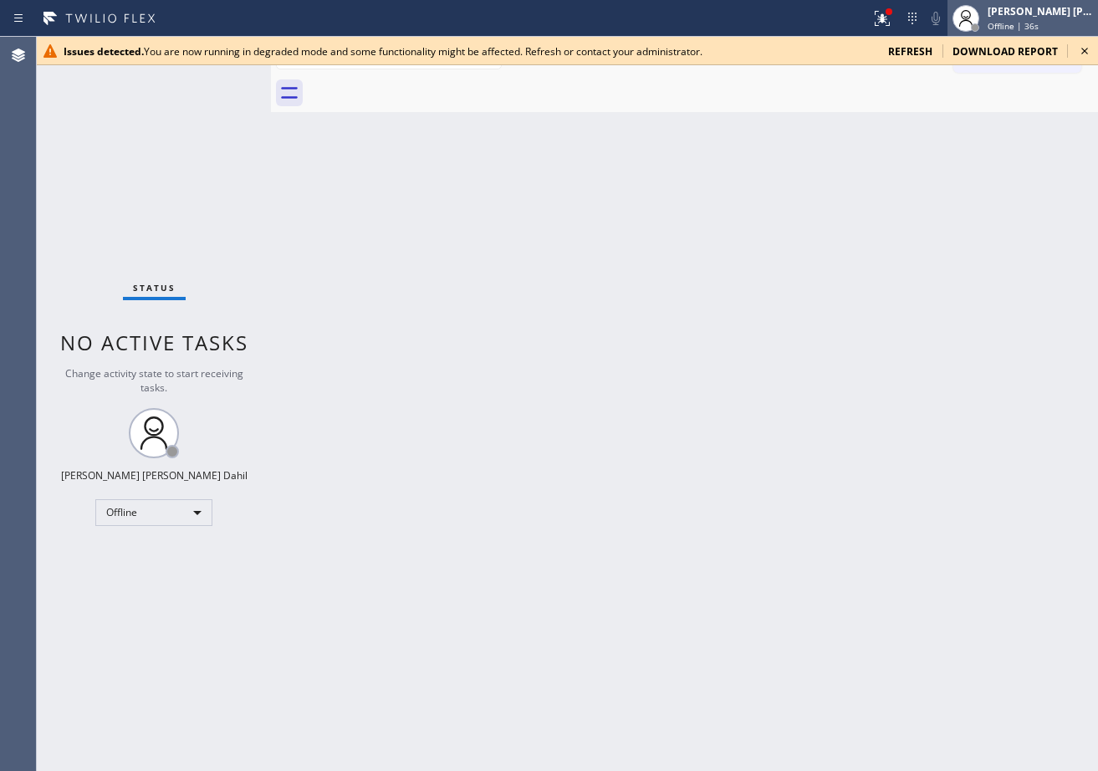
click at [1025, 17] on div "[PERSON_NAME] [PERSON_NAME] Dahil" at bounding box center [1039, 11] width 105 height 14
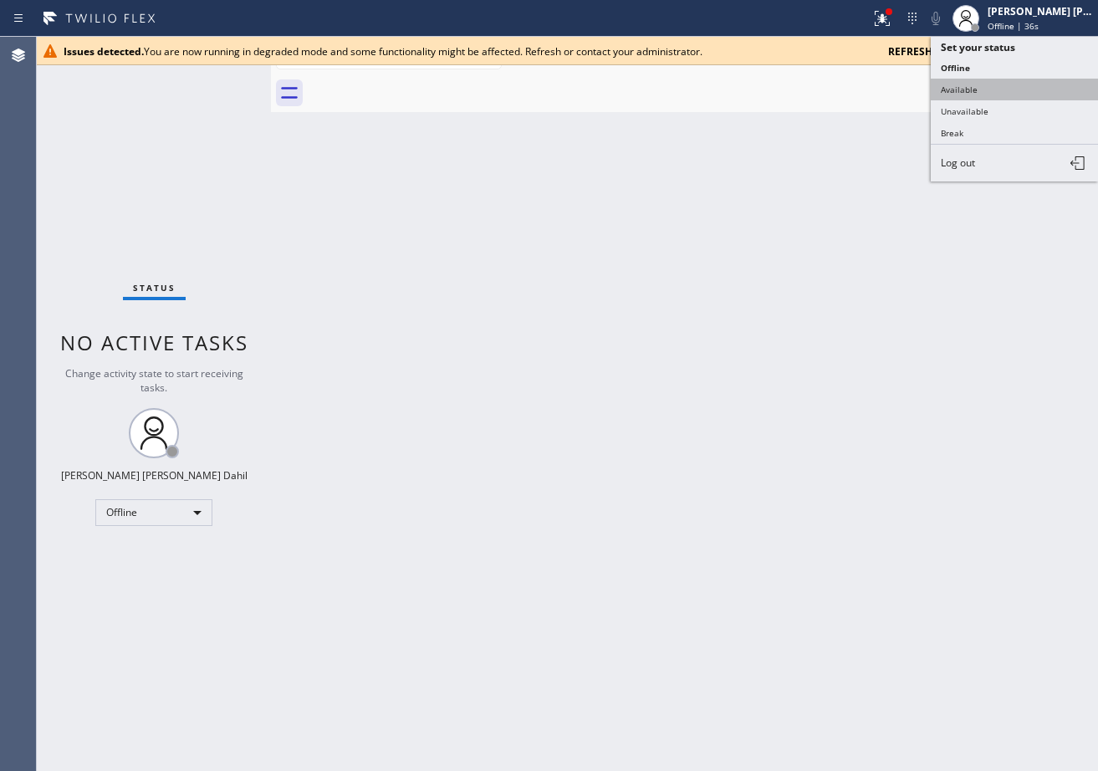
click at [1002, 91] on button "Available" at bounding box center [1014, 90] width 167 height 22
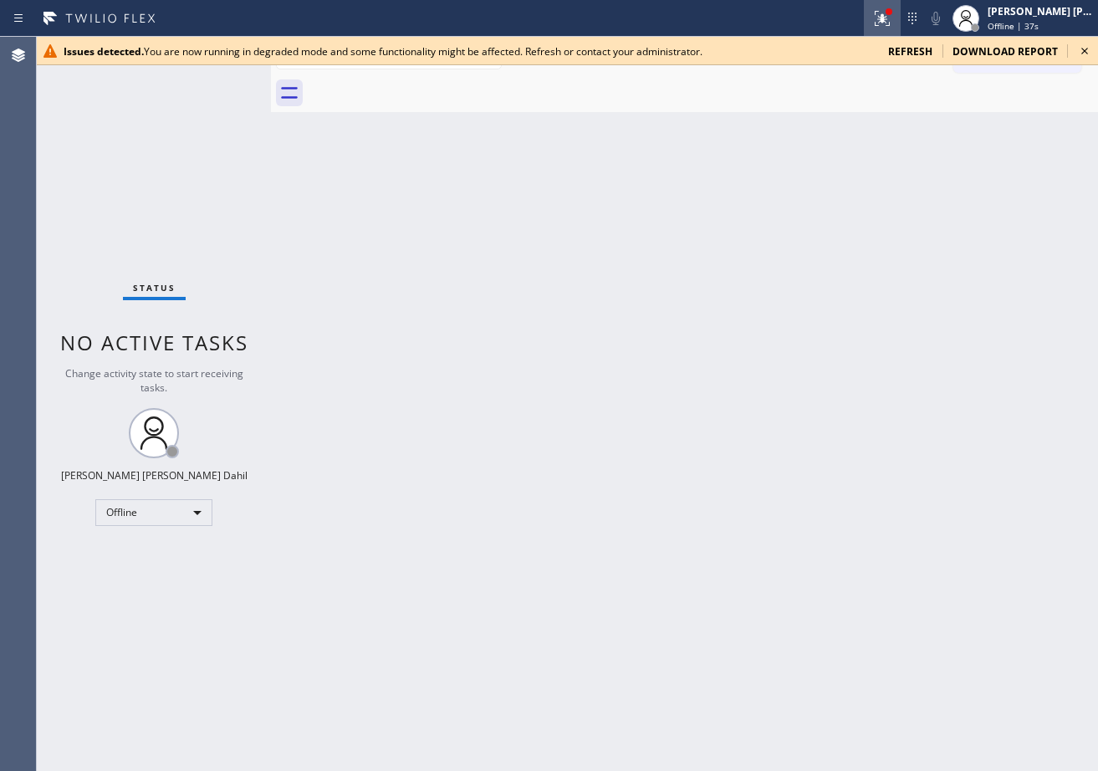
click at [892, 14] on icon at bounding box center [882, 18] width 20 height 20
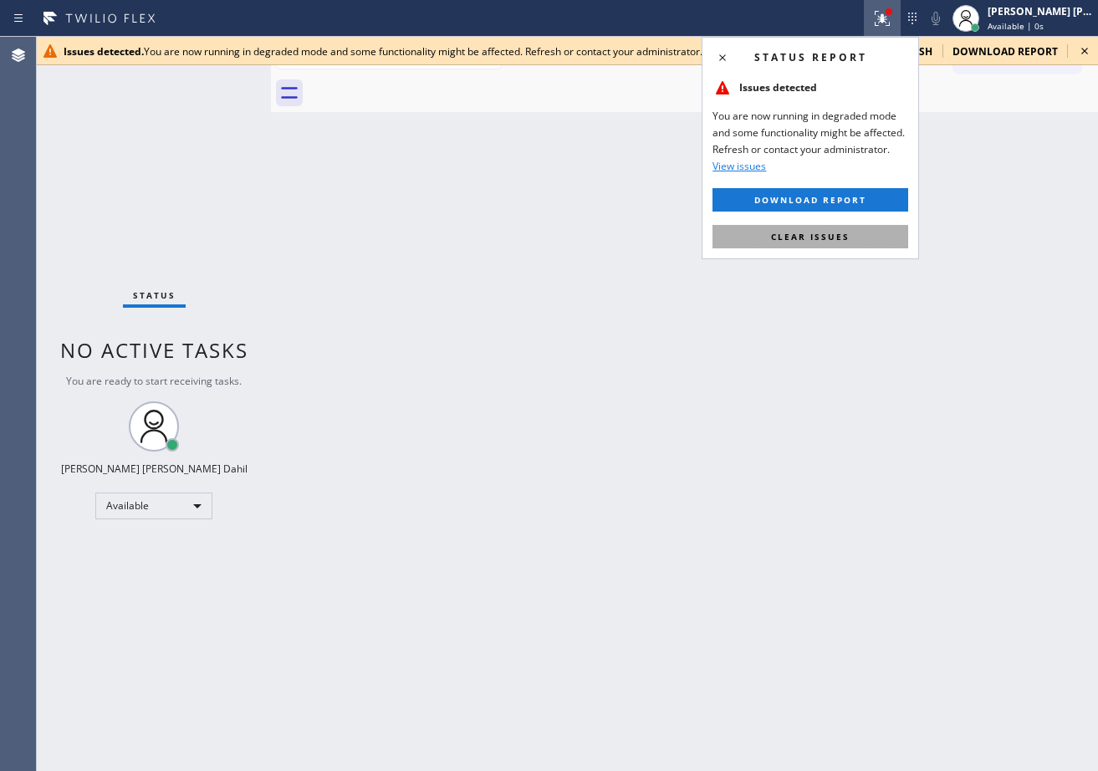
click at [857, 231] on button "Clear issues" at bounding box center [810, 236] width 196 height 23
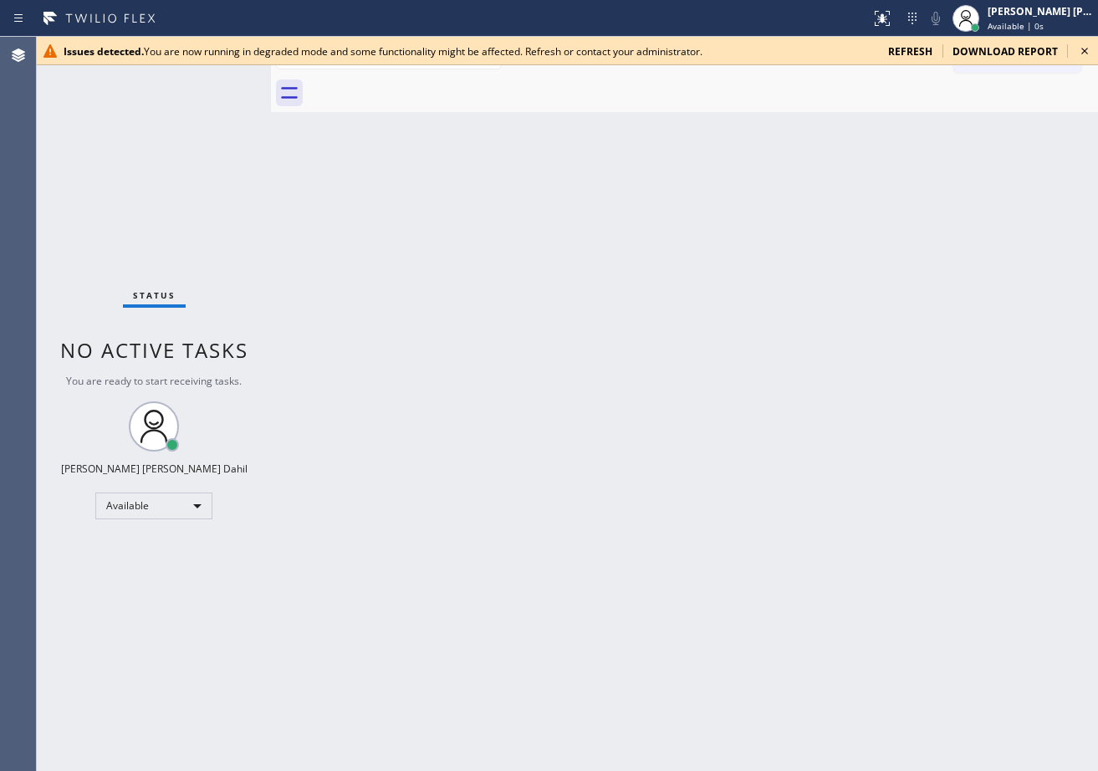
drag, startPoint x: 857, startPoint y: 231, endPoint x: 933, endPoint y: 117, distance: 136.8
click at [857, 227] on div "Back to Dashboard Change Sender ID Customers Technicians Select a contact Outbo…" at bounding box center [684, 404] width 827 height 734
click at [928, 52] on span "refresh" at bounding box center [910, 51] width 44 height 14
click at [1084, 53] on icon at bounding box center [1084, 51] width 20 height 20
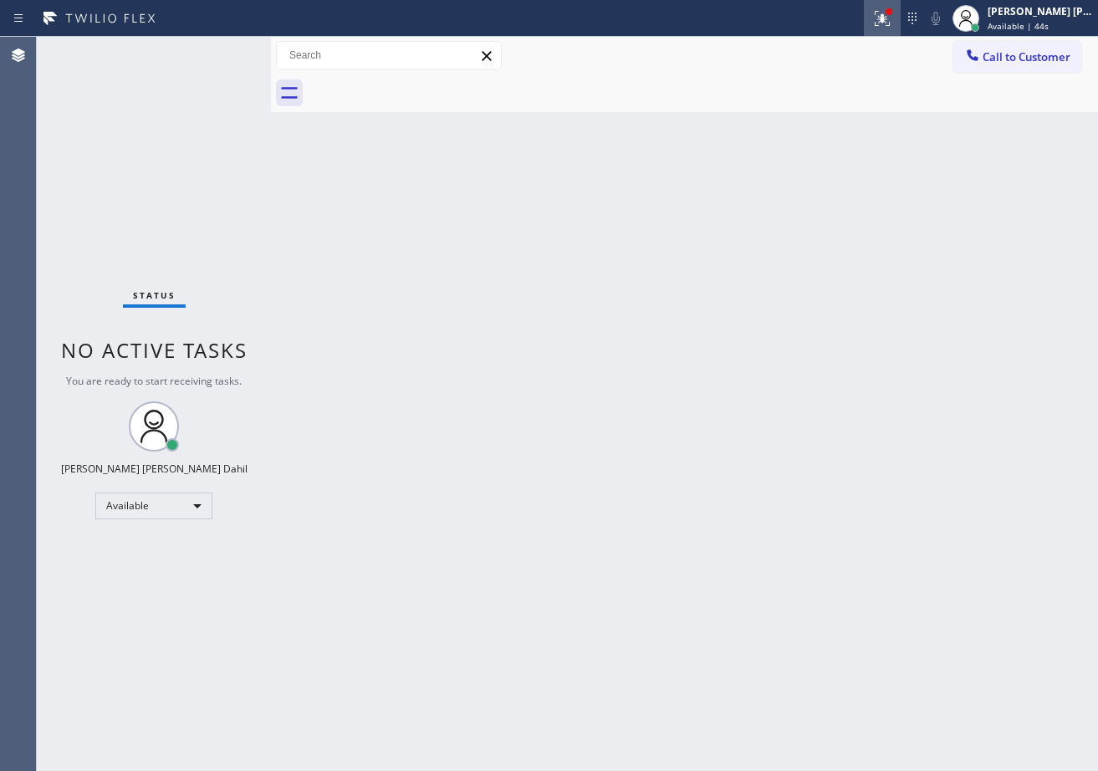
click at [890, 24] on icon at bounding box center [882, 18] width 15 height 15
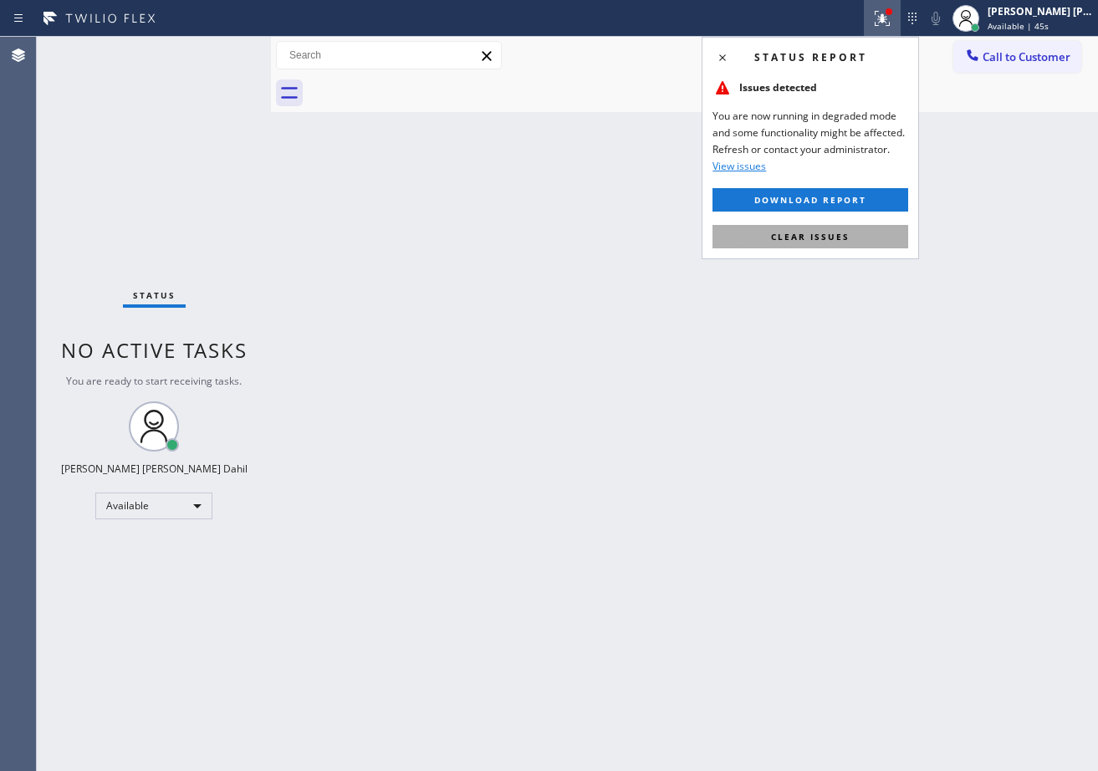
click at [829, 228] on button "Clear issues" at bounding box center [810, 236] width 196 height 23
click at [829, 228] on div "Back to Dashboard Change Sender ID Customers Technicians Select a contact Outbo…" at bounding box center [684, 404] width 827 height 734
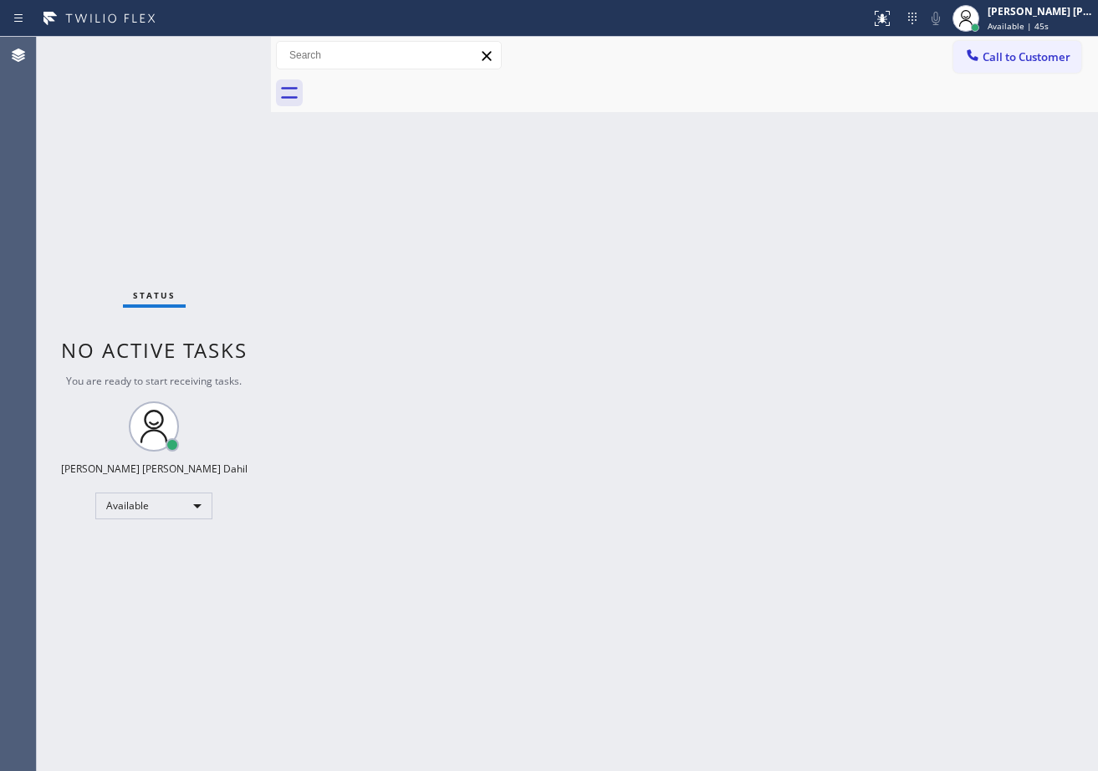
click at [829, 228] on div "Back to Dashboard Change Sender ID Customers Technicians Select a contact Outbo…" at bounding box center [684, 404] width 827 height 734
click at [692, 348] on div "Back to Dashboard Change Sender ID Customers Technicians Select a contact Outbo…" at bounding box center [684, 404] width 827 height 734
click at [1007, 28] on span "Available | 48s" at bounding box center [1017, 26] width 61 height 12
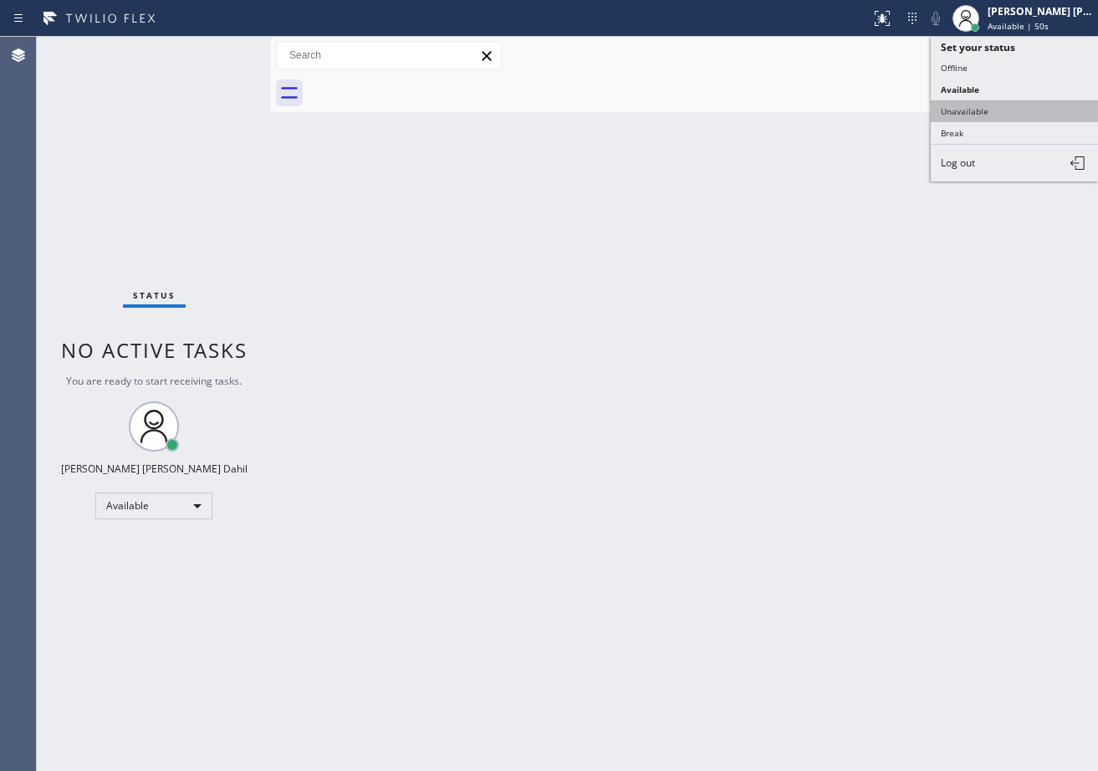
click at [1005, 110] on button "Unavailable" at bounding box center [1014, 111] width 167 height 22
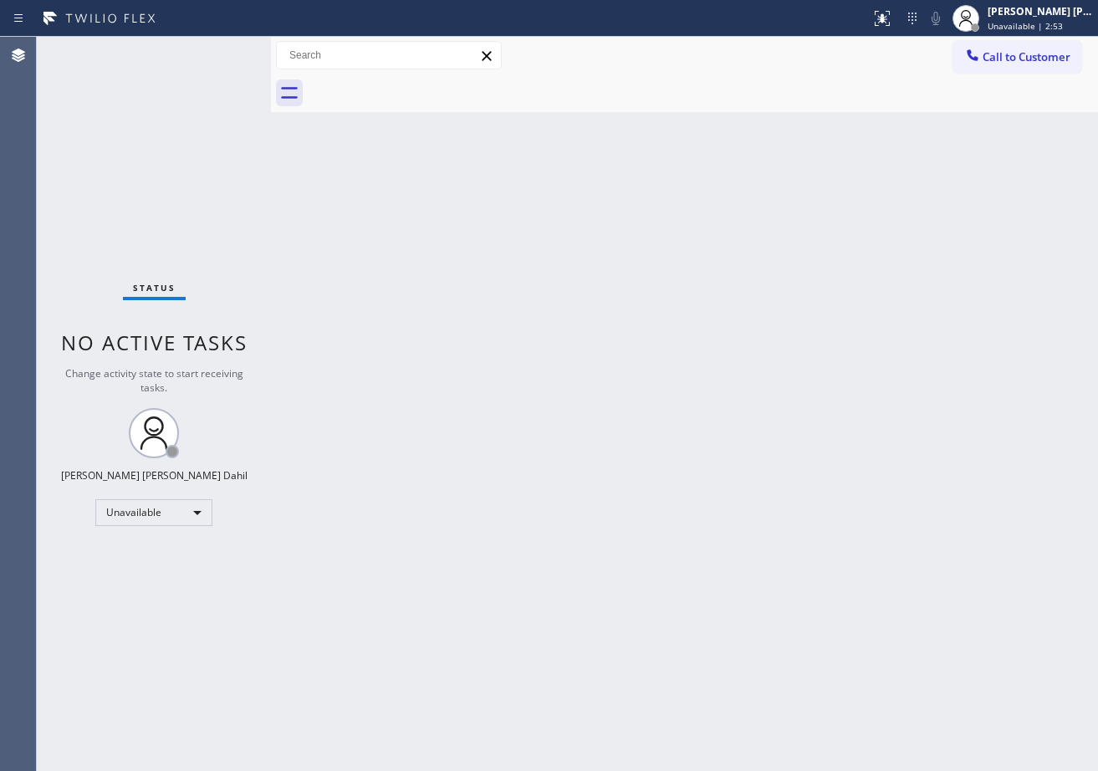
click at [685, 411] on div "Back to Dashboard Change Sender ID Customers Technicians Select a contact Outbo…" at bounding box center [684, 404] width 827 height 734
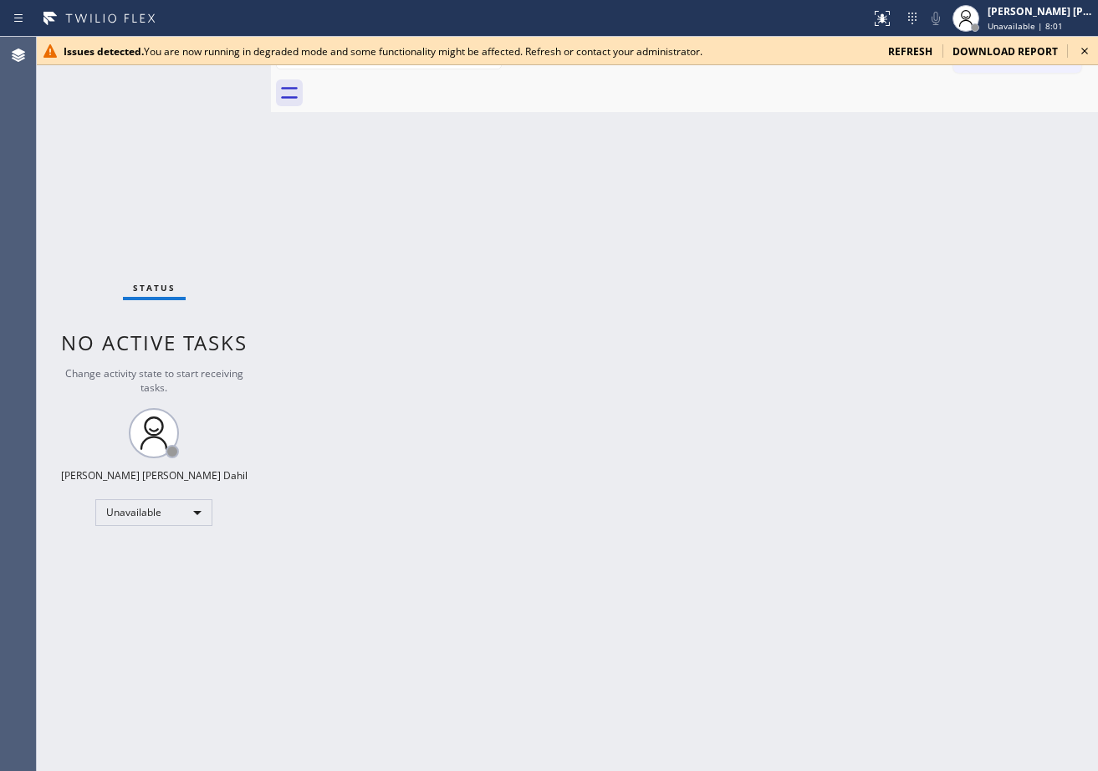
click at [951, 311] on div "Back to Dashboard Change Sender ID Customers Technicians Select a contact Outbo…" at bounding box center [684, 404] width 827 height 734
click at [1081, 50] on icon at bounding box center [1084, 51] width 20 height 20
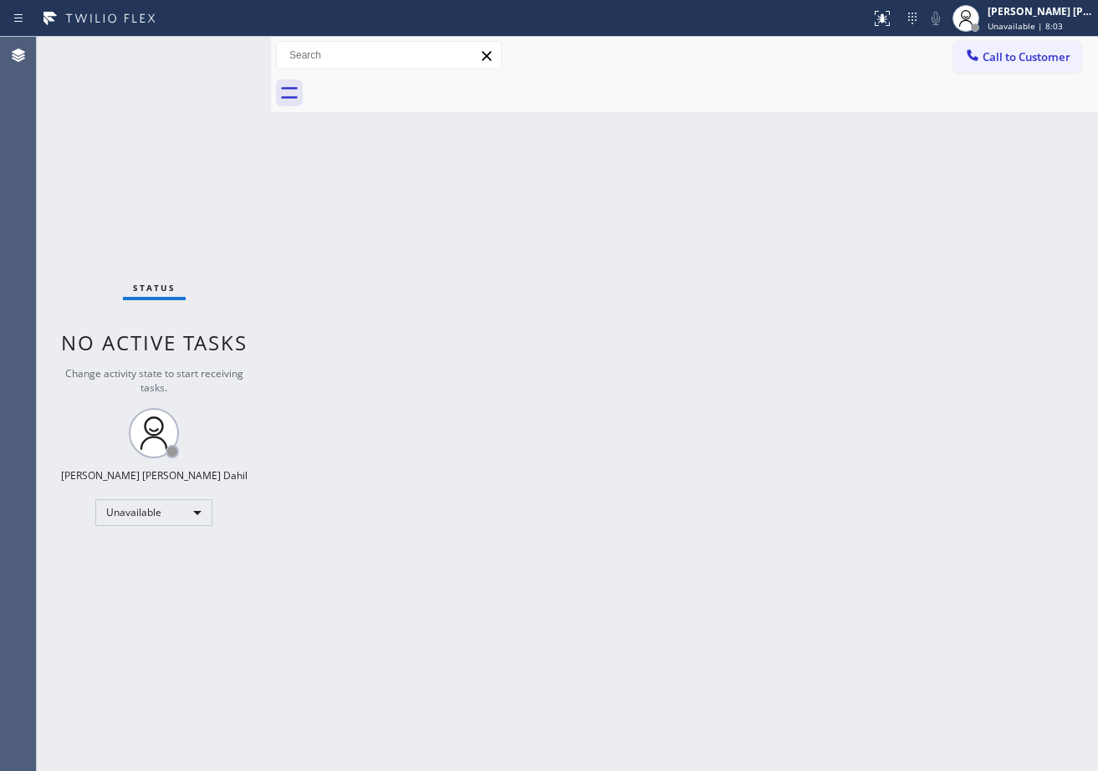
click at [977, 301] on div "Back to Dashboard Change Sender ID Customers Technicians Select a contact Outbo…" at bounding box center [684, 404] width 827 height 734
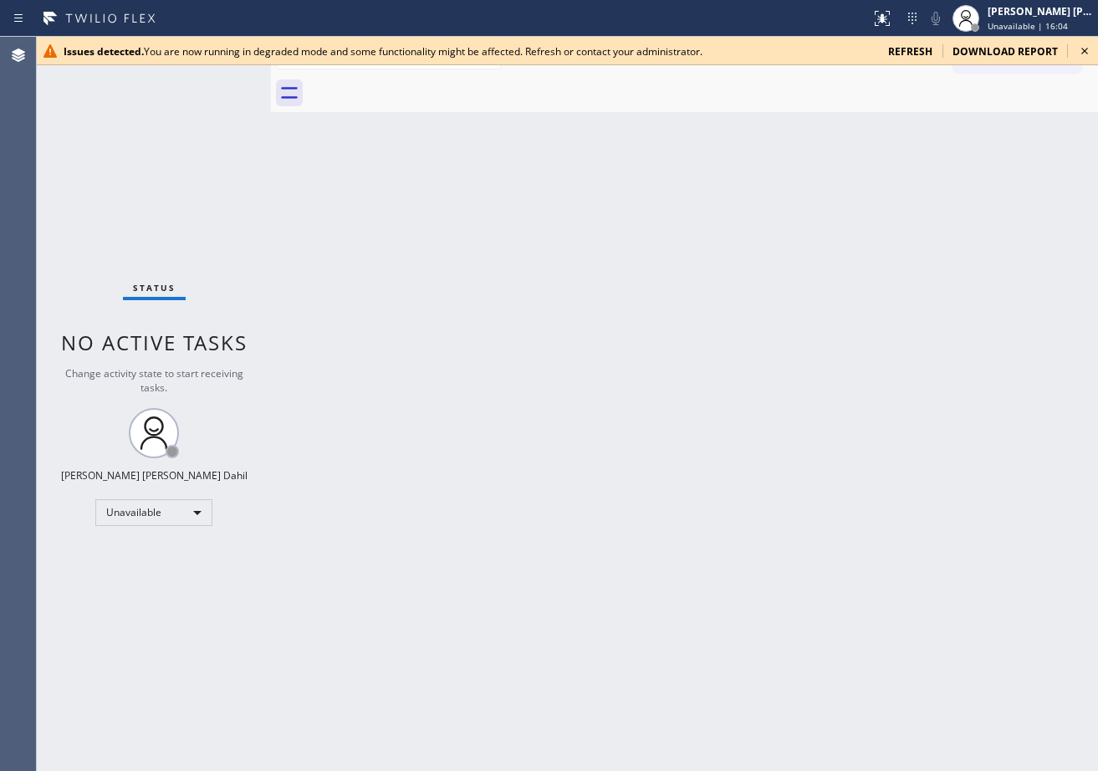
click at [1085, 50] on icon at bounding box center [1084, 51] width 7 height 7
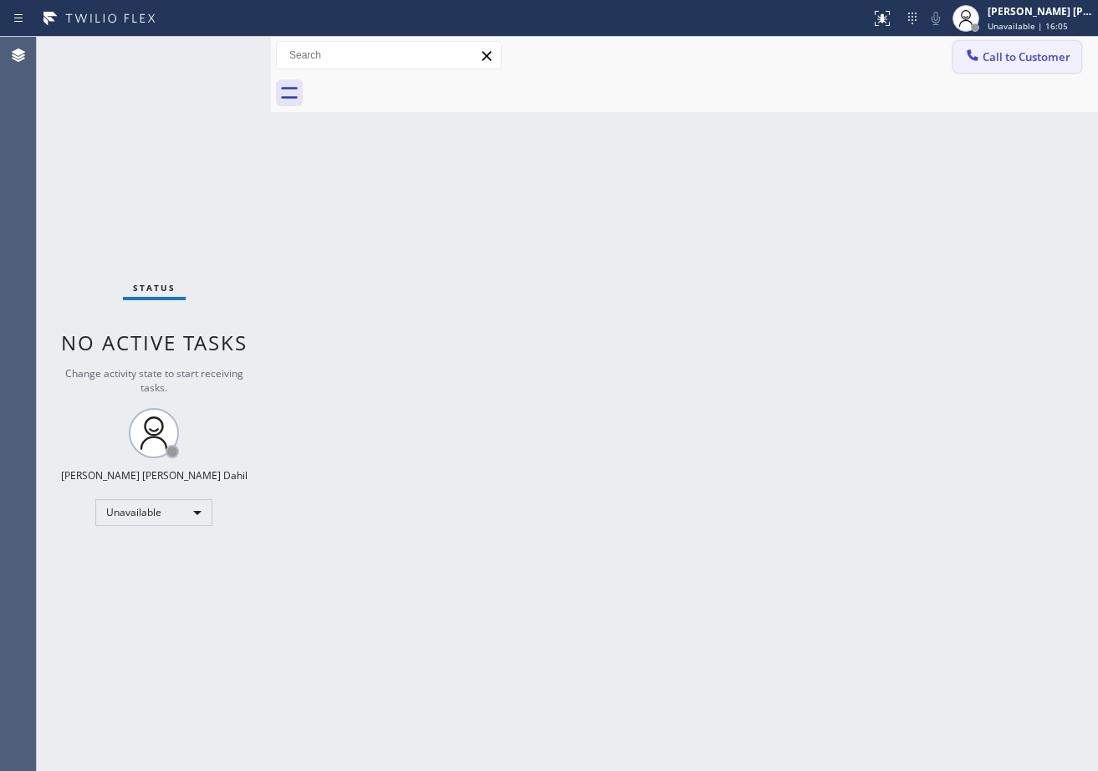
click at [1015, 64] on button "Call to Customer" at bounding box center [1017, 57] width 128 height 32
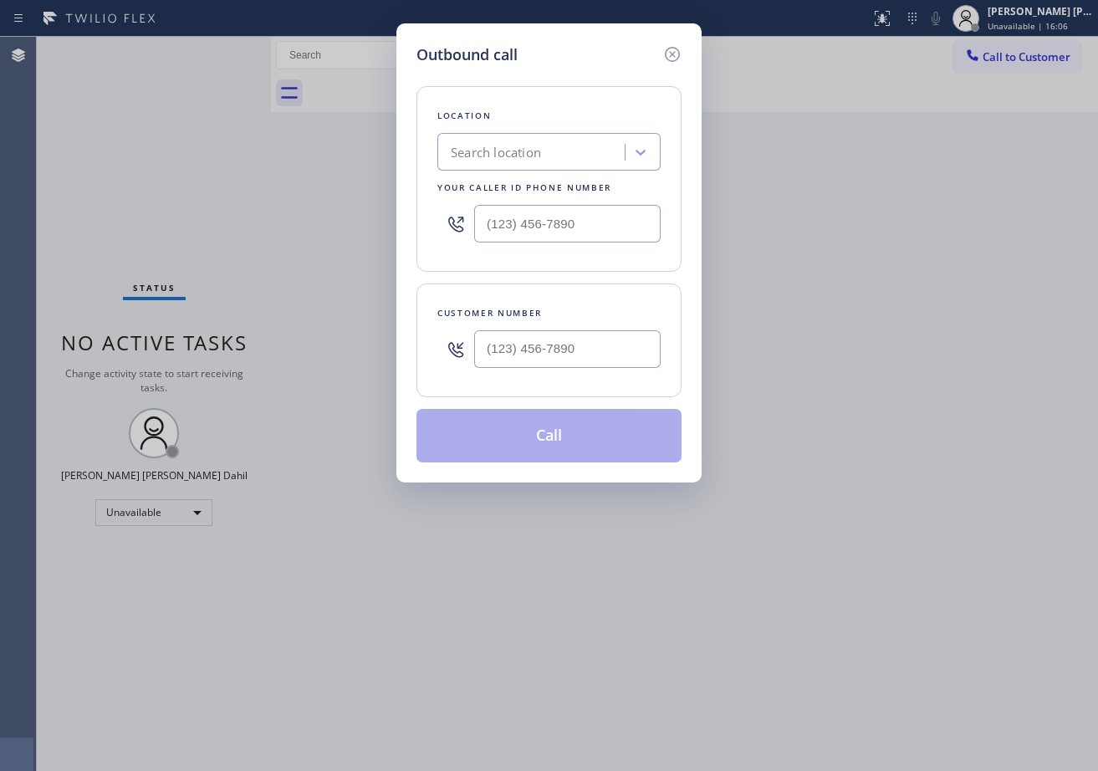
click at [567, 150] on div "Search location" at bounding box center [533, 152] width 182 height 29
type input "hvac alliance"
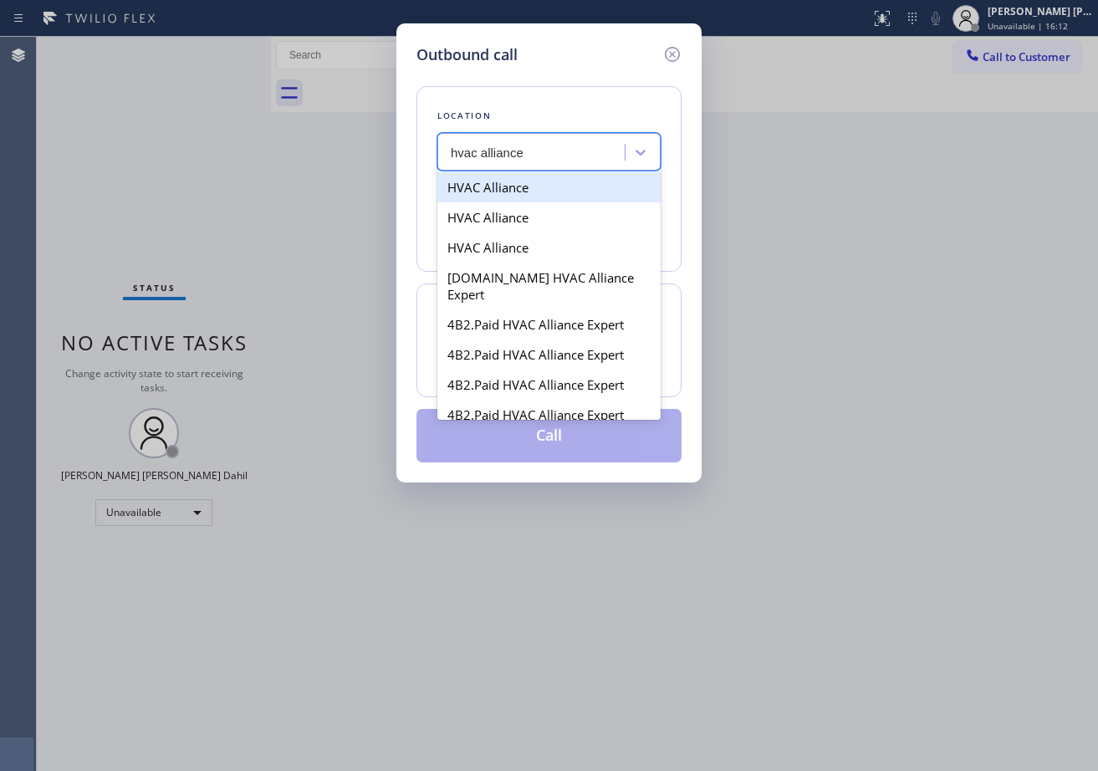
click at [533, 191] on div "HVAC Alliance" at bounding box center [548, 187] width 223 height 30
type input "(855) 400-0085"
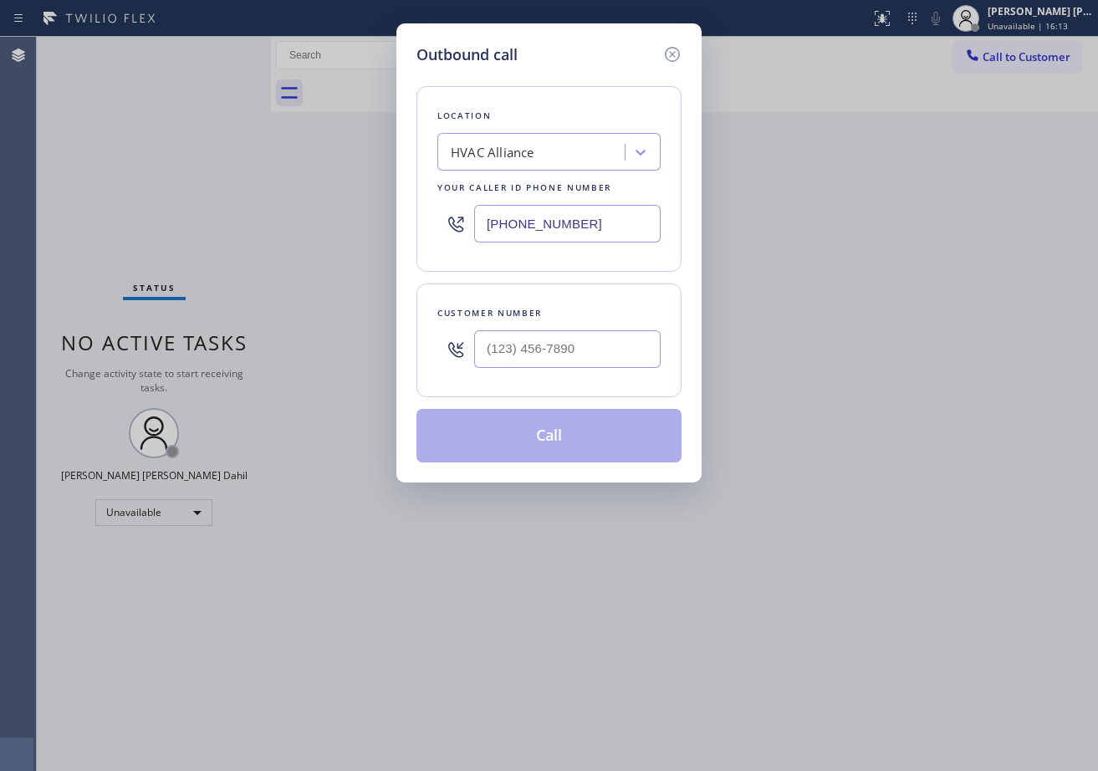
click at [574, 226] on input "(855) 400-0085" at bounding box center [567, 224] width 186 height 38
click at [580, 152] on div "HVAC Alliance" at bounding box center [533, 152] width 182 height 29
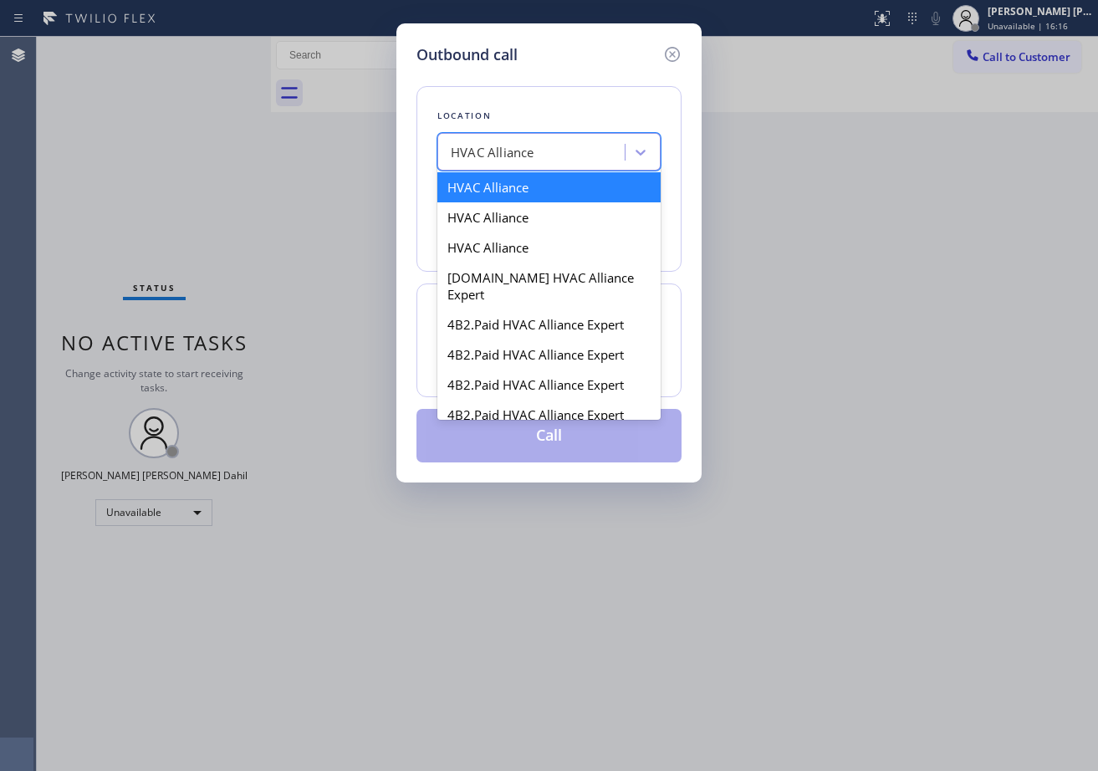
click at [568, 163] on div "HVAC Alliance" at bounding box center [533, 152] width 182 height 29
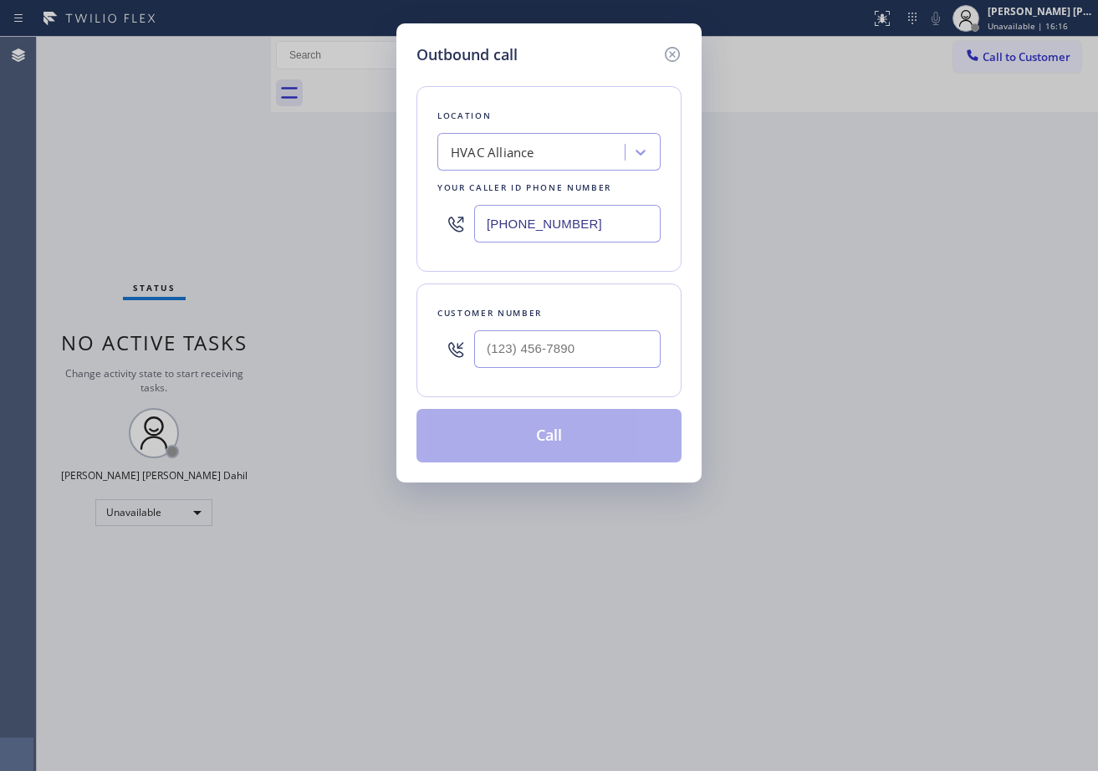
click at [589, 226] on input "(855) 400-0085" at bounding box center [567, 224] width 186 height 38
click at [584, 227] on input "(855) 400-0085" at bounding box center [567, 224] width 186 height 38
click at [681, 49] on icon at bounding box center [672, 54] width 20 height 20
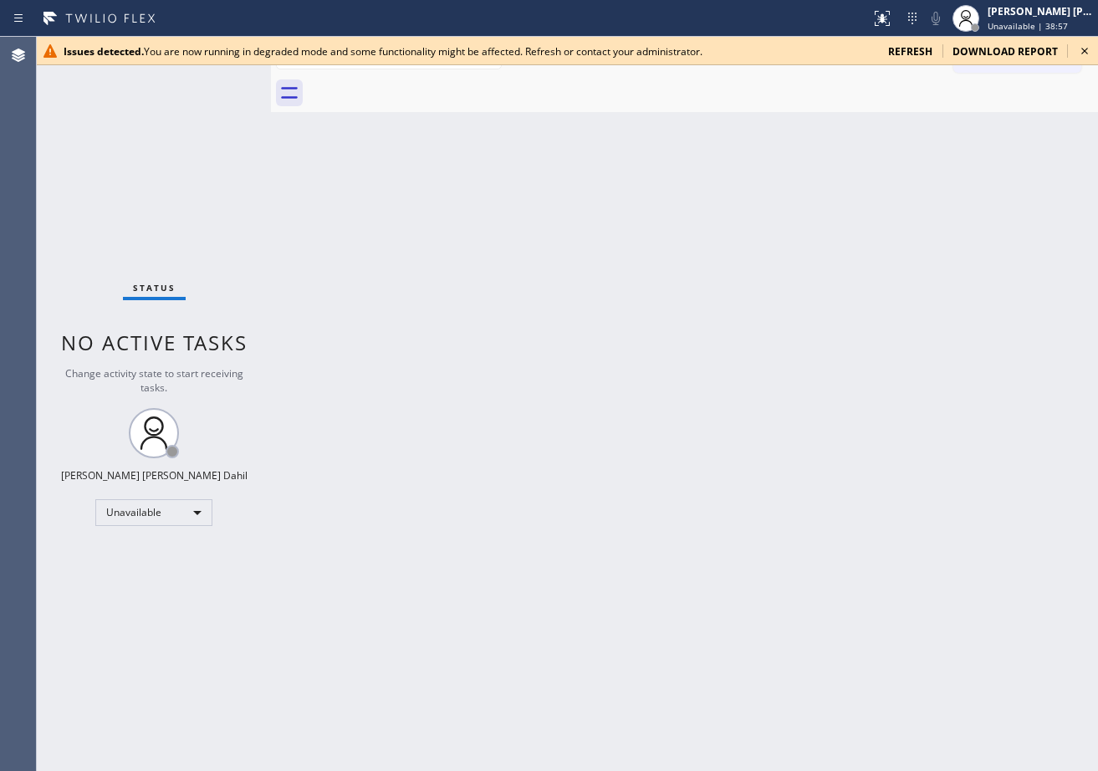
click at [191, 156] on div "Status No active tasks Change activity state to start receiving tasks. Joshua J…" at bounding box center [154, 404] width 234 height 734
click at [793, 135] on div "Back to Dashboard Change Sender ID Customers Technicians Select a contact Outbo…" at bounding box center [684, 404] width 827 height 734
click at [726, 76] on div at bounding box center [703, 93] width 790 height 38
click at [1084, 49] on icon at bounding box center [1084, 51] width 20 height 20
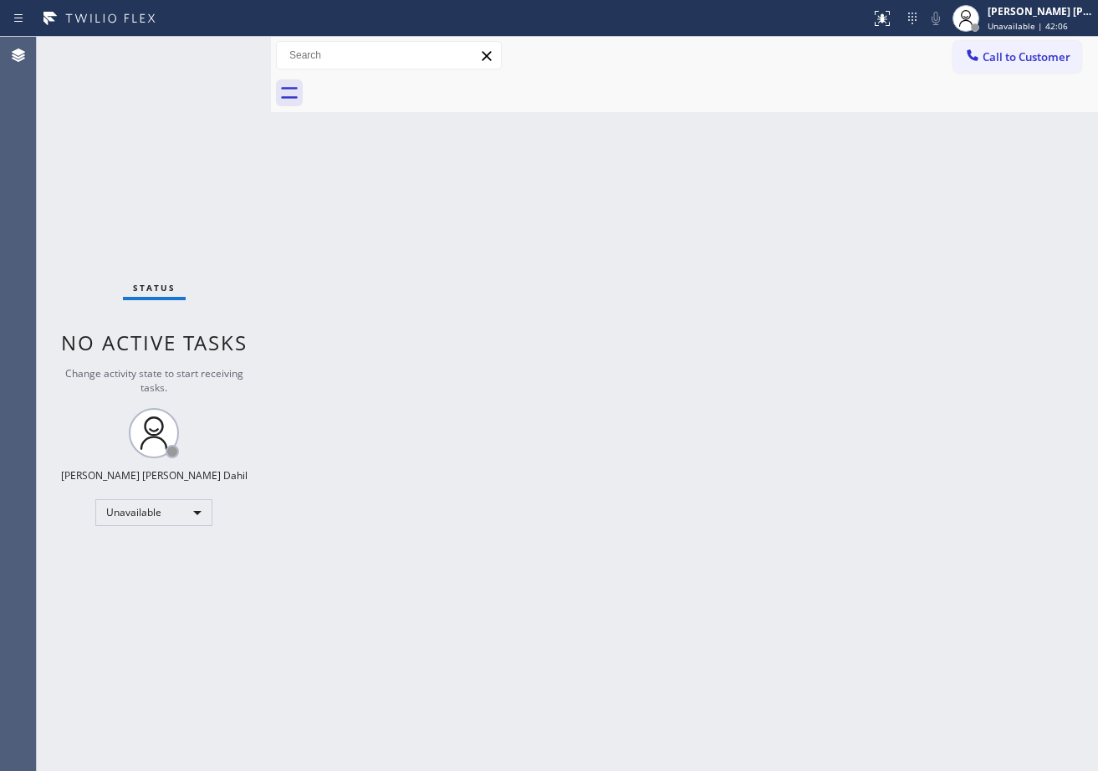
click at [849, 94] on div at bounding box center [703, 93] width 790 height 38
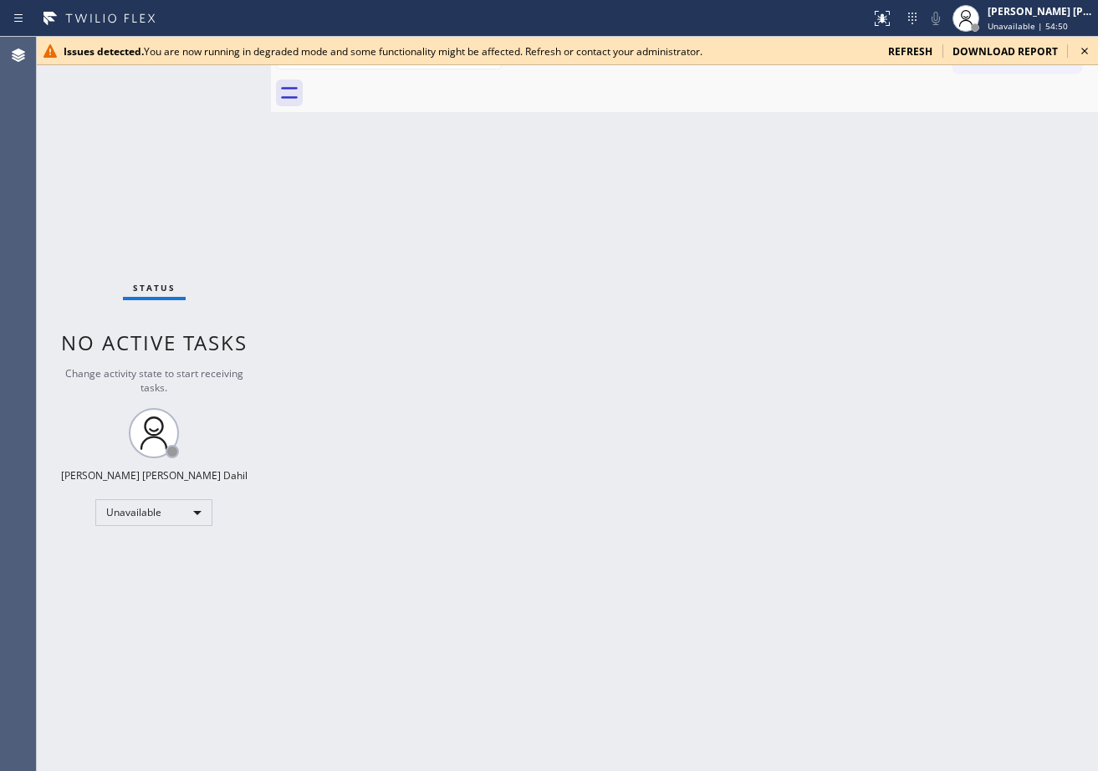
click at [905, 58] on span "refresh" at bounding box center [910, 51] width 44 height 14
